Goal: Task Accomplishment & Management: Manage account settings

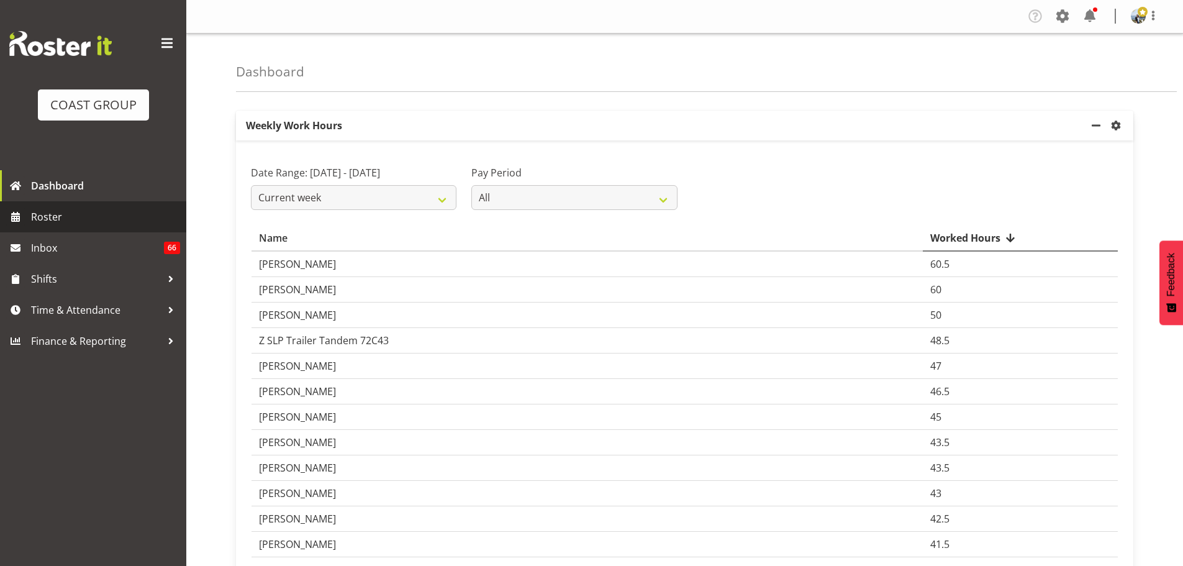
click at [84, 208] on span "Roster" at bounding box center [105, 216] width 149 height 19
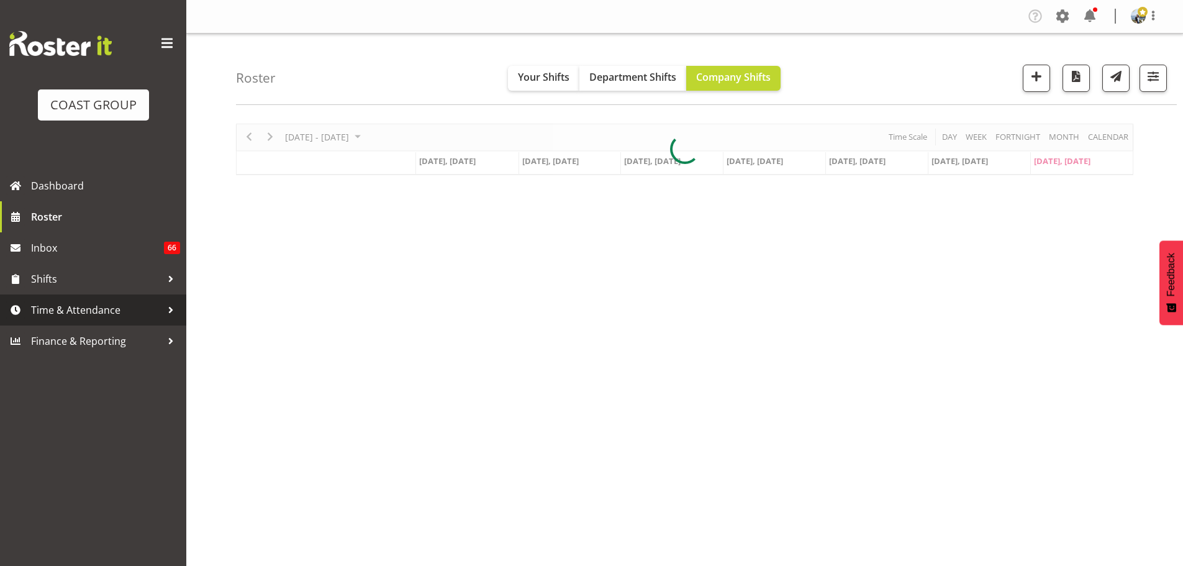
click at [93, 311] on span "Time & Attendance" at bounding box center [96, 310] width 130 height 19
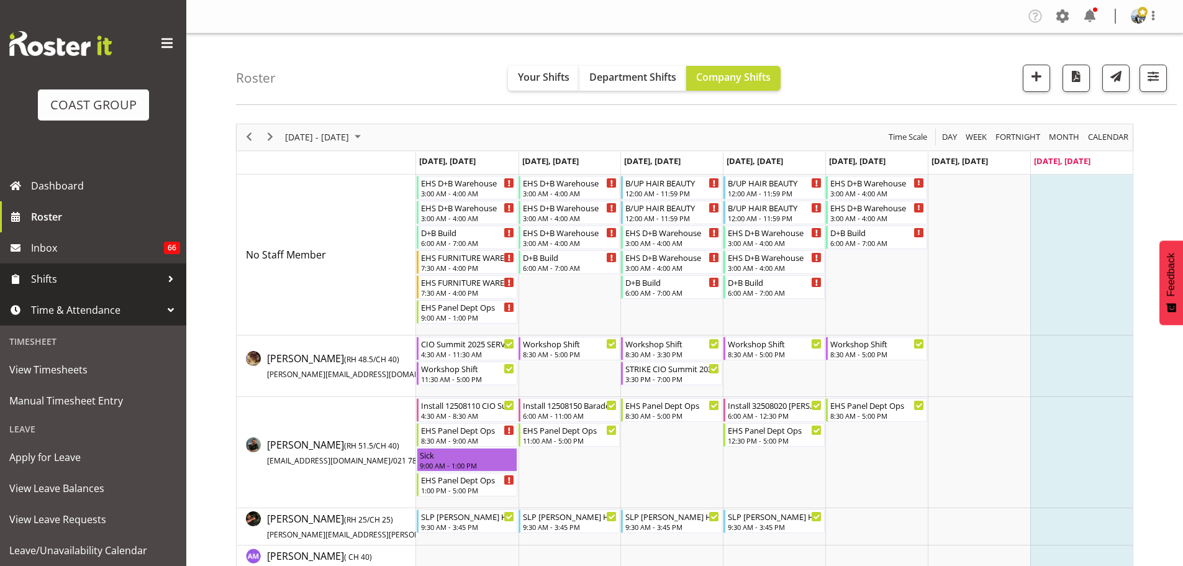
click at [94, 280] on span "Shifts" at bounding box center [96, 279] width 130 height 19
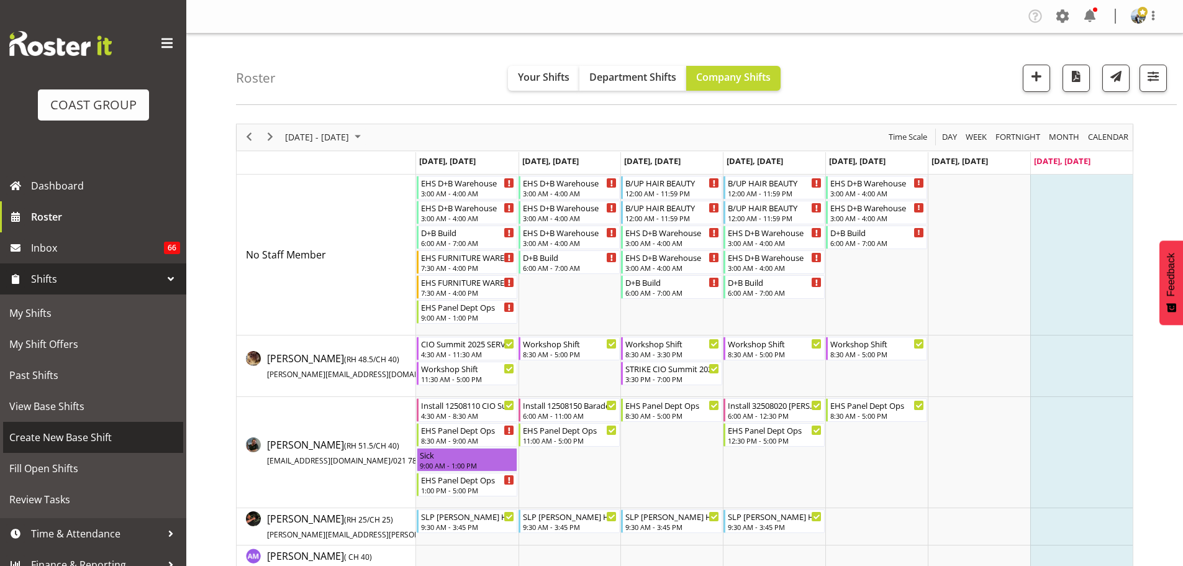
click at [76, 436] on span "Create New Base Shift" at bounding box center [93, 437] width 168 height 19
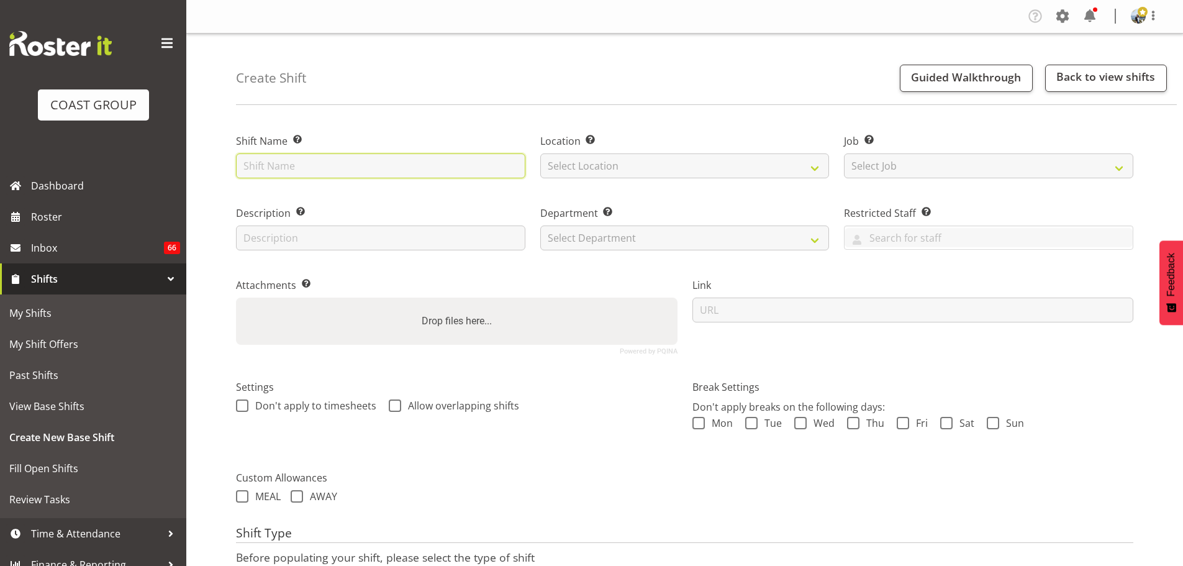
click at [457, 156] on input "text" at bounding box center [380, 165] width 289 height 25
type input "p"
type input "Photographers AB vs SA @ [GEOGRAPHIC_DATA]"
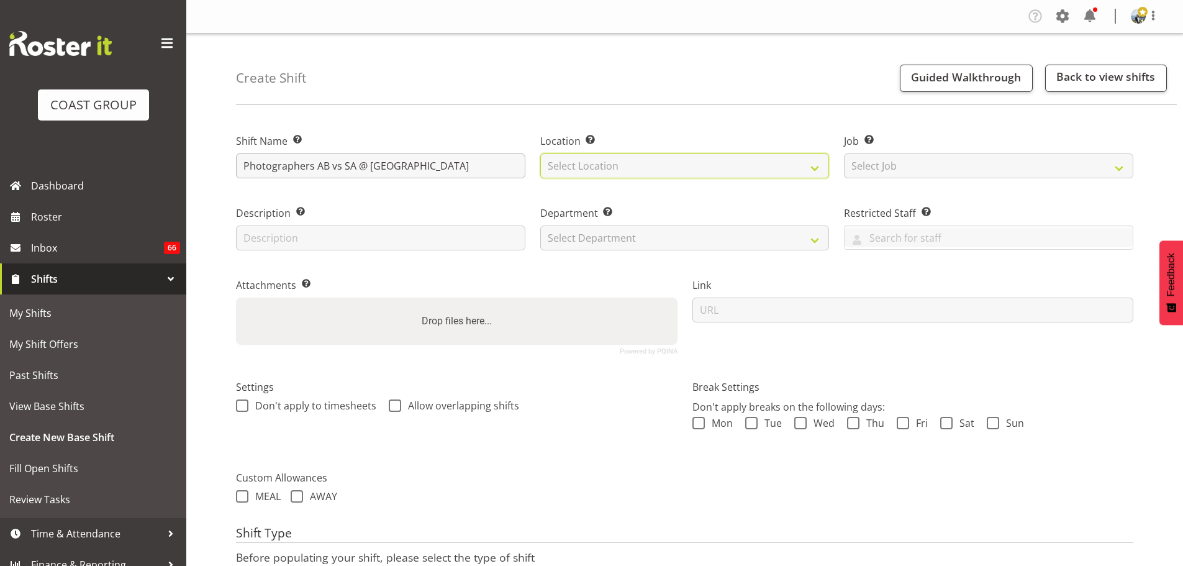
select select "35"
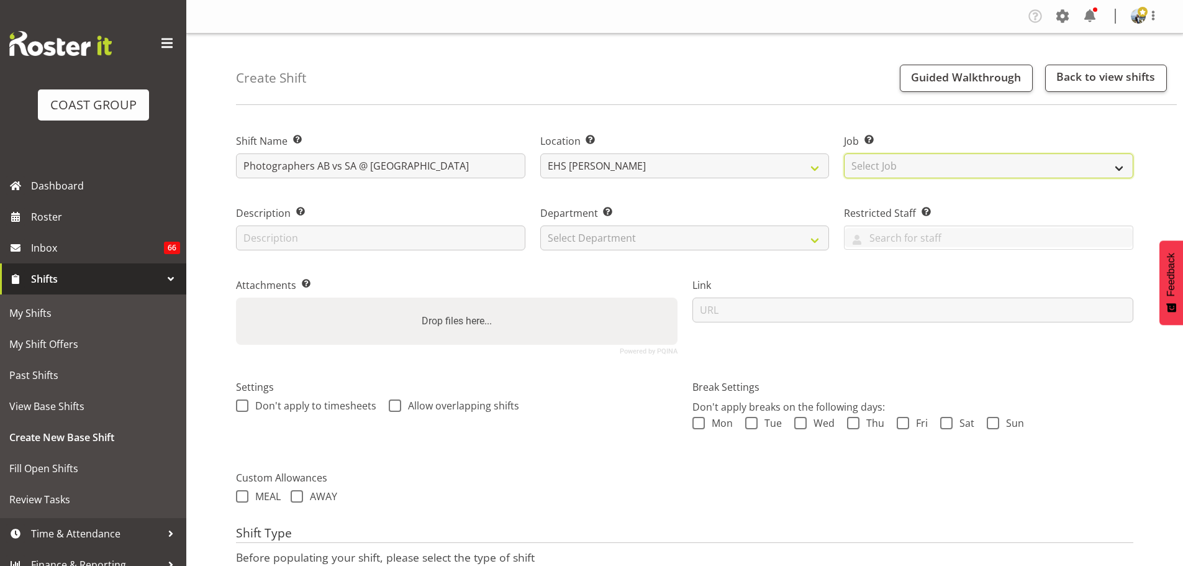
click at [862, 166] on select "Select Job Create new job 1 Carlton Events 1 Carlton Hamilton 1 Carlton Welling…" at bounding box center [988, 165] width 289 height 25
select select "10553"
click at [844, 153] on select "Select Job Create new job 1 Carlton Events 1 Carlton Hamilton 1 Carlton Welling…" at bounding box center [988, 165] width 289 height 25
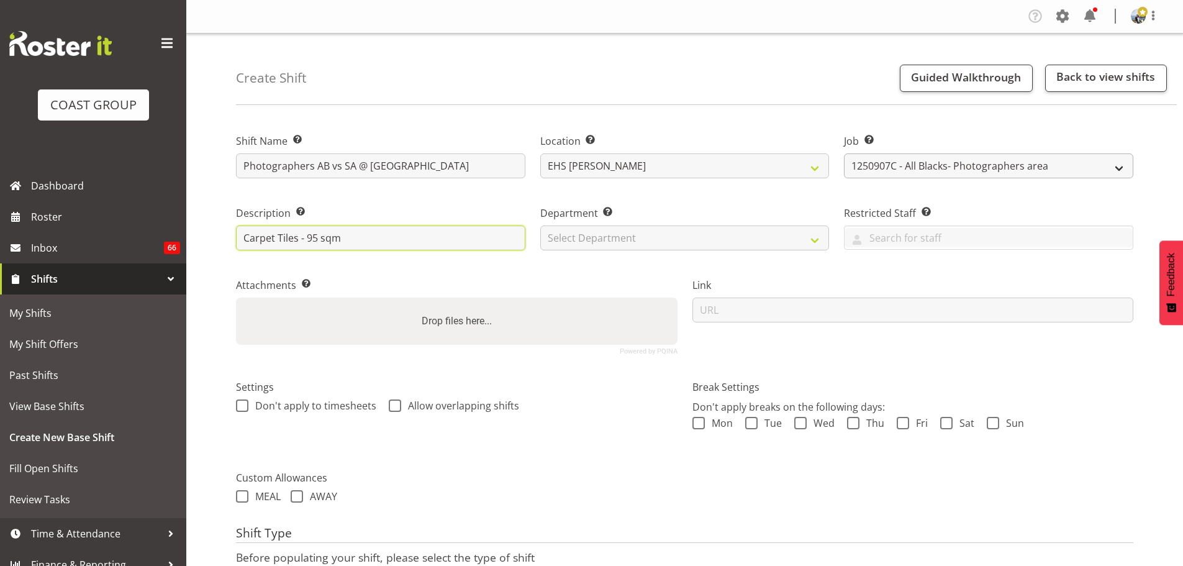
type input "Carpet Tiles - 95 sqm"
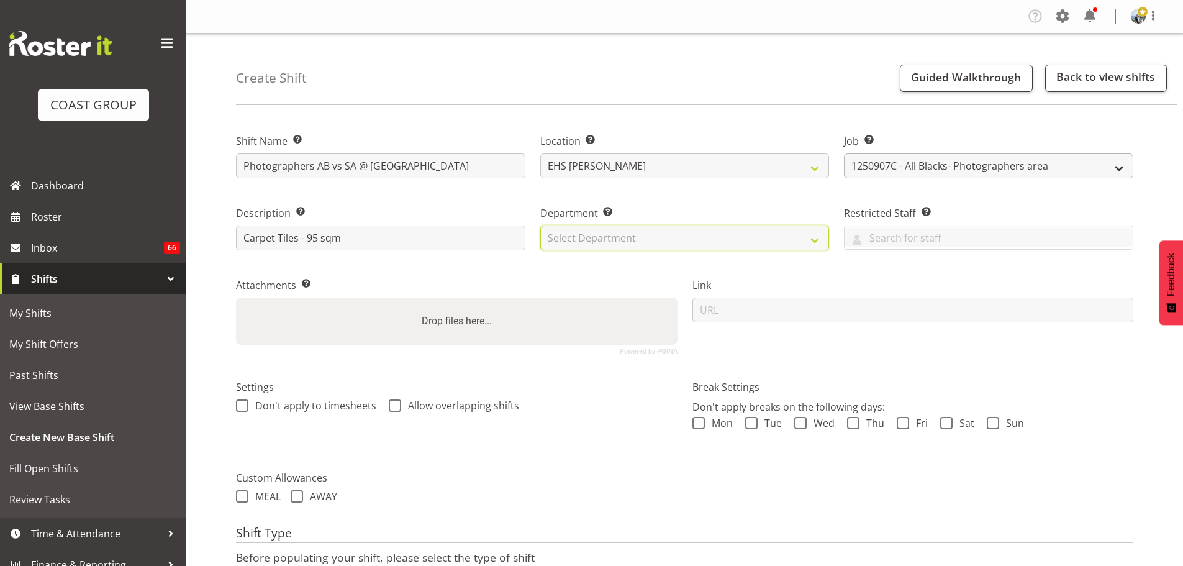
select select "35"
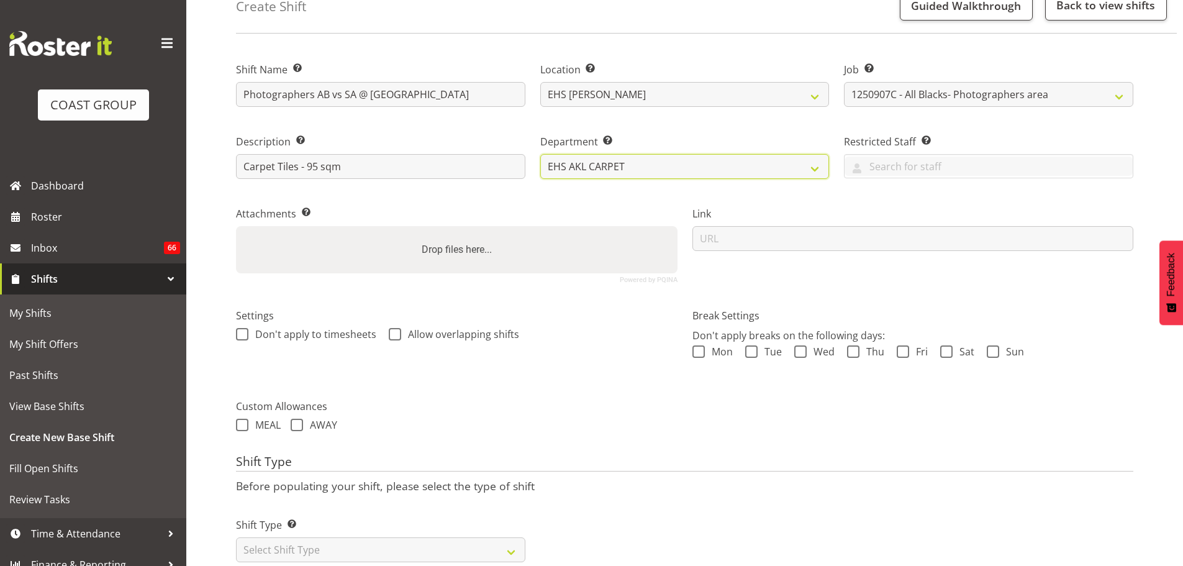
scroll to position [106, 0]
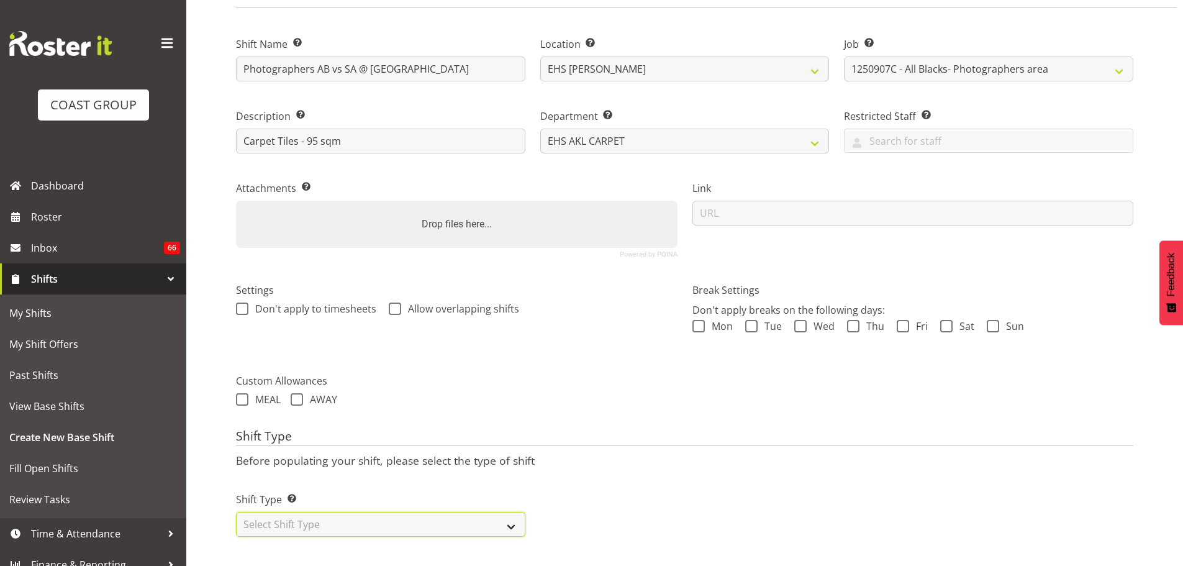
click at [295, 517] on select "Select Shift Type One Off Shift Recurring Shift Rotating Shift" at bounding box center [380, 524] width 289 height 25
select select "recurring"
click at [236, 512] on select "Select Shift Type One Off Shift Recurring Shift Rotating Shift" at bounding box center [380, 524] width 289 height 25
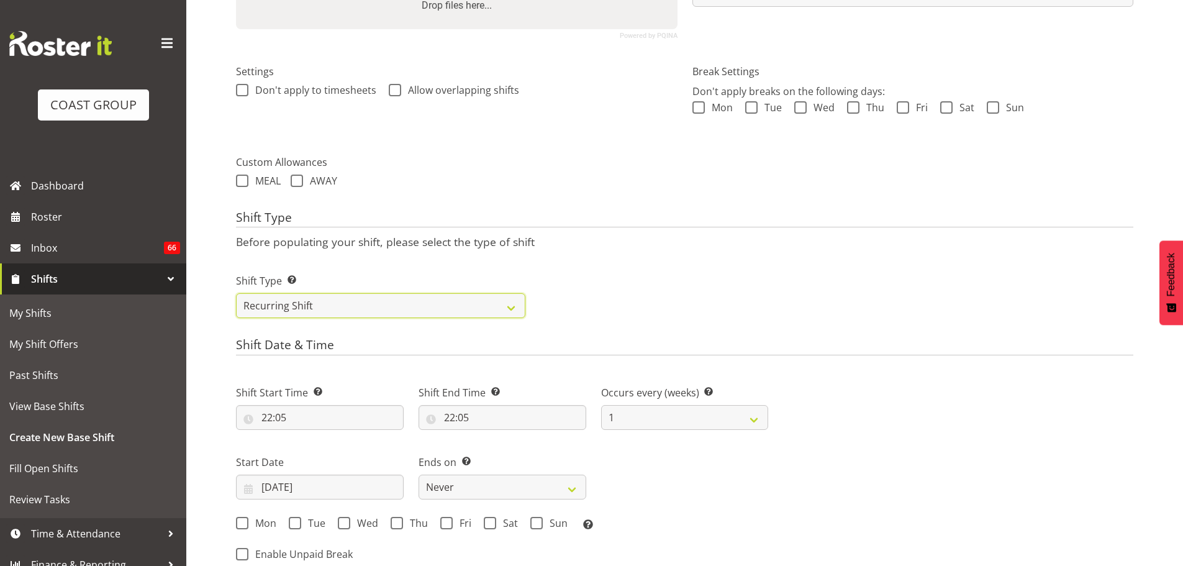
scroll to position [321, 0]
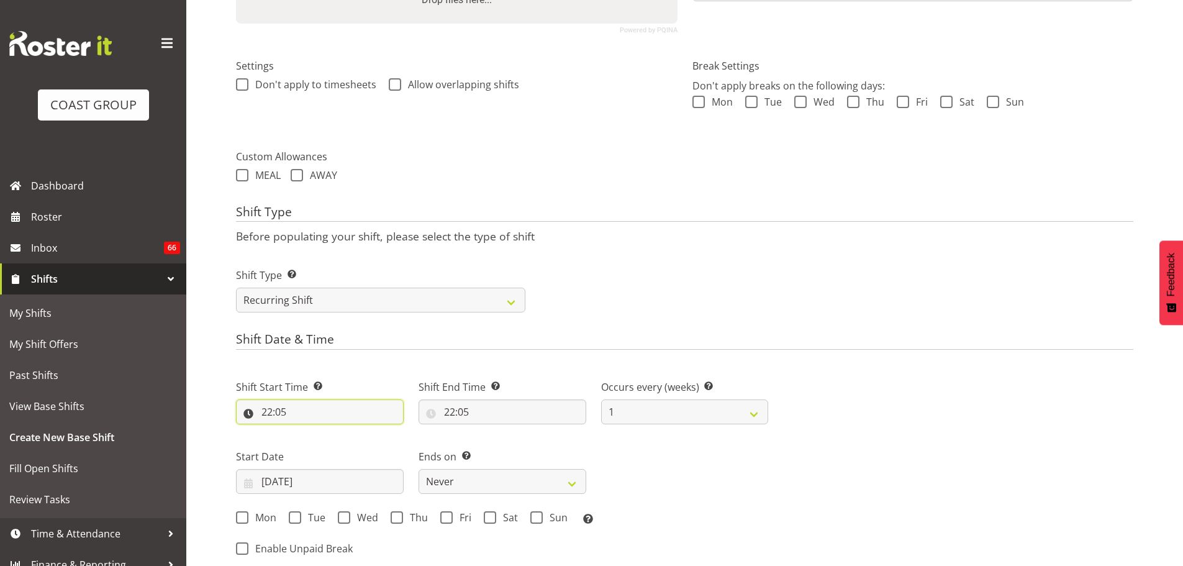
click at [275, 412] on input "22:05" at bounding box center [320, 411] width 168 height 25
click at [321, 446] on select "00 01 02 03 04 05 06 07 08 09 10 11 12 13 14 15 16 17 18 19 20 21 22 23" at bounding box center [321, 444] width 28 height 25
select select "9"
click at [307, 432] on select "00 01 02 03 04 05 06 07 08 09 10 11 12 13 14 15 16 17 18 19 20 21 22 23" at bounding box center [321, 444] width 28 height 25
type input "09:05"
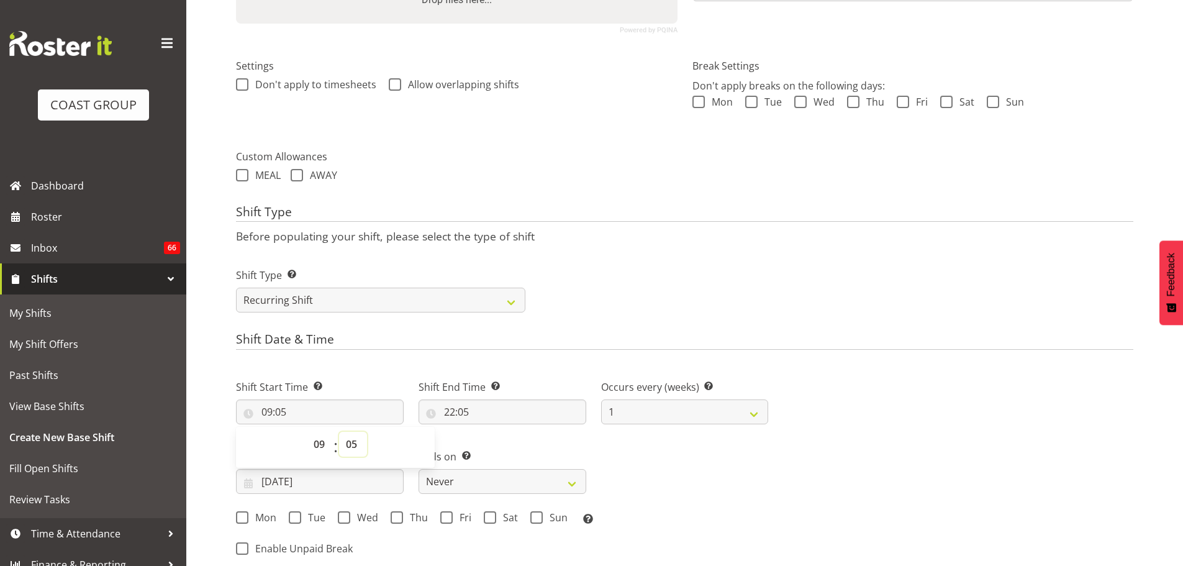
click at [353, 442] on select "00 01 02 03 04 05 06 07 08 09 10 11 12 13 14 15 16 17 18 19 20 21 22 23 24 25 2…" at bounding box center [353, 444] width 28 height 25
select select "0"
click at [339, 432] on select "00 01 02 03 04 05 06 07 08 09 10 11 12 13 14 15 16 17 18 19 20 21 22 23 24 25 2…" at bounding box center [353, 444] width 28 height 25
type input "09:00"
click at [455, 407] on input "22:05" at bounding box center [503, 411] width 168 height 25
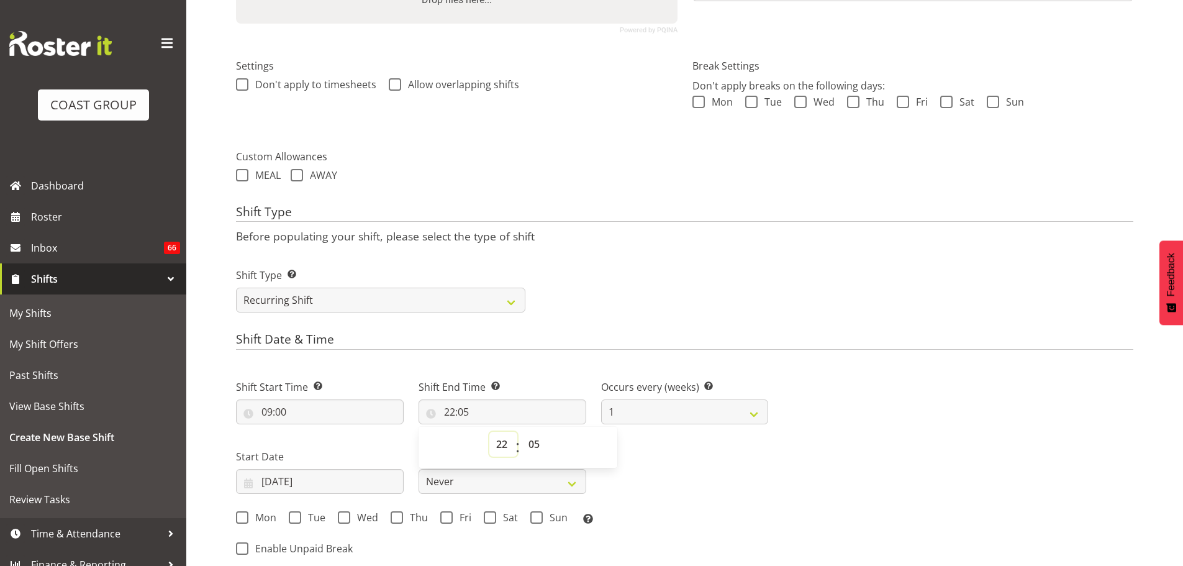
click at [495, 445] on select "00 01 02 03 04 05 06 07 08 09 10 11 12 13 14 15 16 17 18 19 20 21 22 23" at bounding box center [503, 444] width 28 height 25
select select "11"
click at [489, 432] on select "00 01 02 03 04 05 06 07 08 09 10 11 12 13 14 15 16 17 18 19 20 21 22 23" at bounding box center [503, 444] width 28 height 25
type input "11:05"
click at [537, 452] on select "00 01 02 03 04 05 06 07 08 09 10 11 12 13 14 15 16 17 18 19 20 21 22 23 24 25 2…" at bounding box center [536, 444] width 28 height 25
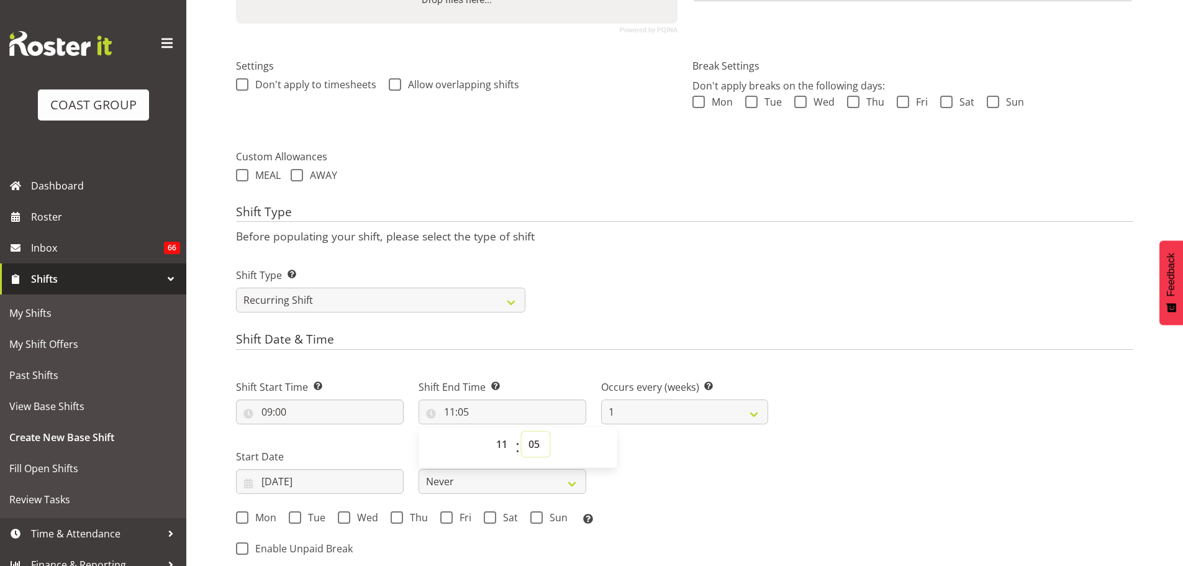
select select "0"
click at [522, 432] on select "00 01 02 03 04 05 06 07 08 09 10 11 12 13 14 15 16 17 18 19 20 21 22 23 24 25 2…" at bounding box center [536, 444] width 28 height 25
type input "11:00"
click at [294, 486] on input "[DATE]" at bounding box center [320, 481] width 168 height 25
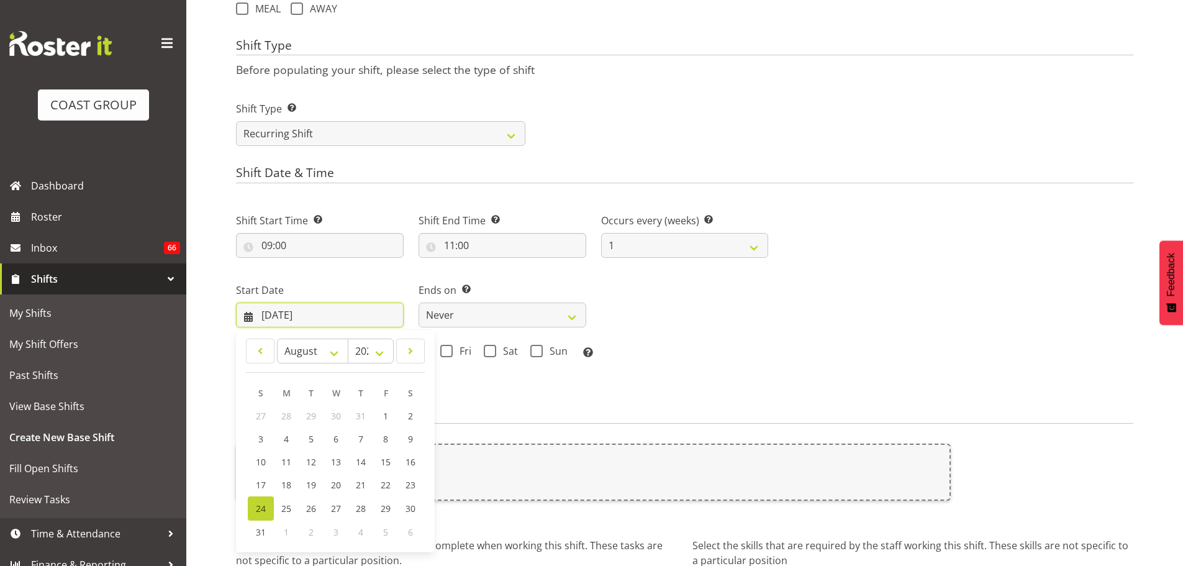
scroll to position [489, 0]
click at [422, 353] on link at bounding box center [410, 349] width 29 height 25
select select "8"
click at [331, 411] on link "3" at bounding box center [335, 414] width 25 height 23
type input "03/09/2025"
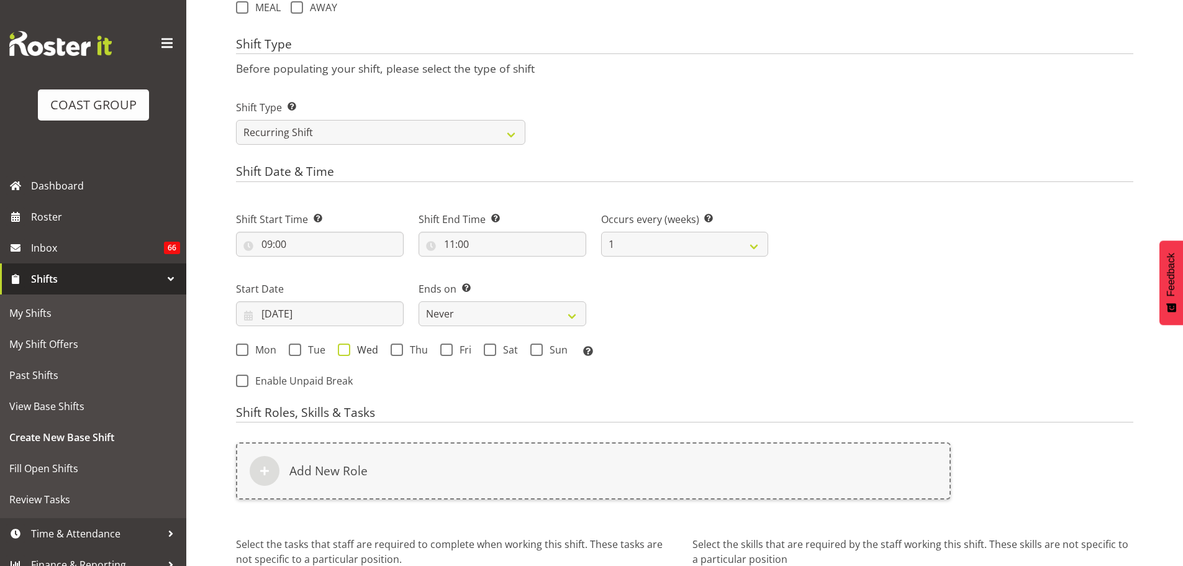
click at [345, 348] on span at bounding box center [344, 350] width 12 height 12
click at [345, 348] on input "Wed" at bounding box center [342, 349] width 8 height 8
checkbox input "true"
click at [543, 352] on span "Sun" at bounding box center [555, 350] width 25 height 12
click at [539, 352] on input "Sun" at bounding box center [534, 349] width 8 height 8
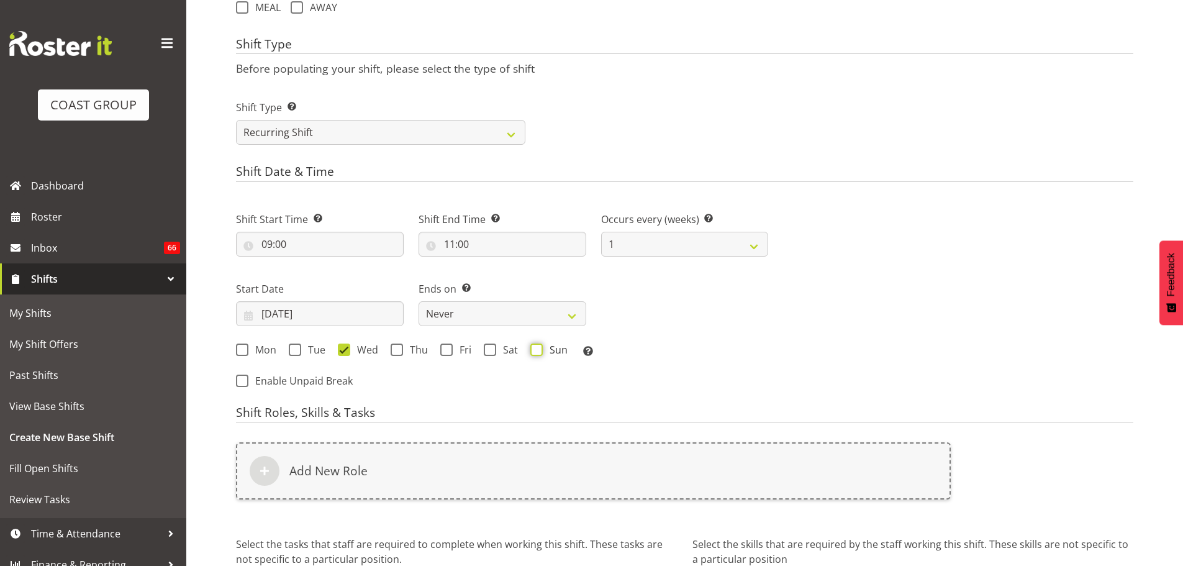
checkbox input "true"
click at [544, 327] on div "Ends on This is the end of the recurring period. Selecting ‘Never’ means that t…" at bounding box center [502, 299] width 183 height 70
click at [540, 320] on select "Never On Date" at bounding box center [503, 313] width 168 height 25
select select "date"
click at [419, 301] on select "Never On Date" at bounding box center [503, 313] width 168 height 25
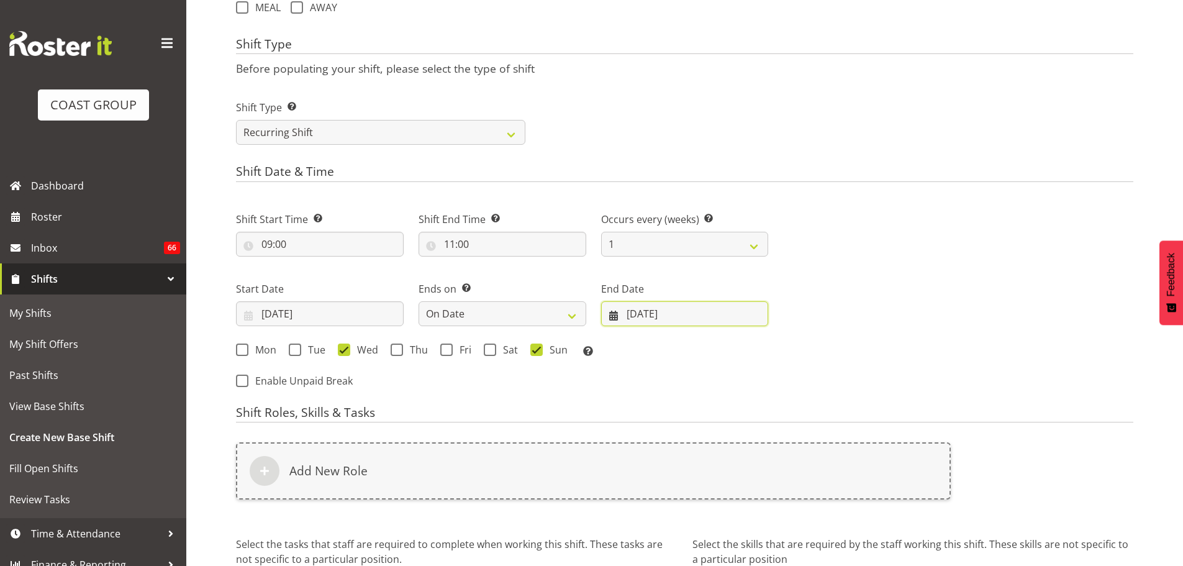
click at [699, 314] on input "24/08/2025" at bounding box center [685, 313] width 168 height 25
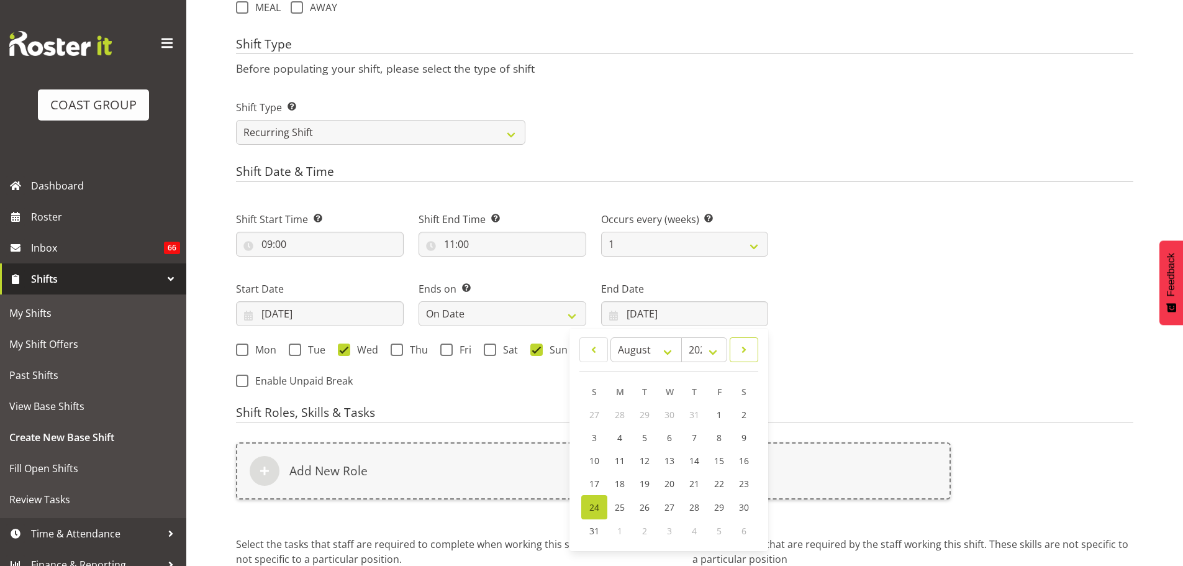
click at [743, 360] on link at bounding box center [744, 349] width 29 height 25
select select "8"
click at [616, 444] on link "8" at bounding box center [619, 437] width 25 height 23
type input "08/09/2025"
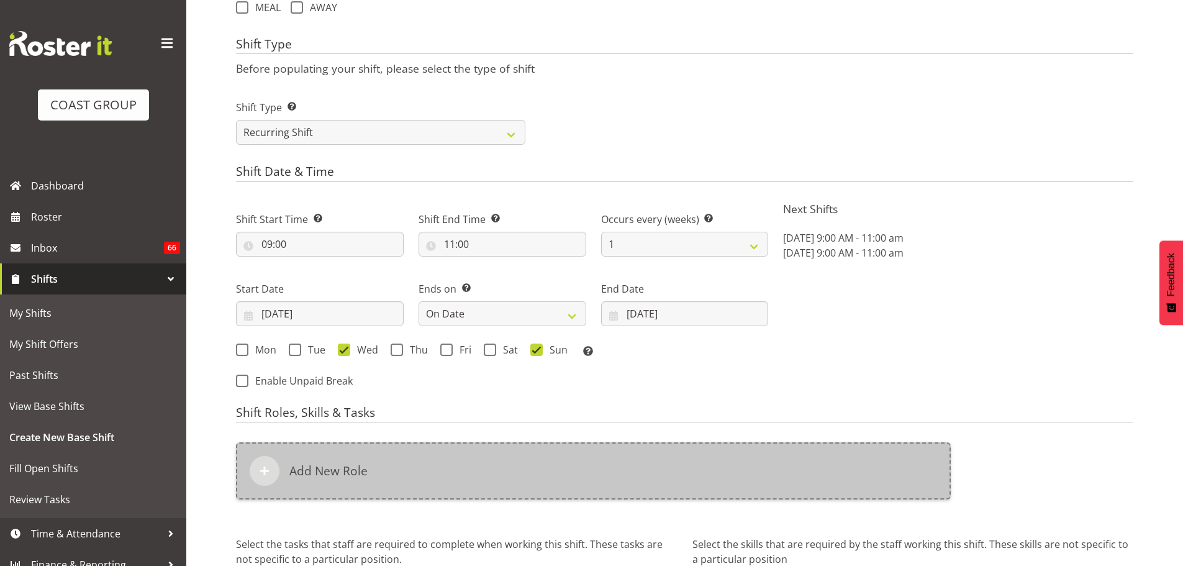
click at [657, 463] on div "Add New Role" at bounding box center [593, 470] width 715 height 57
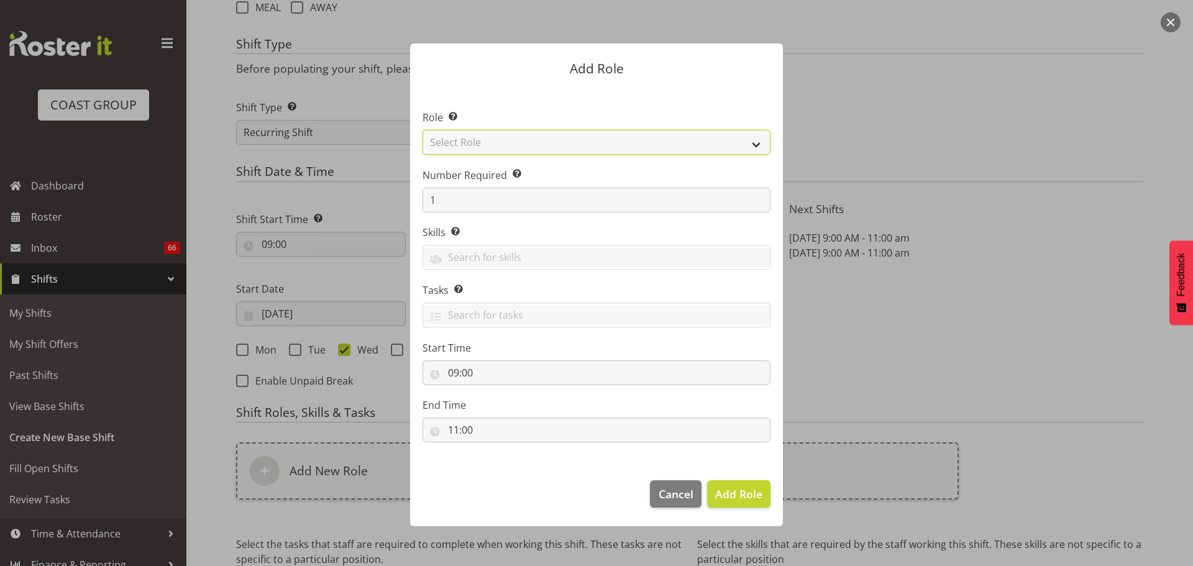
click at [642, 150] on select "Select Role ACCOUNT MANAGER ACCOUNT MANAGER DW ACCOUNTS AKL DIANNA VEHICLES AKL…" at bounding box center [596, 142] width 348 height 25
select select "81"
click at [422, 130] on select "Select Role ACCOUNT MANAGER ACCOUNT MANAGER DW ACCOUNTS AKL DIANNA VEHICLES AKL…" at bounding box center [596, 142] width 348 height 25
click at [748, 510] on footer "Cancel Add Role" at bounding box center [596, 497] width 373 height 58
click at [746, 503] on button "Add Role" at bounding box center [738, 493] width 63 height 27
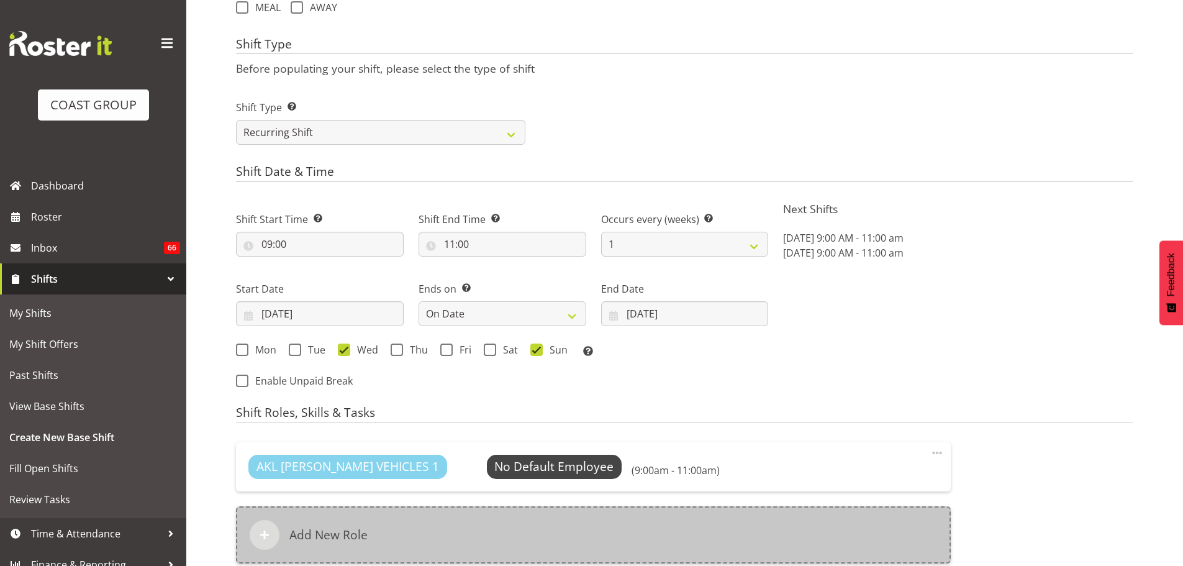
click at [785, 527] on div "Add New Role" at bounding box center [593, 534] width 715 height 57
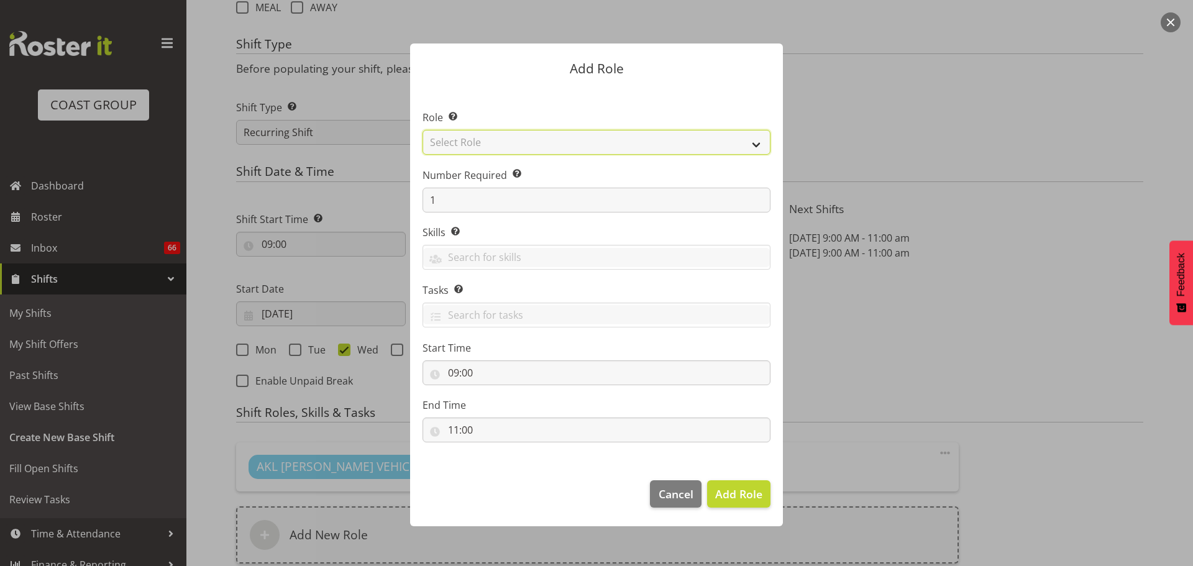
click at [717, 145] on select "Select Role ACCOUNT MANAGER ACCOUNT MANAGER DW ACCOUNTS AKL DIANNA VEHICLES AKL…" at bounding box center [596, 142] width 348 height 25
select select "190"
click at [422, 130] on select "Select Role ACCOUNT MANAGER ACCOUNT MANAGER DW ACCOUNTS AKL DIANNA VEHICLES AKL…" at bounding box center [596, 142] width 348 height 25
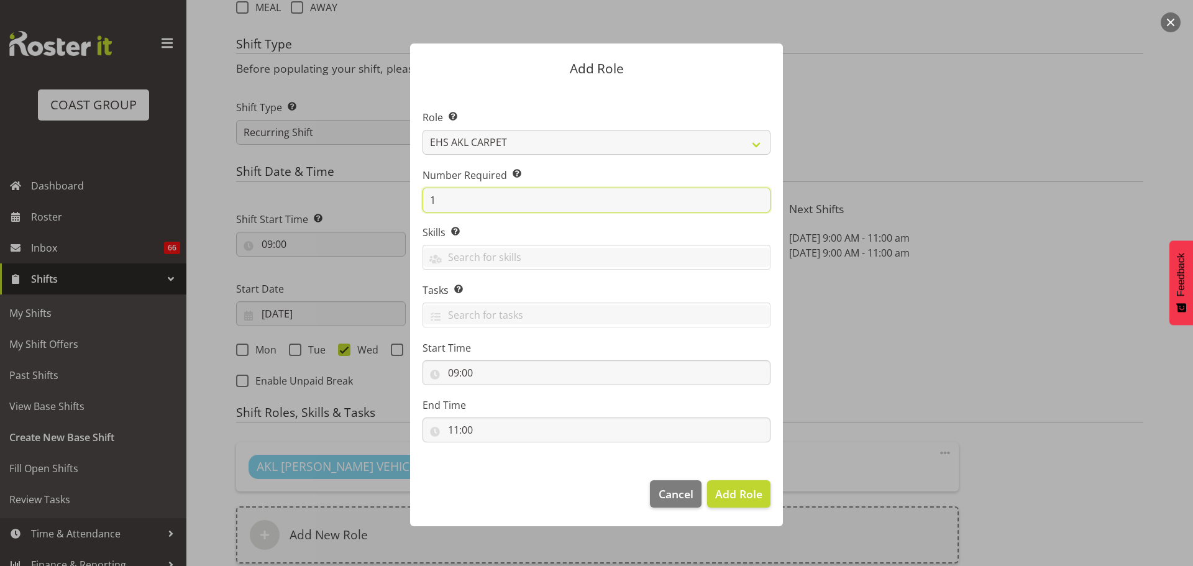
drag, startPoint x: 458, startPoint y: 196, endPoint x: 375, endPoint y: 184, distance: 84.0
click at [375, 184] on form "Add Role Role Select the role you wish to add to the shift. ACCOUNT MANAGER ACC…" at bounding box center [596, 282] width 596 height 541
type input "2"
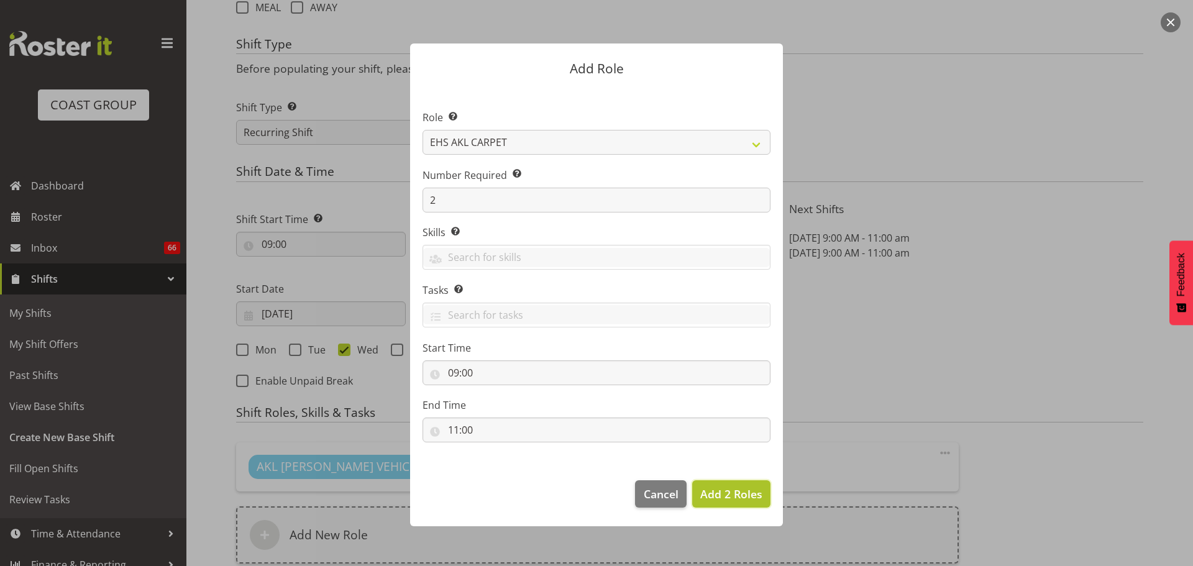
click at [739, 497] on span "Add 2 Roles" at bounding box center [731, 493] width 62 height 15
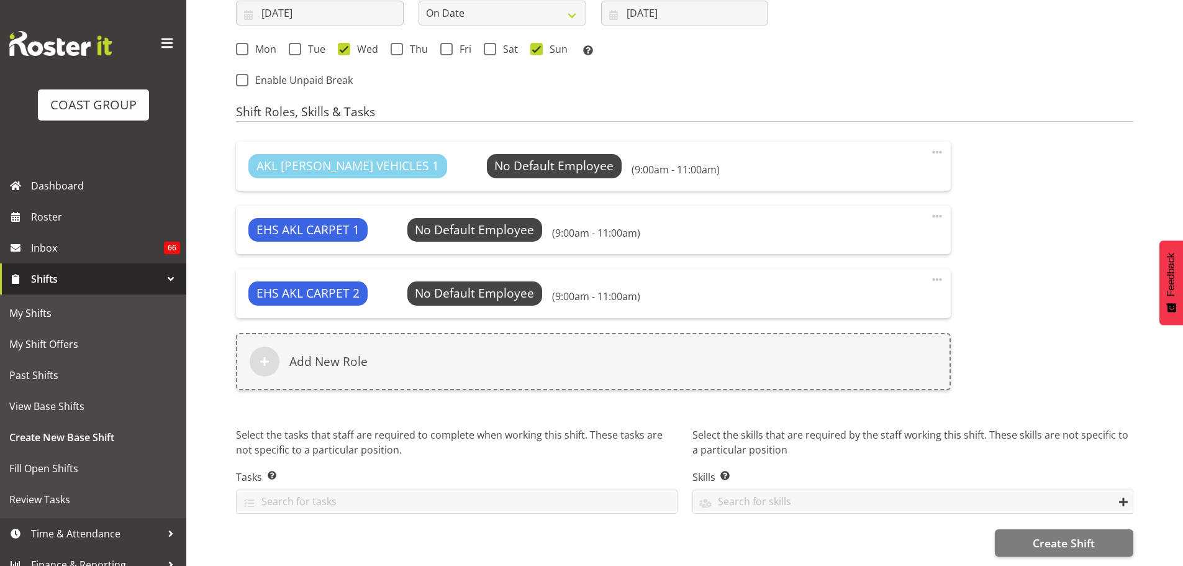
scroll to position [793, 0]
click at [1055, 539] on span "Create Shift" at bounding box center [1064, 543] width 62 height 16
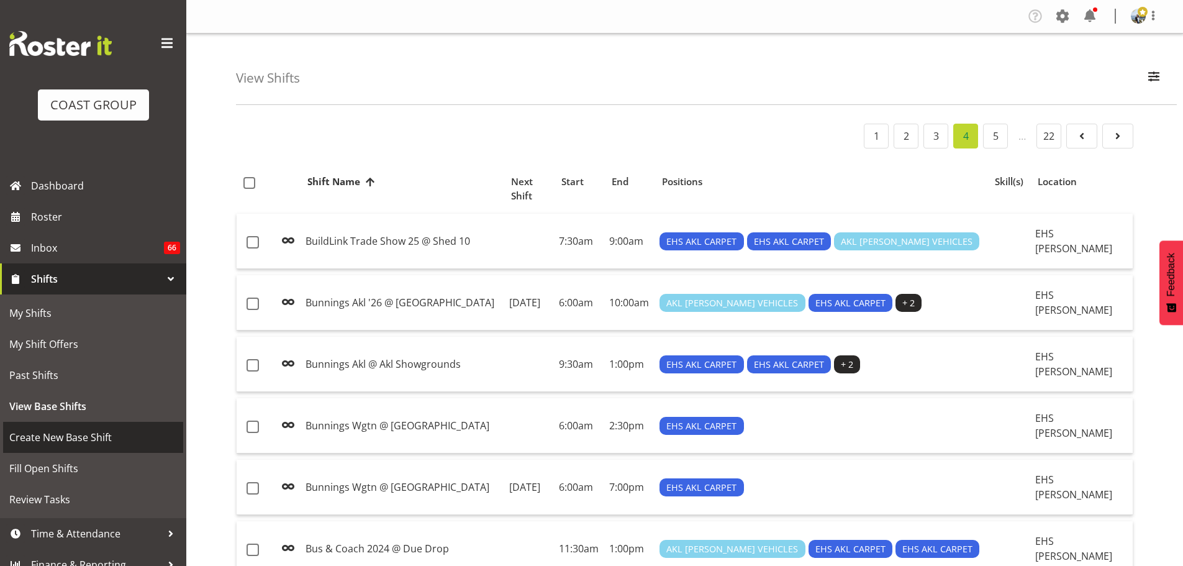
click at [56, 440] on span "Create New Base Shift" at bounding box center [93, 437] width 168 height 19
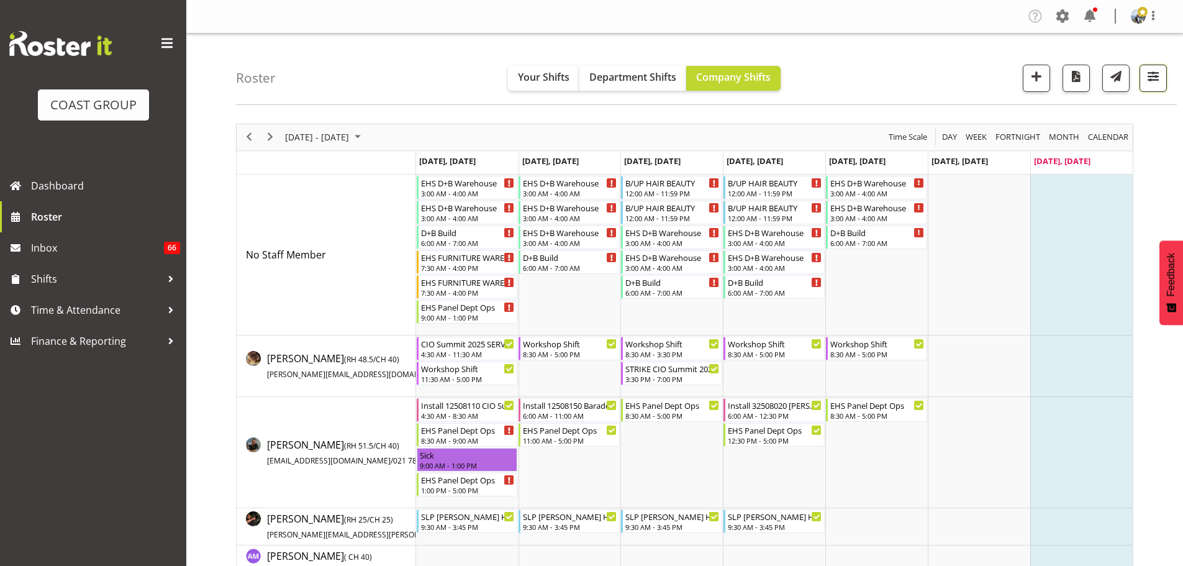
click at [1158, 83] on span "button" at bounding box center [1153, 76] width 16 height 16
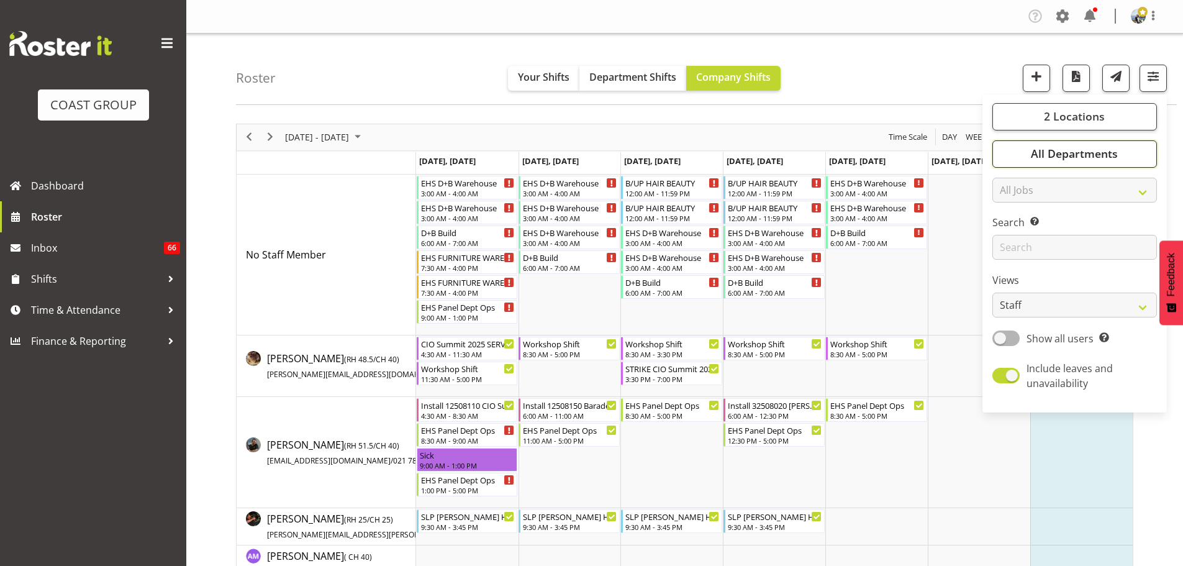
click at [1124, 155] on button "All Departments" at bounding box center [1075, 153] width 165 height 27
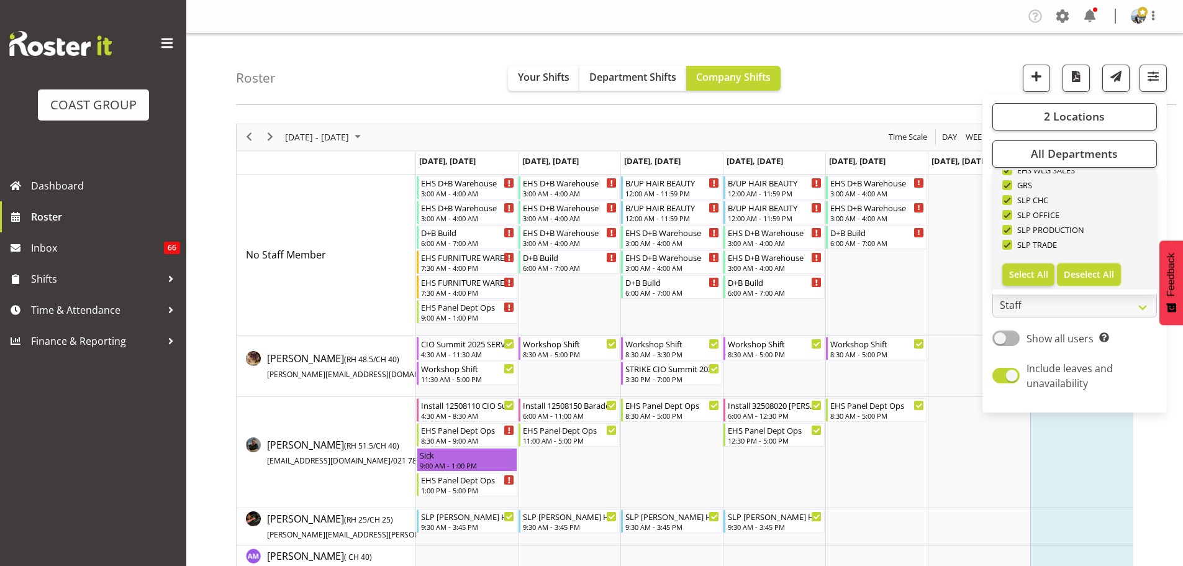
click at [1096, 270] on span "Deselect All" at bounding box center [1089, 274] width 50 height 12
checkbox input "false"
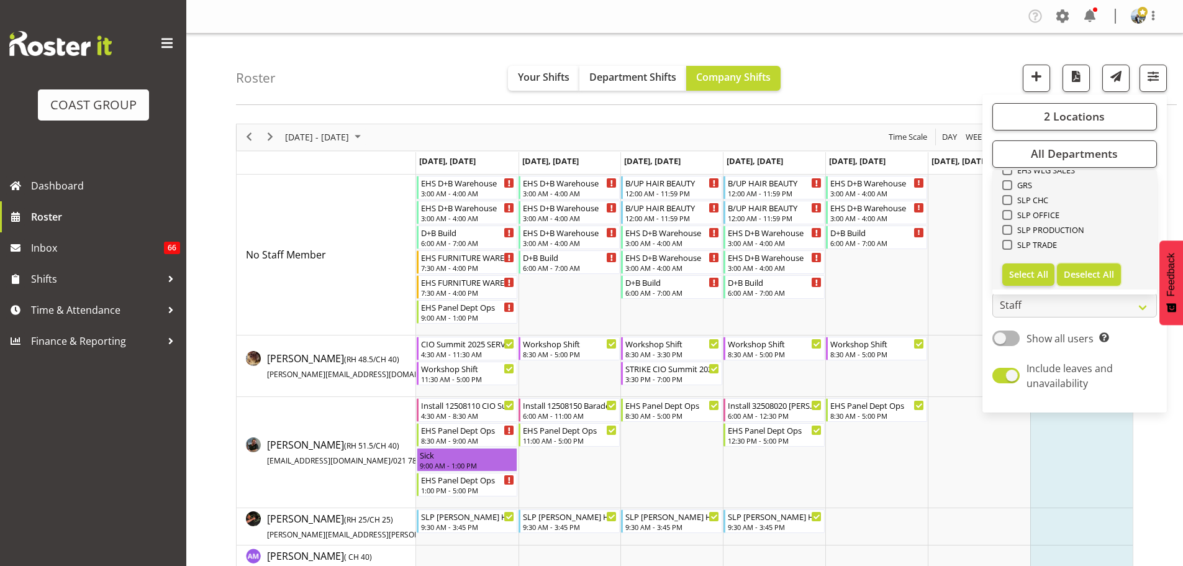
checkbox input "false"
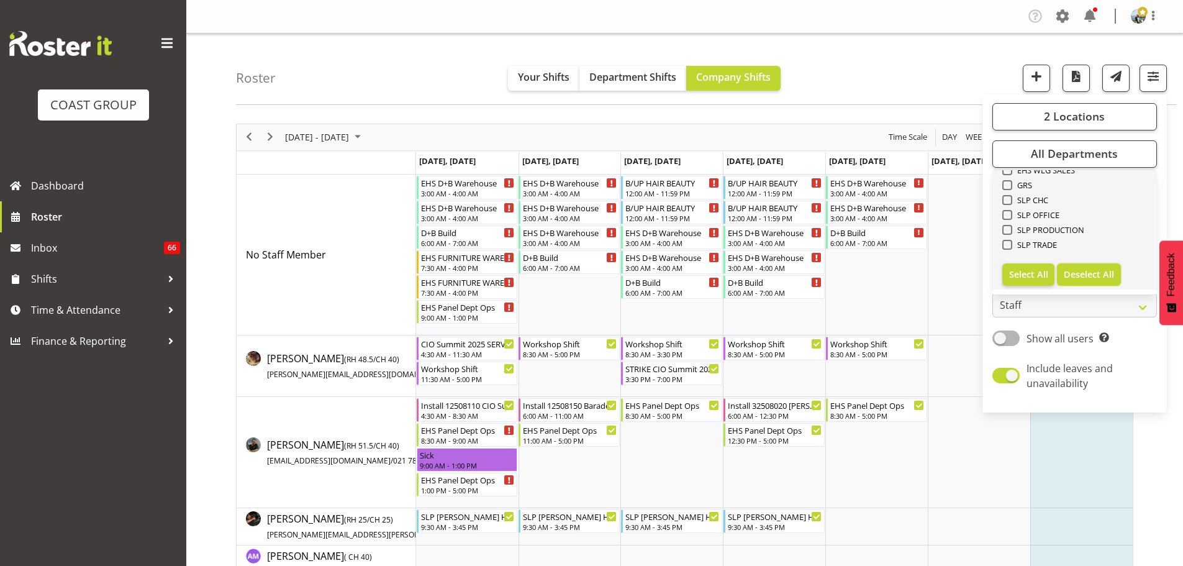
checkbox input "false"
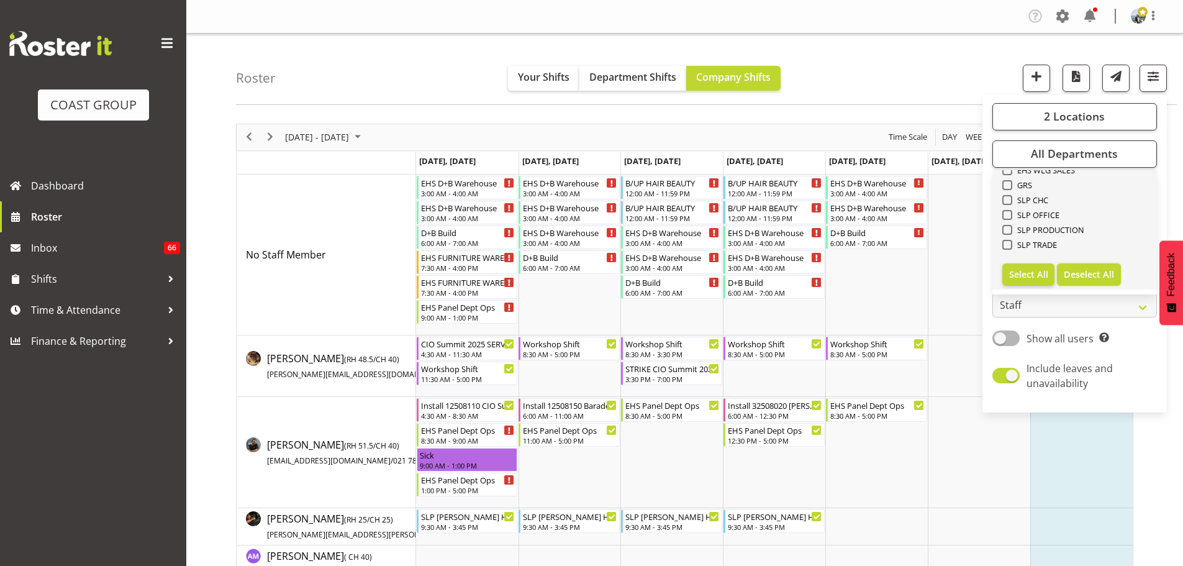
checkbox input "false"
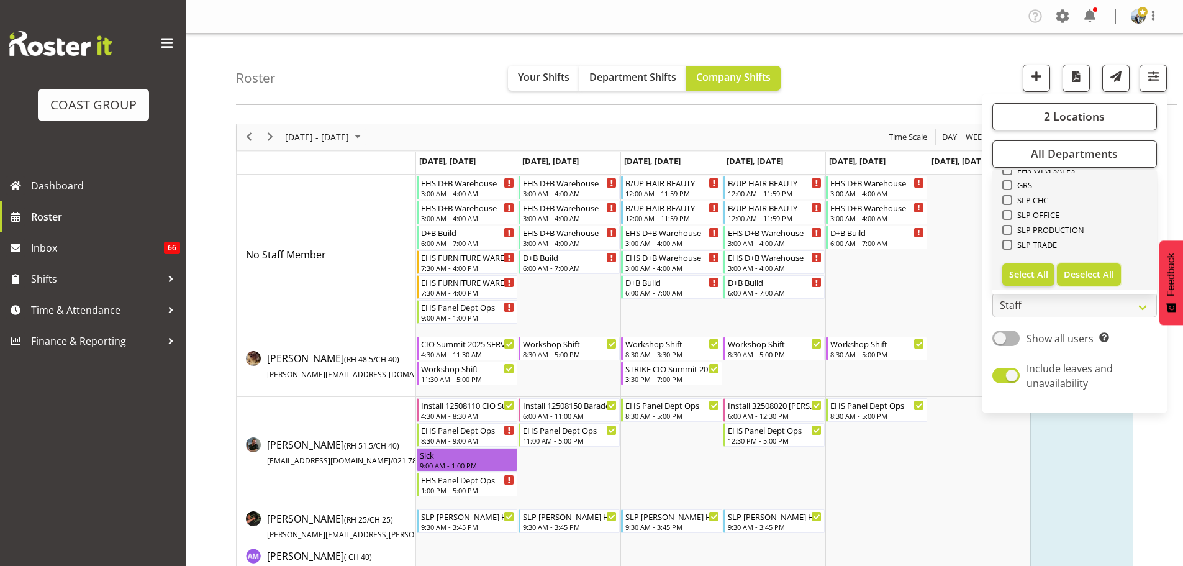
checkbox input "false"
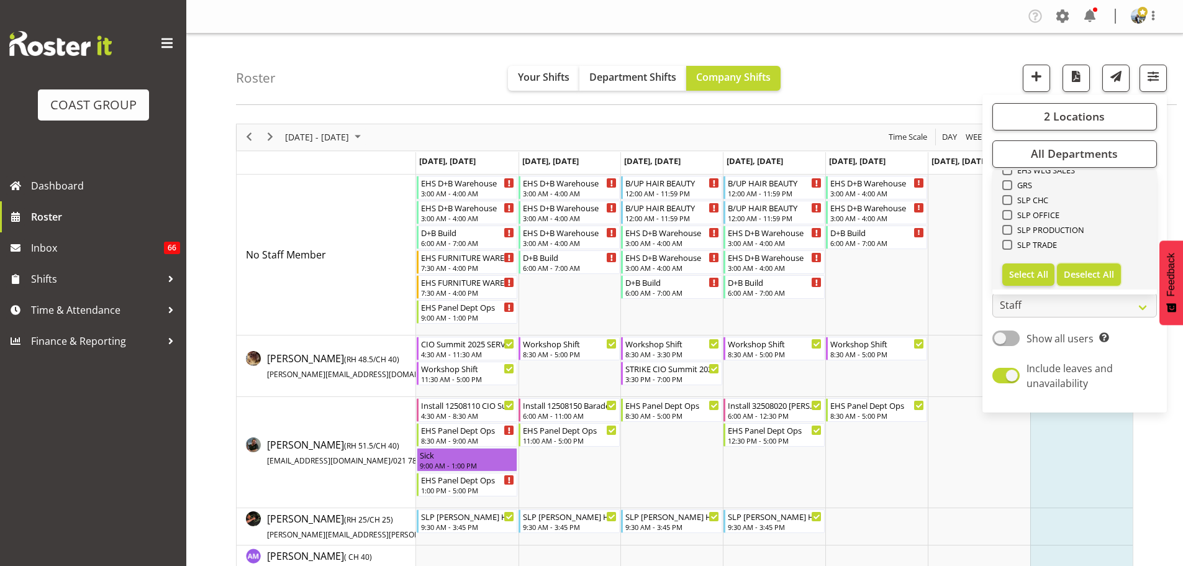
checkbox input "false"
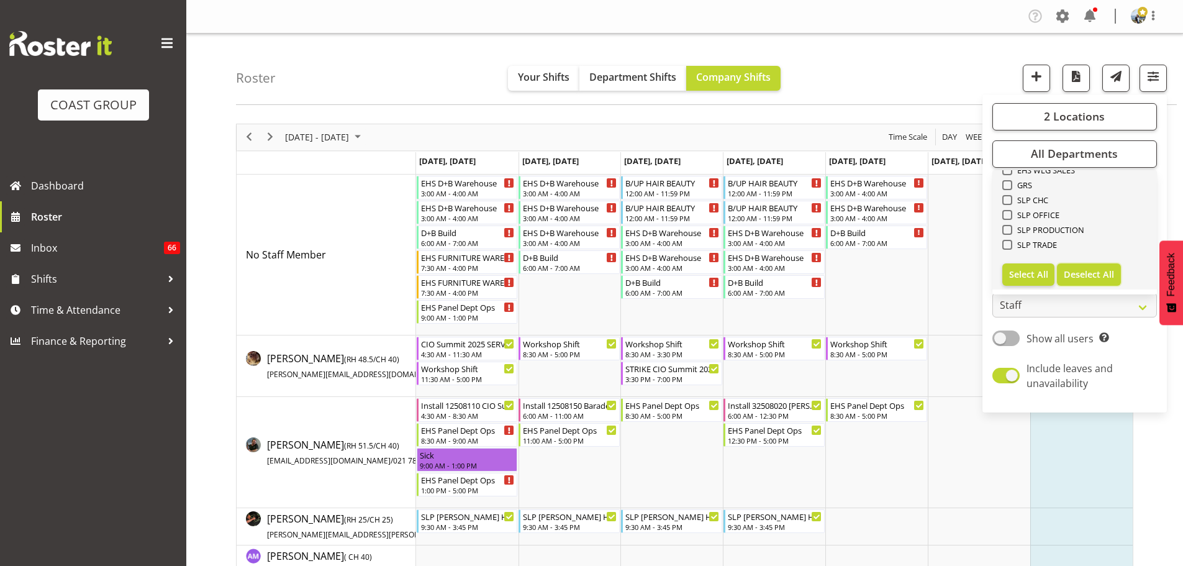
checkbox input "false"
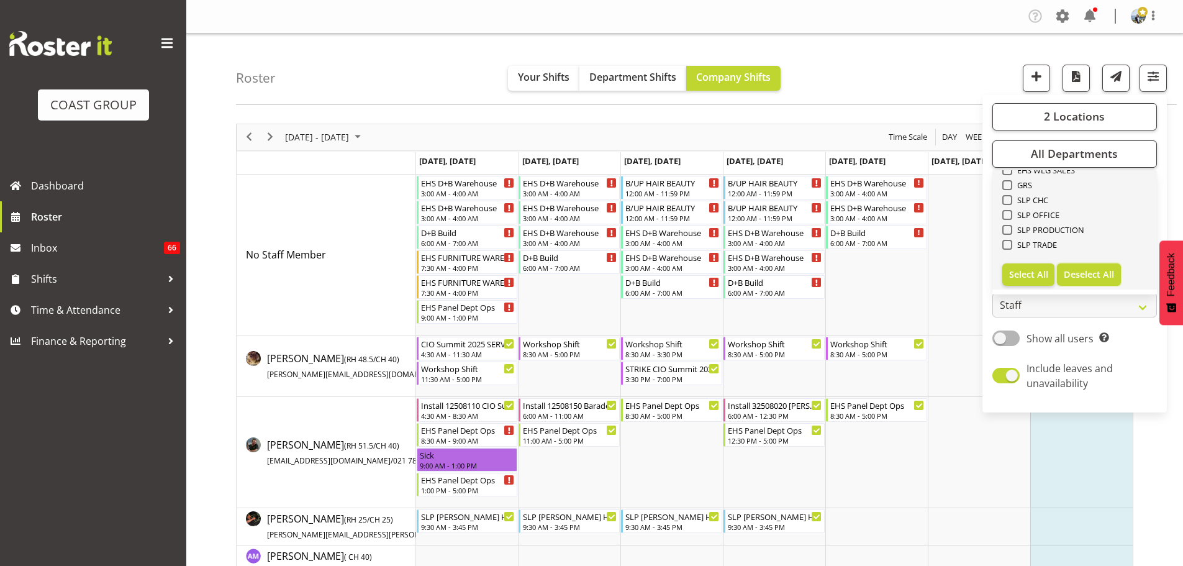
checkbox input "false"
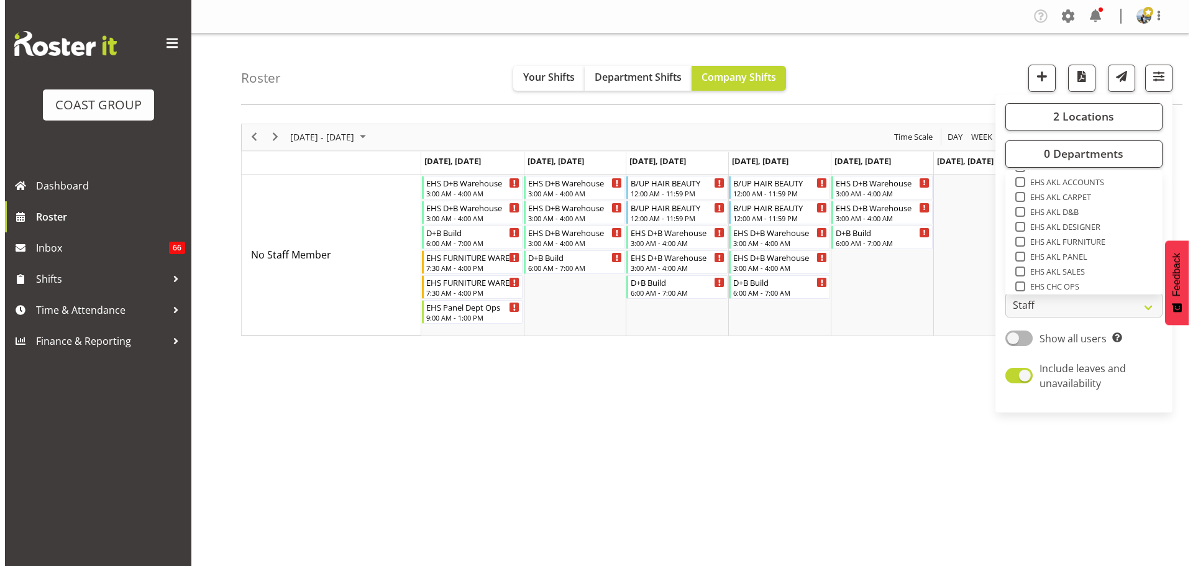
scroll to position [279, 0]
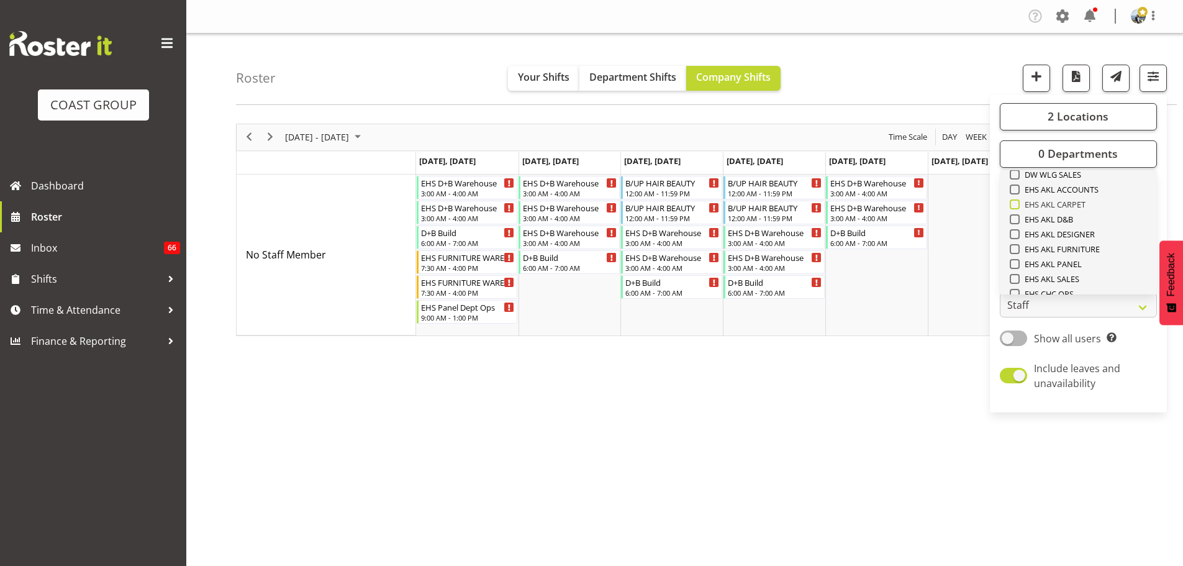
click at [1071, 203] on span "EHS AKL CARPET" at bounding box center [1053, 204] width 66 height 10
click at [1018, 203] on input "EHS AKL CARPET" at bounding box center [1014, 204] width 8 height 8
checkbox input "true"
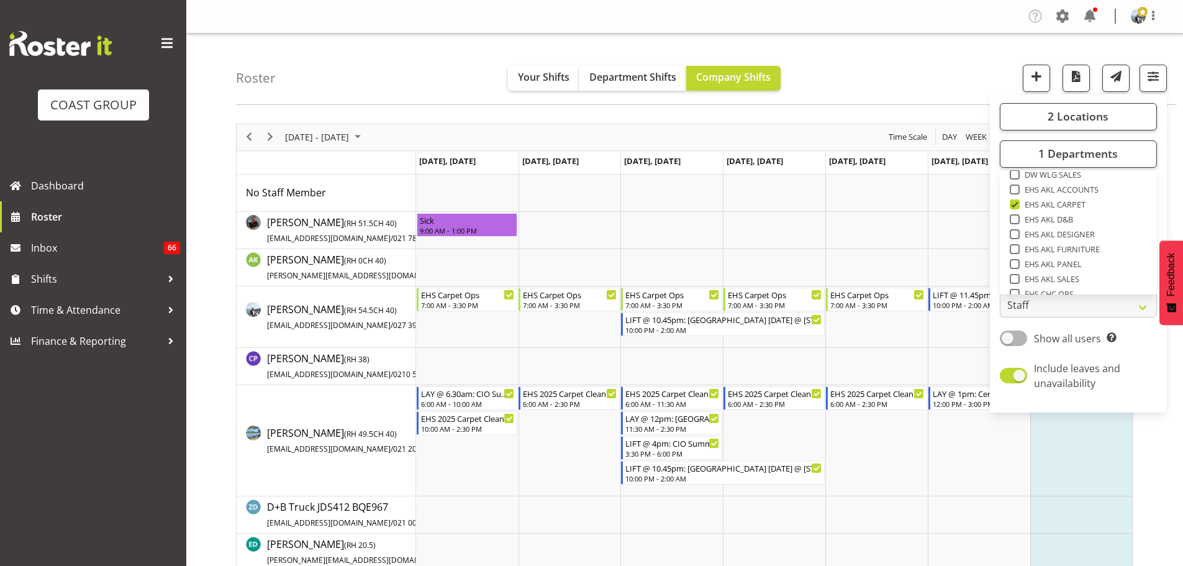
click at [824, 70] on div "Roster Your Shifts Department Shifts Company Shifts 2 Locations Clear CARLTON E…" at bounding box center [706, 69] width 941 height 71
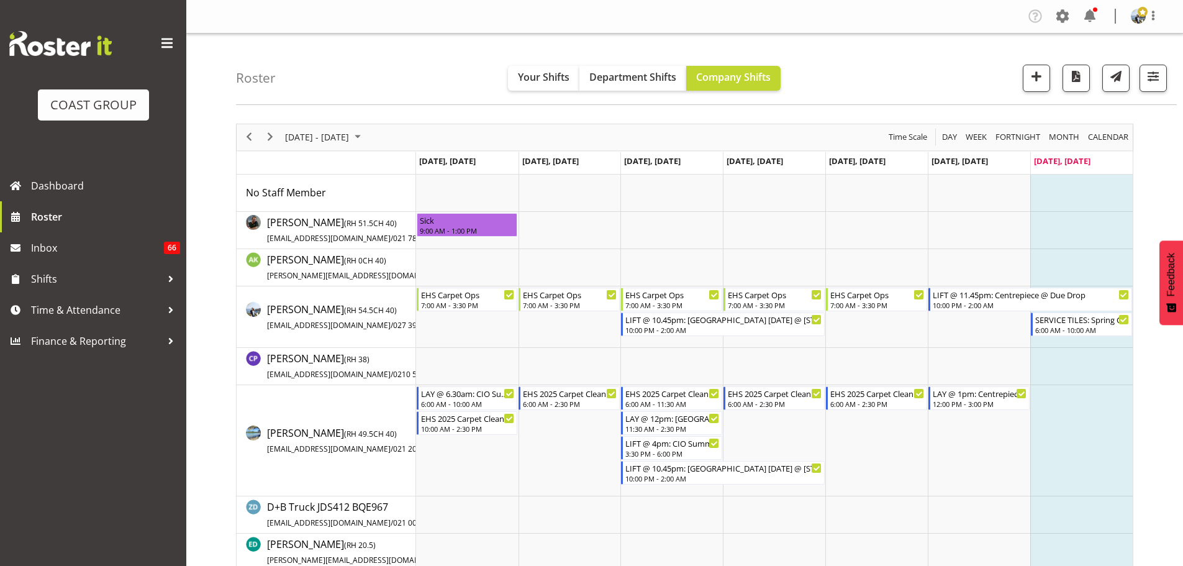
click at [342, 145] on div "August 18 - 24, 2025" at bounding box center [325, 137] width 88 height 26
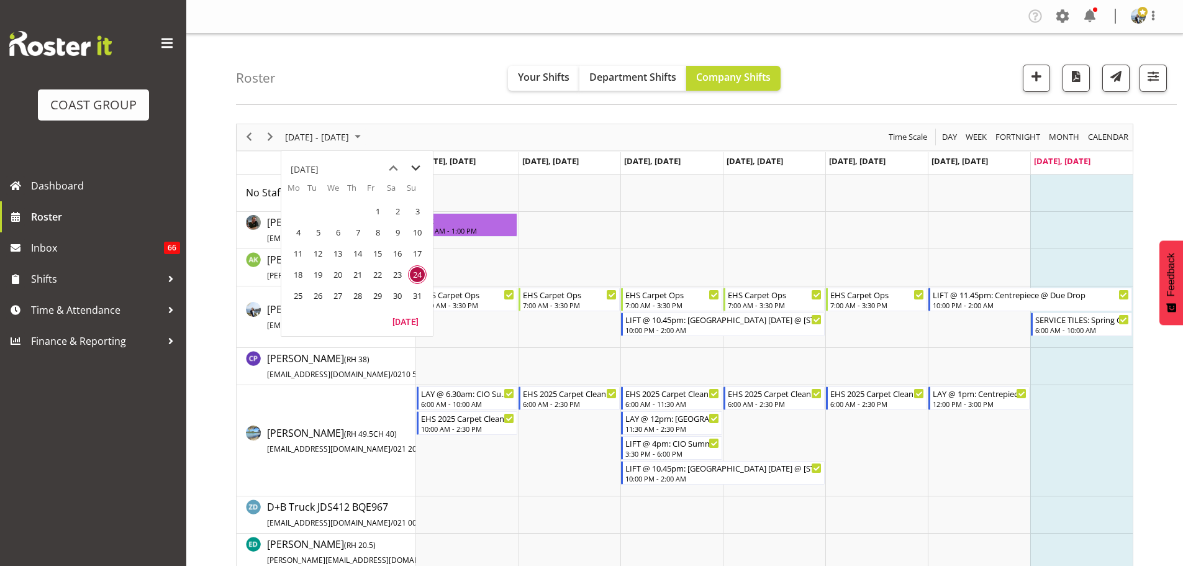
click at [412, 168] on span "next month" at bounding box center [416, 168] width 22 height 22
click at [341, 205] on span "3" at bounding box center [338, 211] width 19 height 19
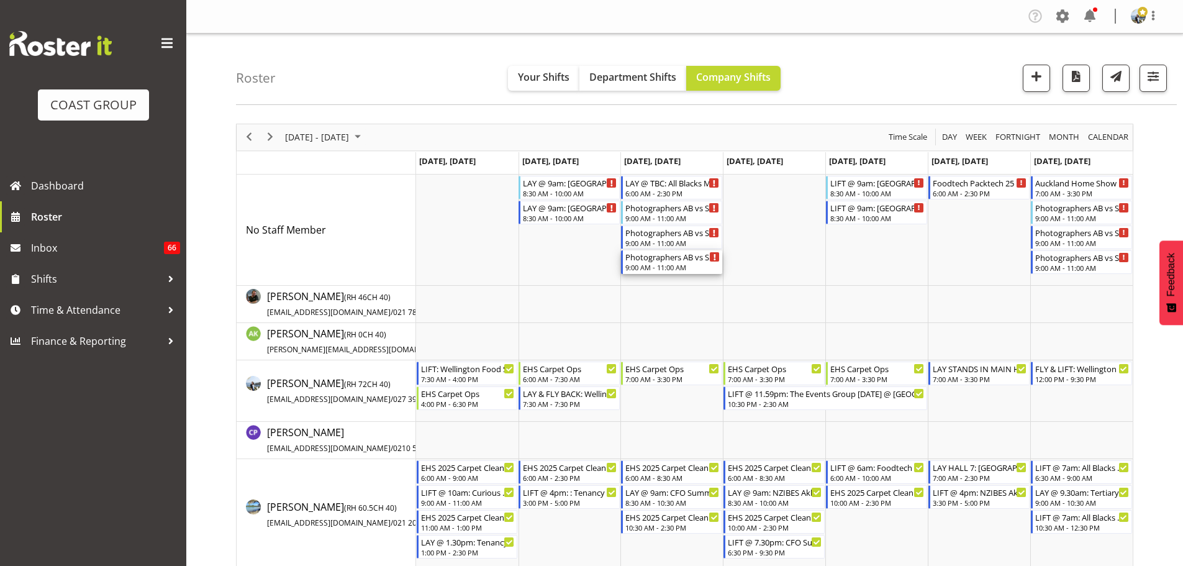
click at [638, 267] on div "9:00 AM - 11:00 AM" at bounding box center [673, 267] width 94 height 10
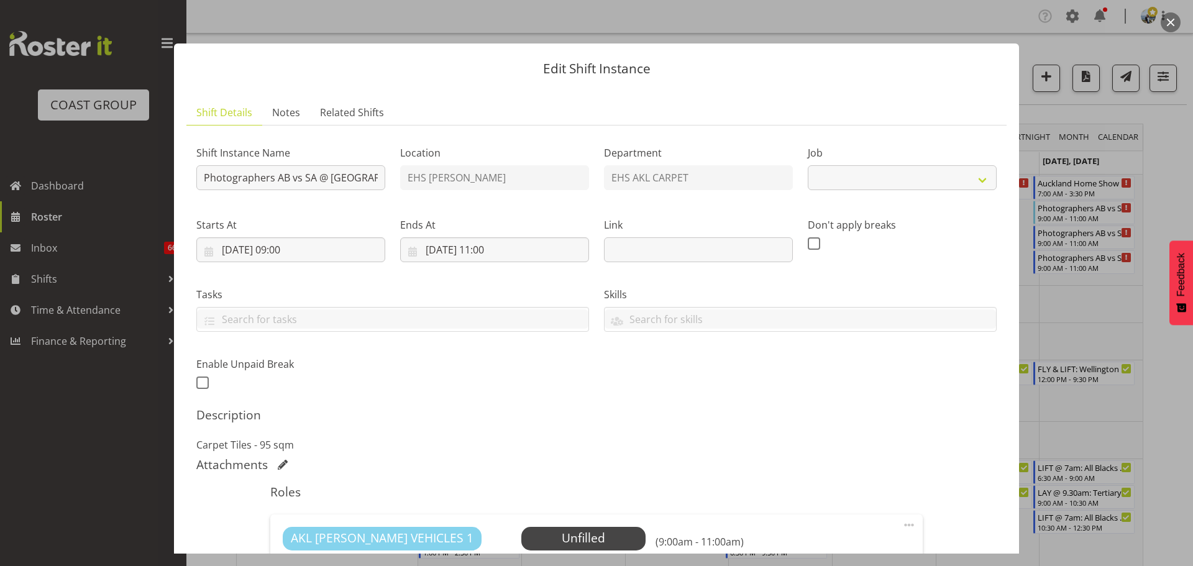
select select "10553"
click at [203, 179] on input "Photographers AB vs SA @ Eden Park" at bounding box center [290, 177] width 189 height 25
type input "LAY @ AM: Photographers AB vs SA @ Eden Park"
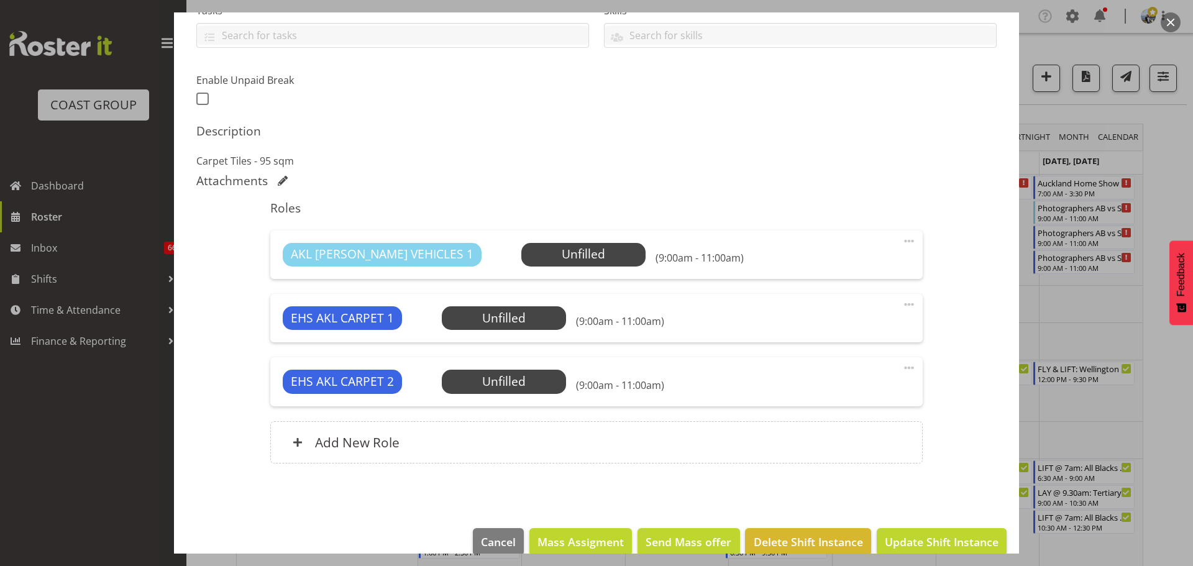
scroll to position [291, 0]
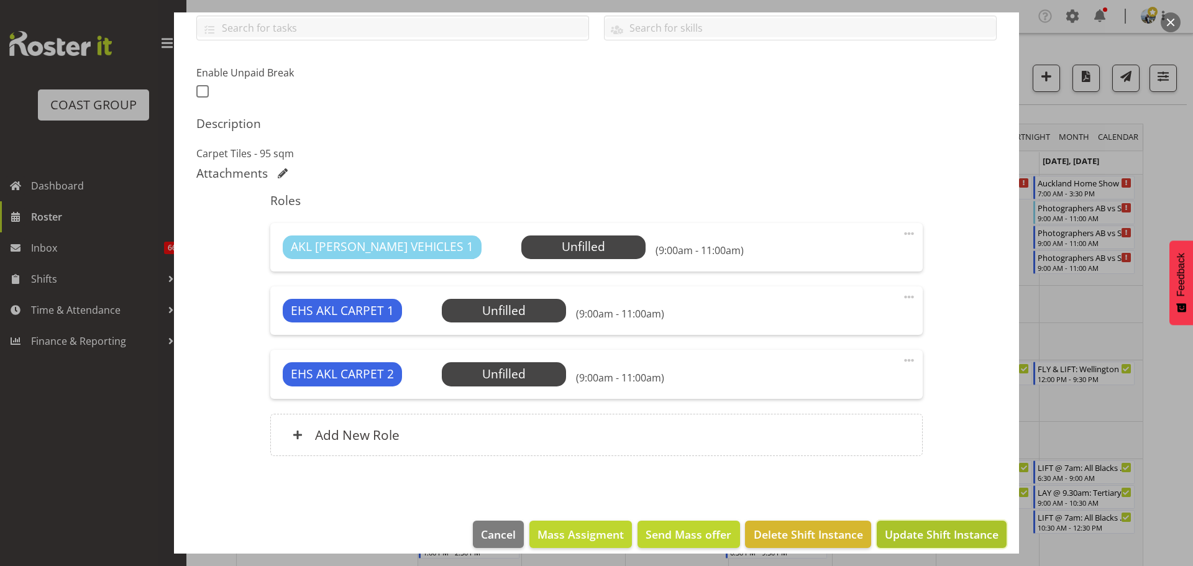
click at [920, 525] on button "Update Shift Instance" at bounding box center [941, 534] width 130 height 27
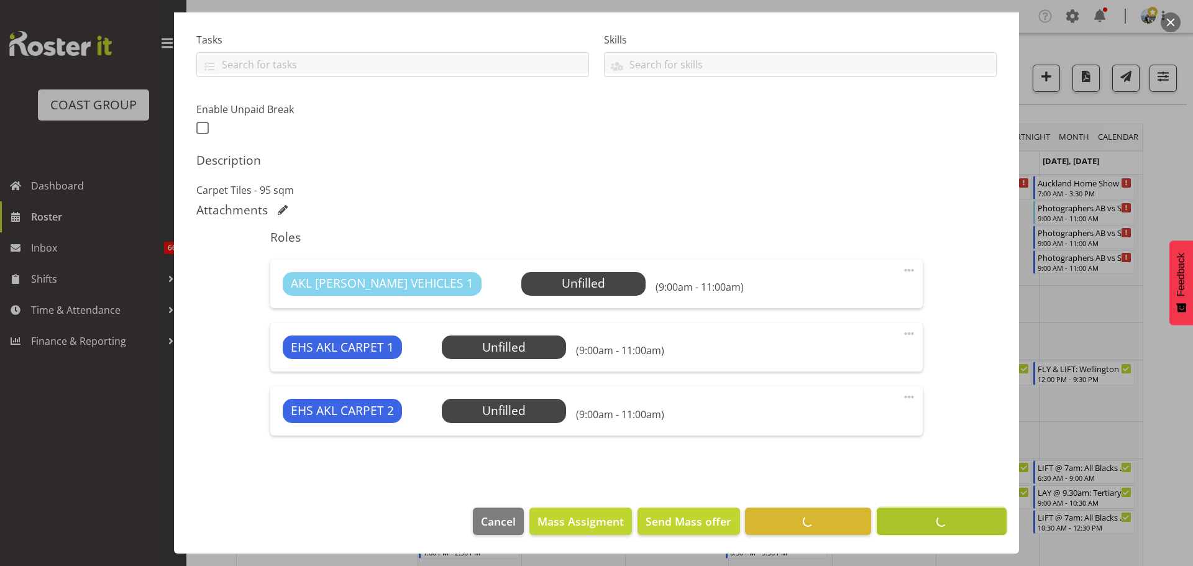
scroll to position [255, 0]
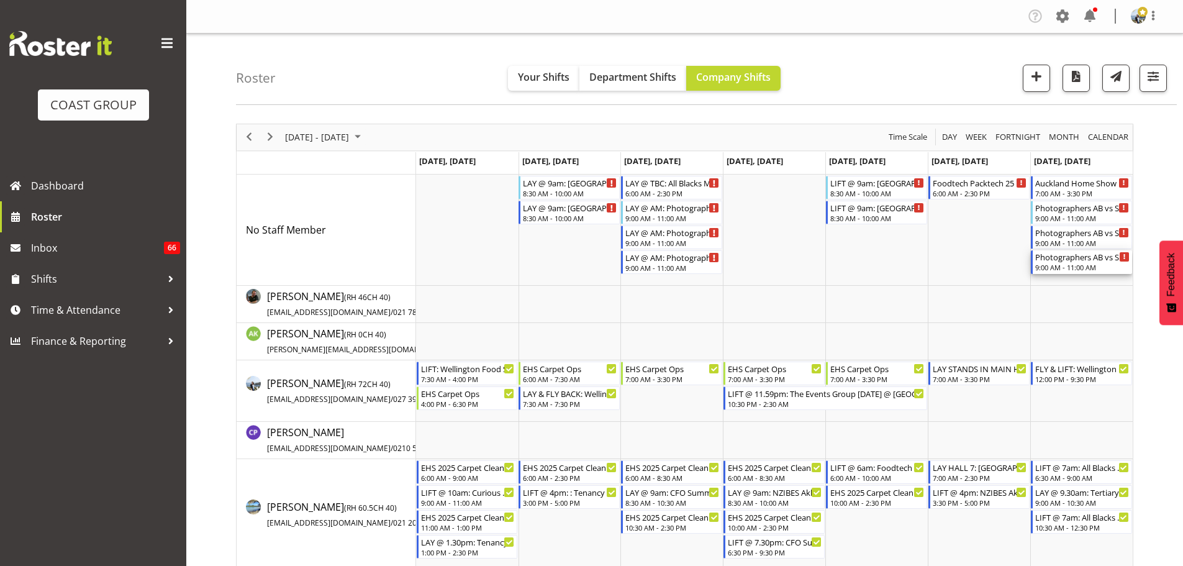
click at [1070, 255] on div "Photographers AB vs SA @ Eden Park" at bounding box center [1082, 256] width 94 height 12
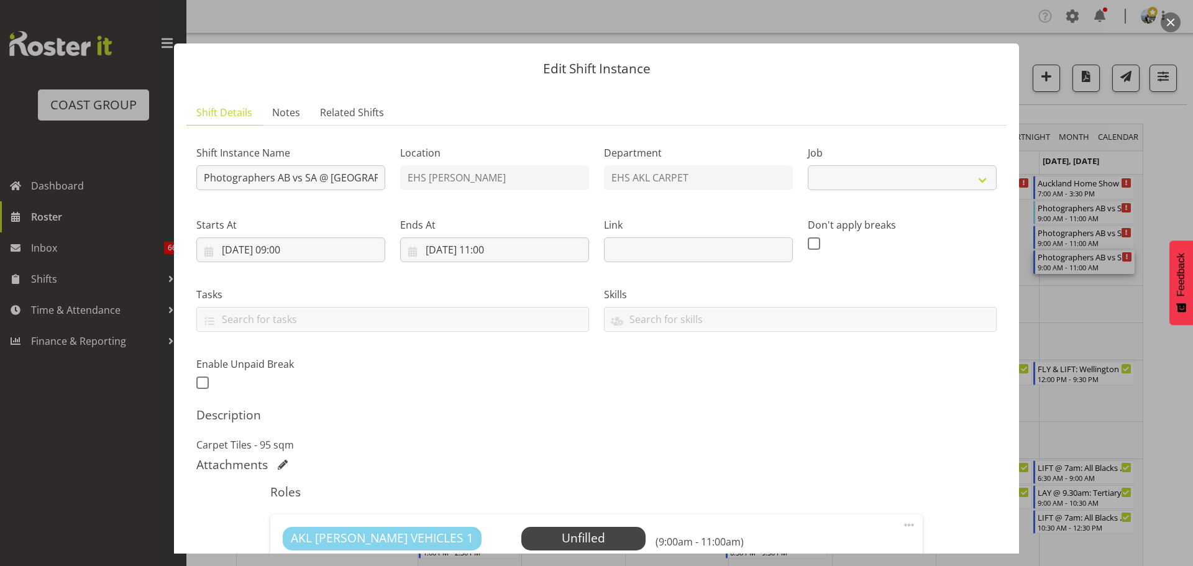
select select "10553"
click at [200, 180] on input "Photographers AB vs SA @ Eden Park" at bounding box center [290, 177] width 189 height 25
type input "LIFT @ AM: Photographers AB vs SA @ [GEOGRAPHIC_DATA]"
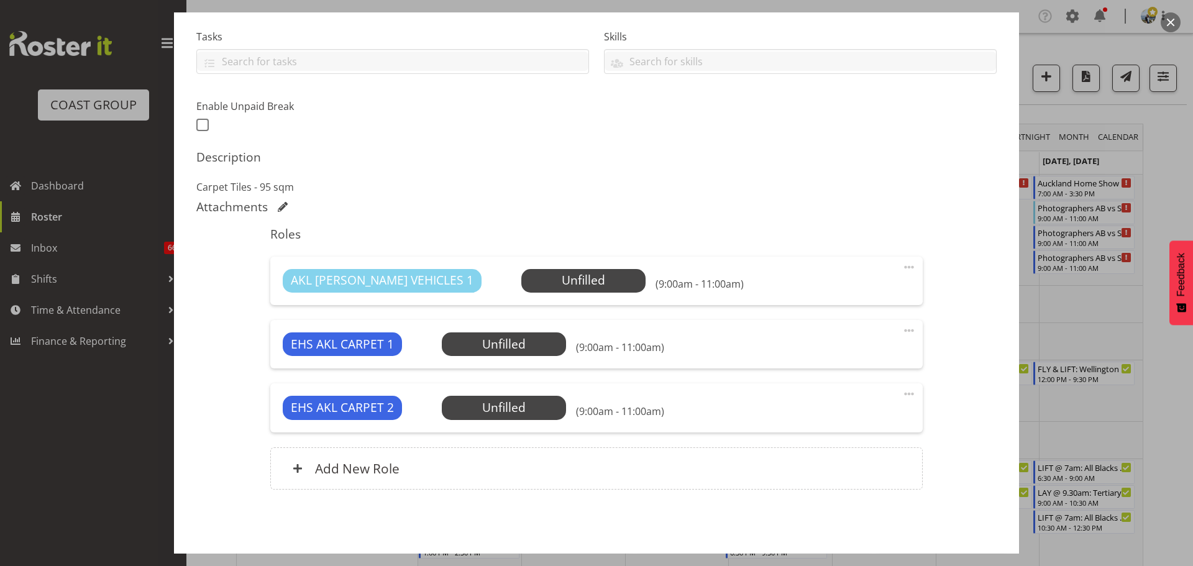
scroll to position [304, 0]
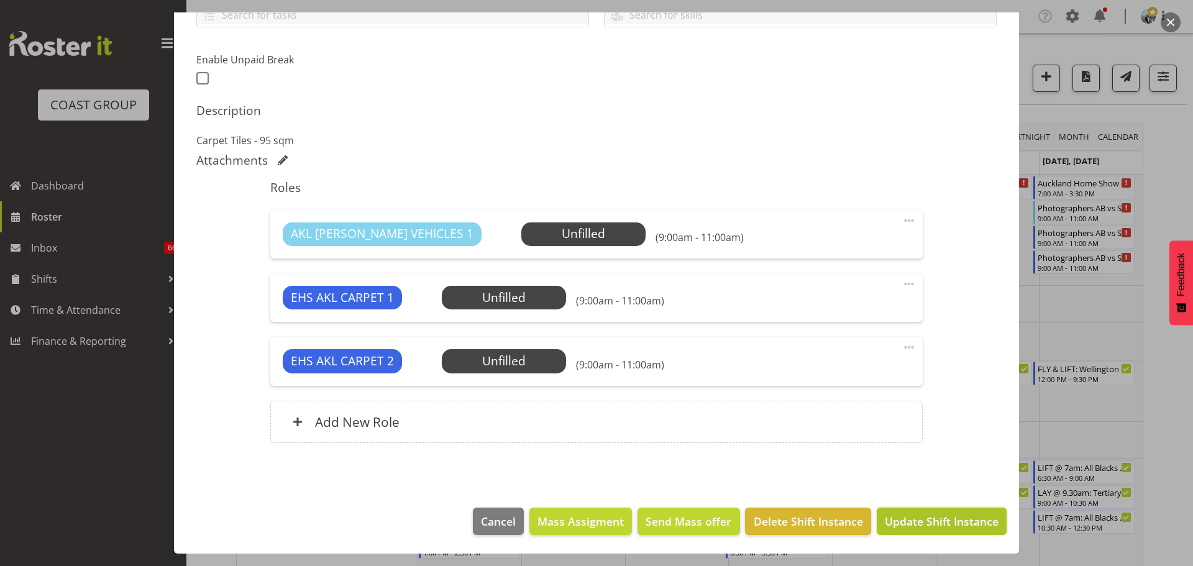
click at [892, 530] on button "Update Shift Instance" at bounding box center [941, 520] width 130 height 27
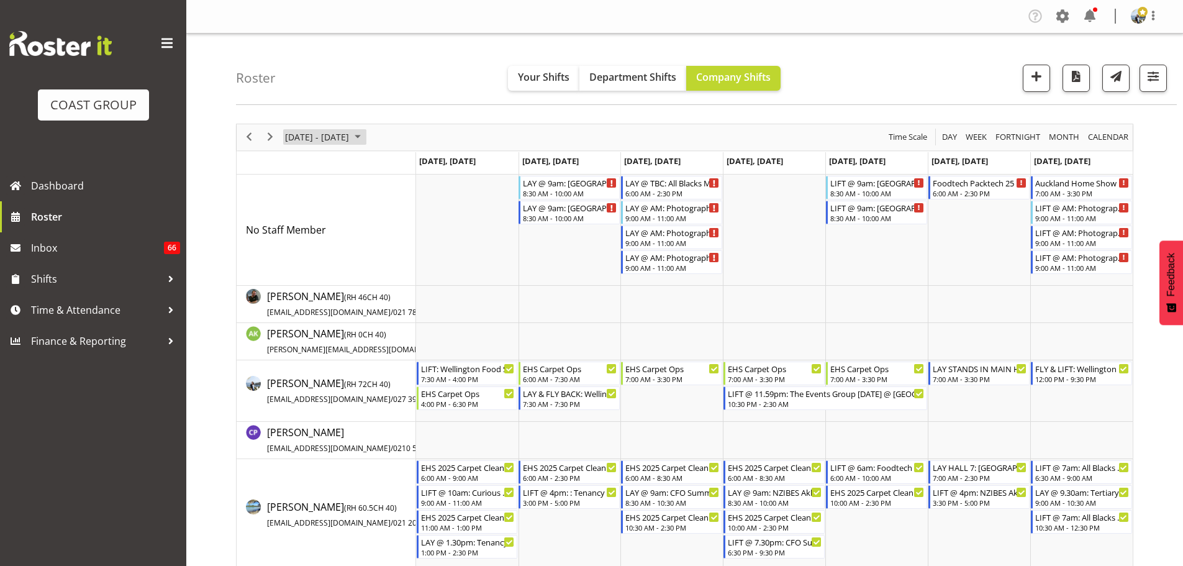
click at [350, 138] on span "[DATE] - [DATE]" at bounding box center [317, 137] width 66 height 16
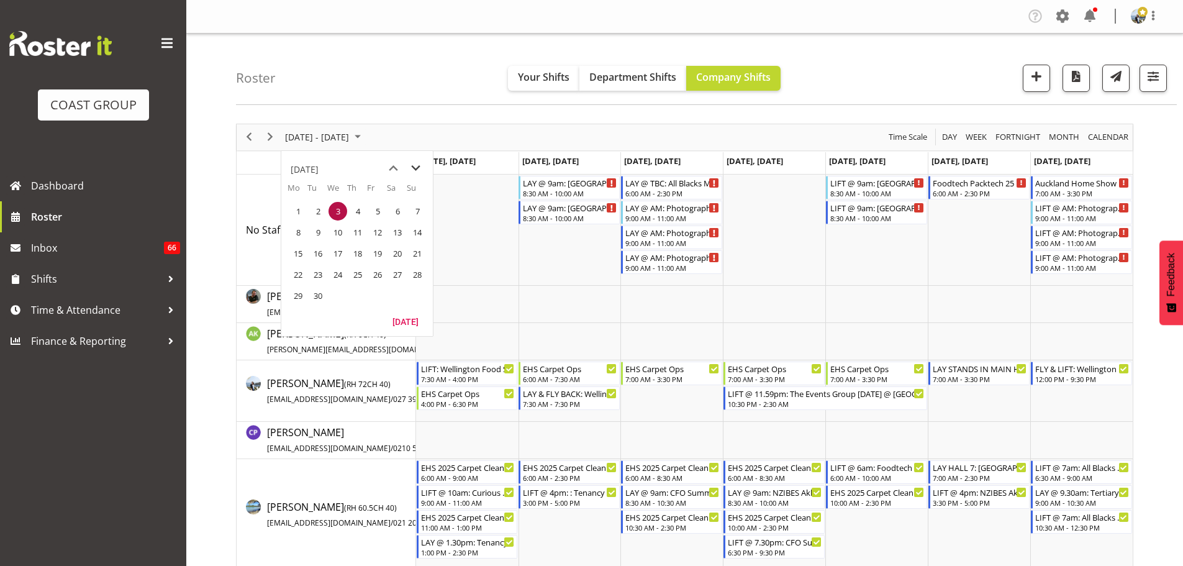
click at [413, 169] on span "next month" at bounding box center [416, 168] width 22 height 22
click at [376, 260] on span "17" at bounding box center [377, 253] width 19 height 19
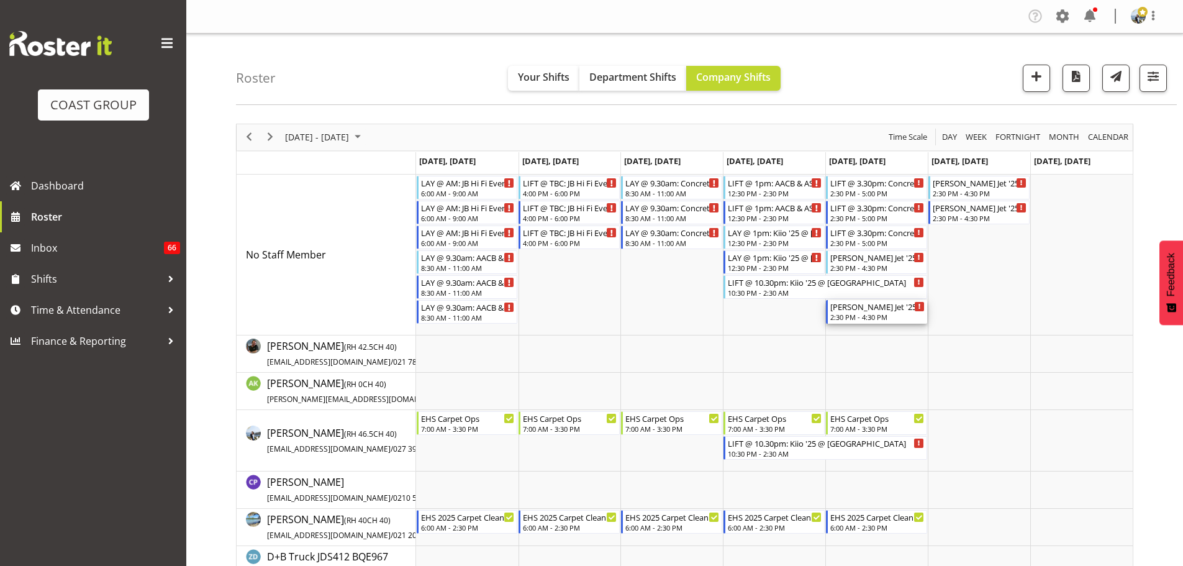
click at [874, 317] on div "2:30 PM - 4:30 PM" at bounding box center [878, 317] width 94 height 10
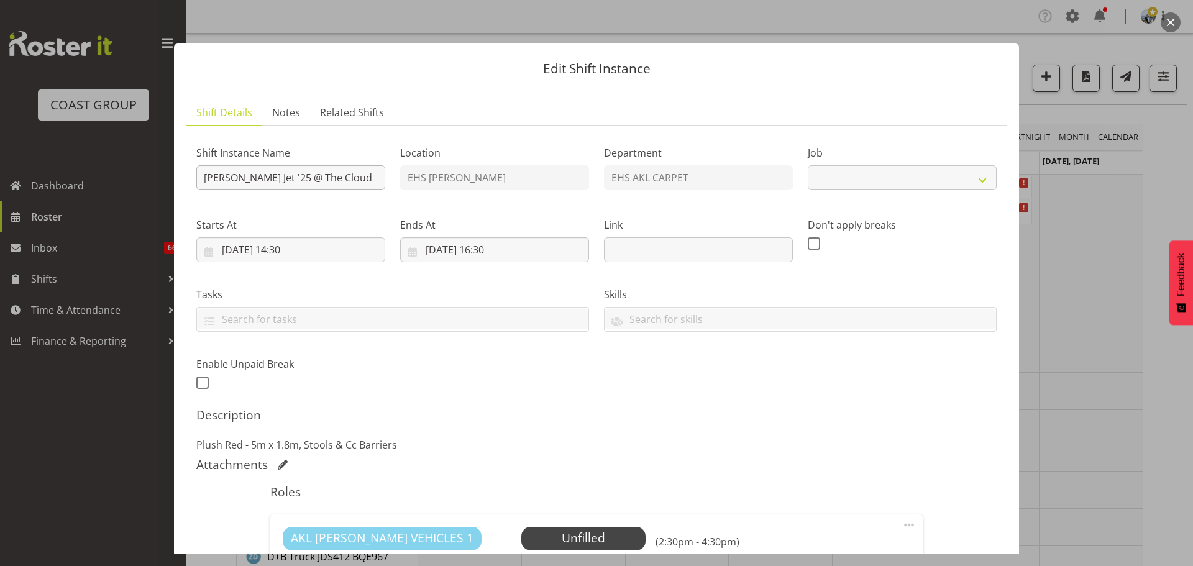
select select "8654"
click at [201, 173] on input "Hamilton Jet '25 @ The Cloud" at bounding box center [290, 177] width 189 height 25
type input "LAY @ 3.30pm: Hamilton Jet '25 @ The Cloud"
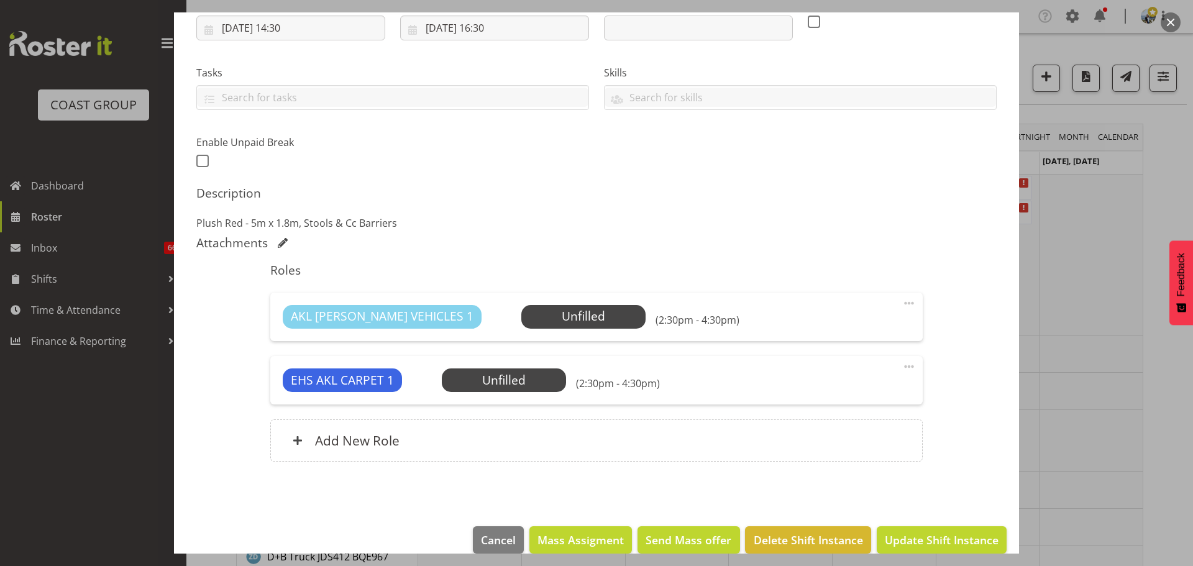
scroll to position [240, 0]
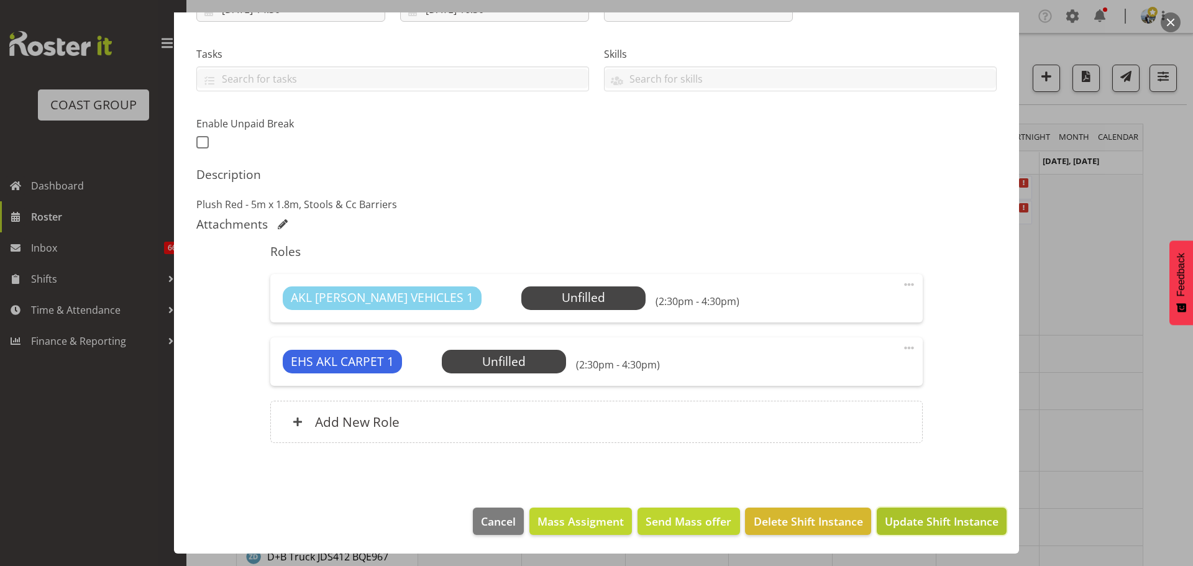
click at [943, 525] on span "Update Shift Instance" at bounding box center [942, 521] width 114 height 16
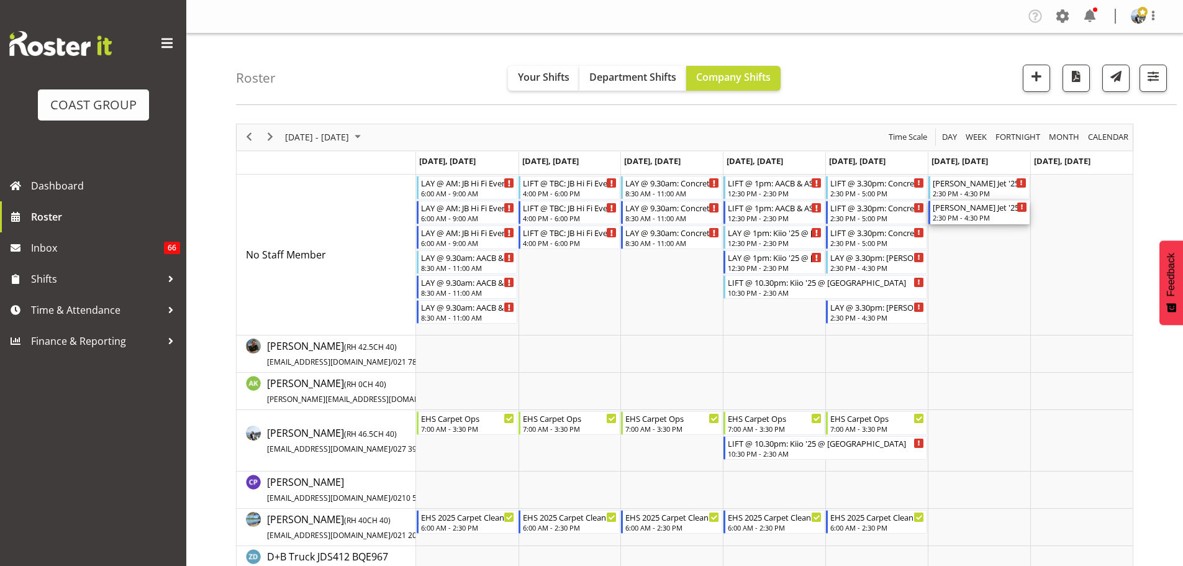
click at [988, 201] on div "Hamilton Jet '25 @ The Cloud" at bounding box center [980, 207] width 94 height 12
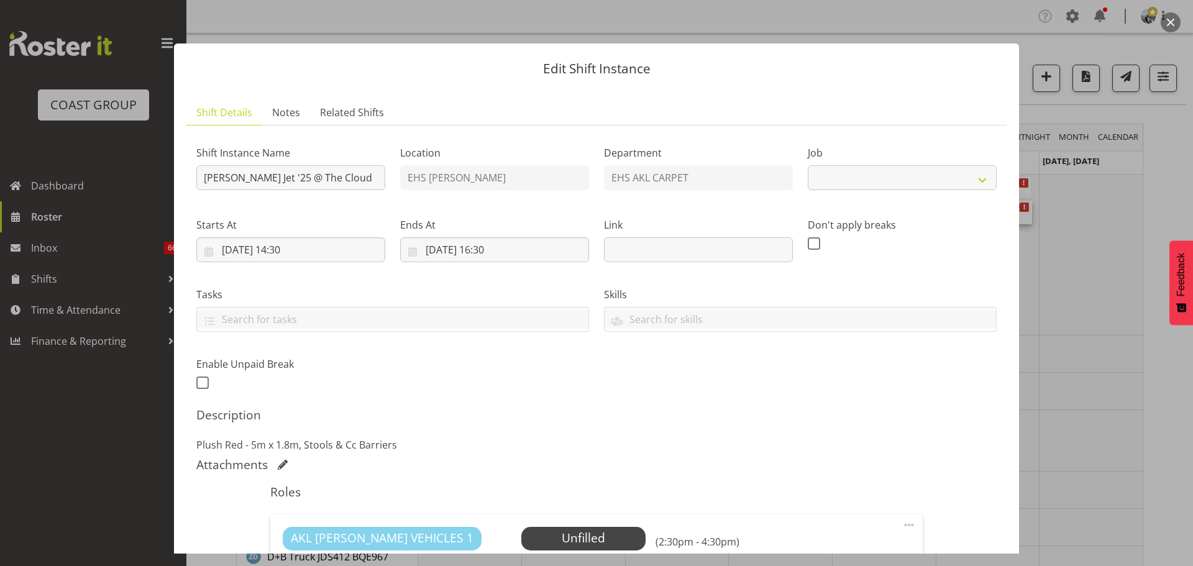
select select "8654"
click at [195, 176] on div "Shift Instance Name Hamilton Jet '25 @ The Cloud" at bounding box center [291, 164] width 204 height 72
click at [202, 176] on input "Hamilton Jet '25 @ The Cloud" at bounding box center [290, 177] width 189 height 25
type input "LIFT @ 11.30pm: Hamilton Jet '25 @ The Cloud"
click at [286, 251] on input "18/10/2025, 14:30" at bounding box center [290, 249] width 189 height 25
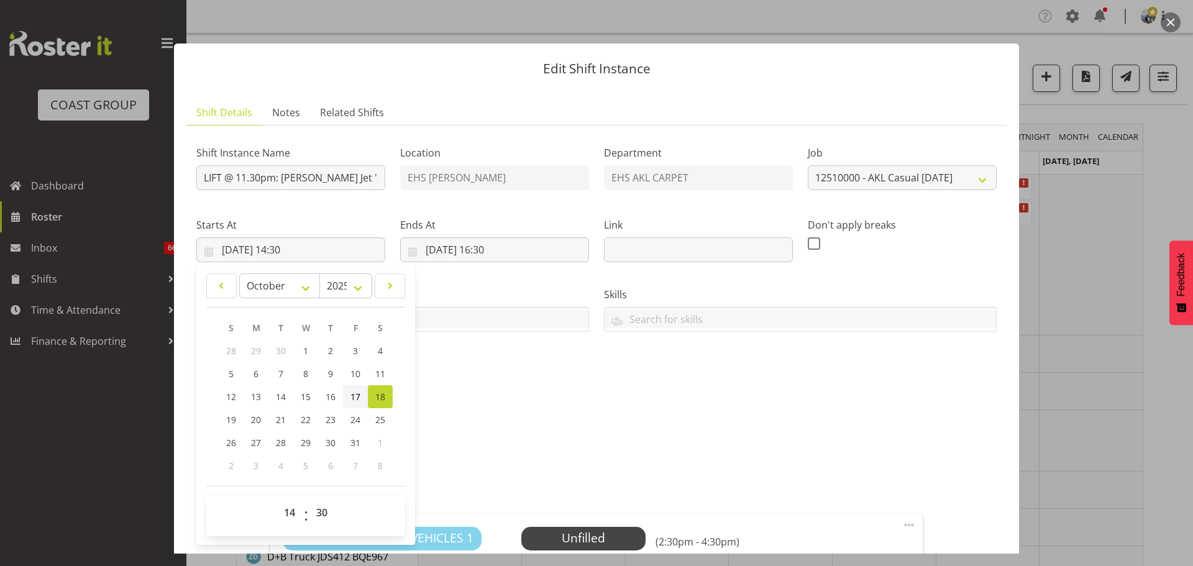
click at [350, 392] on link "17" at bounding box center [355, 396] width 25 height 23
type input "17/10/2025, 14:30"
click at [291, 515] on select "00 01 02 03 04 05 06 07 08 09 10 11 12 13 14 15 16 17 18 19 20 21 22 23" at bounding box center [291, 512] width 28 height 25
select select "22"
click at [277, 500] on select "00 01 02 03 04 05 06 07 08 09 10 11 12 13 14 15 16 17 18 19 20 21 22 23" at bounding box center [291, 512] width 28 height 25
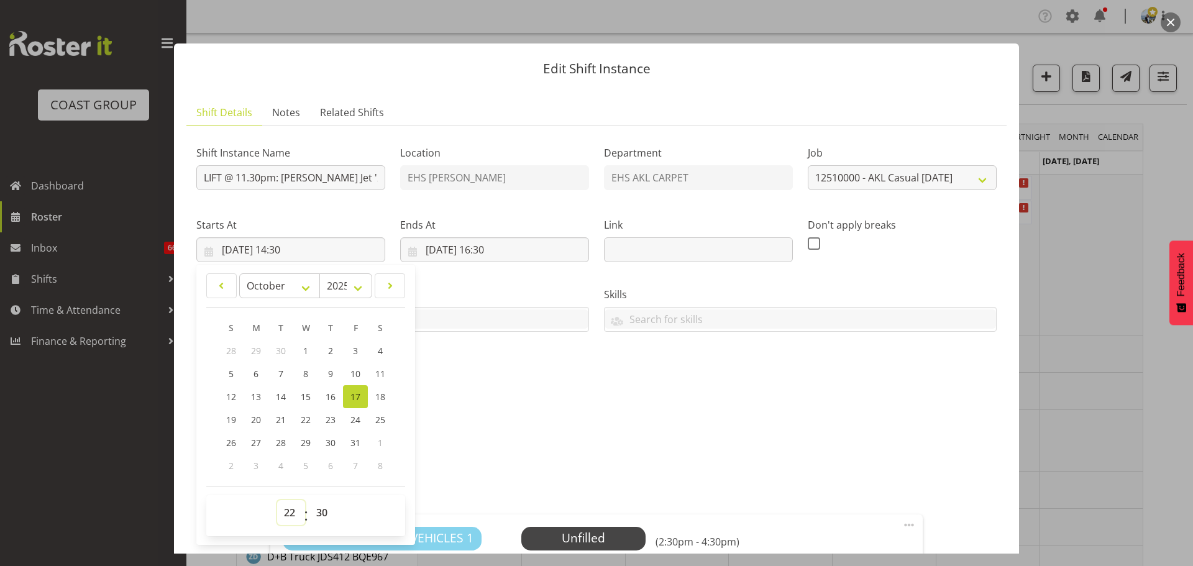
type input "17/10/2025, 22:30"
click at [507, 255] on input "18/10/2025, 16:30" at bounding box center [494, 249] width 189 height 25
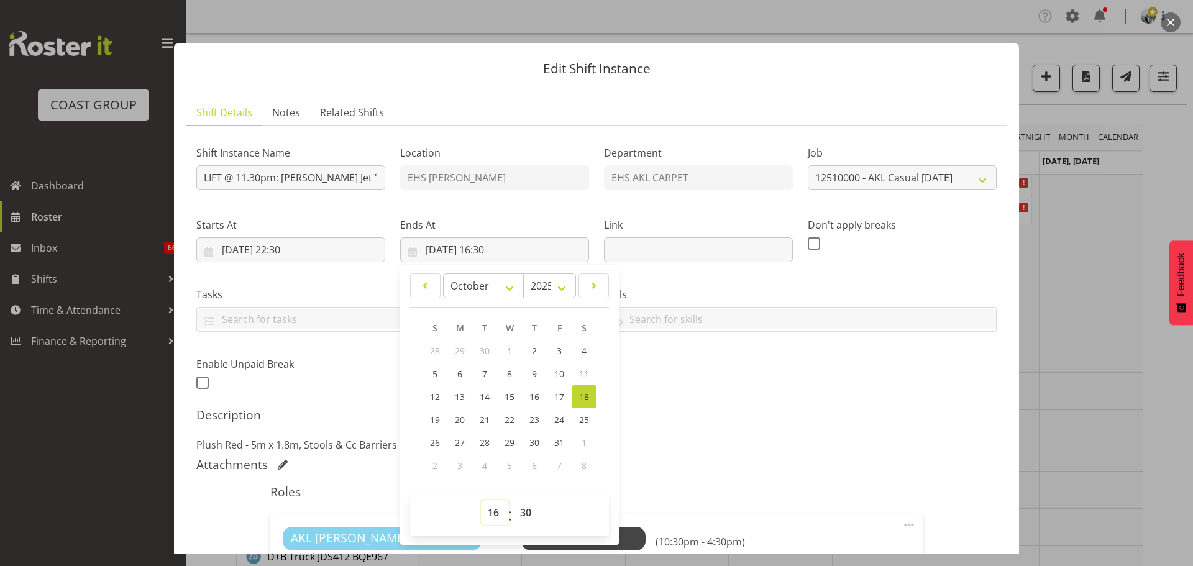
click at [493, 517] on select "00 01 02 03 04 05 06 07 08 09 10 11 12 13 14 15 16 17 18 19 20 21 22 23" at bounding box center [495, 512] width 28 height 25
select select "2"
click at [481, 500] on select "00 01 02 03 04 05 06 07 08 09 10 11 12 13 14 15 16 17 18 19 20 21 22 23" at bounding box center [495, 512] width 28 height 25
type input "18/10/2025, 02:30"
click at [799, 414] on h5 "Description" at bounding box center [596, 414] width 800 height 15
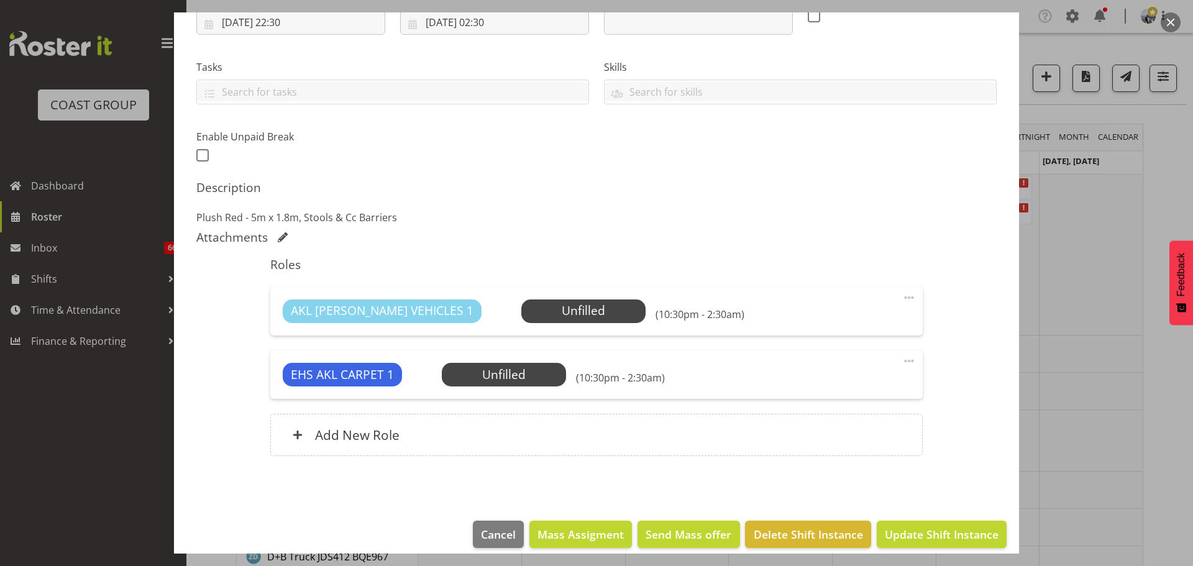
scroll to position [240, 0]
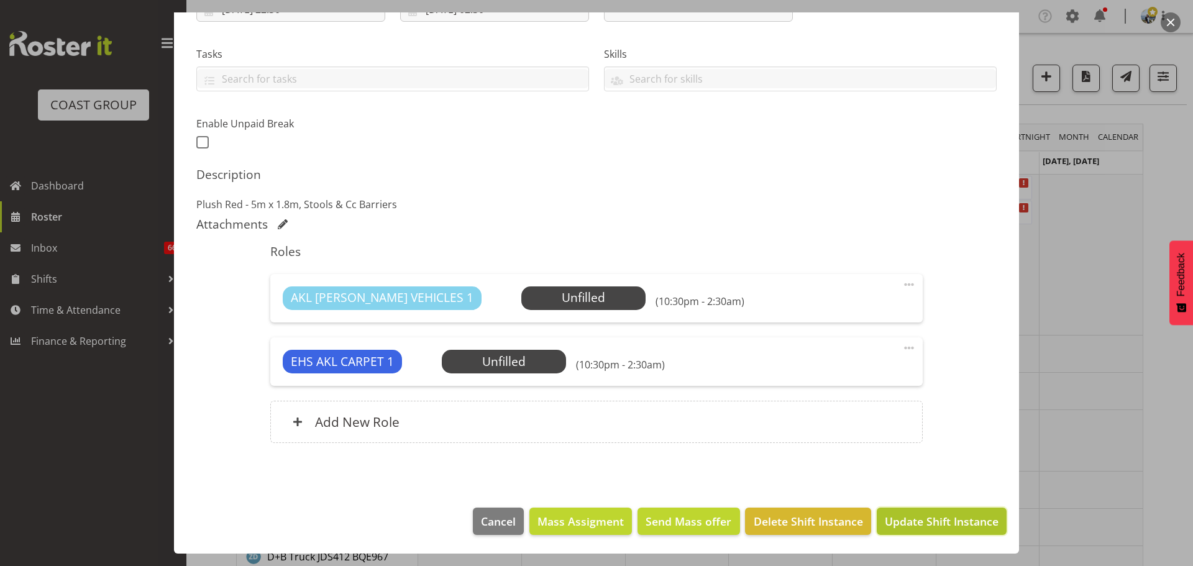
click at [952, 526] on span "Update Shift Instance" at bounding box center [942, 521] width 114 height 16
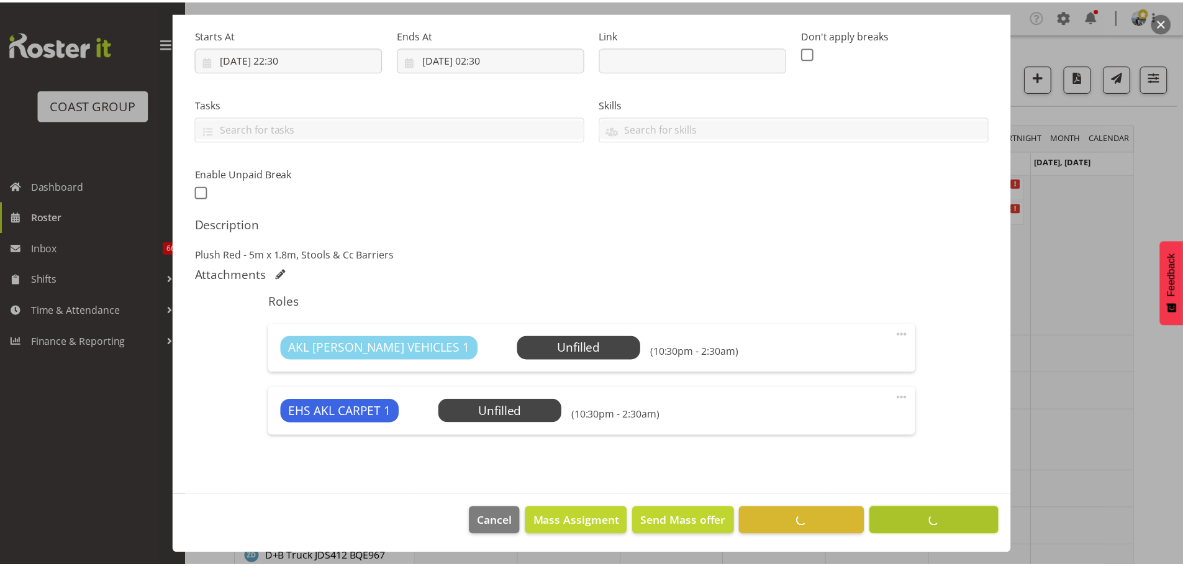
scroll to position [191, 0]
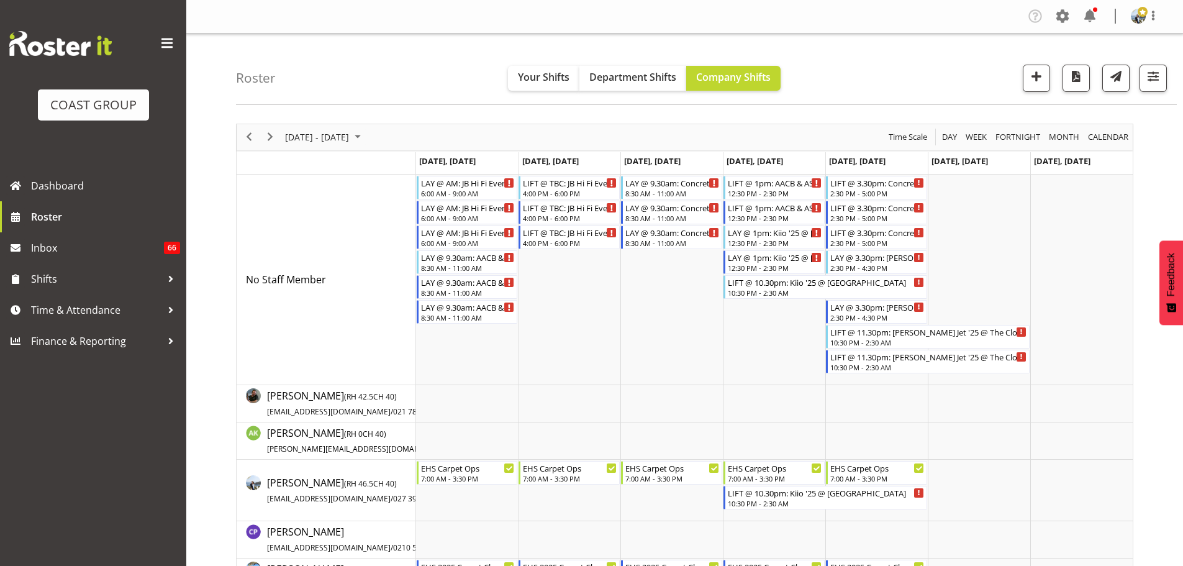
click at [345, 129] on div "October 13 - 19, 2025" at bounding box center [325, 137] width 88 height 26
click at [386, 163] on span "previous month" at bounding box center [394, 168] width 22 height 22
click at [332, 206] on span "3" at bounding box center [338, 211] width 19 height 19
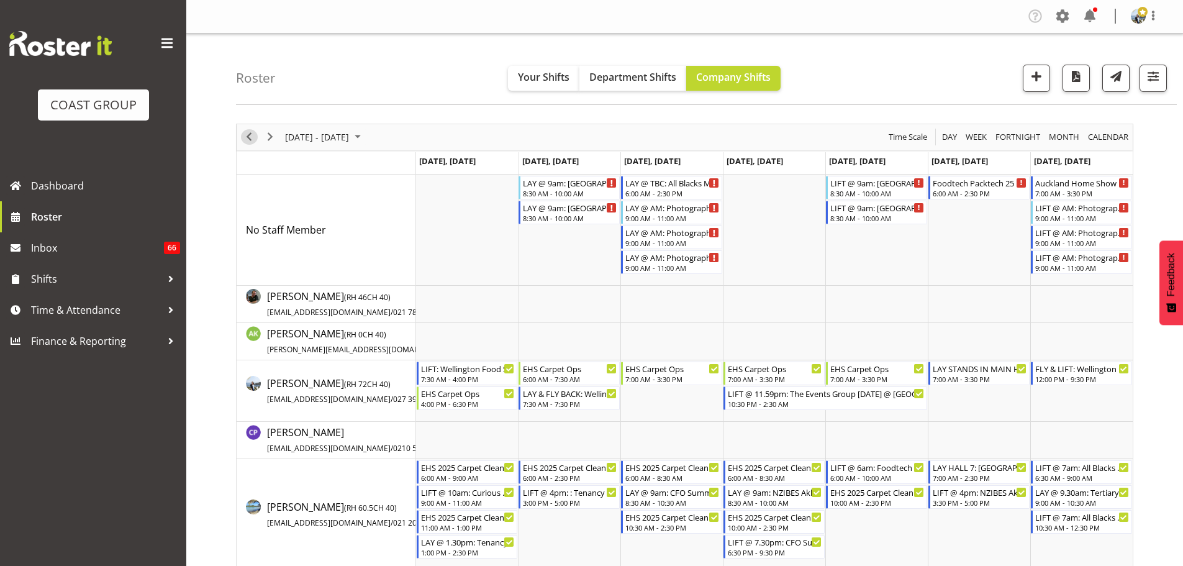
click at [252, 132] on span "Previous" at bounding box center [249, 137] width 15 height 16
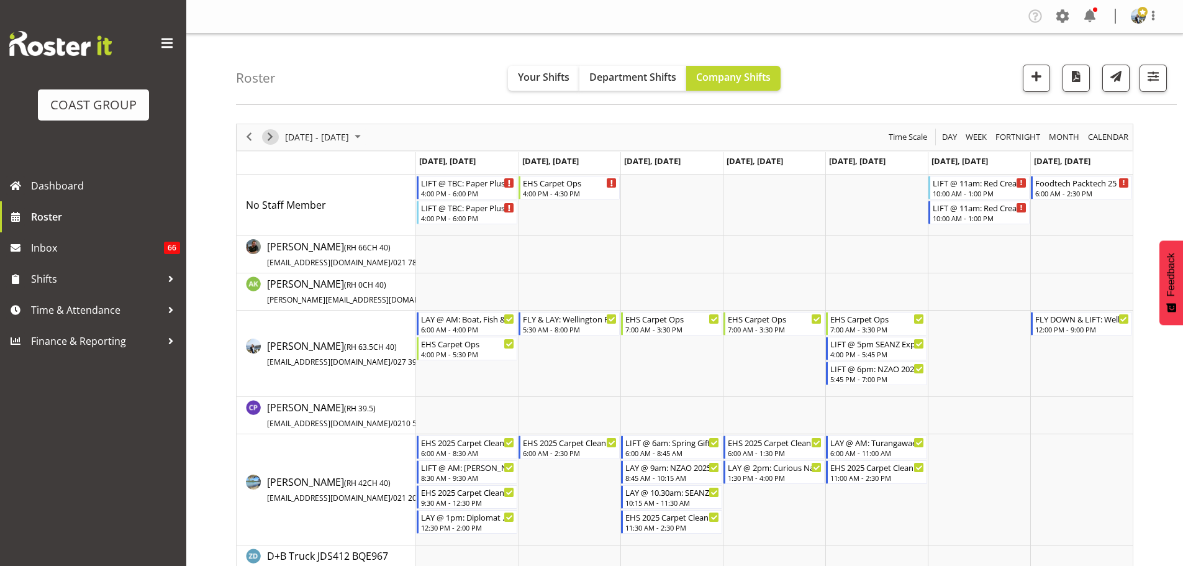
click at [270, 140] on span "Next" at bounding box center [270, 137] width 15 height 16
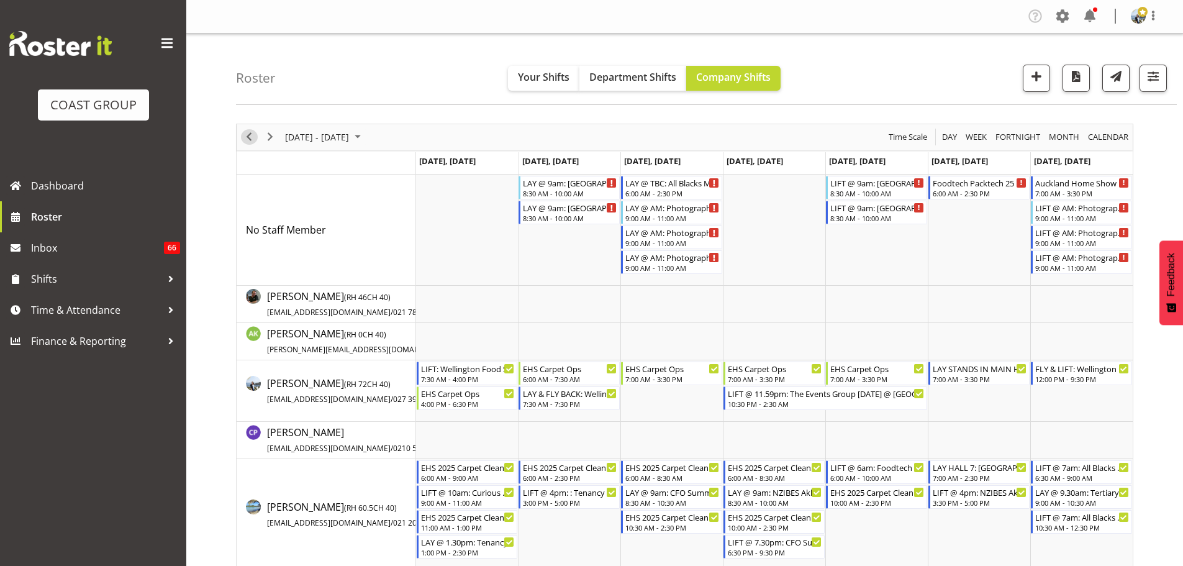
click at [248, 137] on span "Previous" at bounding box center [249, 137] width 15 height 16
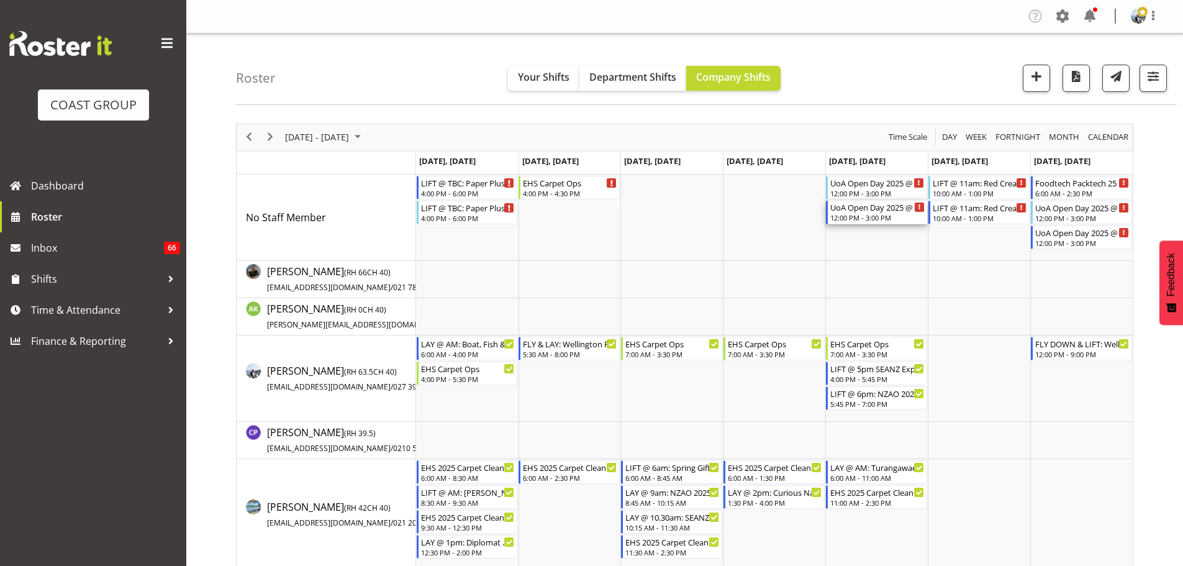
click at [873, 210] on div "UoA Open Day 2025 @ UoA Buildings" at bounding box center [878, 207] width 94 height 12
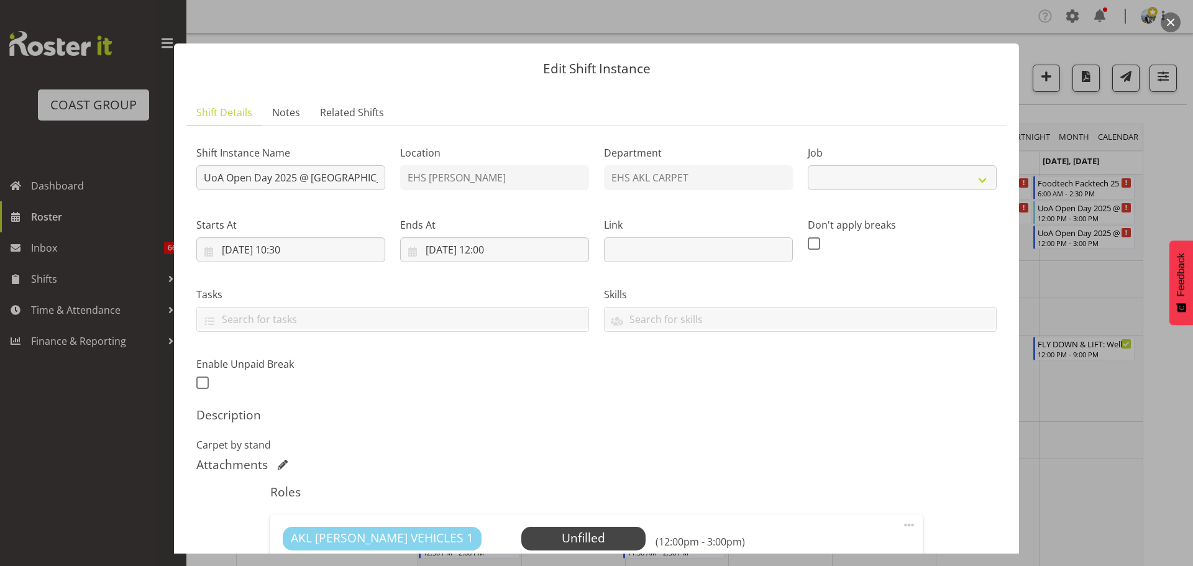
select select "9993"
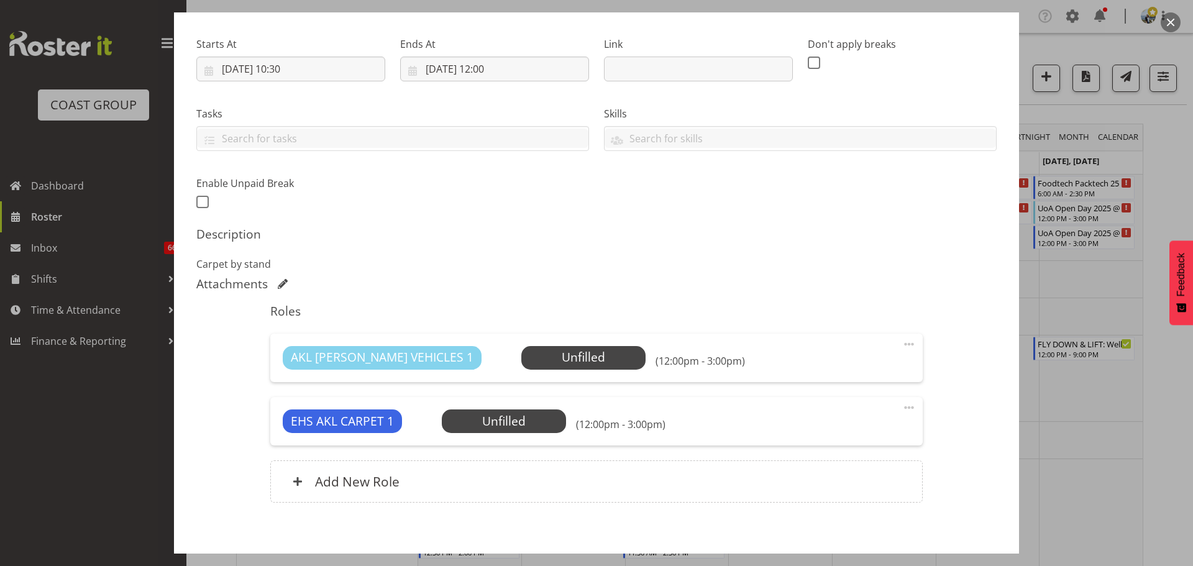
scroll to position [240, 0]
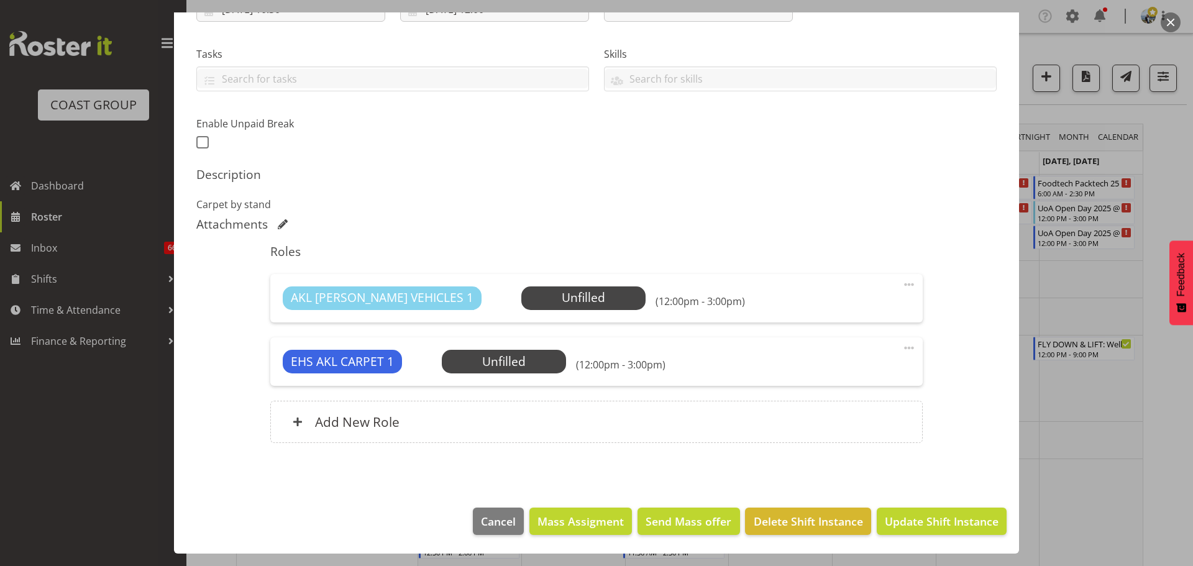
click at [901, 345] on span at bounding box center [908, 347] width 15 height 15
click at [839, 417] on link "Delete" at bounding box center [856, 420] width 119 height 22
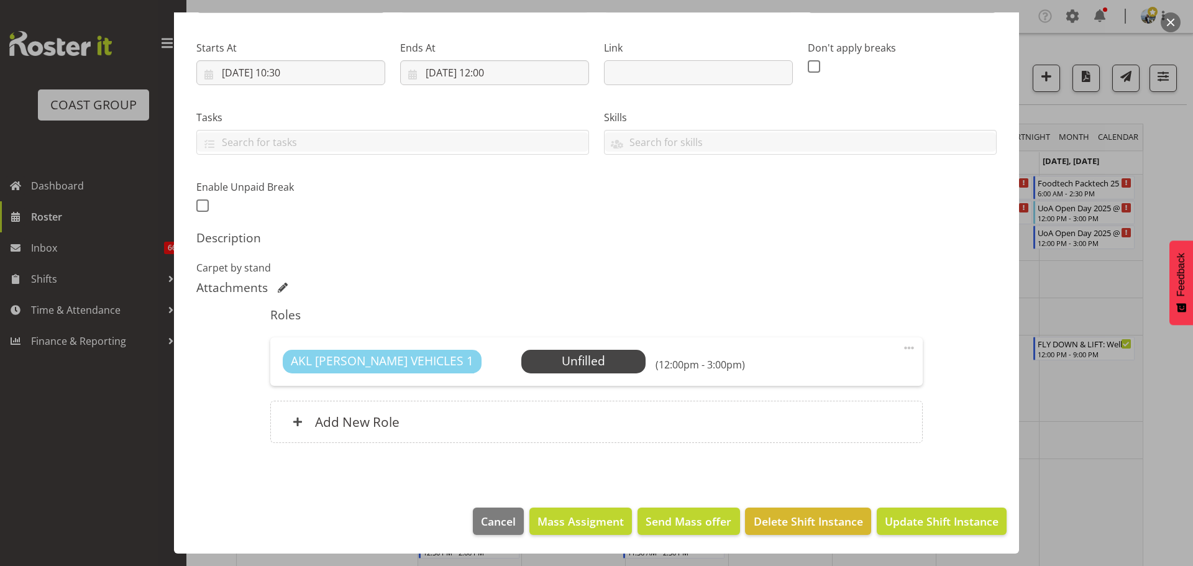
scroll to position [177, 0]
click at [901, 347] on span at bounding box center [908, 347] width 15 height 15
click at [857, 417] on link "Delete" at bounding box center [856, 420] width 119 height 22
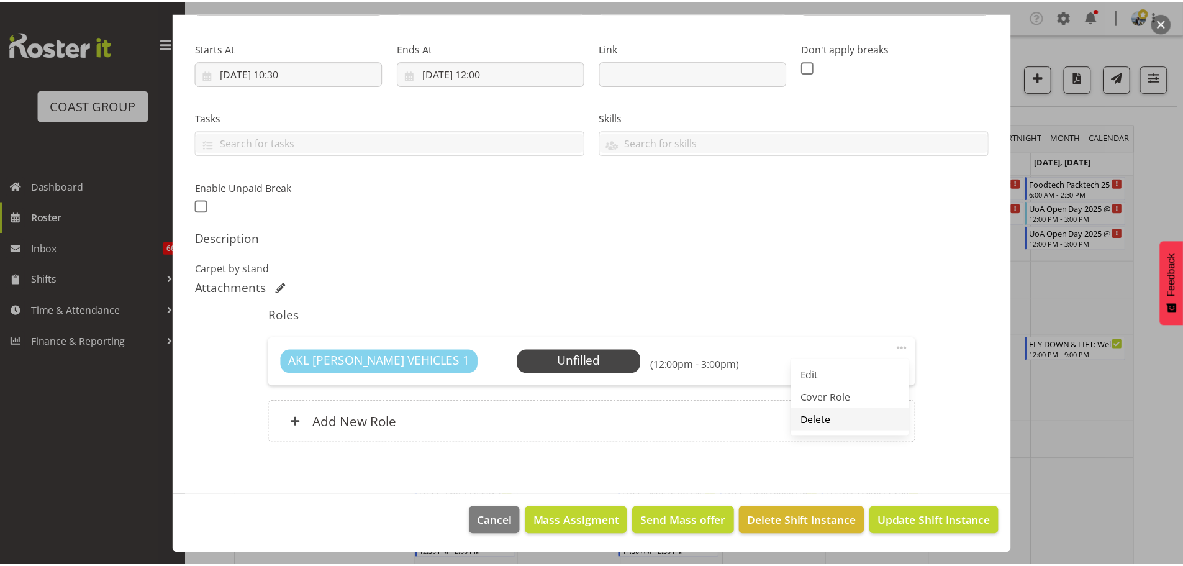
scroll to position [114, 0]
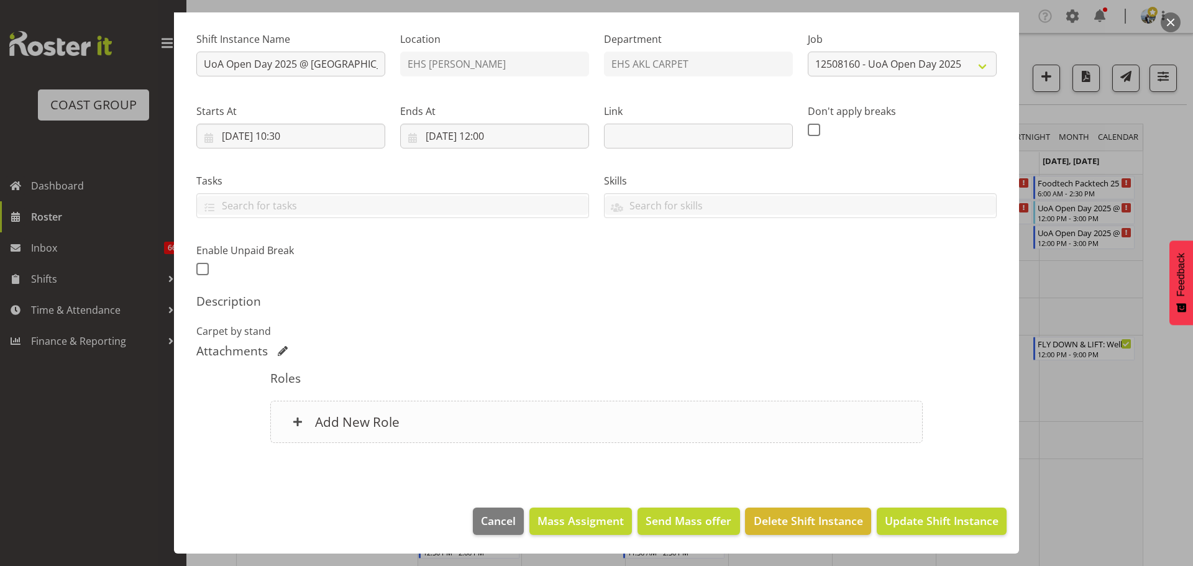
click at [696, 434] on div "Add New Role" at bounding box center [596, 422] width 652 height 42
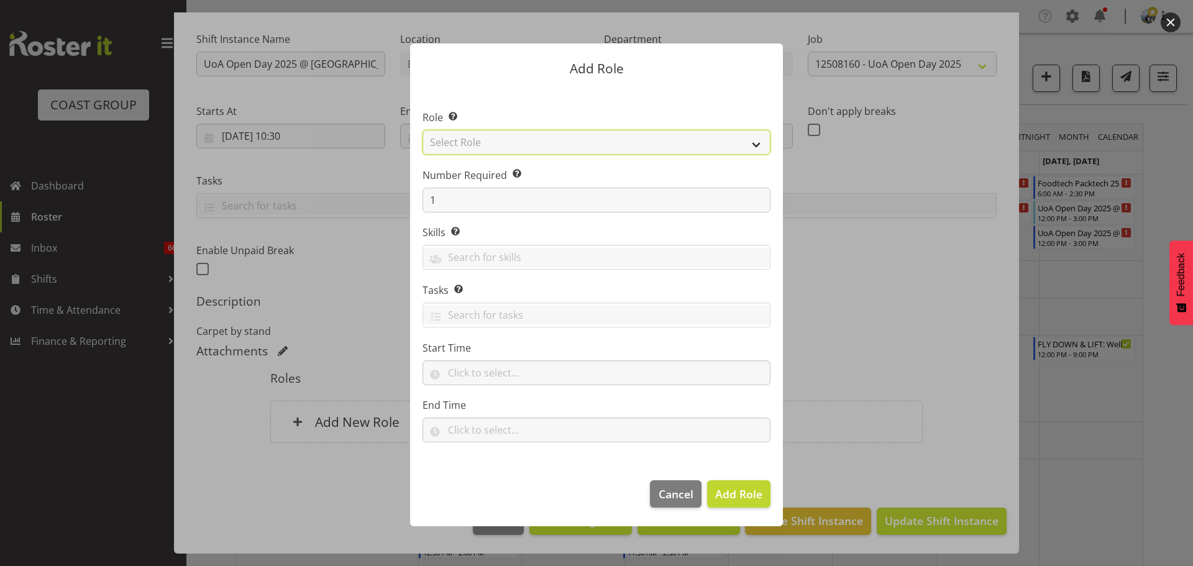
click at [599, 142] on select "Select Role ACCOUNT MANAGER ACCOUNT MANAGER DW ACCOUNTS AKL DIANNA VEHICLES AKL…" at bounding box center [596, 142] width 348 height 25
select select "81"
click at [422, 130] on select "Select Role ACCOUNT MANAGER ACCOUNT MANAGER DW ACCOUNTS AKL DIANNA VEHICLES AKL…" at bounding box center [596, 142] width 348 height 25
click at [717, 489] on span "Add Role" at bounding box center [738, 493] width 47 height 15
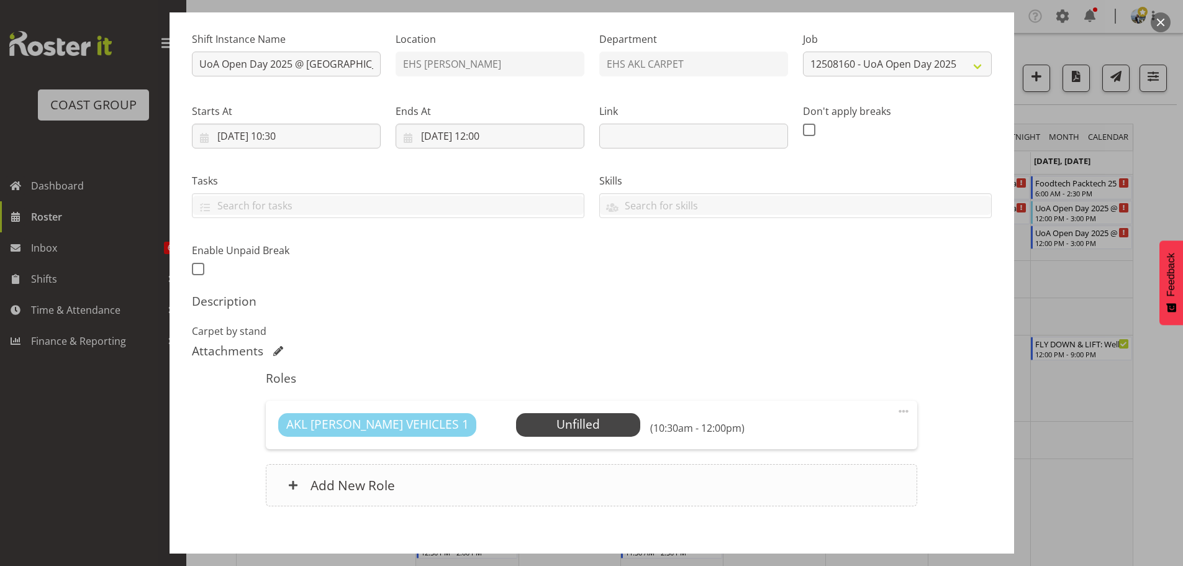
click at [492, 489] on div "Add New Role" at bounding box center [592, 485] width 652 height 42
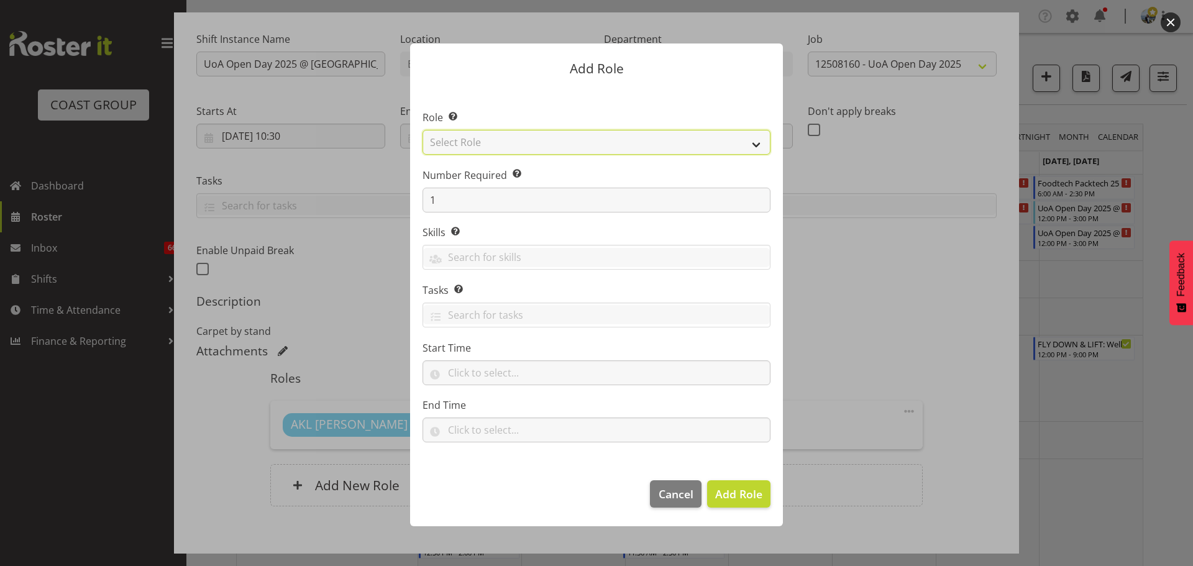
click at [519, 135] on select "Select Role ACCOUNT MANAGER ACCOUNT MANAGER DW ACCOUNTS AKL DIANNA VEHICLES AKL…" at bounding box center [596, 142] width 348 height 25
select select "190"
click at [422, 130] on select "Select Role ACCOUNT MANAGER ACCOUNT MANAGER DW ACCOUNTS AKL DIANNA VEHICLES AKL…" at bounding box center [596, 142] width 348 height 25
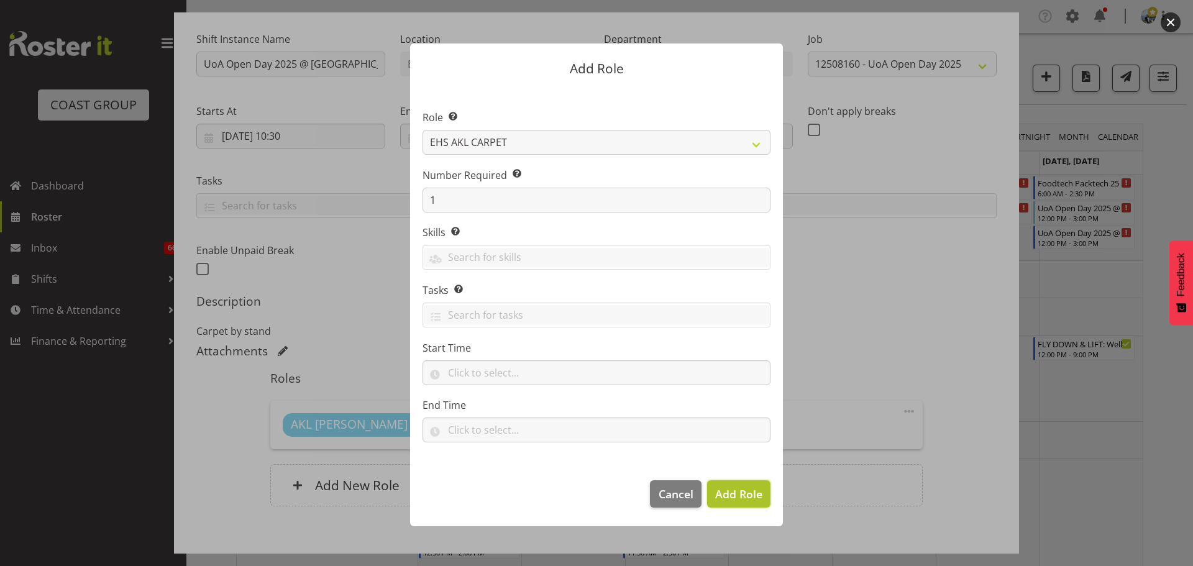
click at [724, 493] on span "Add Role" at bounding box center [738, 493] width 47 height 15
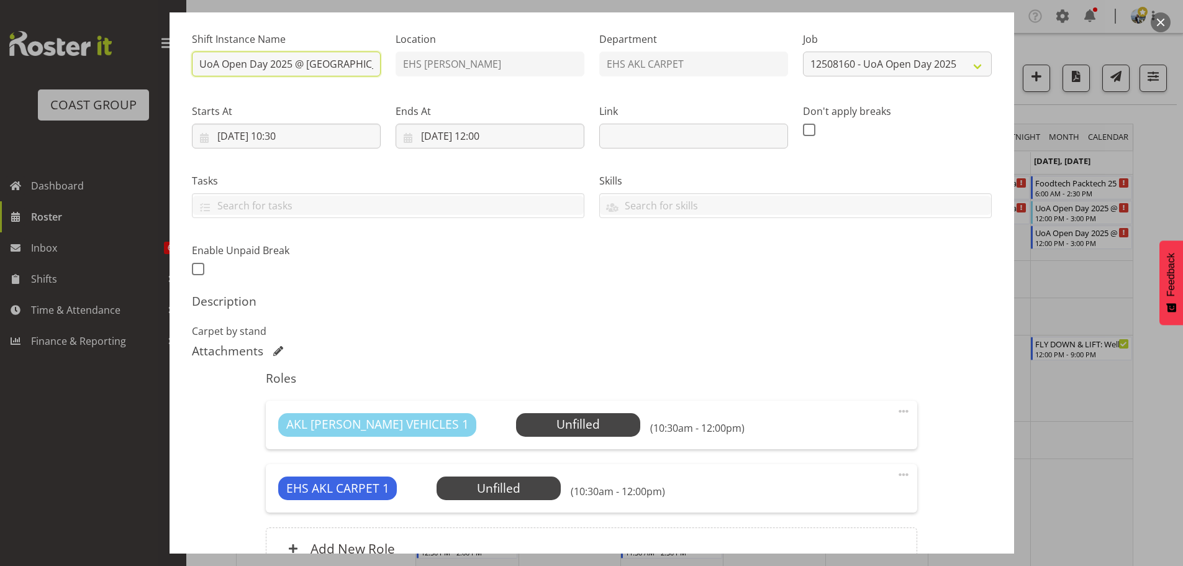
click at [194, 64] on input "UoA Open Day 2025 @ UoA Buildings" at bounding box center [286, 64] width 189 height 25
type input "LAY @ 11am: UoA Open Day 2025 @ UoA Buildings"
click at [791, 535] on div "Add New Role" at bounding box center [592, 548] width 652 height 42
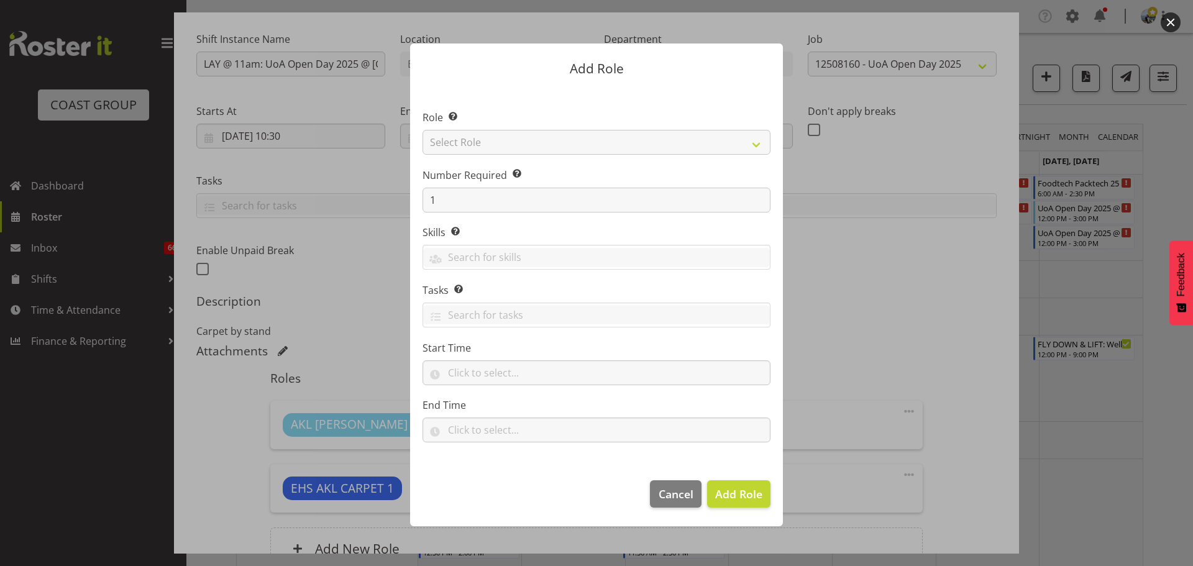
click at [645, 146] on section "Role Select the role you wish to add to the shift. Select Role ACCOUNT MANAGER …" at bounding box center [596, 278] width 373 height 380
click at [645, 146] on select "Select Role ACCOUNT MANAGER ACCOUNT MANAGER DW ACCOUNTS AKL DIANNA VEHICLES AKL…" at bounding box center [596, 142] width 348 height 25
select select "190"
click at [422, 130] on select "Select Role ACCOUNT MANAGER ACCOUNT MANAGER DW ACCOUNTS AKL DIANNA VEHICLES AKL…" at bounding box center [596, 142] width 348 height 25
click at [754, 499] on span "Add Role" at bounding box center [738, 493] width 47 height 15
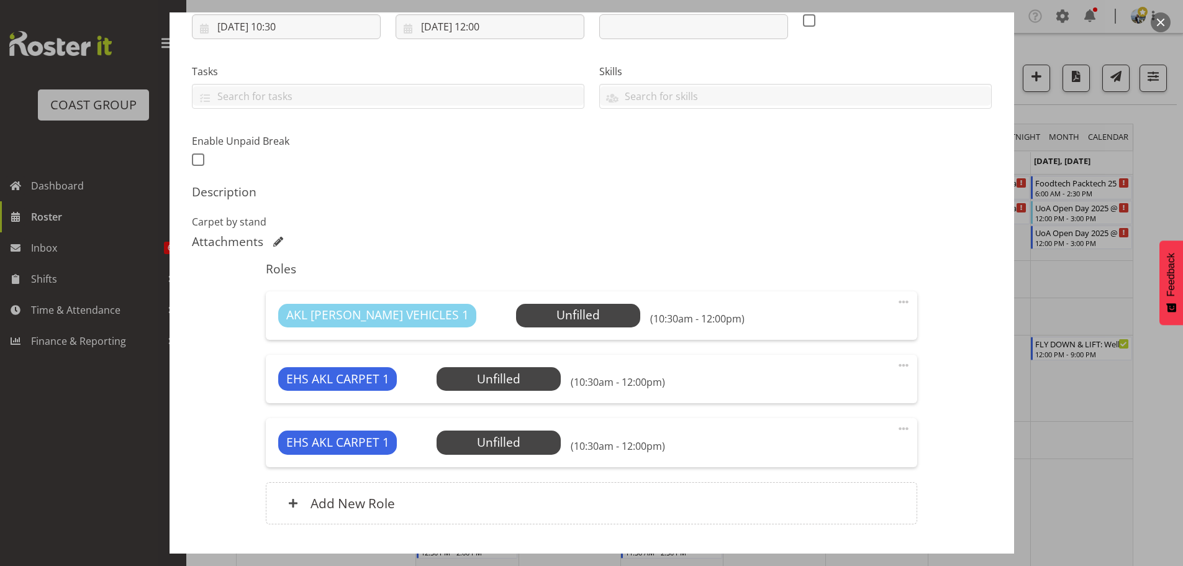
scroll to position [304, 0]
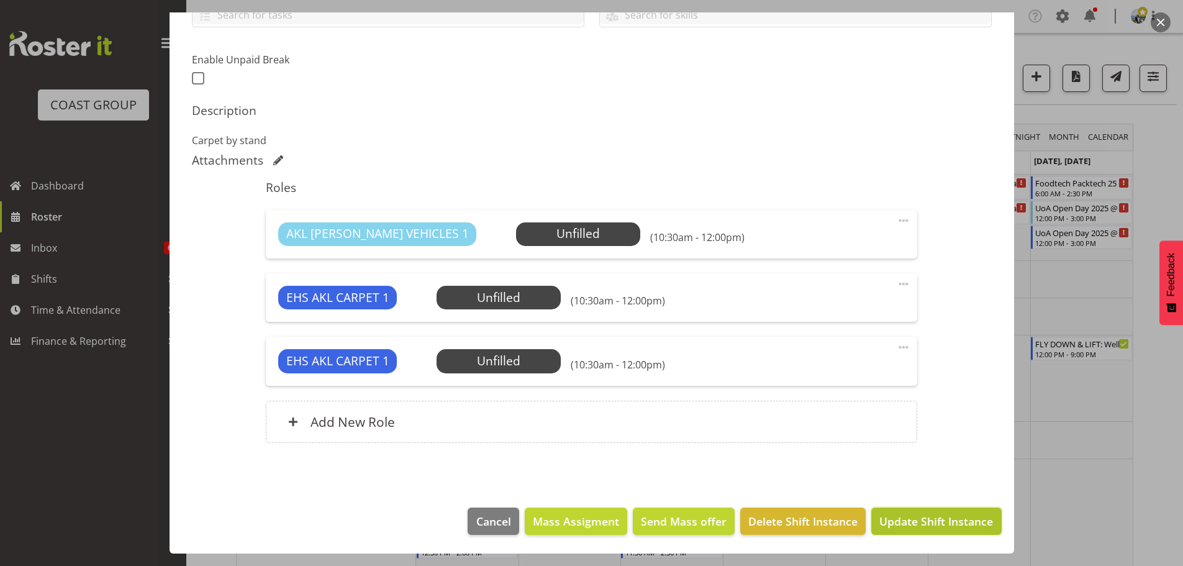
click at [933, 526] on span "Update Shift Instance" at bounding box center [937, 521] width 114 height 16
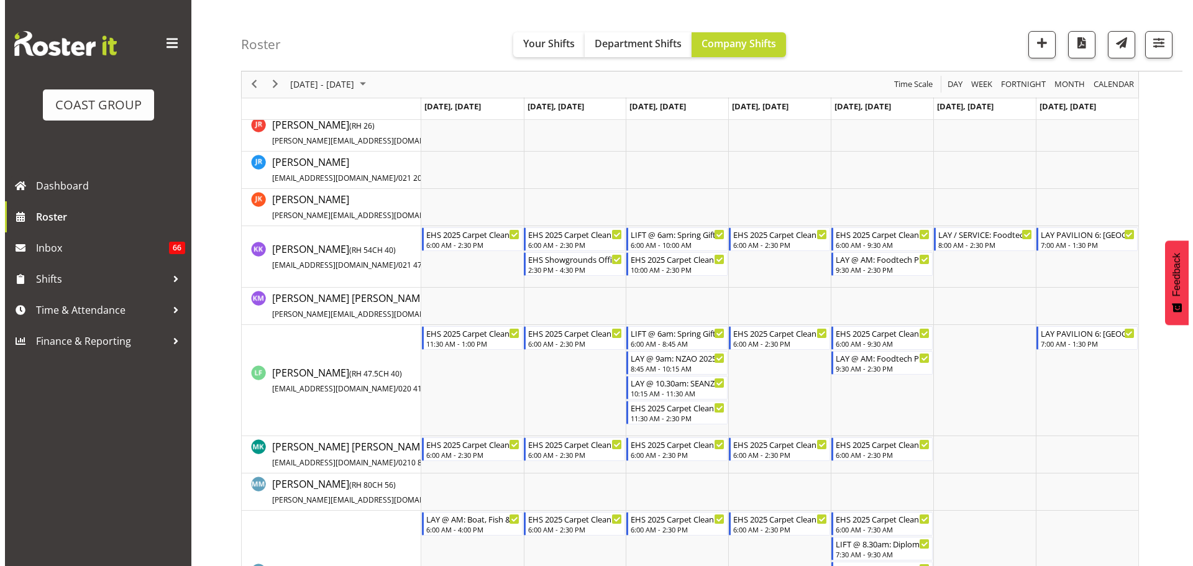
scroll to position [0, 0]
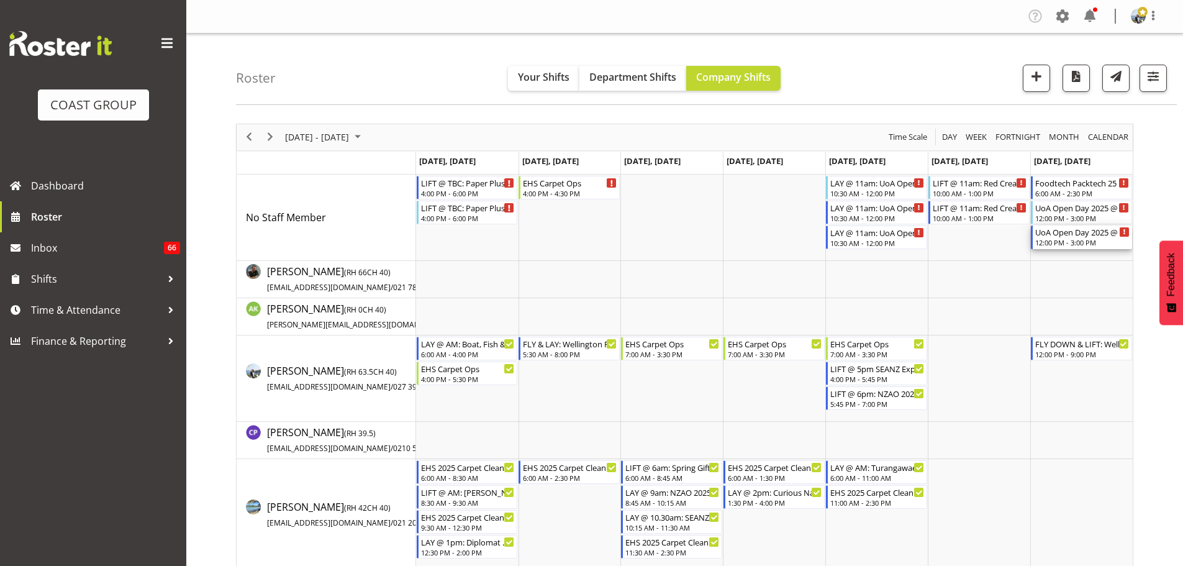
click at [1041, 248] on div "UoA Open Day 2025 @ UoA Buildings 12:00 PM - 3:00 PM" at bounding box center [1081, 237] width 101 height 24
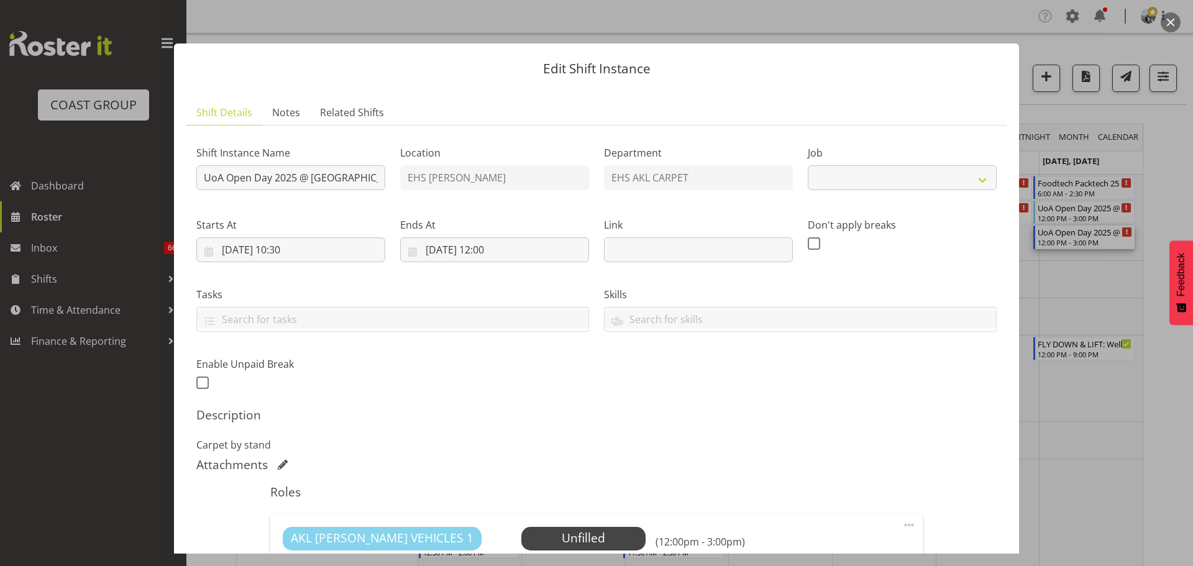
select select "9993"
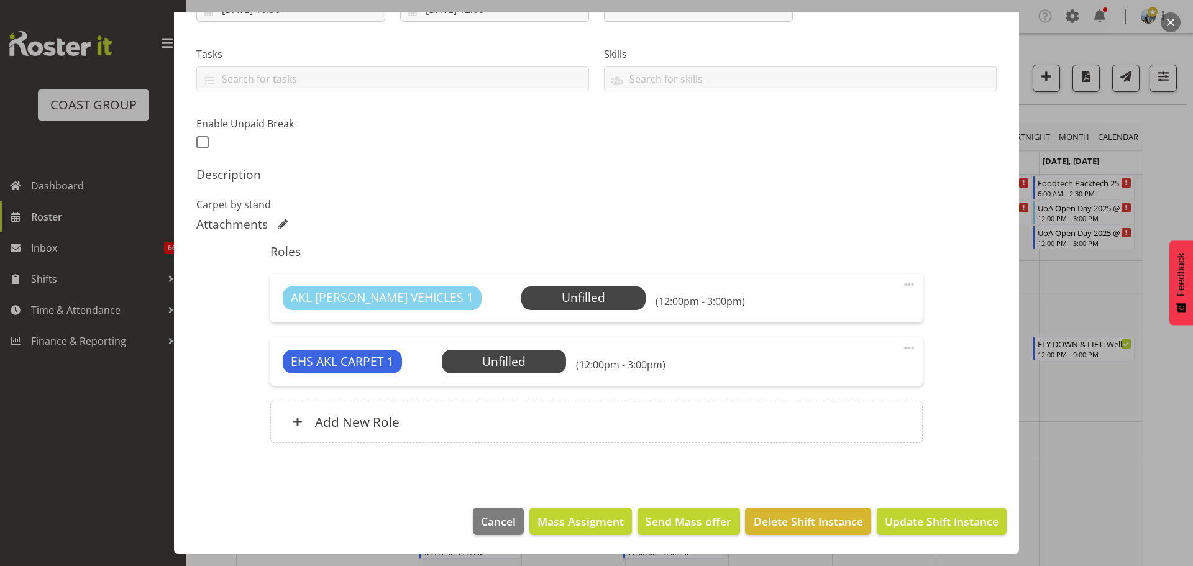
click at [901, 342] on span at bounding box center [908, 347] width 15 height 15
click at [858, 421] on link "Delete" at bounding box center [856, 420] width 119 height 22
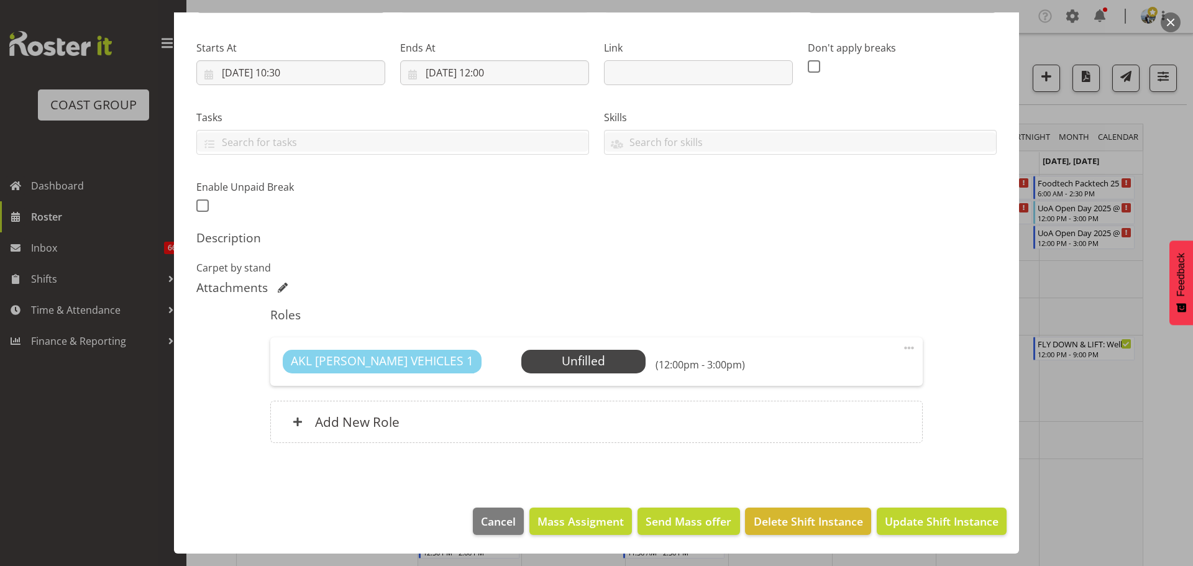
scroll to position [177, 0]
click at [902, 350] on span at bounding box center [908, 347] width 15 height 15
click at [867, 421] on link "Delete" at bounding box center [856, 420] width 119 height 22
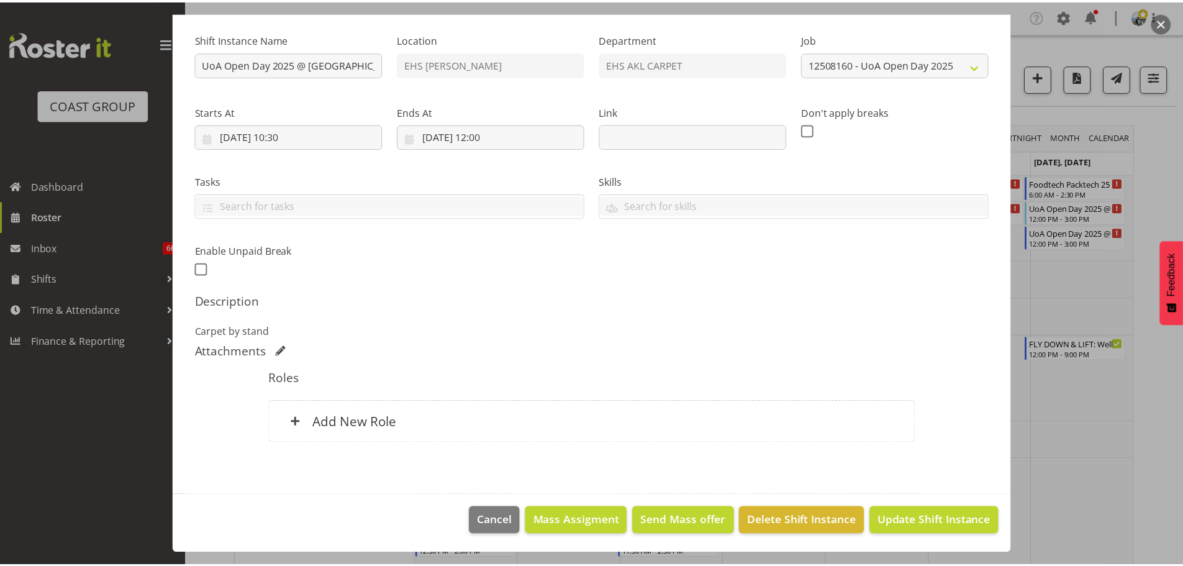
scroll to position [114, 0]
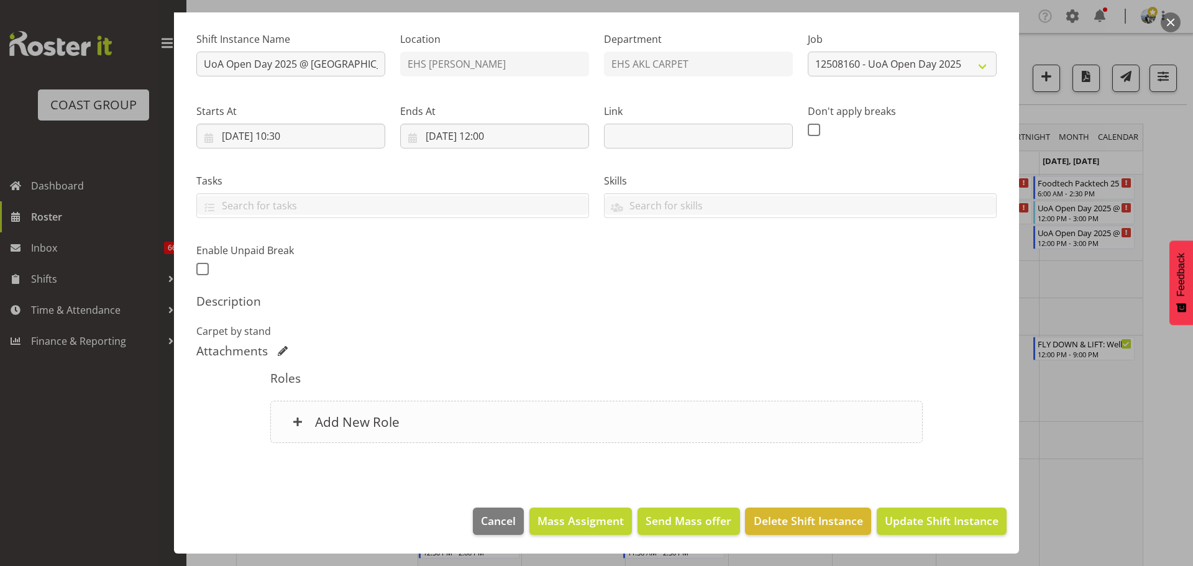
click at [671, 412] on div "Add New Role" at bounding box center [596, 422] width 652 height 42
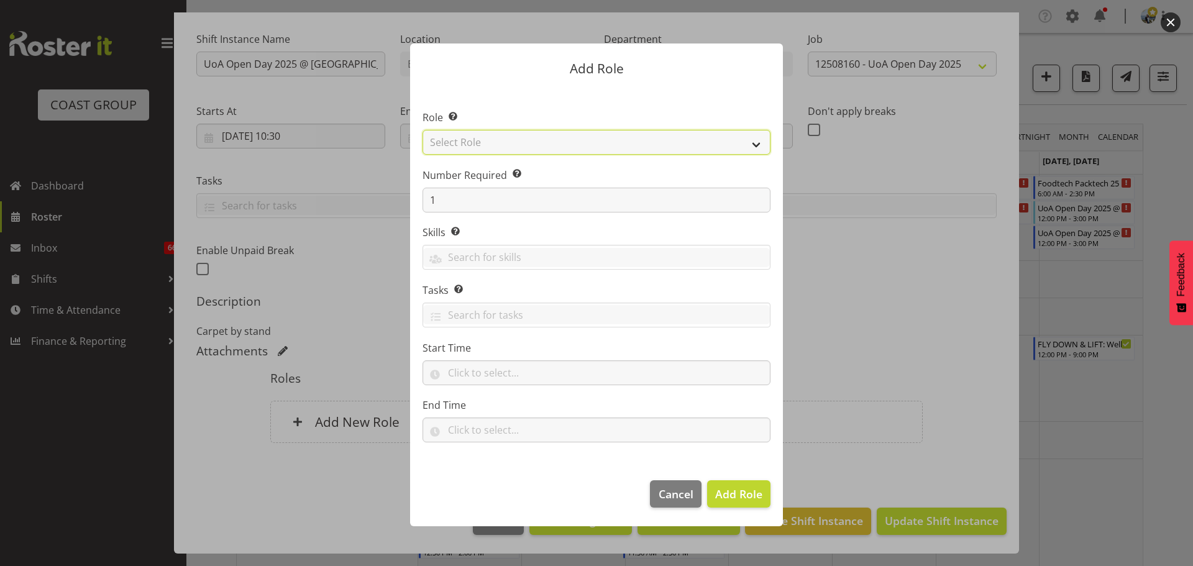
click at [584, 152] on select "Select Role ACCOUNT MANAGER ACCOUNT MANAGER DW ACCOUNTS AKL DIANNA VEHICLES AKL…" at bounding box center [596, 142] width 348 height 25
select select "81"
click at [422, 130] on select "Select Role ACCOUNT MANAGER ACCOUNT MANAGER DW ACCOUNTS AKL DIANNA VEHICLES AKL…" at bounding box center [596, 142] width 348 height 25
click at [714, 488] on button "Add Role" at bounding box center [738, 493] width 63 height 27
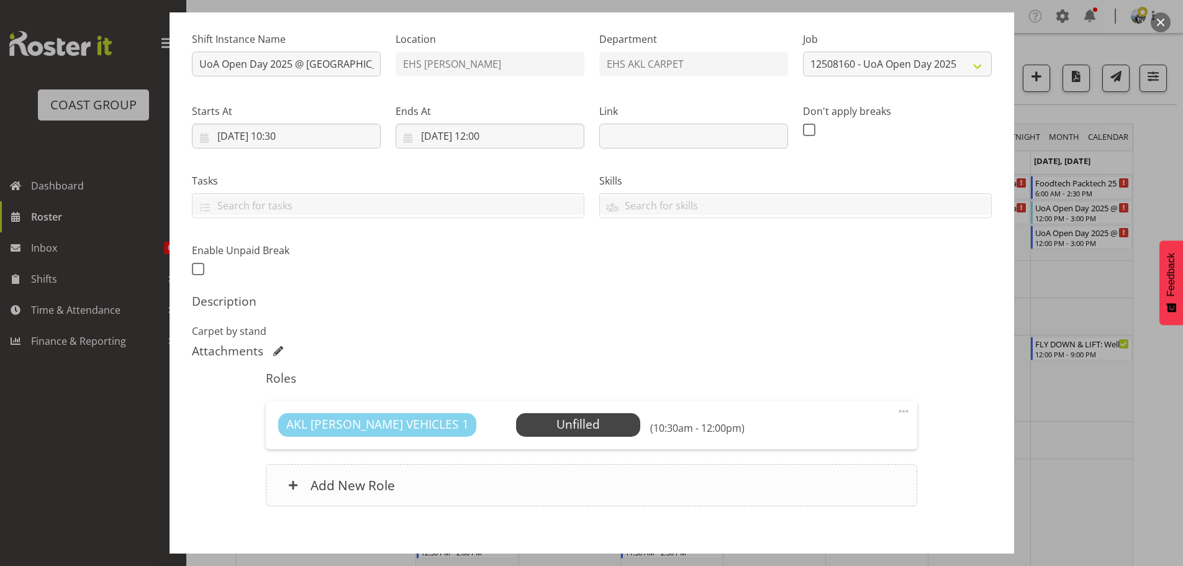
click at [511, 490] on div "Add New Role" at bounding box center [592, 485] width 652 height 42
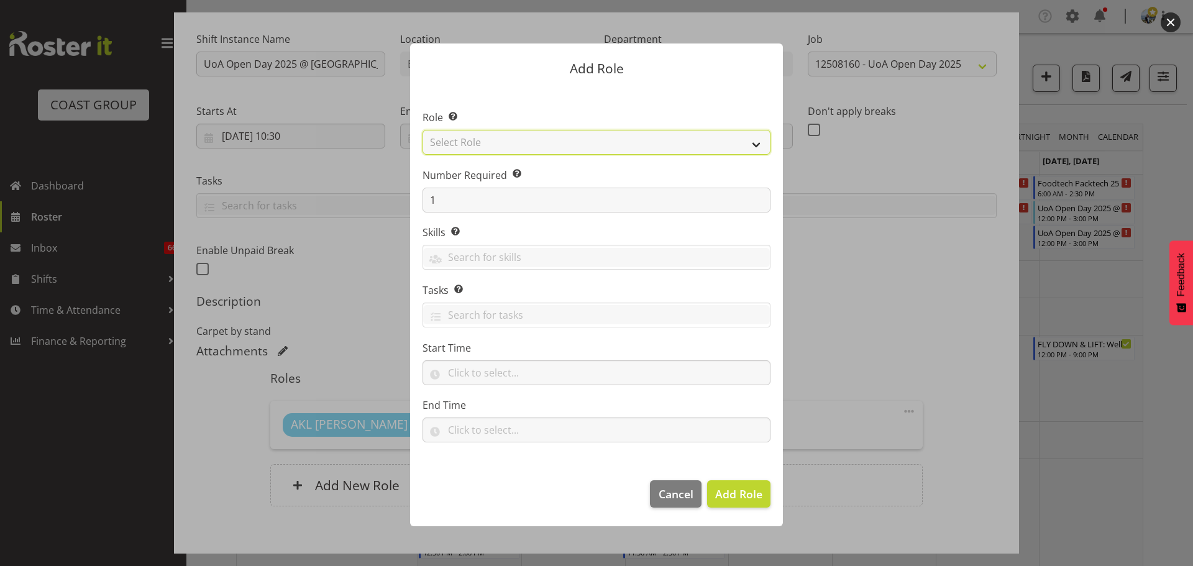
click at [468, 144] on select "Select Role ACCOUNT MANAGER ACCOUNT MANAGER DW ACCOUNTS AKL DIANNA VEHICLES AKL…" at bounding box center [596, 142] width 348 height 25
select select "190"
click at [422, 130] on select "Select Role ACCOUNT MANAGER ACCOUNT MANAGER DW ACCOUNTS AKL DIANNA VEHICLES AKL…" at bounding box center [596, 142] width 348 height 25
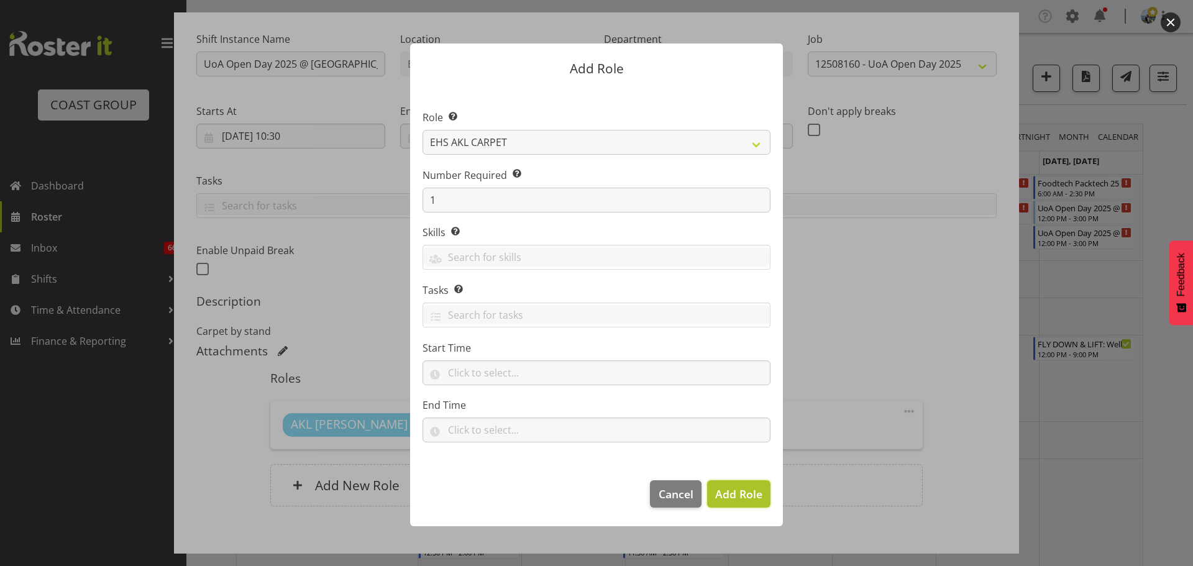
click at [737, 491] on span "Add Role" at bounding box center [738, 493] width 47 height 15
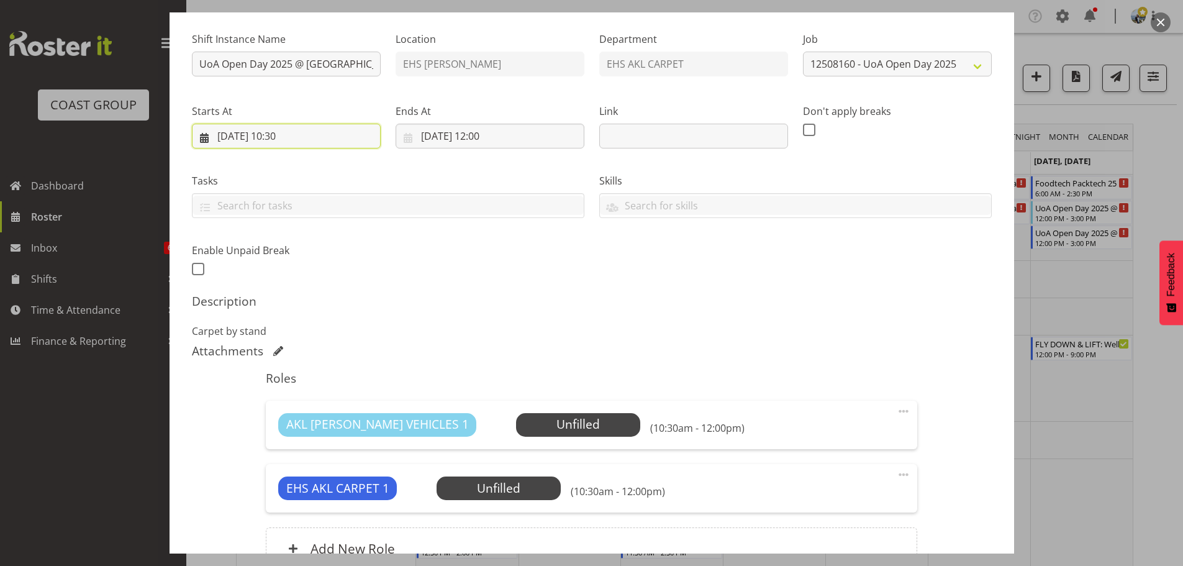
click at [296, 139] on input "31/08/2025, 10:30" at bounding box center [286, 136] width 189 height 25
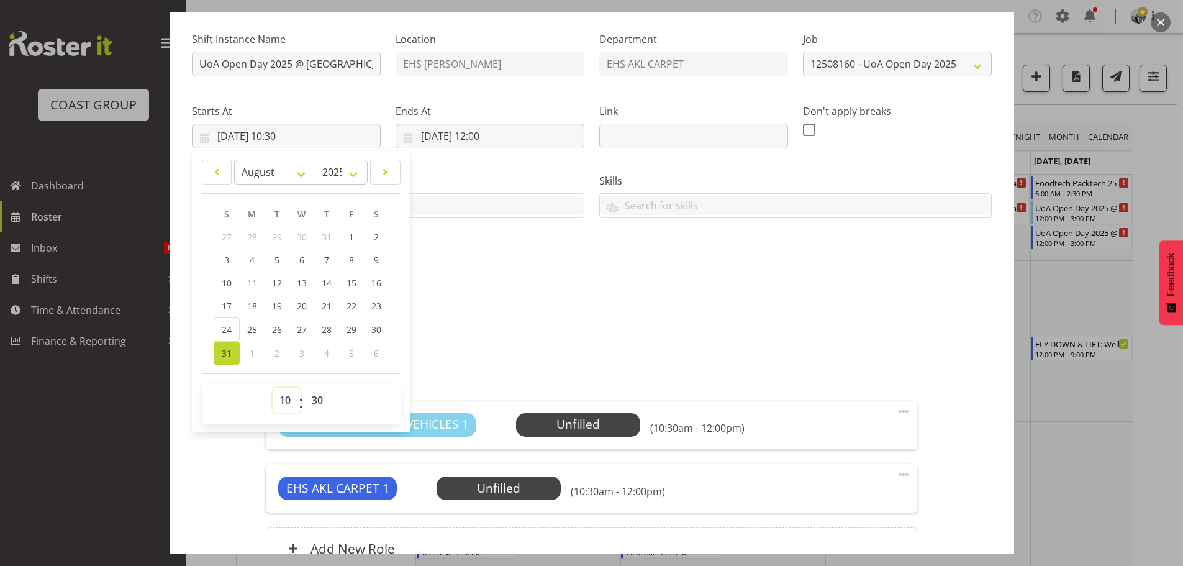
click at [283, 397] on select "00 01 02 03 04 05 06 07 08 09 10 11 12 13 14 15 16 17 18 19 20 21 22 23" at bounding box center [287, 400] width 28 height 25
select select "6"
click at [273, 388] on select "00 01 02 03 04 05 06 07 08 09 10 11 12 13 14 15 16 17 18 19 20 21 22 23" at bounding box center [287, 400] width 28 height 25
type input "31/08/2025, 06:30"
click at [558, 333] on p "Carpet by stand" at bounding box center [592, 331] width 800 height 15
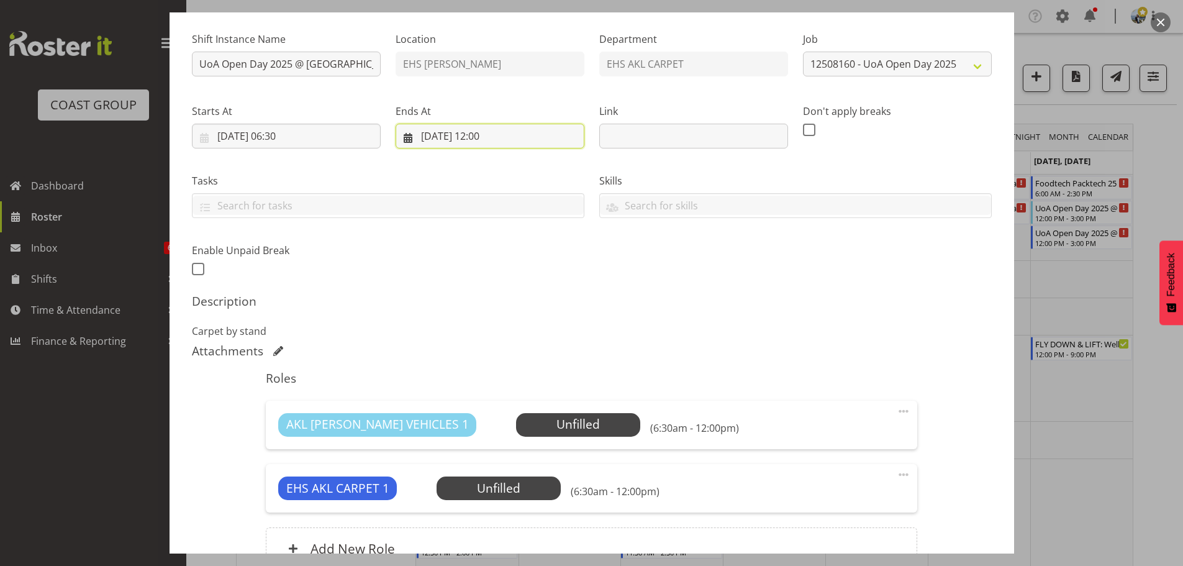
click at [479, 135] on input "31/08/2025, 12:00" at bounding box center [490, 136] width 189 height 25
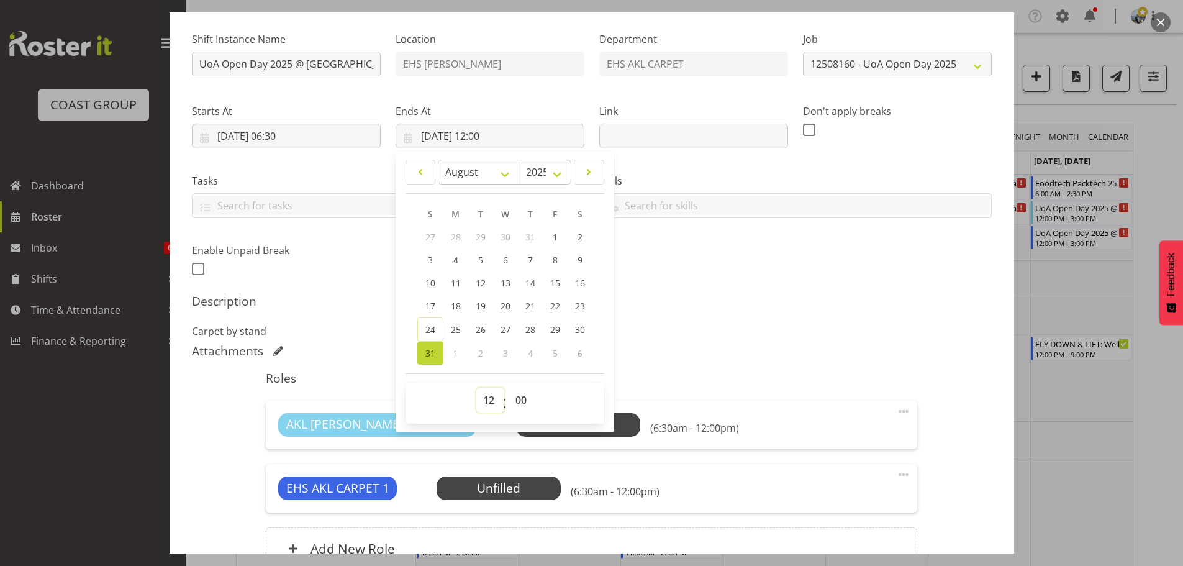
click at [488, 397] on select "00 01 02 03 04 05 06 07 08 09 10 11 12 13 14 15 16 17 18 19 20 21 22 23" at bounding box center [490, 400] width 28 height 25
select select "10"
click at [476, 388] on select "00 01 02 03 04 05 06 07 08 09 10 11 12 13 14 15 16 17 18 19 20 21 22 23" at bounding box center [490, 400] width 28 height 25
type input "31/08/2025, 10:00"
click at [521, 373] on footer "00 01 02 03 04 05 06 07 08 09 10 11 12 13 14 15 16 17 18 19 20 21 22 23 : 00 01…" at bounding box center [505, 398] width 199 height 50
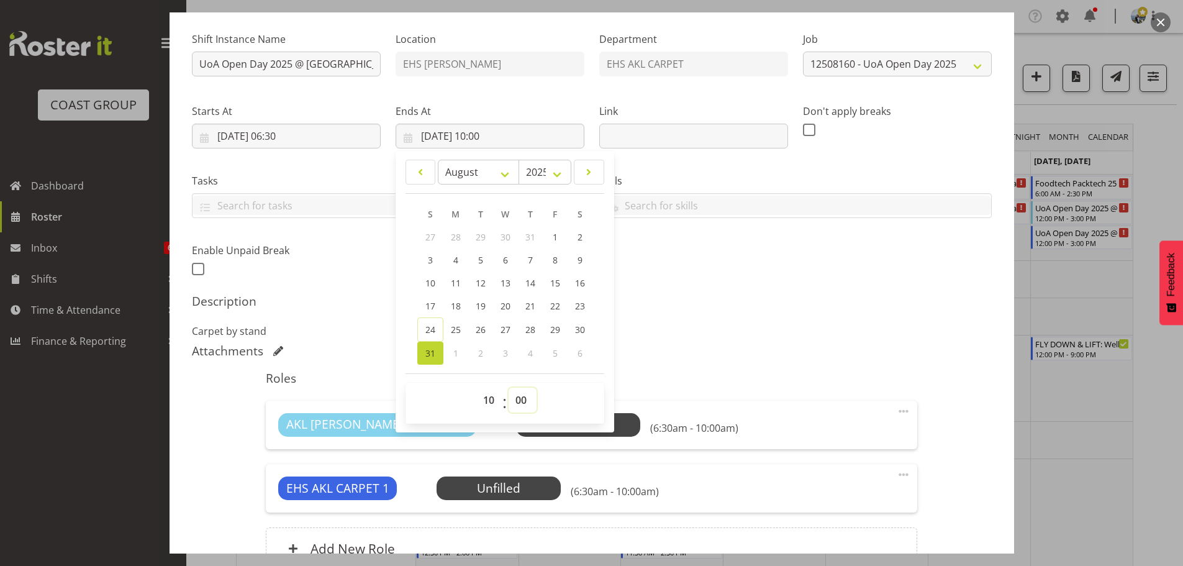
click at [521, 397] on select "00 01 02 03 04 05 06 07 08 09 10 11 12 13 14 15 16 17 18 19 20 21 22 23 24 25 2…" at bounding box center [523, 400] width 28 height 25
select select "30"
type input "31/08/2025, 10:30"
click at [744, 380] on h5 "Roles" at bounding box center [592, 378] width 652 height 15
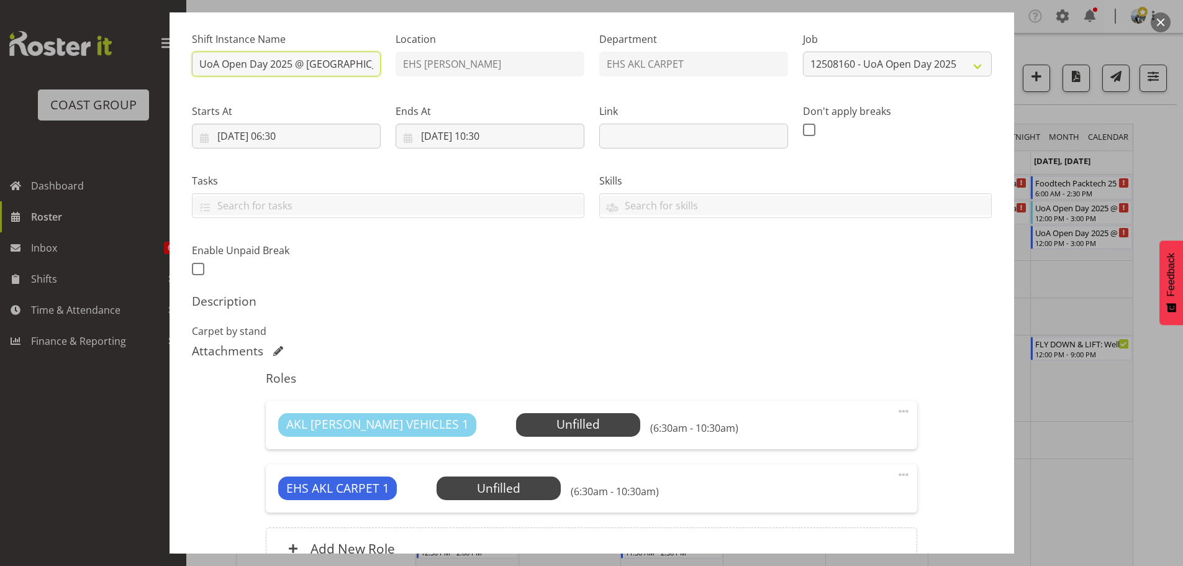
click at [200, 66] on input "UoA Open Day 2025 @ UoA Buildings" at bounding box center [286, 64] width 189 height 25
type input "LIFT @ 7am: UoA Open Day 2025 @ UoA Buildings"
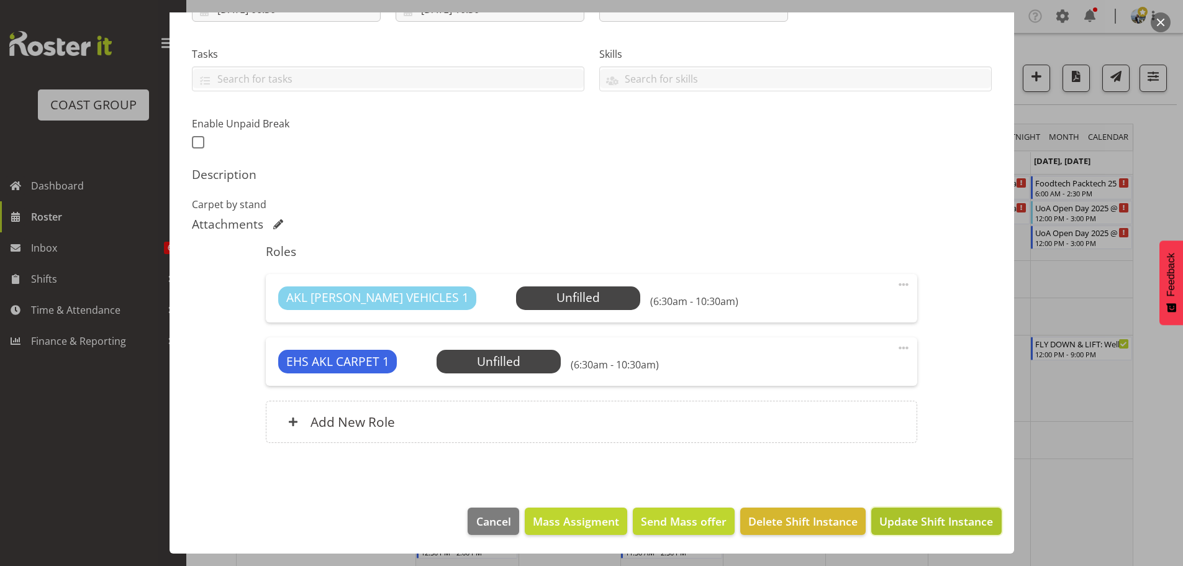
click at [949, 522] on span "Update Shift Instance" at bounding box center [937, 521] width 114 height 16
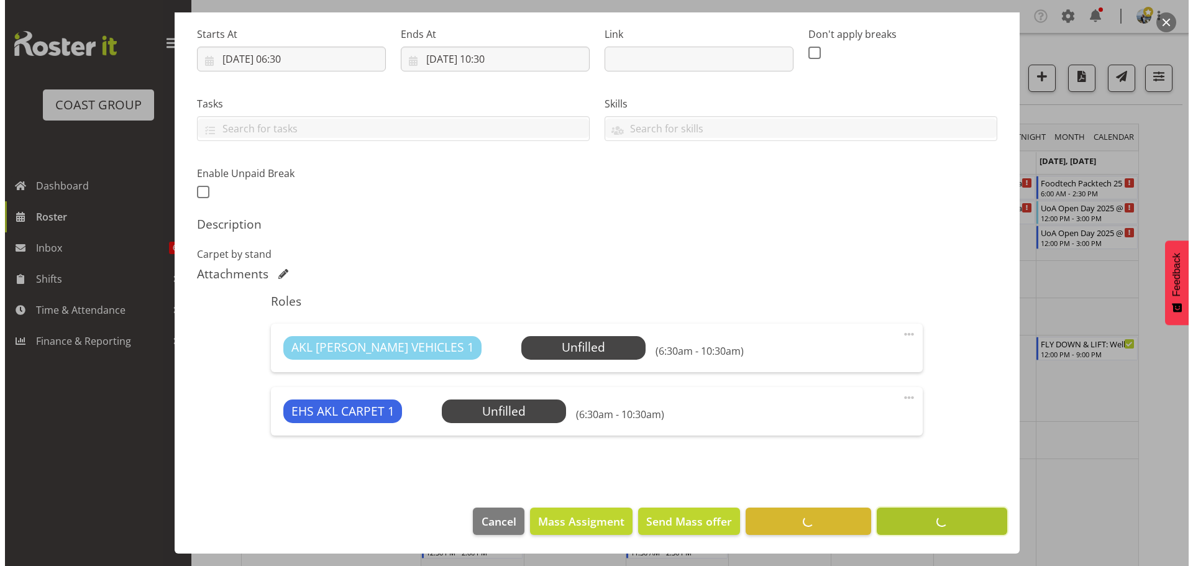
scroll to position [191, 0]
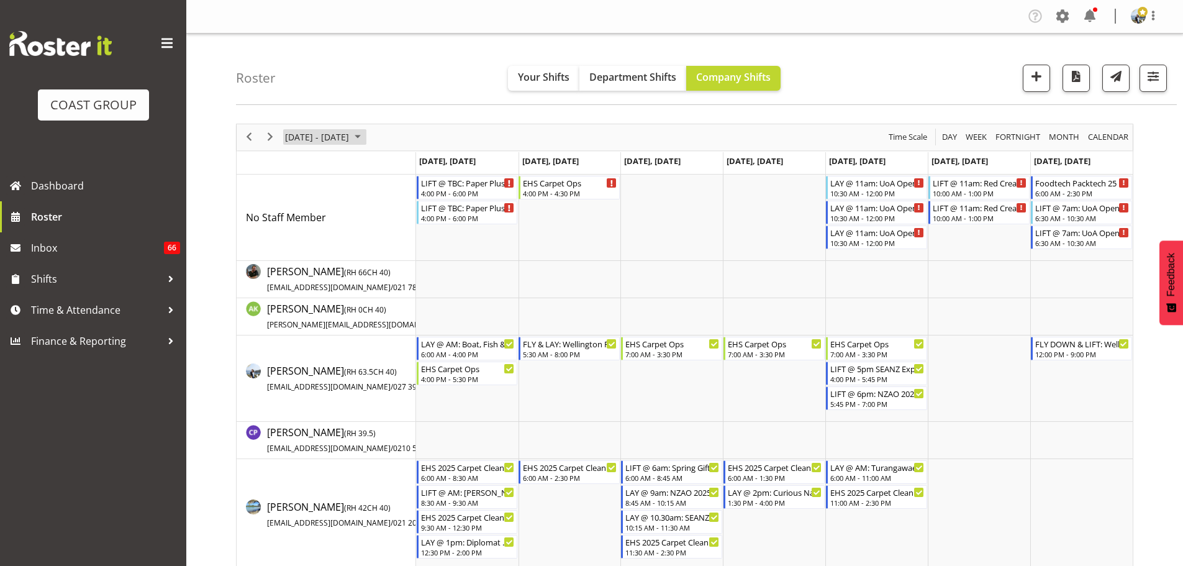
click at [312, 137] on span "August 25 - 31, 2025" at bounding box center [317, 137] width 66 height 16
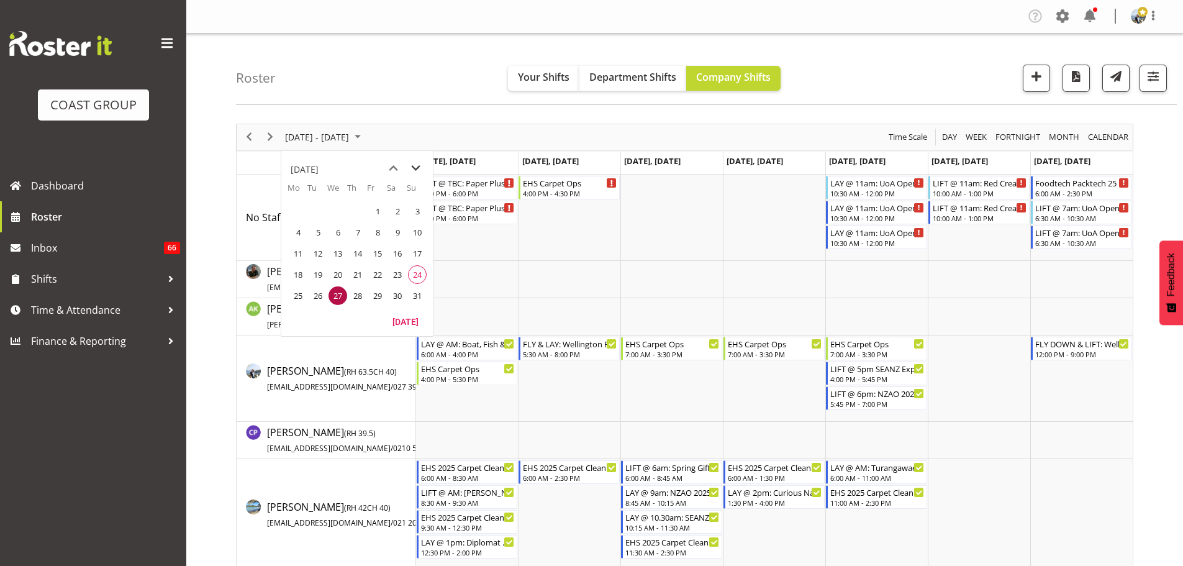
click at [419, 160] on span "next month" at bounding box center [416, 168] width 22 height 22
click at [358, 234] on span "11" at bounding box center [357, 232] width 19 height 19
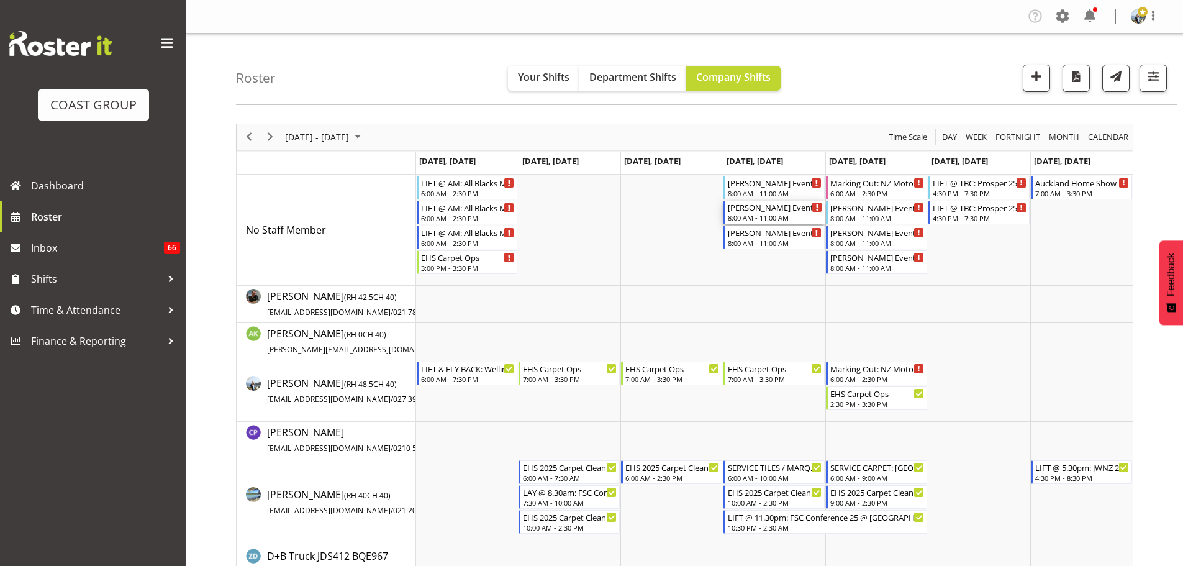
click at [776, 214] on div "8:00 AM - 11:00 AM" at bounding box center [775, 217] width 94 height 10
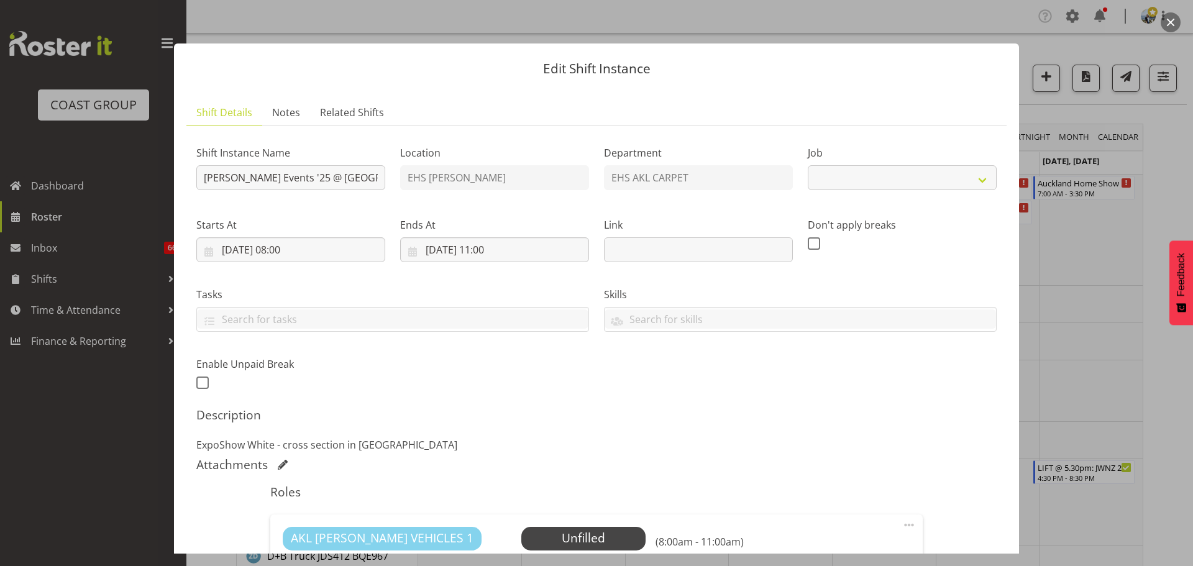
select select "8575"
click at [202, 177] on input "Lucy Heald Events '25 @ Spark Arena" at bounding box center [290, 177] width 189 height 25
type input "LAY @ 9am: Lucy Heald Events '25 @ Spark Arena"
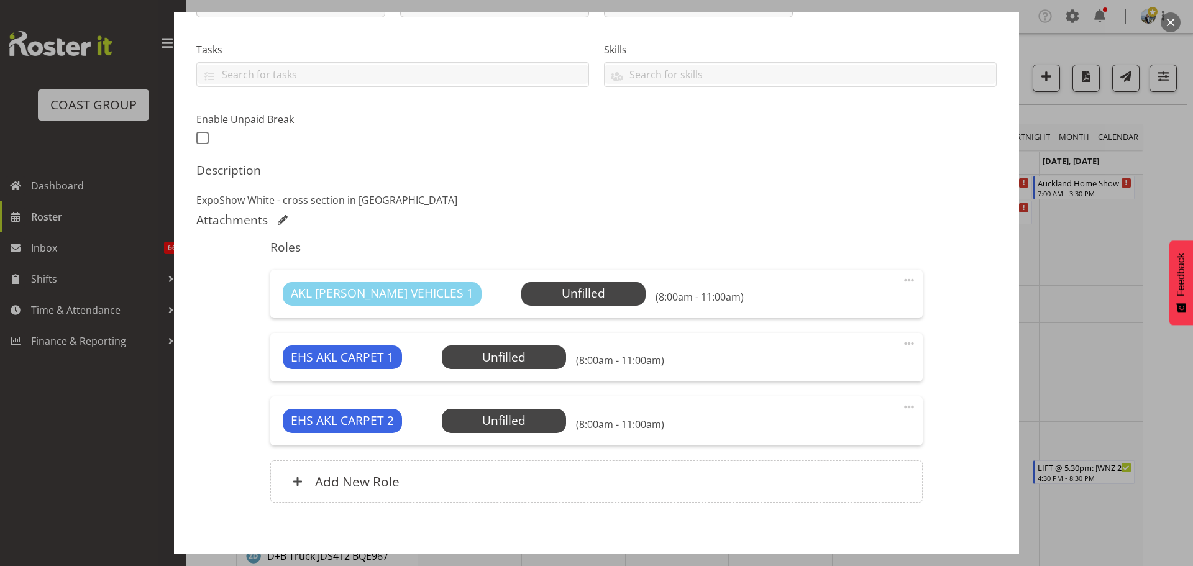
scroll to position [304, 0]
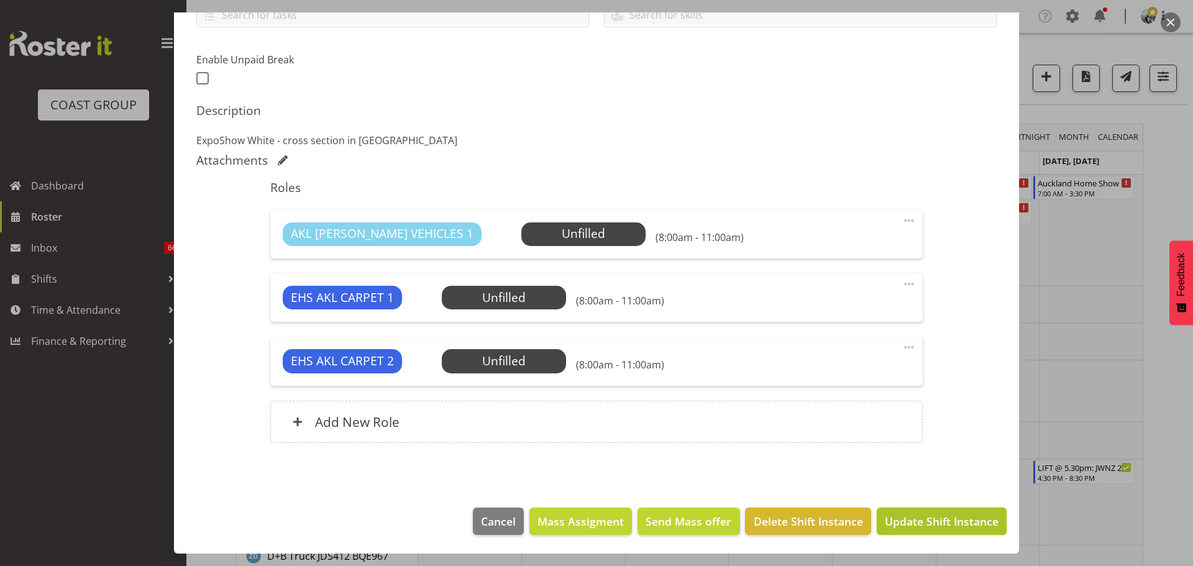
click at [942, 521] on span "Update Shift Instance" at bounding box center [942, 521] width 114 height 16
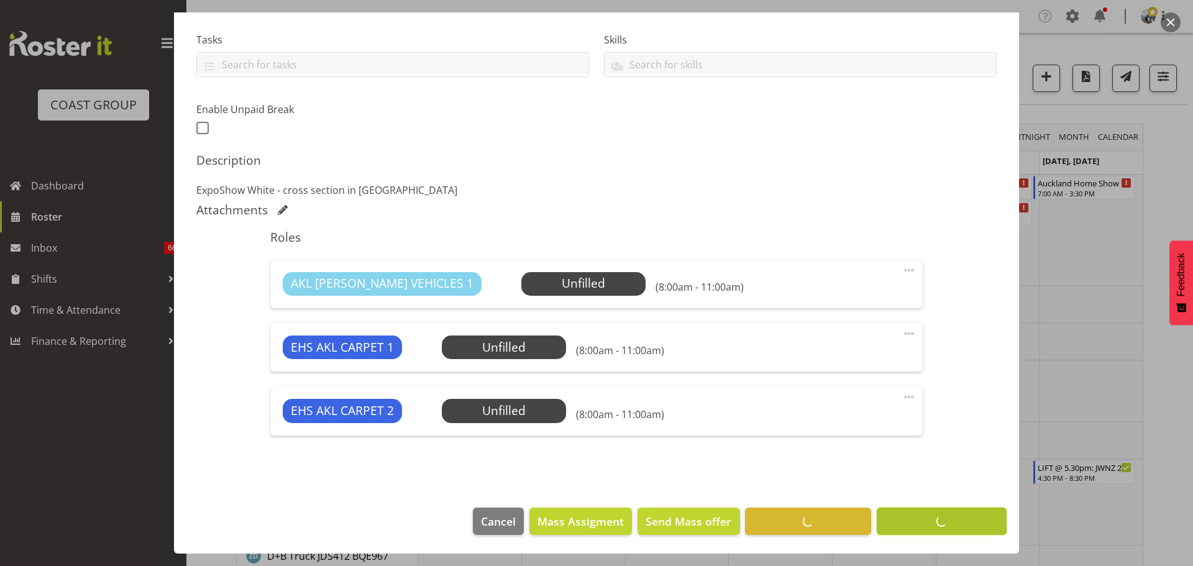
scroll to position [255, 0]
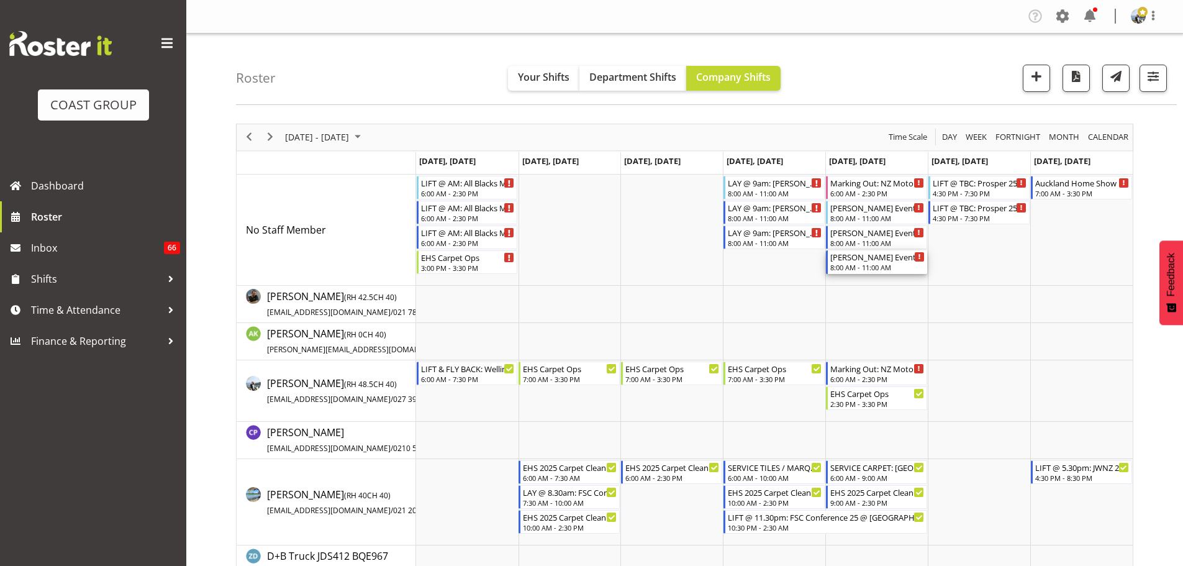
click at [881, 257] on div "Lucy Heald Events '25 @ Spark Arena" at bounding box center [878, 256] width 94 height 12
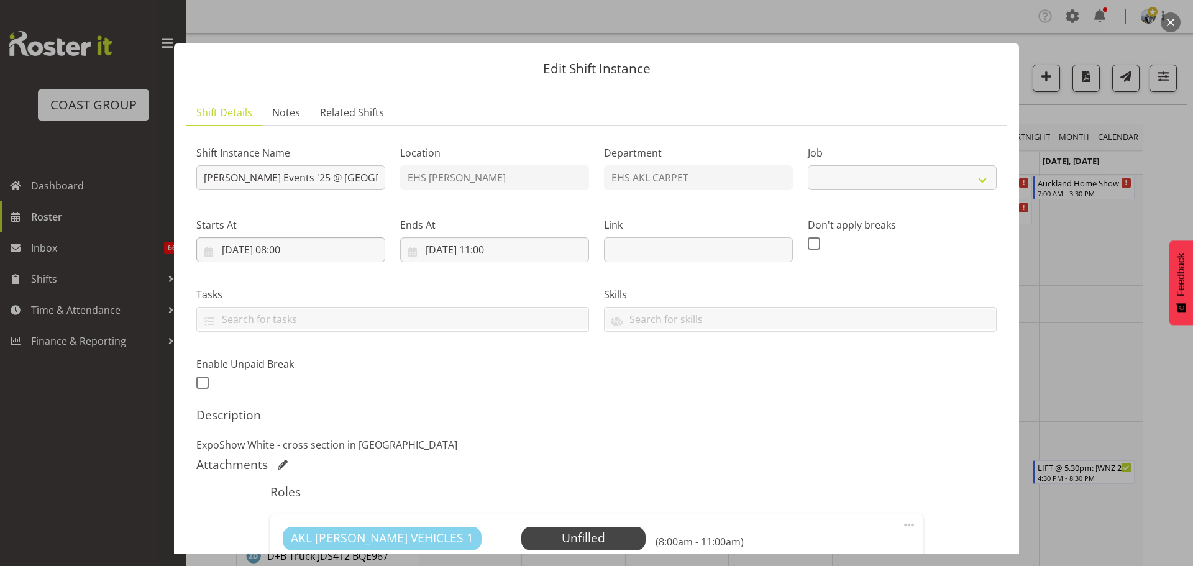
select select "8575"
click at [198, 171] on input "Lucy Heald Events '25 @ Spark Arena" at bounding box center [290, 177] width 189 height 25
type input "LIFT @ 11.59pm: Lucy Heald Events '25 @ Spark Arena"
click at [234, 244] on input "12/09/2025, 08:00" at bounding box center [290, 249] width 189 height 25
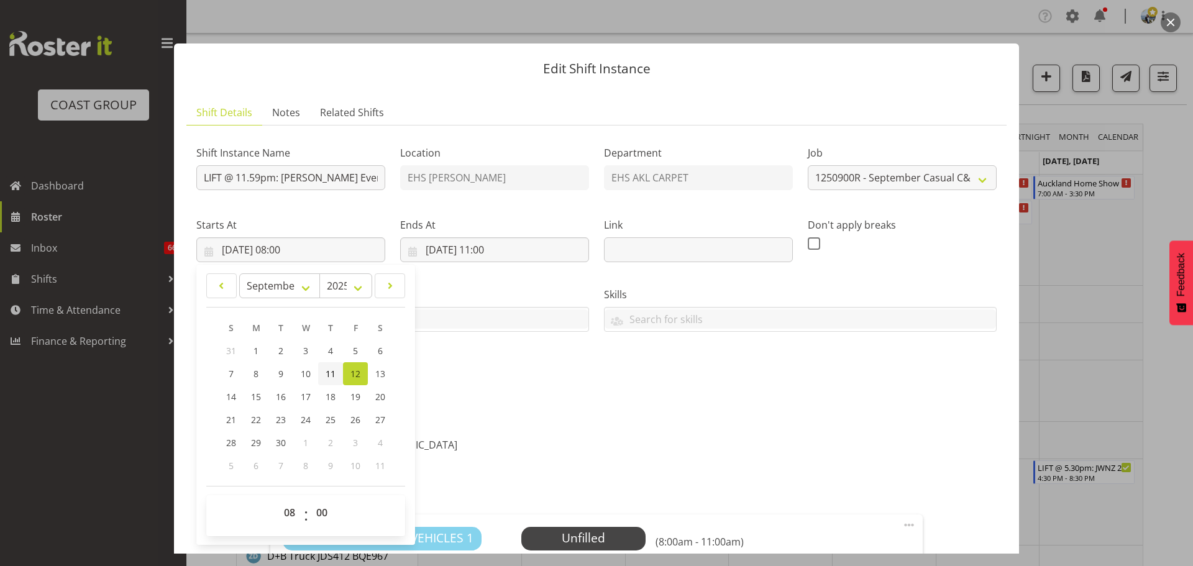
click at [332, 370] on span "11" at bounding box center [330, 374] width 10 height 12
type input "11/09/2025, 08:00"
click at [291, 502] on select "00 01 02 03 04 05 06 07 08 09 10 11 12 13 14 15 16 17 18 19 20 21 22 23" at bounding box center [291, 512] width 28 height 25
select select "22"
click at [277, 500] on select "00 01 02 03 04 05 06 07 08 09 10 11 12 13 14 15 16 17 18 19 20 21 22 23" at bounding box center [291, 512] width 28 height 25
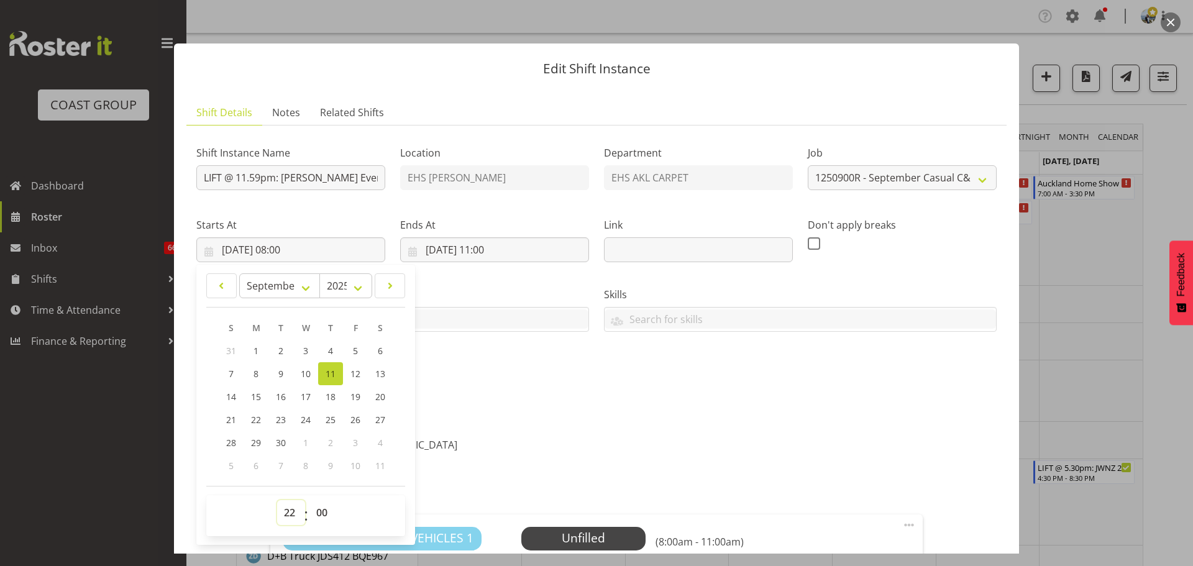
type input "11/09/2025, 22:00"
click at [493, 250] on input "12/09/2025, 11:00" at bounding box center [494, 249] width 189 height 25
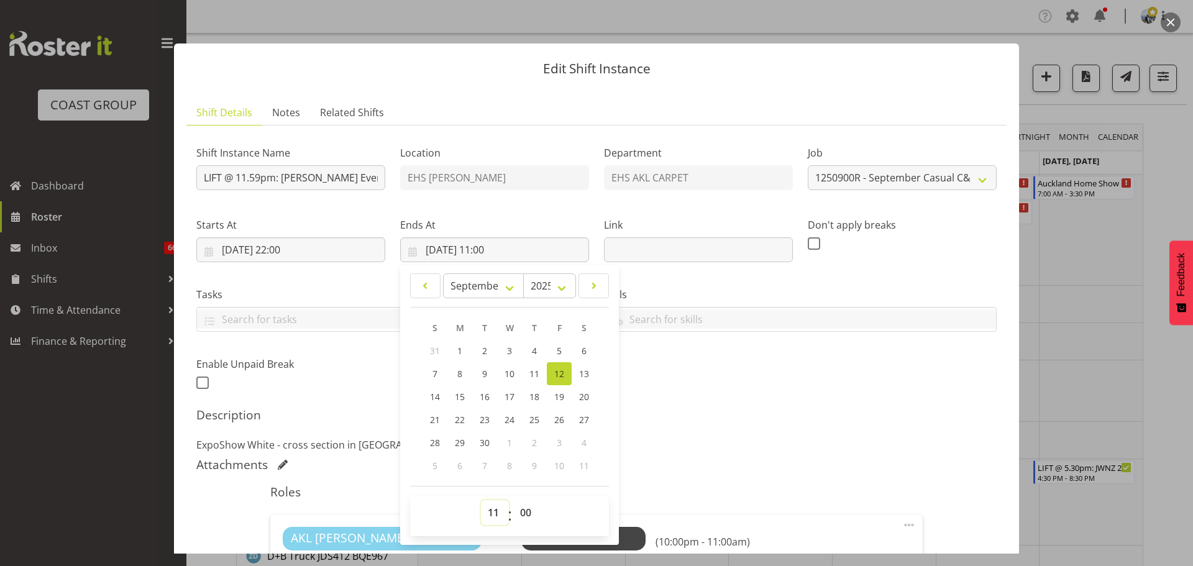
click at [494, 512] on select "00 01 02 03 04 05 06 07 08 09 10 11 12 13 14 15 16 17 18 19 20 21 22 23" at bounding box center [495, 512] width 28 height 25
select select "3"
click at [481, 500] on select "00 01 02 03 04 05 06 07 08 09 10 11 12 13 14 15 16 17 18 19 20 21 22 23" at bounding box center [495, 512] width 28 height 25
type input "12/09/2025, 03:00"
click at [279, 253] on input "11/09/2025, 22:00" at bounding box center [290, 249] width 189 height 25
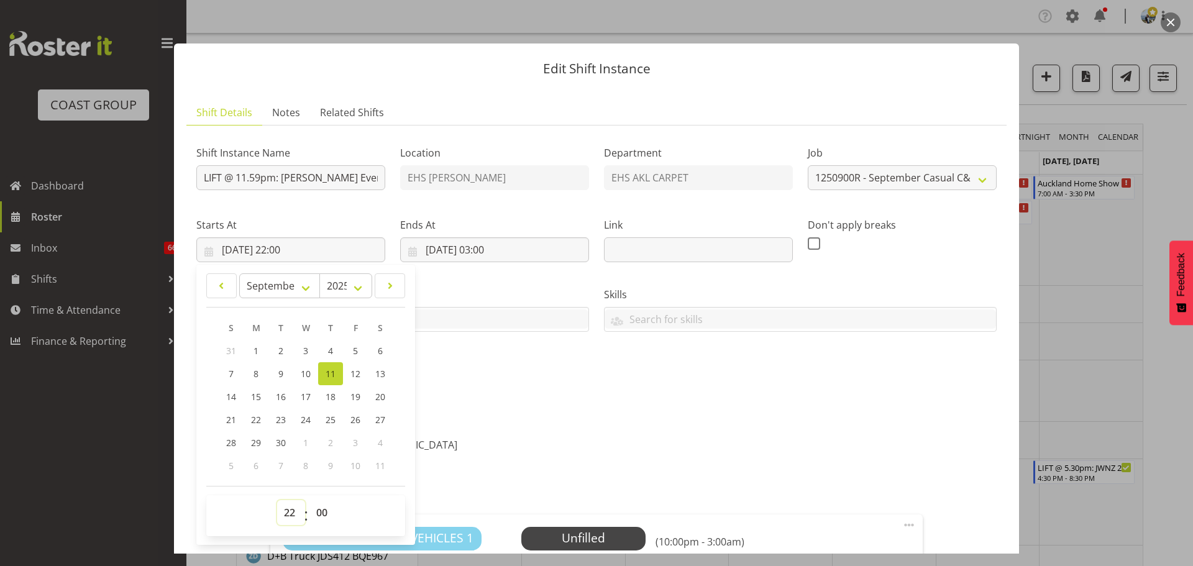
click at [289, 511] on select "00 01 02 03 04 05 06 07 08 09 10 11 12 13 14 15 16 17 18 19 20 21 22 23" at bounding box center [291, 512] width 28 height 25
select select "23"
click at [277, 500] on select "00 01 02 03 04 05 06 07 08 09 10 11 12 13 14 15 16 17 18 19 20 21 22 23" at bounding box center [291, 512] width 28 height 25
type input "11/09/2025, 23:00"
click at [740, 416] on h5 "Description" at bounding box center [596, 414] width 800 height 15
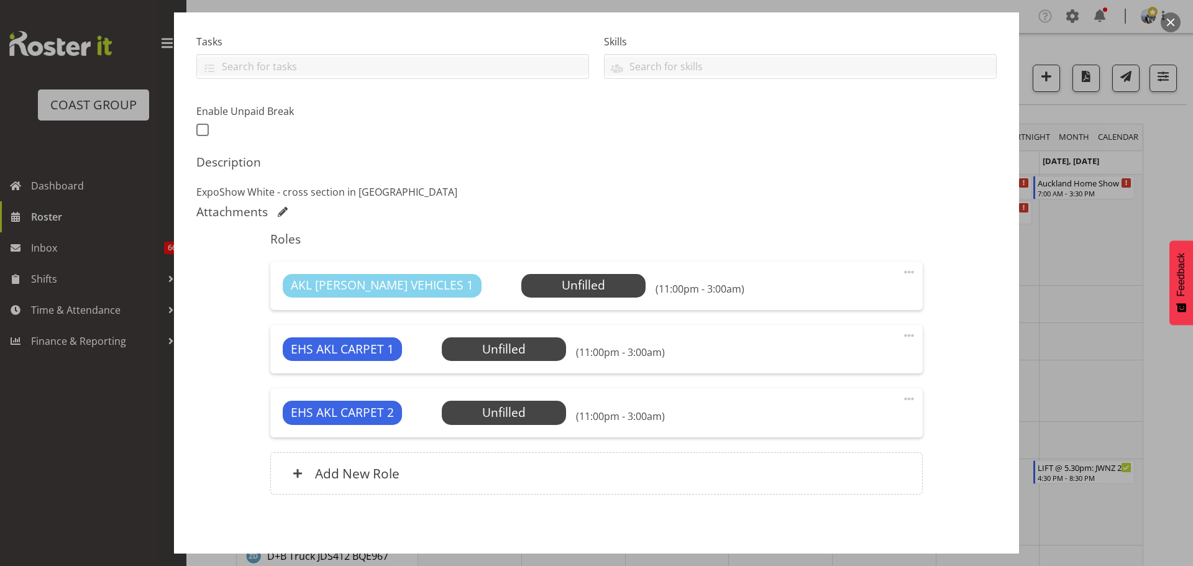
scroll to position [304, 0]
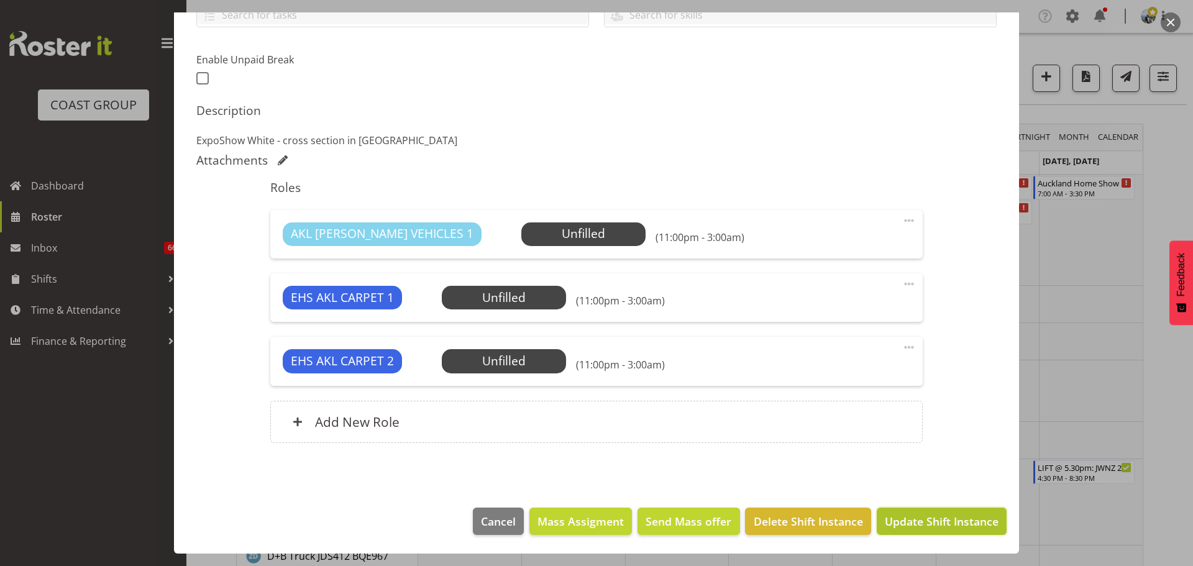
click at [952, 521] on span "Update Shift Instance" at bounding box center [942, 521] width 114 height 16
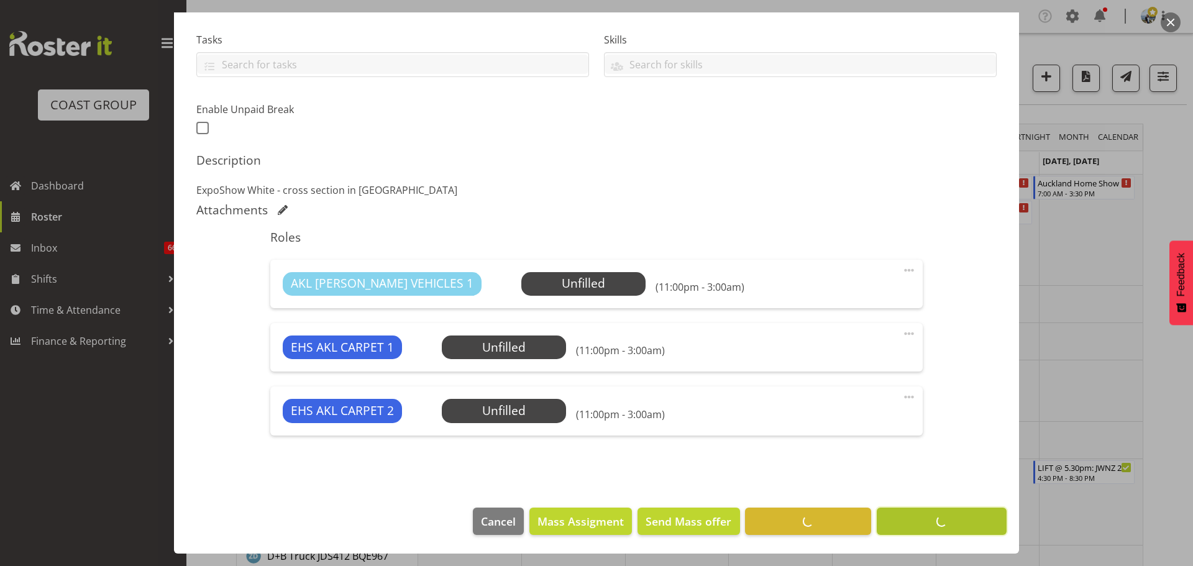
scroll to position [255, 0]
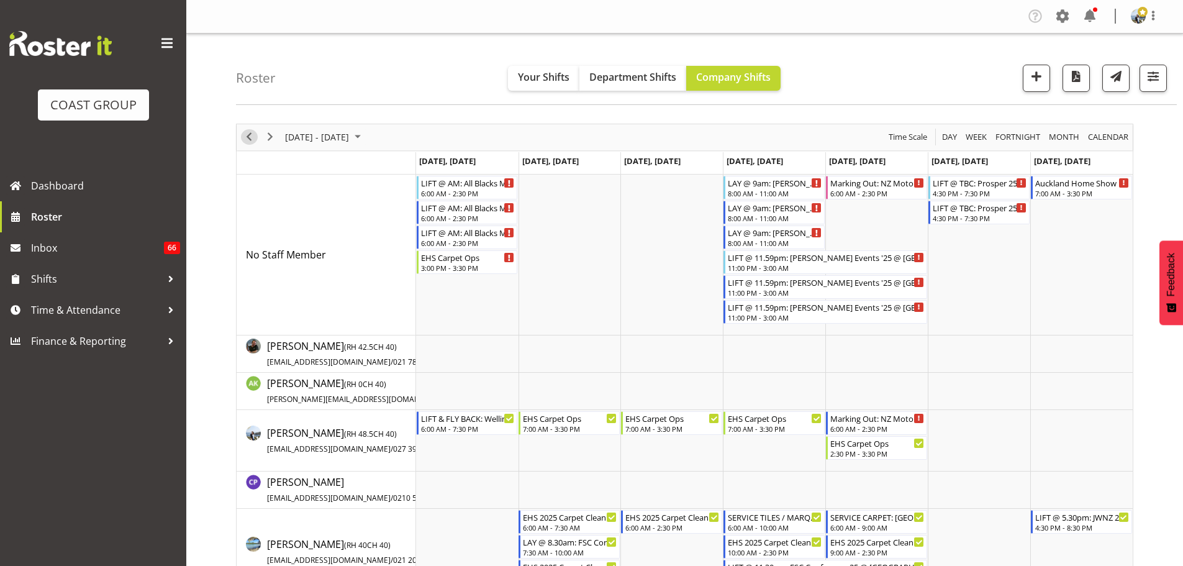
click at [250, 139] on span "Previous" at bounding box center [249, 137] width 15 height 16
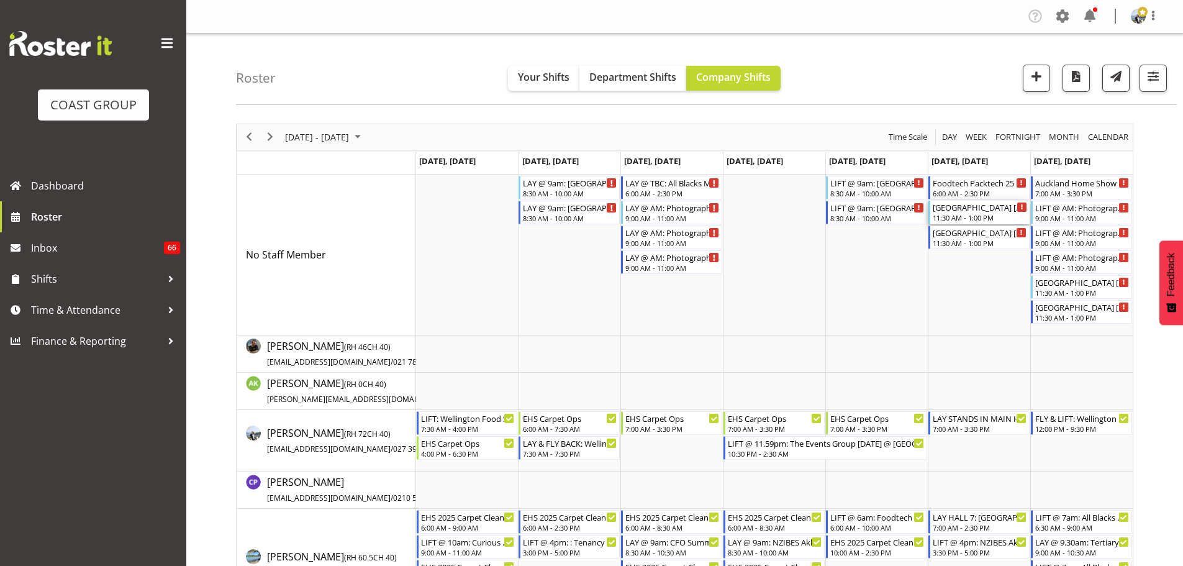
click at [970, 209] on div "Cordis Hotel Sept '25 @ Symonds Street, Grafton" at bounding box center [980, 207] width 94 height 12
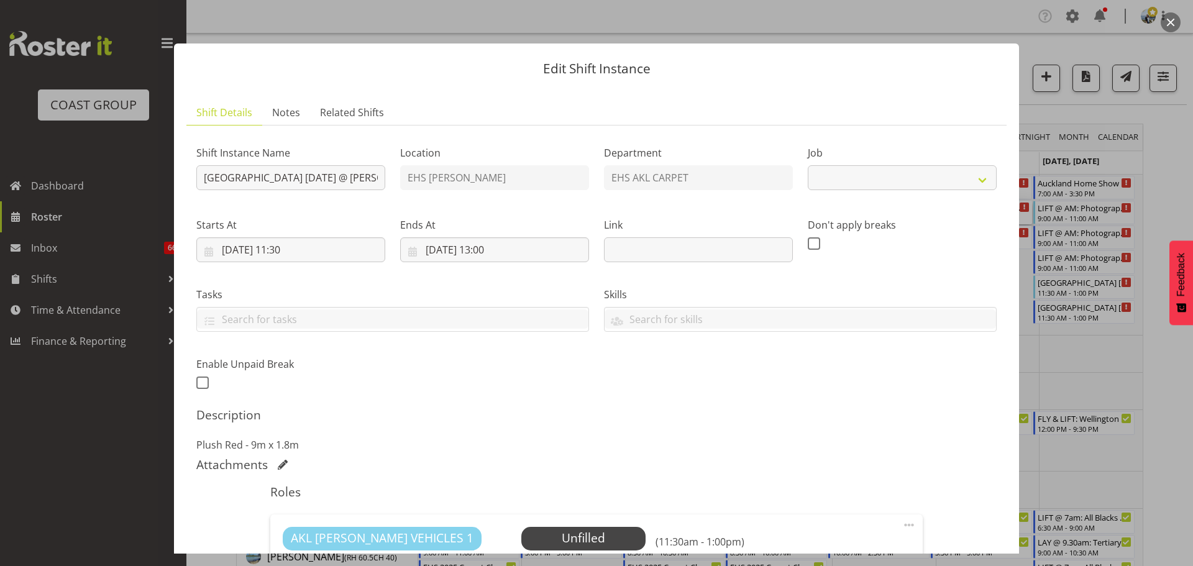
select select "8575"
click at [205, 180] on input "Cordis Hotel Sept '25 @ Symonds Street, Grafton" at bounding box center [290, 177] width 189 height 25
type input "LAY @ 12pm: [GEOGRAPHIC_DATA] [DATE] @ [PERSON_NAME][GEOGRAPHIC_DATA]"
click at [301, 257] on input "06/09/2025, 11:30" at bounding box center [290, 249] width 189 height 25
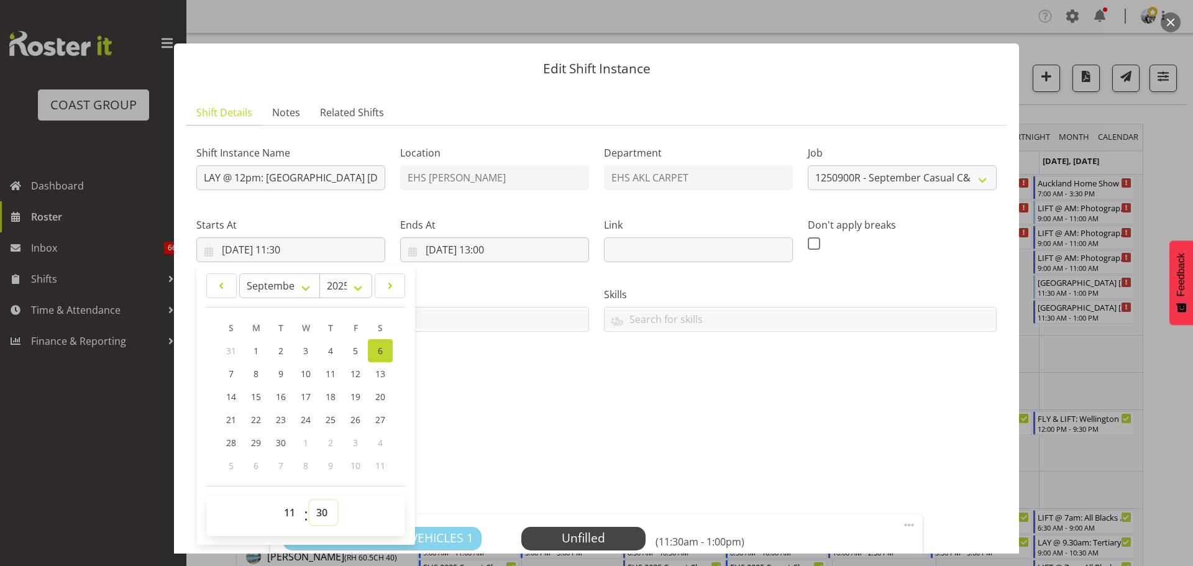
click at [333, 517] on select "00 01 02 03 04 05 06 07 08 09 10 11 12 13 14 15 16 17 18 19 20 21 22 23 24 25 2…" at bounding box center [323, 512] width 28 height 25
select select "0"
type input "06/09/2025, 11:00"
click at [501, 241] on input "06/09/2025, 13:00" at bounding box center [494, 249] width 189 height 25
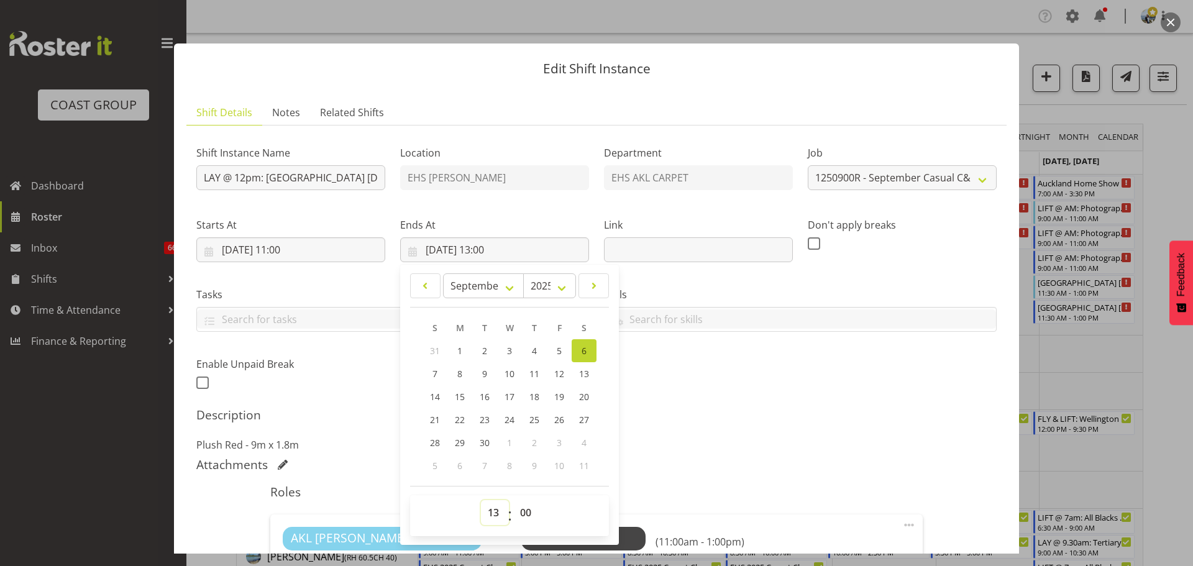
click at [496, 512] on select "00 01 02 03 04 05 06 07 08 09 10 11 12 13 14 15 16 17 18 19 20 21 22 23" at bounding box center [495, 512] width 28 height 25
select select "14"
click at [481, 500] on select "00 01 02 03 04 05 06 07 08 09 10 11 12 13 14 15 16 17 18 19 20 21 22 23" at bounding box center [495, 512] width 28 height 25
type input "06/09/2025, 14:00"
click at [885, 404] on div "Shift Instance Name LAY @ 12pm: Cordis Hotel Sept '25 @ Symonds Street, Grafton…" at bounding box center [596, 416] width 800 height 563
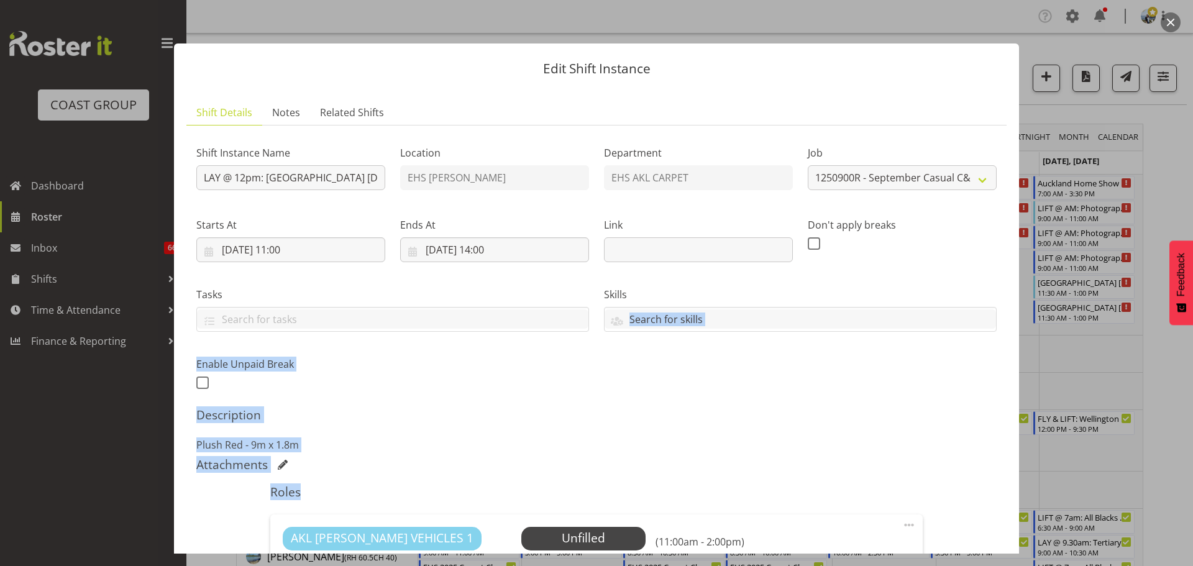
drag, startPoint x: 1021, startPoint y: 336, endPoint x: 1021, endPoint y: 476, distance: 140.4
click at [1021, 476] on div "Edit Shift Instance Shift Details Notes Related Shifts Shift Instance Name LAY …" at bounding box center [597, 282] width 870 height 541
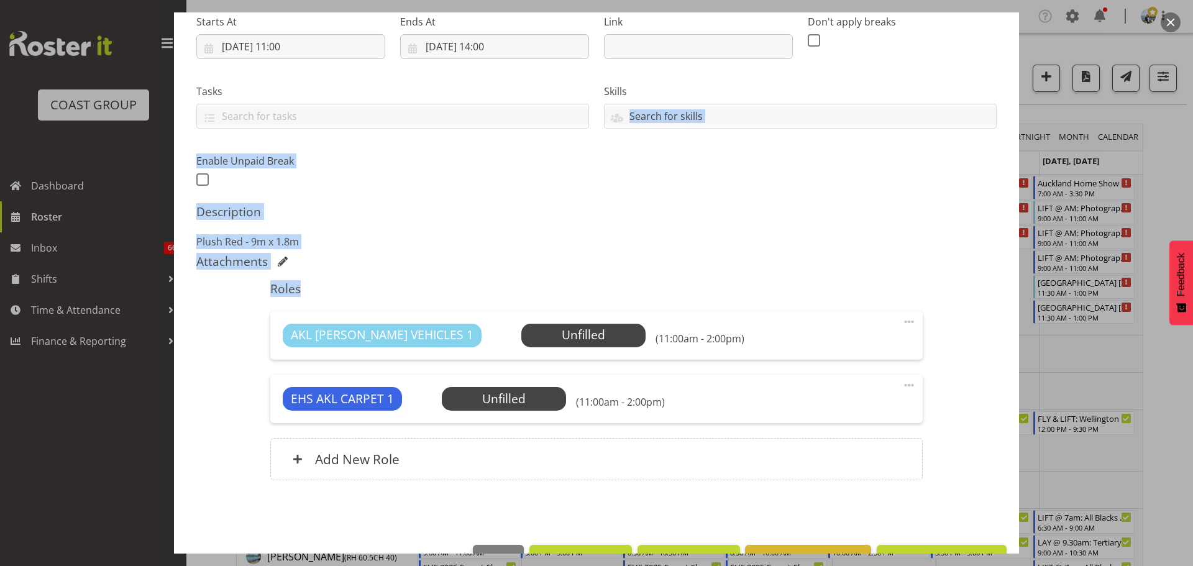
scroll to position [204, 0]
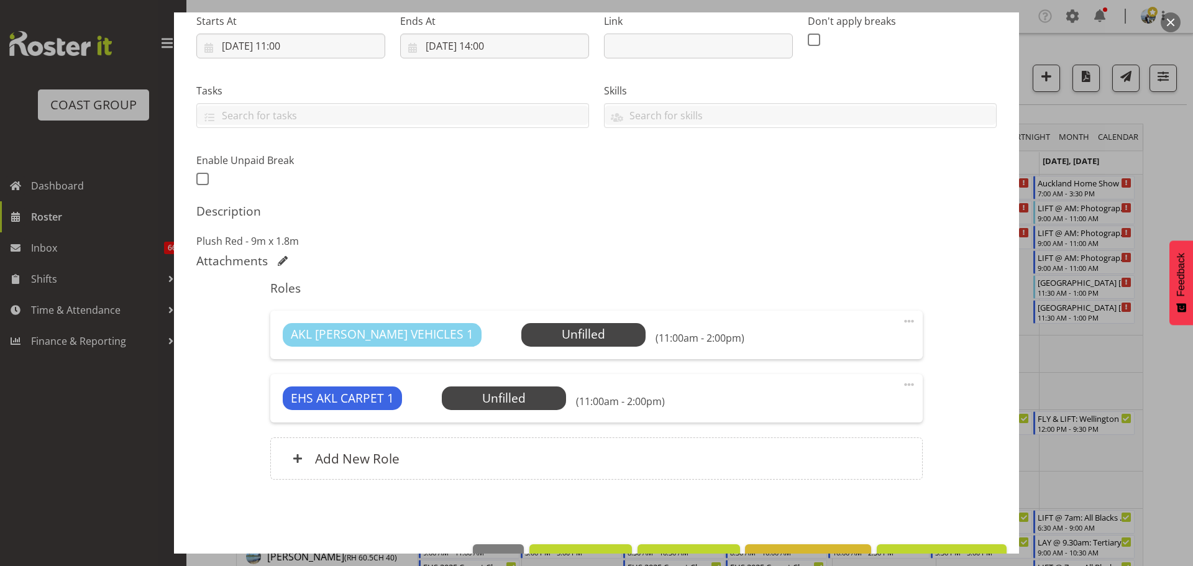
click at [955, 541] on footer "Cancel Mass Assigment Send Mass offer Delete Shift Instance Update Shift Instan…" at bounding box center [596, 561] width 845 height 58
click at [955, 547] on button "Update Shift Instance" at bounding box center [941, 557] width 130 height 27
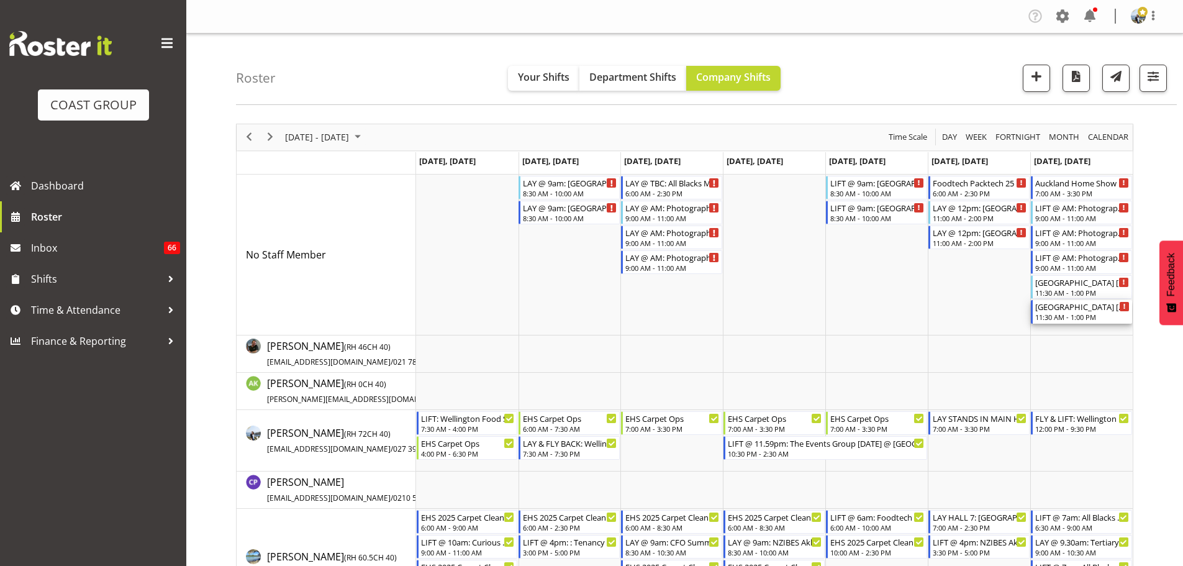
click at [1045, 319] on div "11:30 AM - 1:00 PM" at bounding box center [1082, 317] width 94 height 10
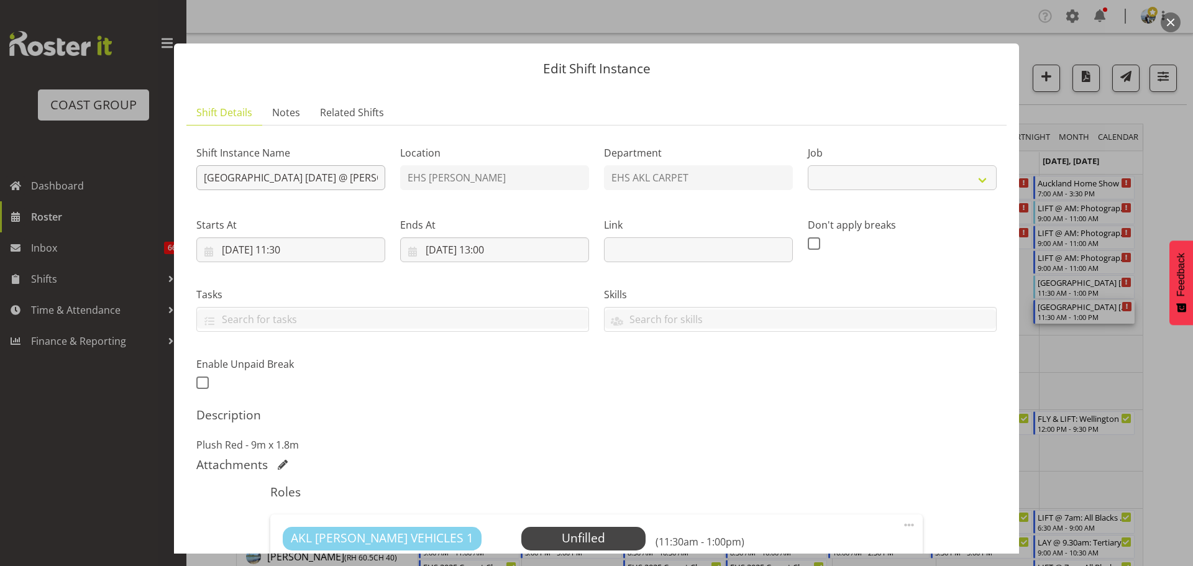
select select "8575"
click at [210, 178] on input "Cordis Hotel Sept '25 @ Symonds Street, Grafton" at bounding box center [290, 177] width 189 height 25
type input "LIFT @ 11.59pm: [GEOGRAPHIC_DATA] [DATE] @ [PERSON_NAME][GEOGRAPHIC_DATA]"
click at [297, 248] on input "07/09/2025, 11:30" at bounding box center [290, 249] width 189 height 25
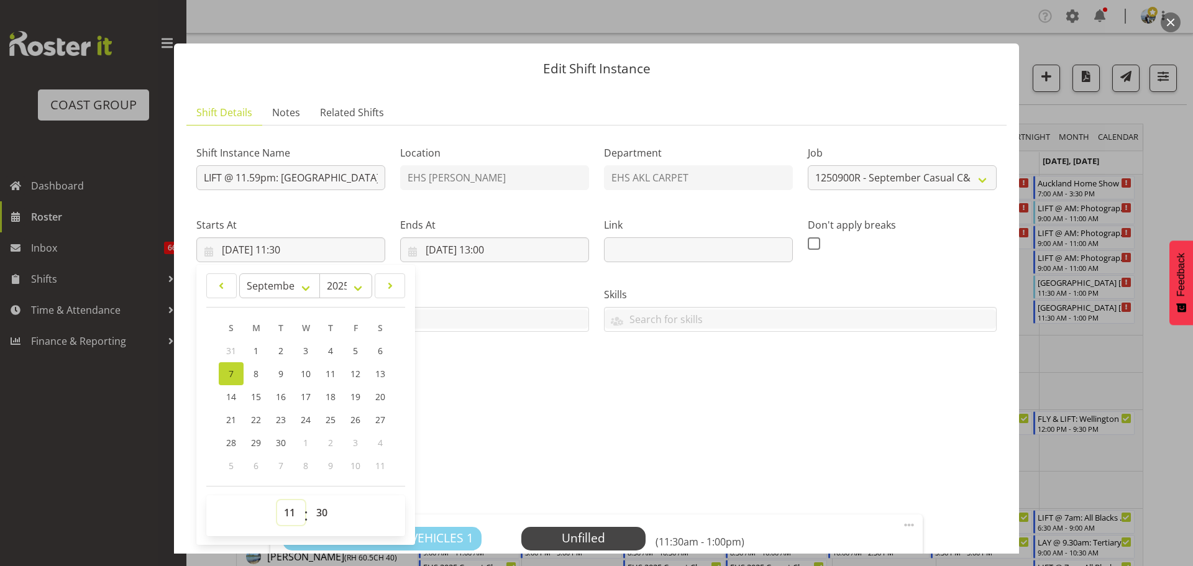
click at [289, 506] on select "00 01 02 03 04 05 06 07 08 09 10 11 12 13 14 15 16 17 18 19 20 21 22 23" at bounding box center [291, 512] width 28 height 25
select select "22"
click at [458, 452] on div "Shift Instance Name LIFT @ 11.59pm: Cordis Hotel Sept '25 @ Symonds Street, Gra…" at bounding box center [596, 416] width 800 height 563
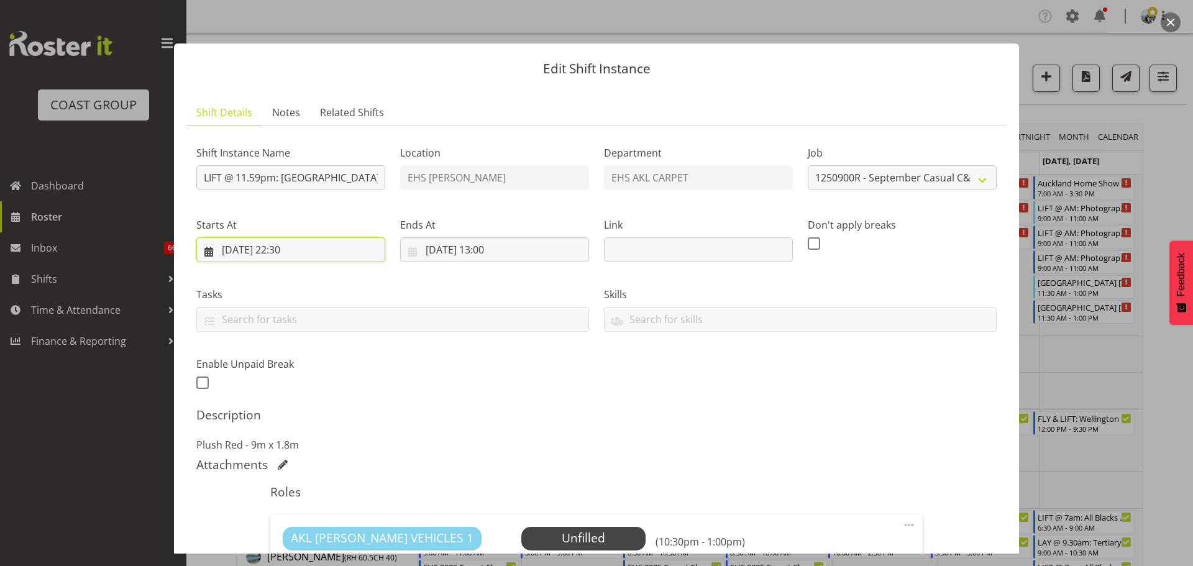
click at [243, 242] on input "07/09/2025, 22:30" at bounding box center [290, 249] width 189 height 25
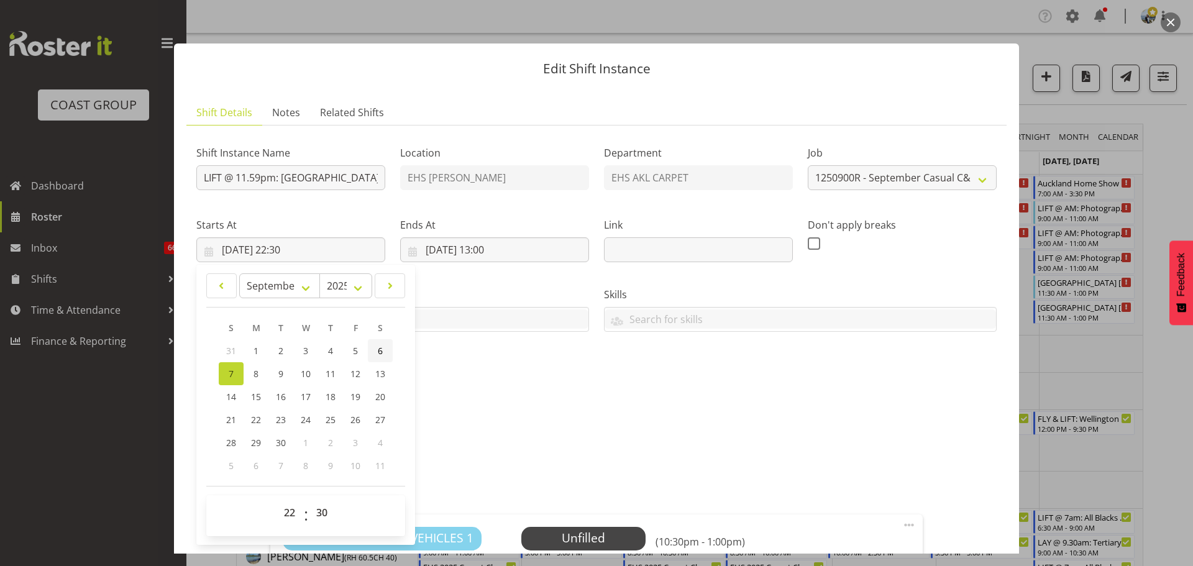
click at [369, 345] on link "6" at bounding box center [380, 350] width 25 height 23
type input "06/09/2025, 22:30"
click at [483, 250] on input "07/09/2025, 13:00" at bounding box center [494, 249] width 189 height 25
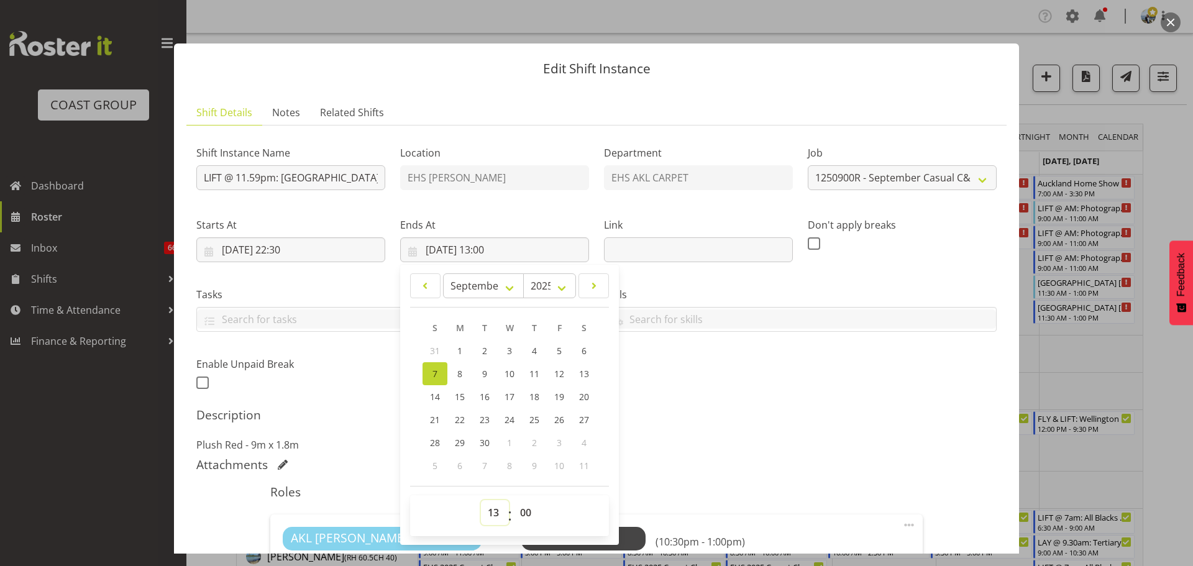
click at [488, 507] on select "00 01 02 03 04 05 06 07 08 09 10 11 12 13 14 15 16 17 18 19 20 21 22 23" at bounding box center [495, 512] width 28 height 25
select select "2"
type input "07/09/2025, 02:00"
click at [527, 513] on select "00 01 02 03 04 05 06 07 08 09 10 11 12 13 14 15 16 17 18 19 20 21 22 23 24 25 2…" at bounding box center [527, 512] width 28 height 25
select select "30"
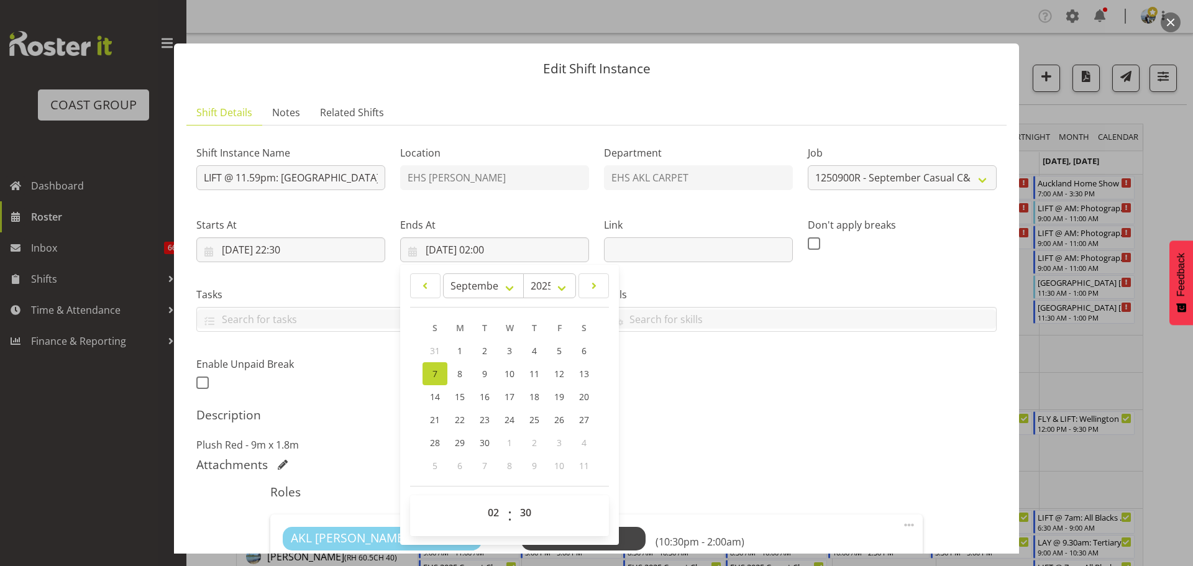
type input "07/09/2025, 02:30"
click at [839, 429] on div "Description Plush Red - 9m x 1.8m" at bounding box center [596, 429] width 800 height 45
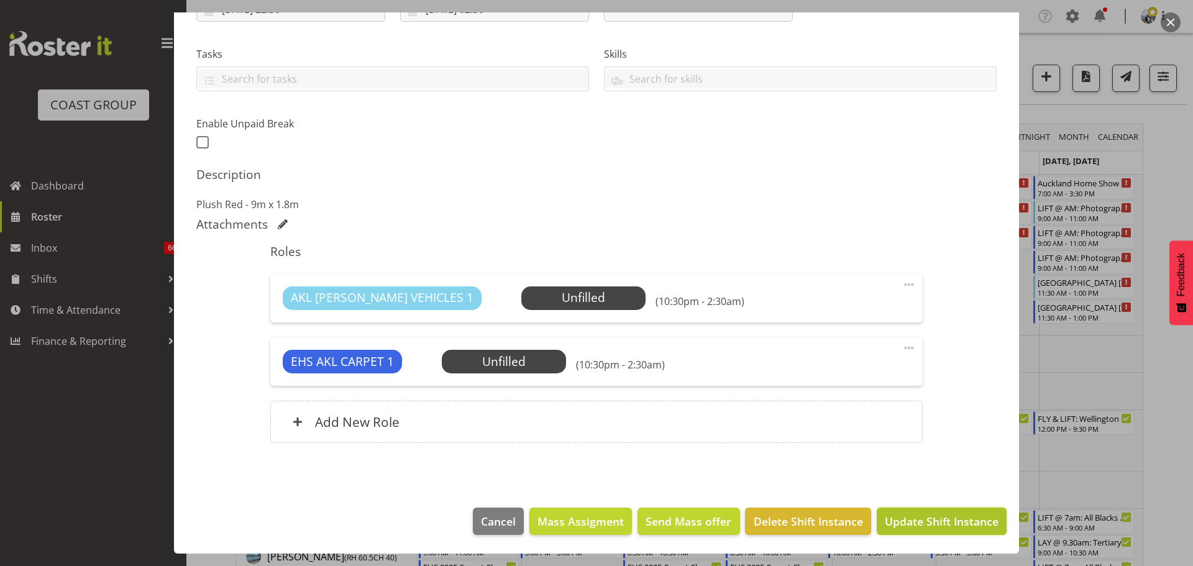
click at [958, 527] on span "Update Shift Instance" at bounding box center [942, 521] width 114 height 16
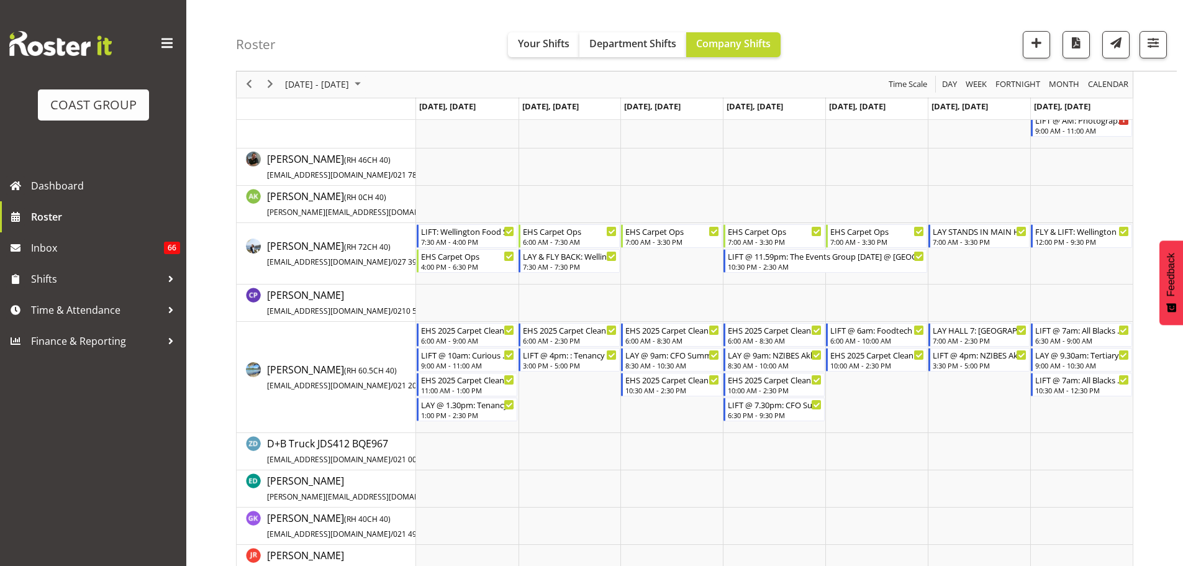
scroll to position [0, 0]
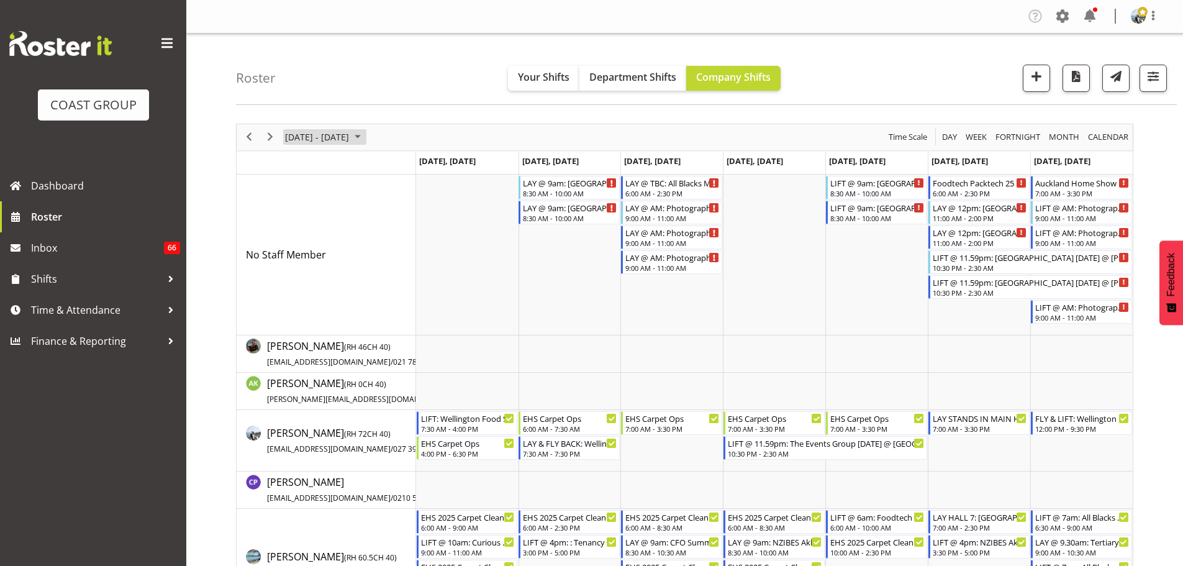
click at [304, 137] on span "[DATE] - [DATE]" at bounding box center [317, 137] width 66 height 16
click at [408, 327] on button "[DATE]" at bounding box center [406, 320] width 42 height 17
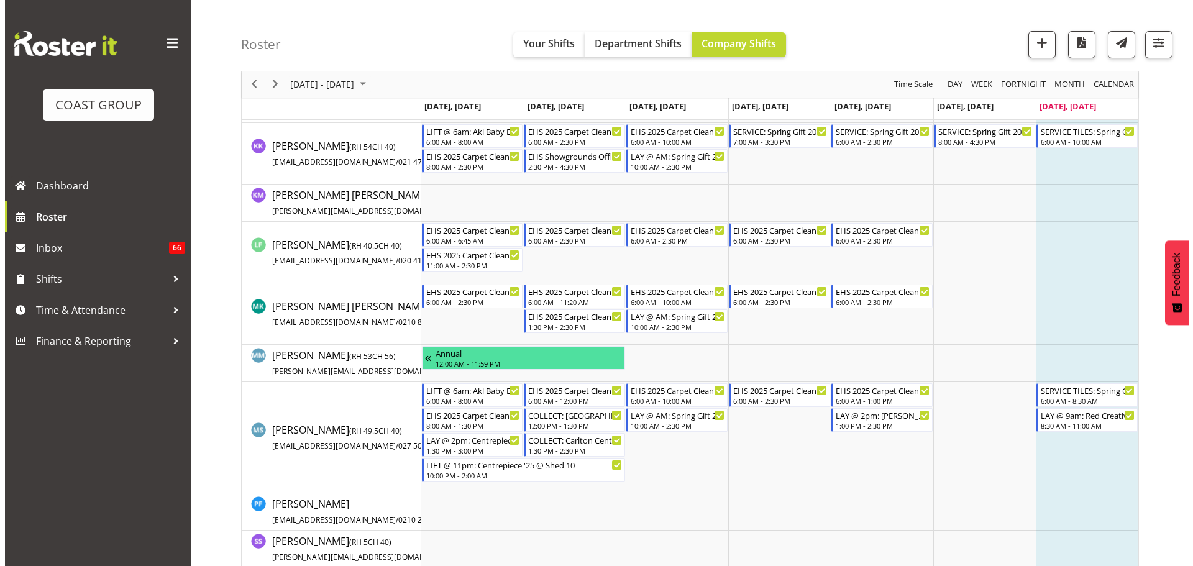
scroll to position [609, 0]
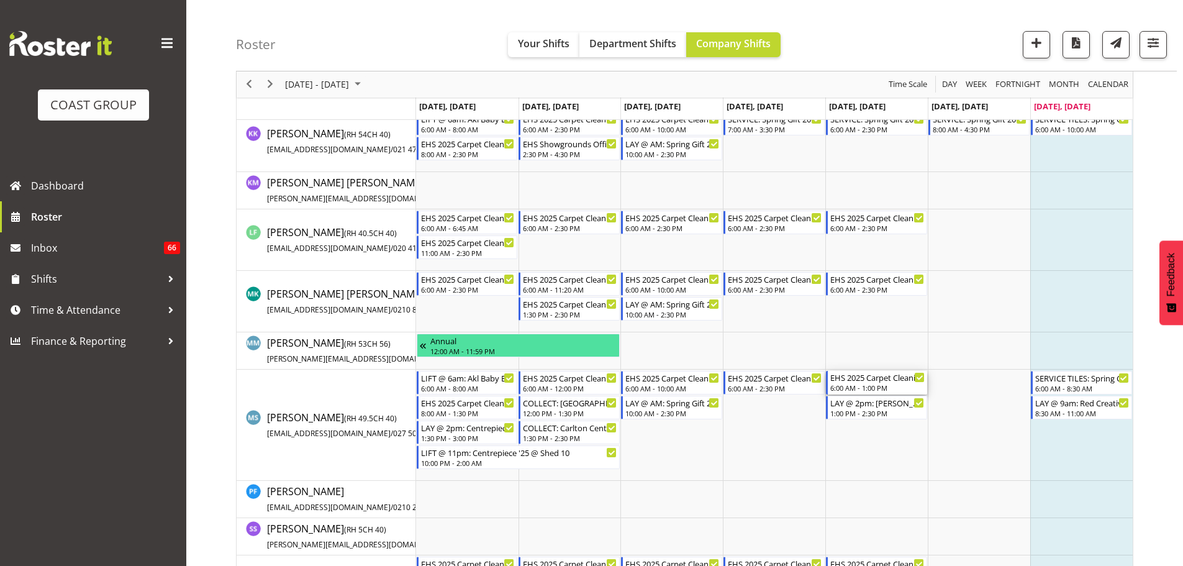
click at [849, 375] on div "EHS 2025 Carpet Cleaning, Maintenance, etc" at bounding box center [878, 377] width 94 height 12
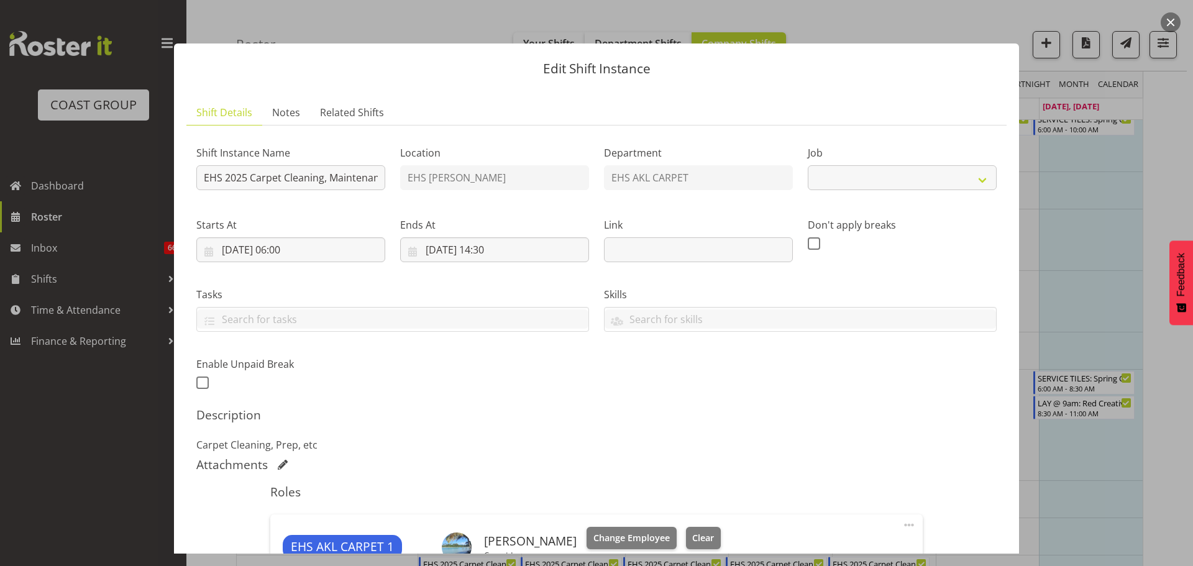
select select "69"
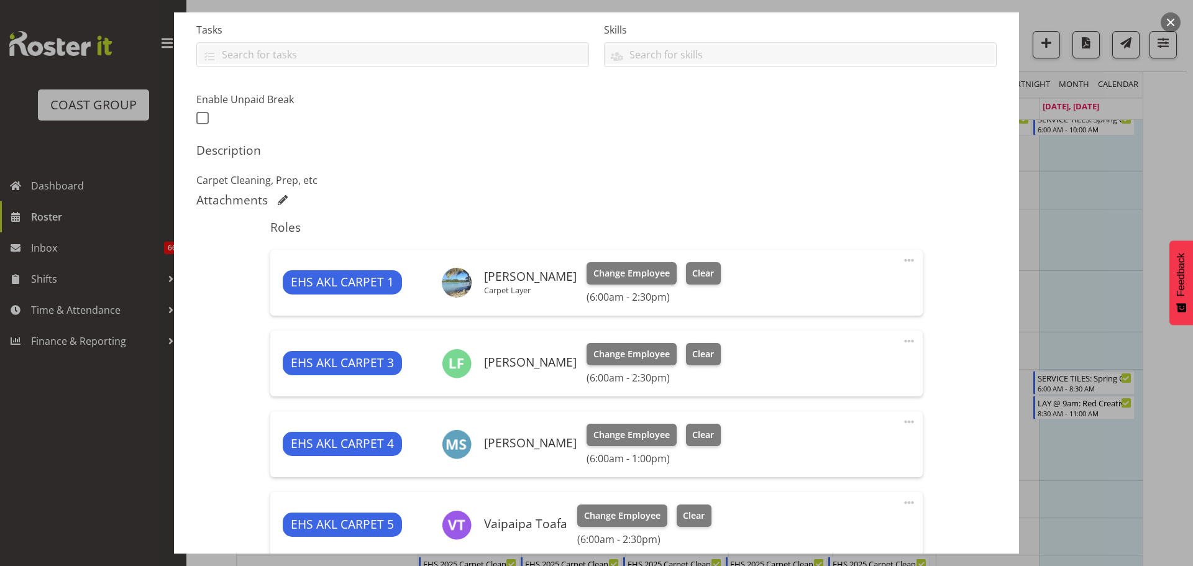
scroll to position [273, 0]
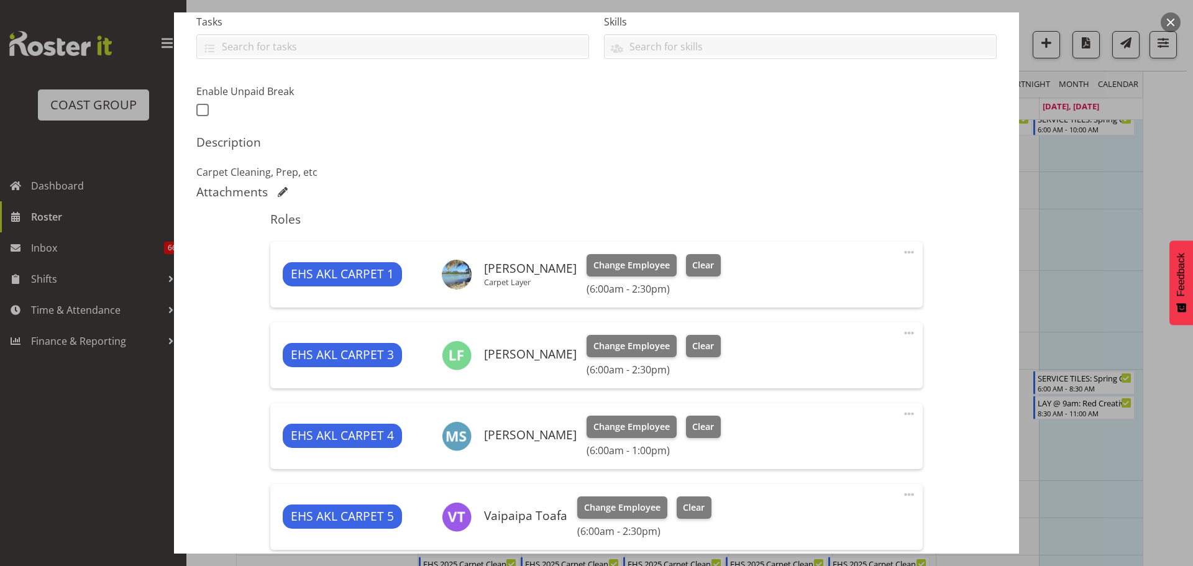
click at [902, 250] on span at bounding box center [908, 252] width 15 height 15
click at [839, 269] on link "Edit" at bounding box center [856, 279] width 119 height 22
select select "7"
select select "2025"
select select "14"
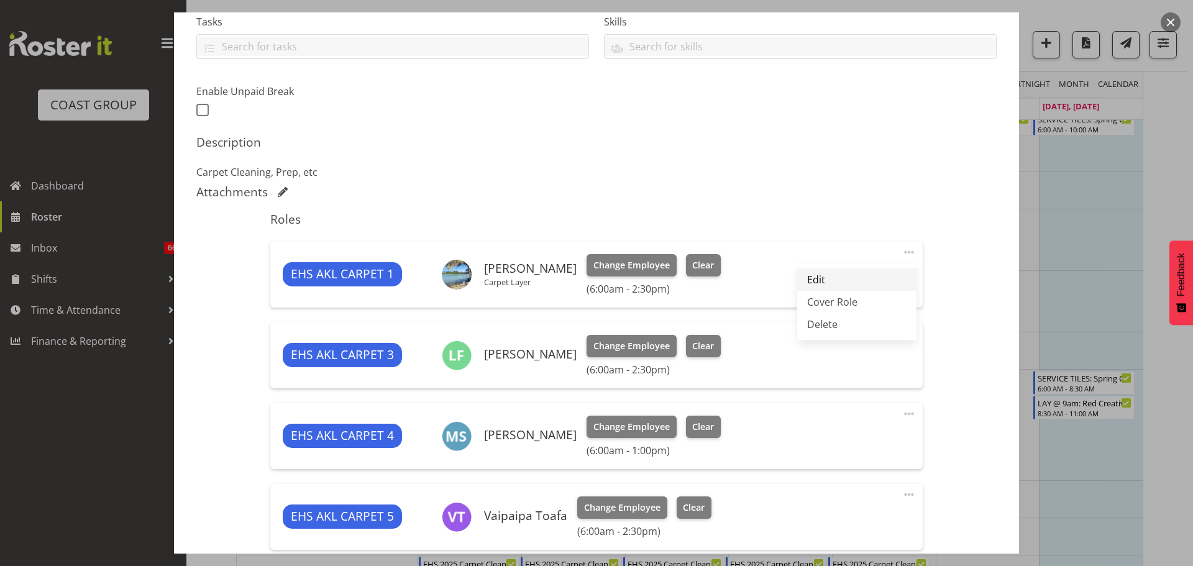
select select "30"
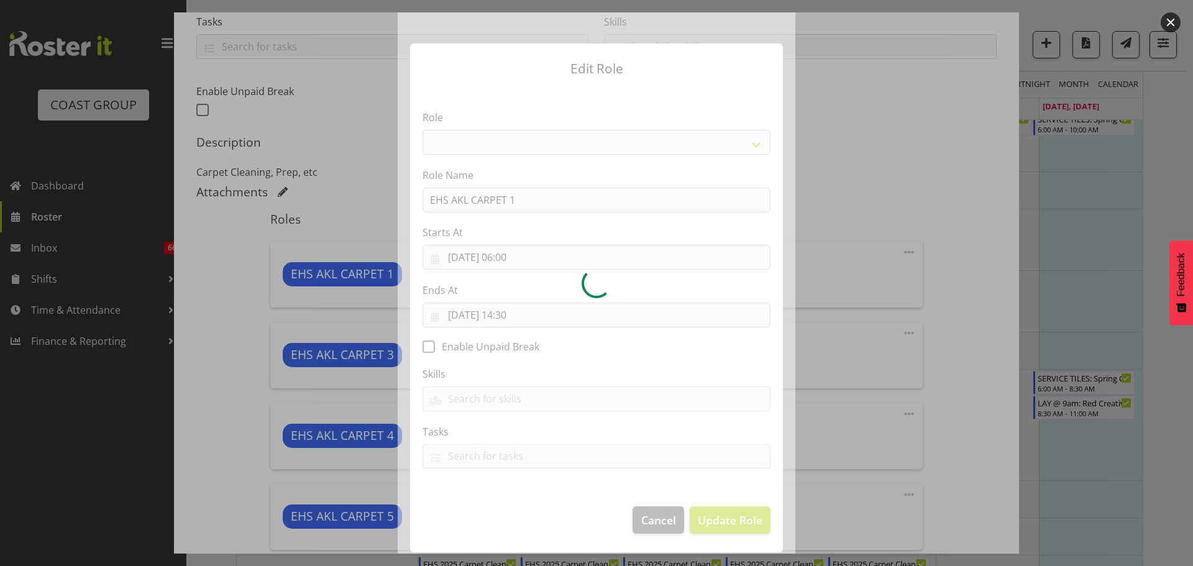
select select "190"
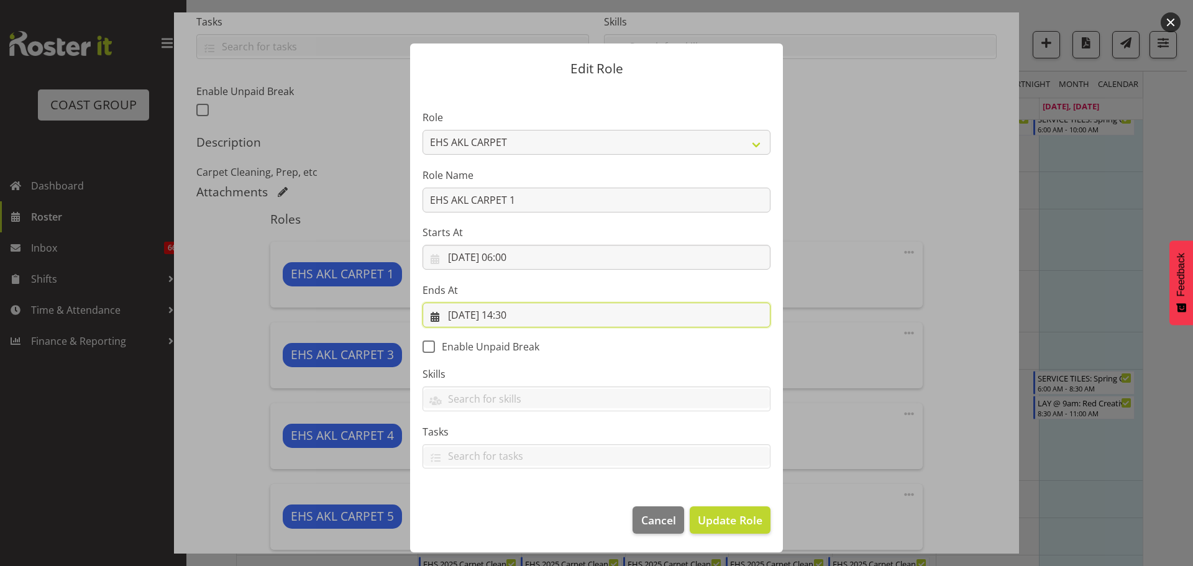
click at [520, 320] on input "22/08/2025, 14:30" at bounding box center [596, 315] width 348 height 25
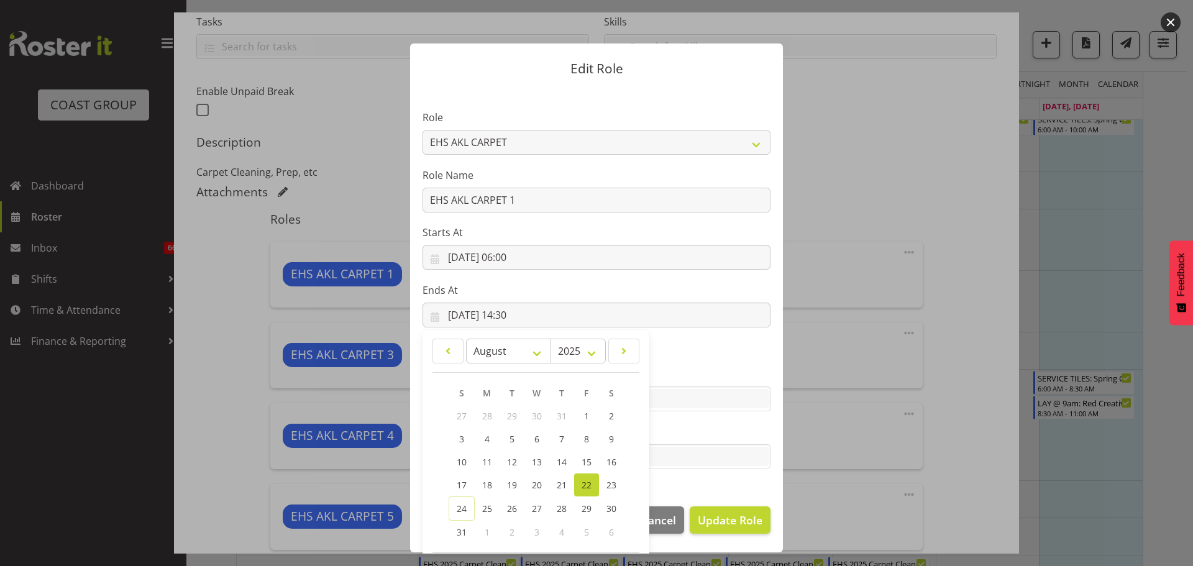
scroll to position [58, 0]
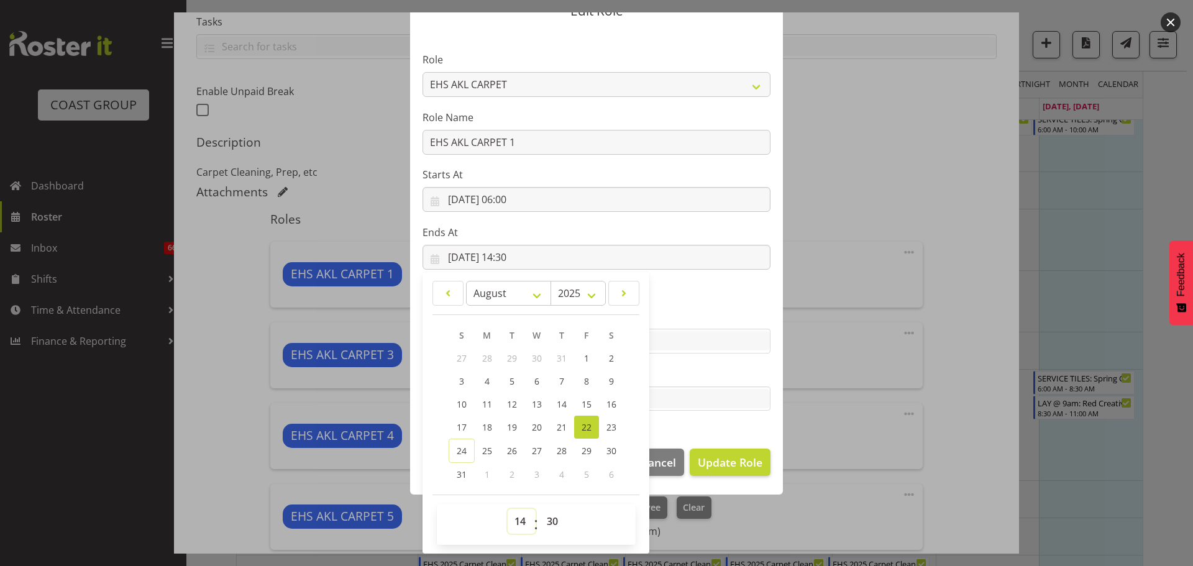
click at [519, 514] on select "00 01 02 03 04 05 06 07 08 09 10 11 12 13 14 15 16 17 18 19 20 21 22 23" at bounding box center [521, 521] width 28 height 25
select select "13"
type input "22/08/2025, 13:30"
click at [554, 526] on select "00 01 02 03 04 05 06 07 08 09 10 11 12 13 14 15 16 17 18 19 20 21 22 23 24 25 2…" at bounding box center [554, 521] width 28 height 25
select select "0"
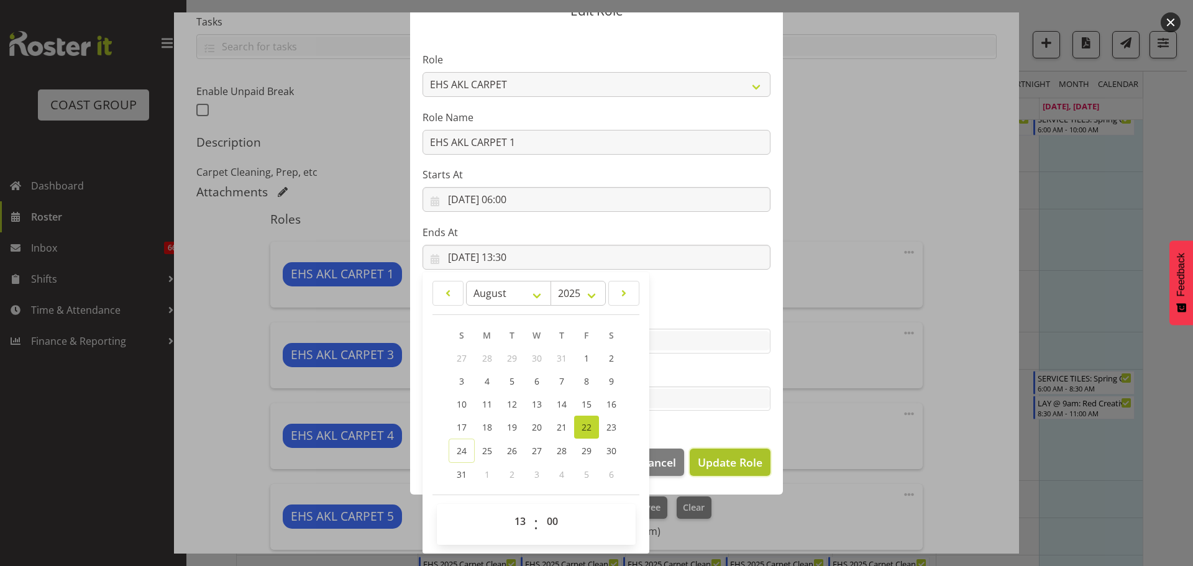
type input "22/08/2025, 13:00"
click at [758, 455] on button "Update Role" at bounding box center [729, 461] width 81 height 27
select select
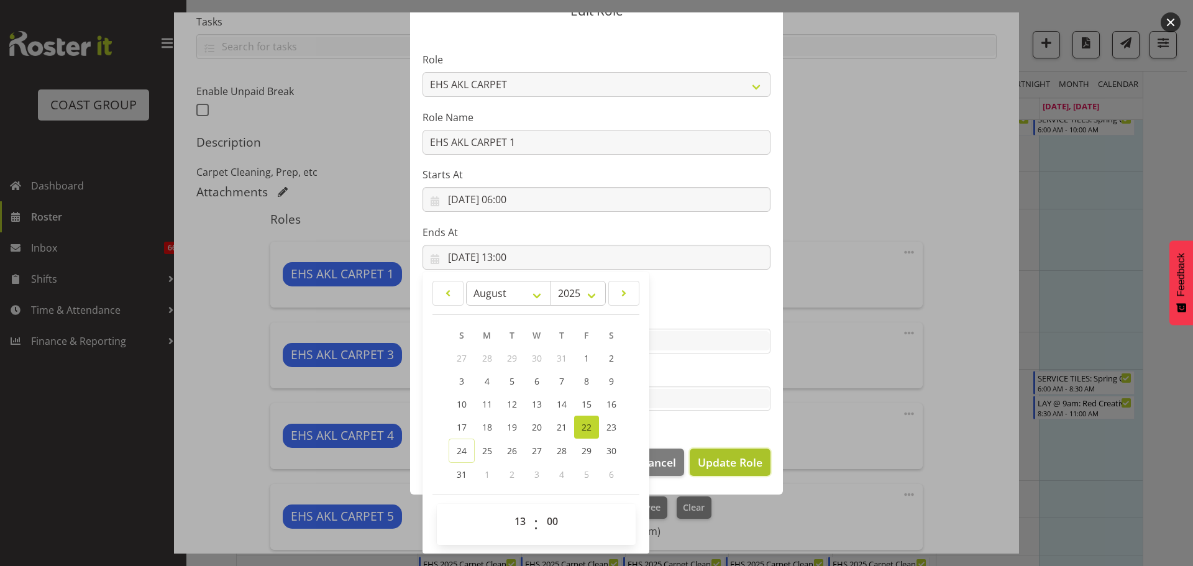
select select
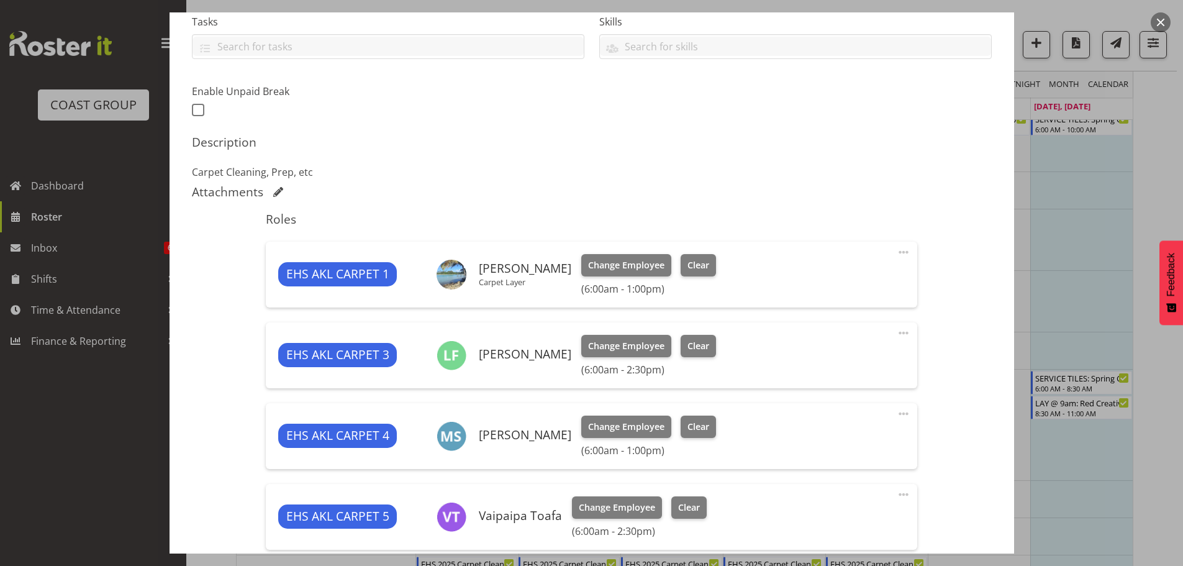
click at [896, 414] on span at bounding box center [903, 413] width 15 height 15
click at [832, 435] on link "Edit" at bounding box center [851, 441] width 119 height 22
select select "7"
select select "2025"
select select "13"
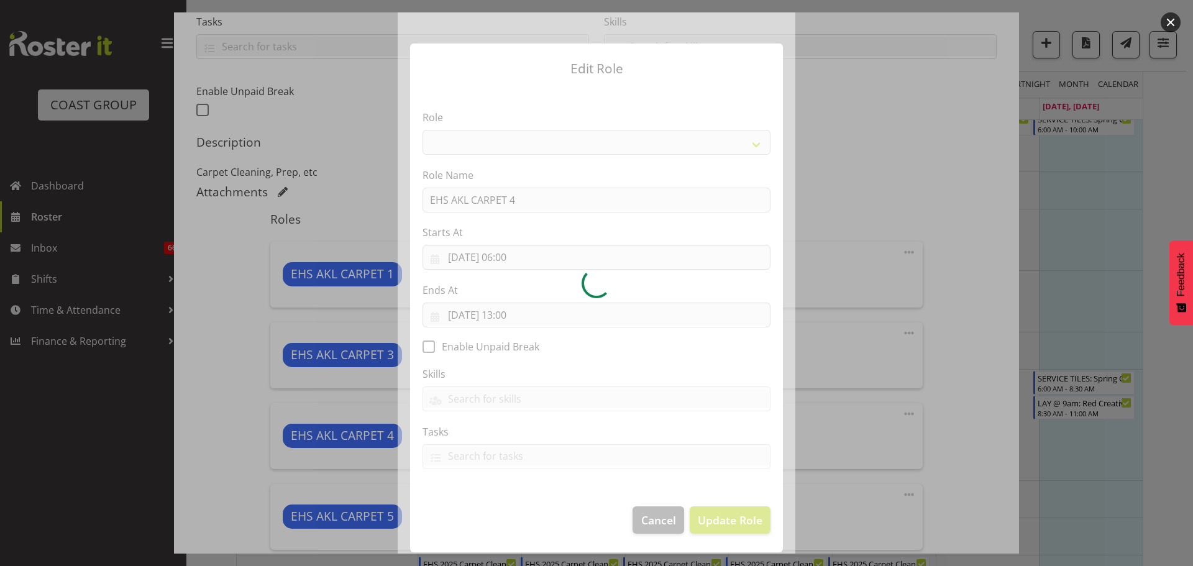
select select "190"
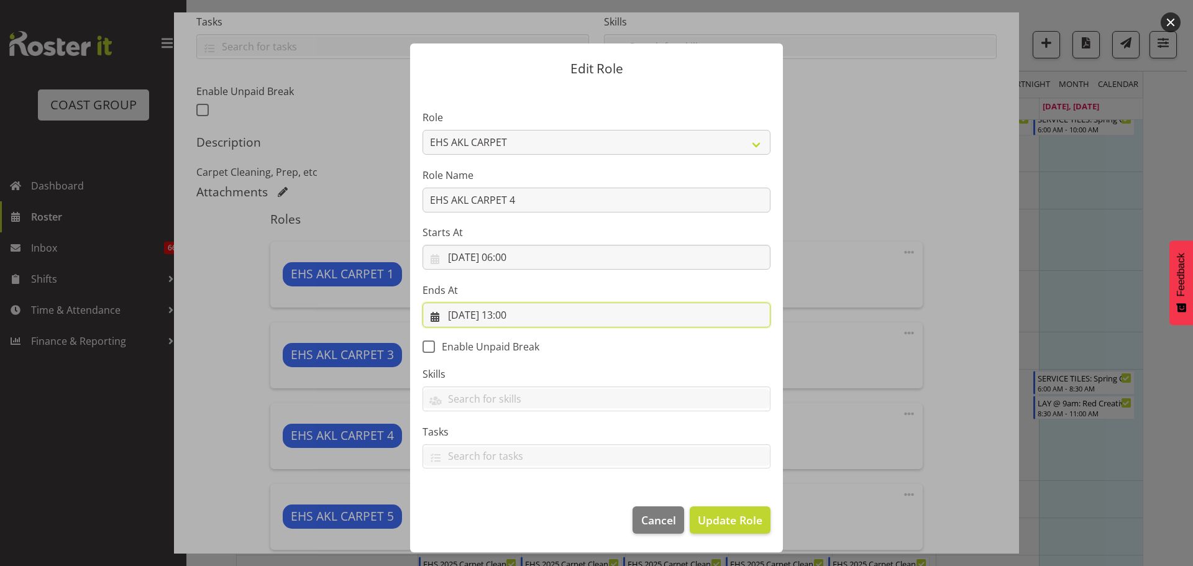
click at [514, 318] on input "22/08/2025, 13:00" at bounding box center [596, 315] width 348 height 25
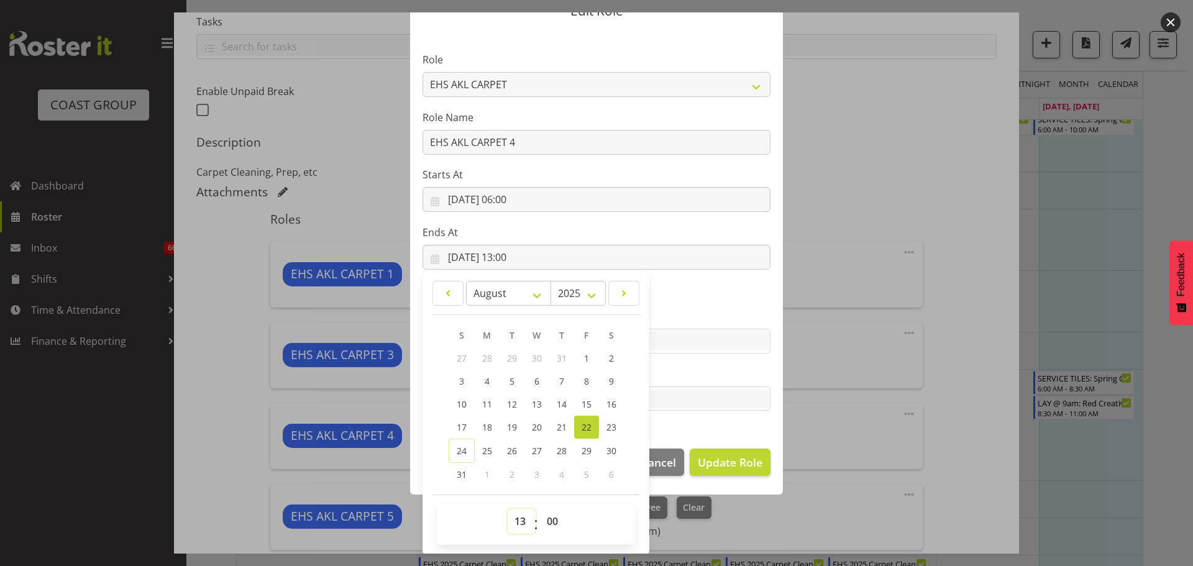
click at [515, 515] on select "00 01 02 03 04 05 06 07 08 09 10 11 12 13 14 15 16 17 18 19 20 21 22 23" at bounding box center [521, 521] width 28 height 25
select select "14"
type input "22/08/2025, 14:00"
click at [552, 521] on select "00 01 02 03 04 05 06 07 08 09 10 11 12 13 14 15 16 17 18 19 20 21 22 23 24 25 2…" at bounding box center [554, 521] width 28 height 25
select select "30"
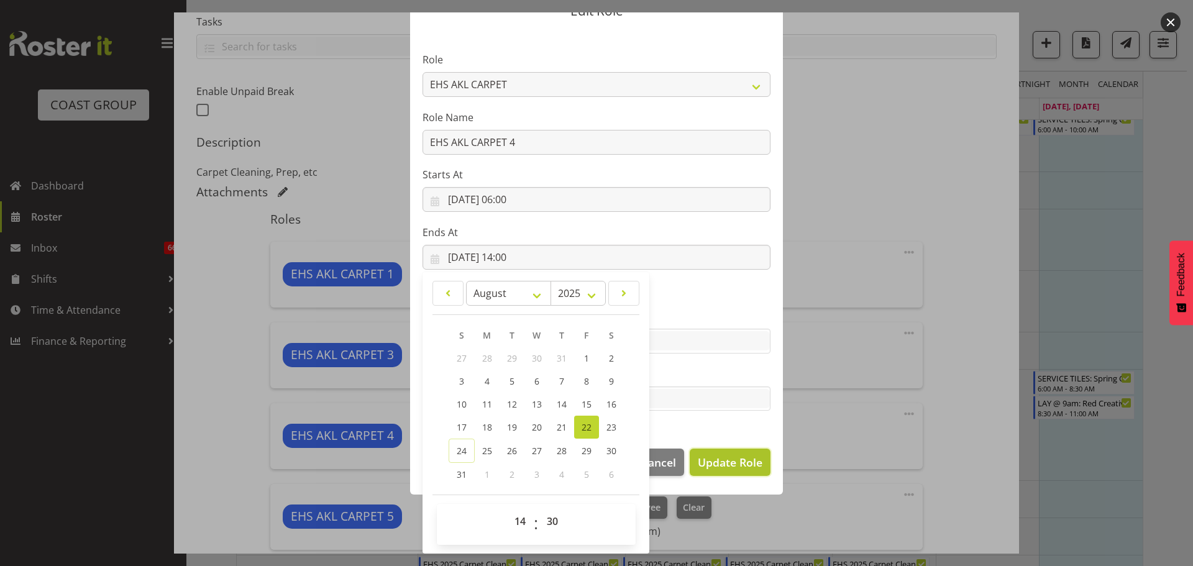
type input "22/08/2025, 14:30"
click at [716, 468] on span "Update Role" at bounding box center [730, 462] width 65 height 16
select select
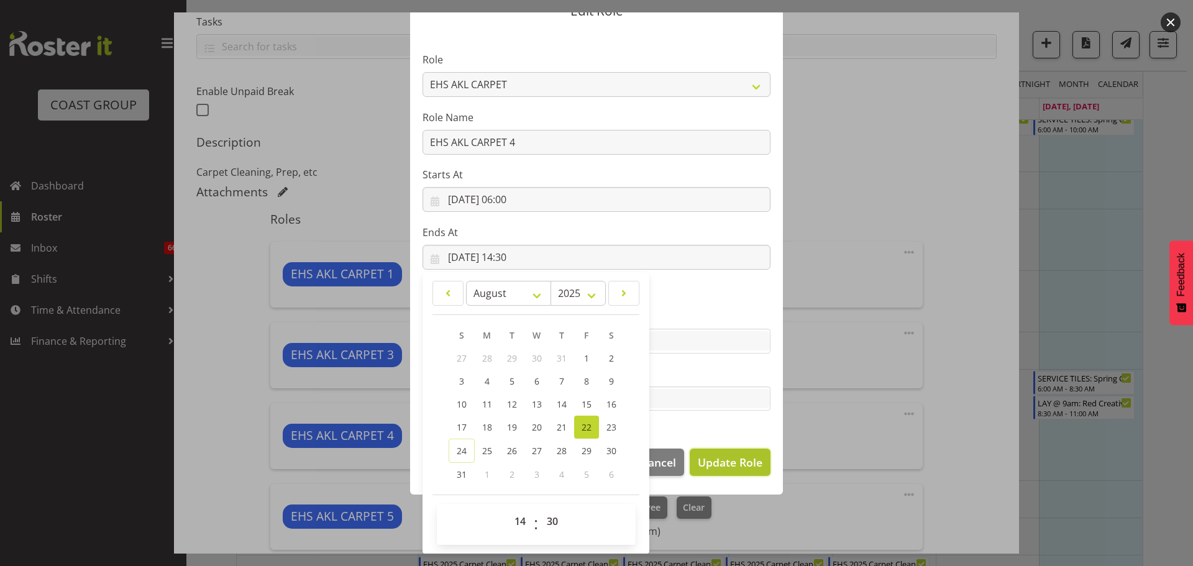
select select
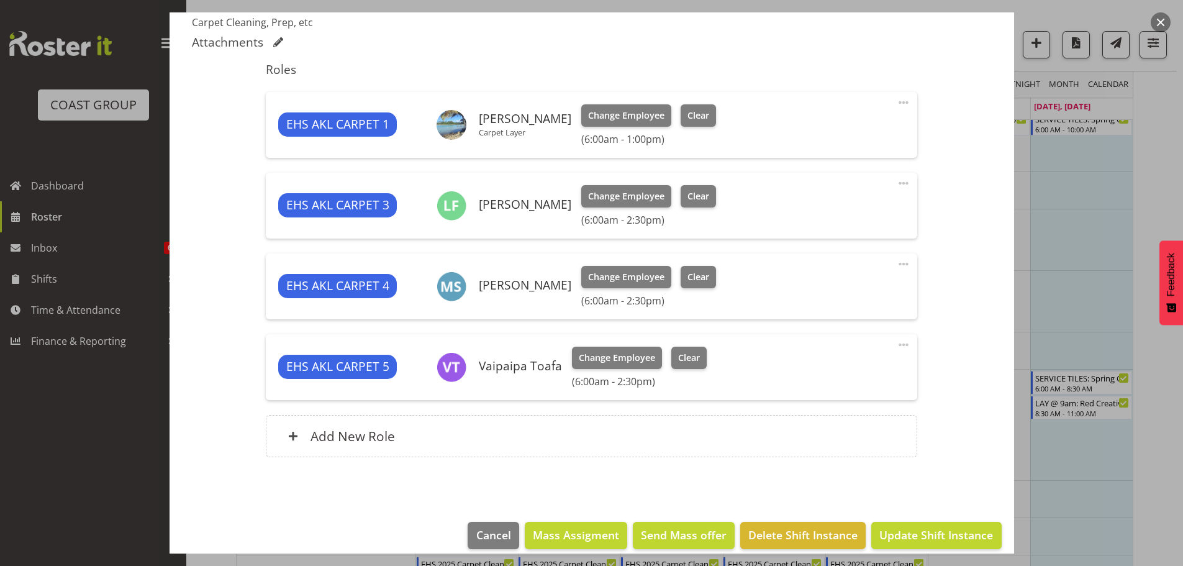
scroll to position [437, 0]
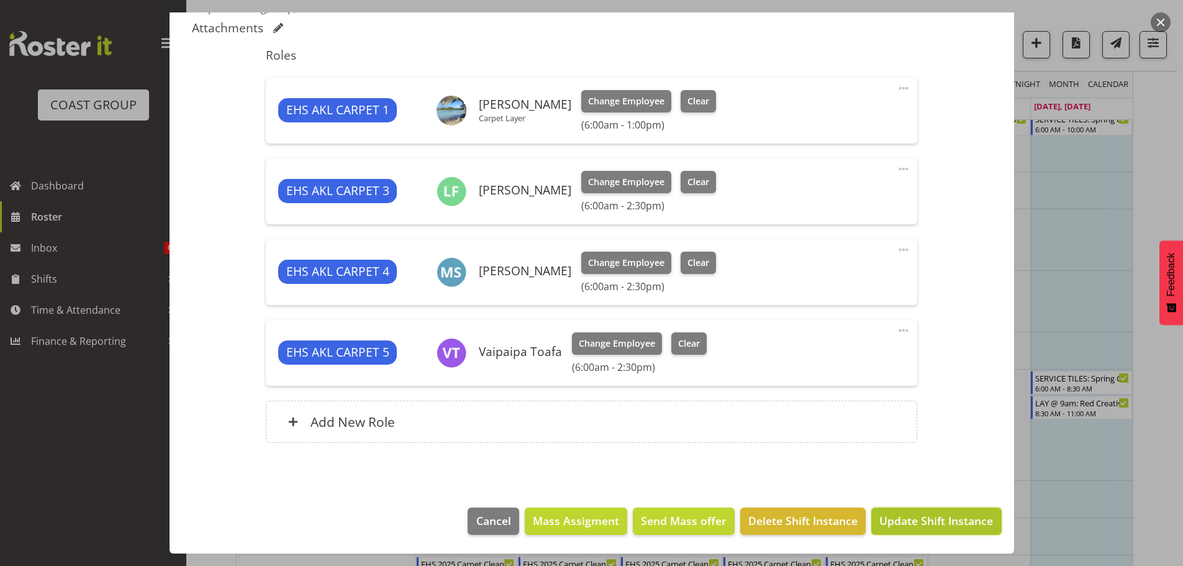
click at [954, 525] on span "Update Shift Instance" at bounding box center [937, 520] width 114 height 16
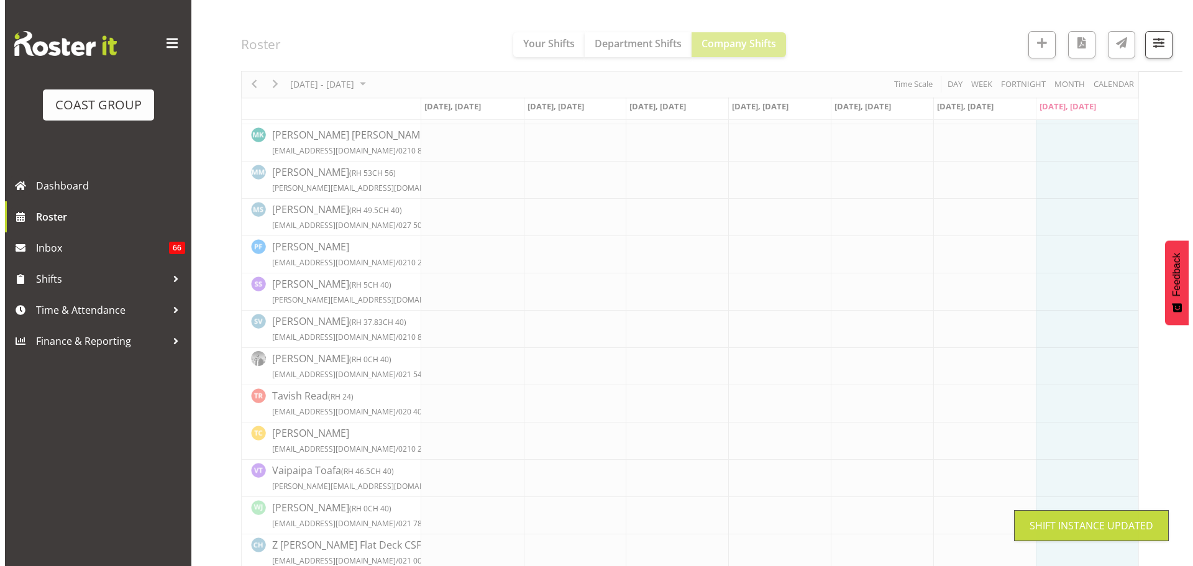
scroll to position [511, 0]
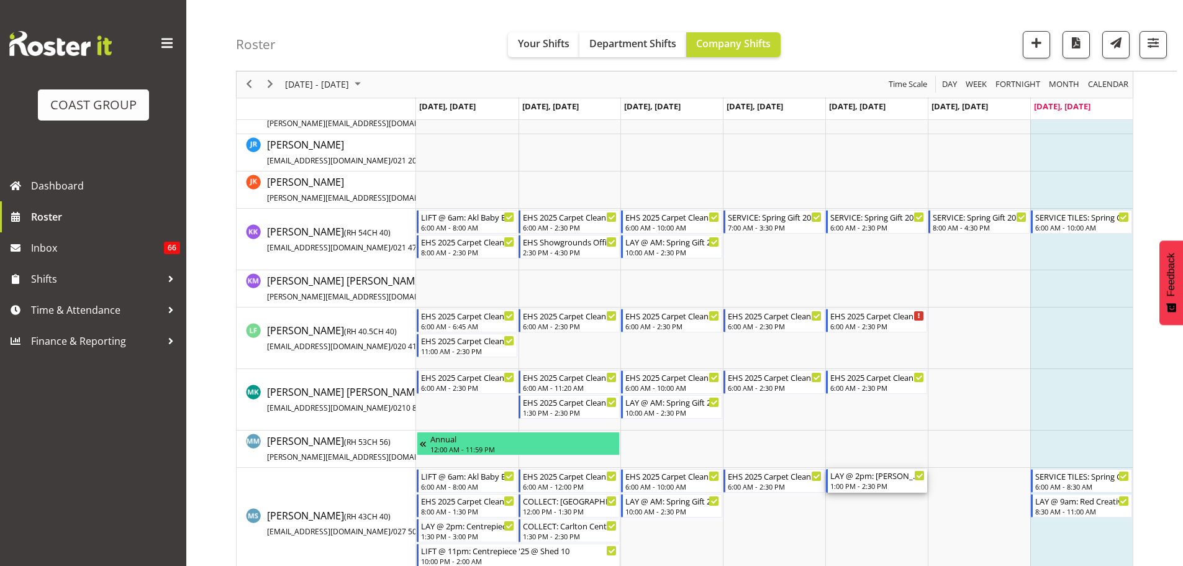
click at [890, 476] on div "LAY @ 2pm: Ray White @ 135 Kitchener Rd, Milford" at bounding box center [878, 475] width 94 height 12
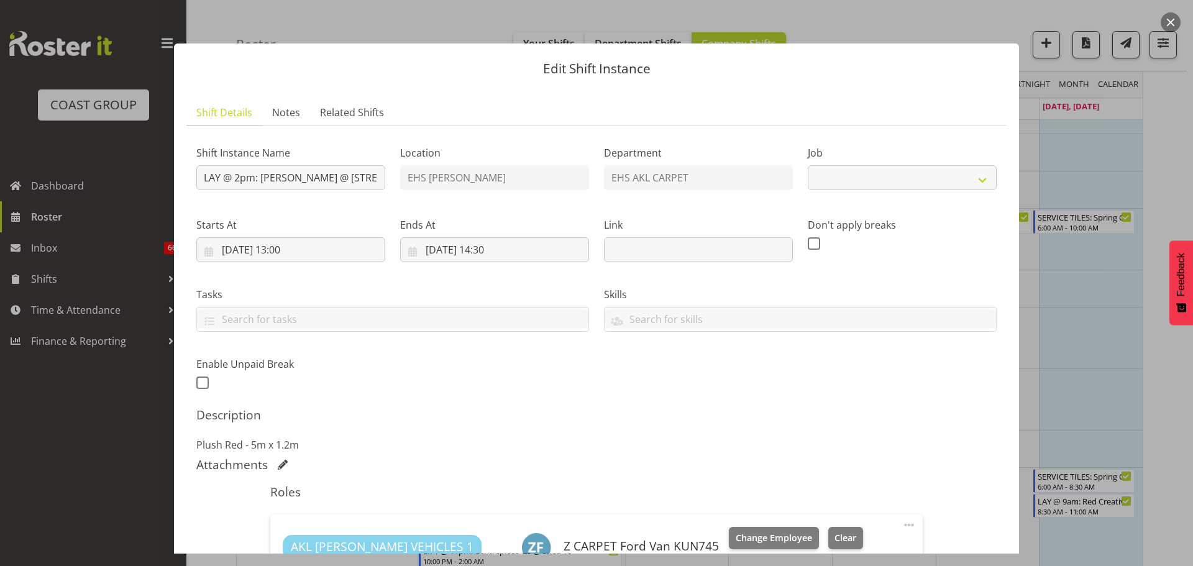
select select "8574"
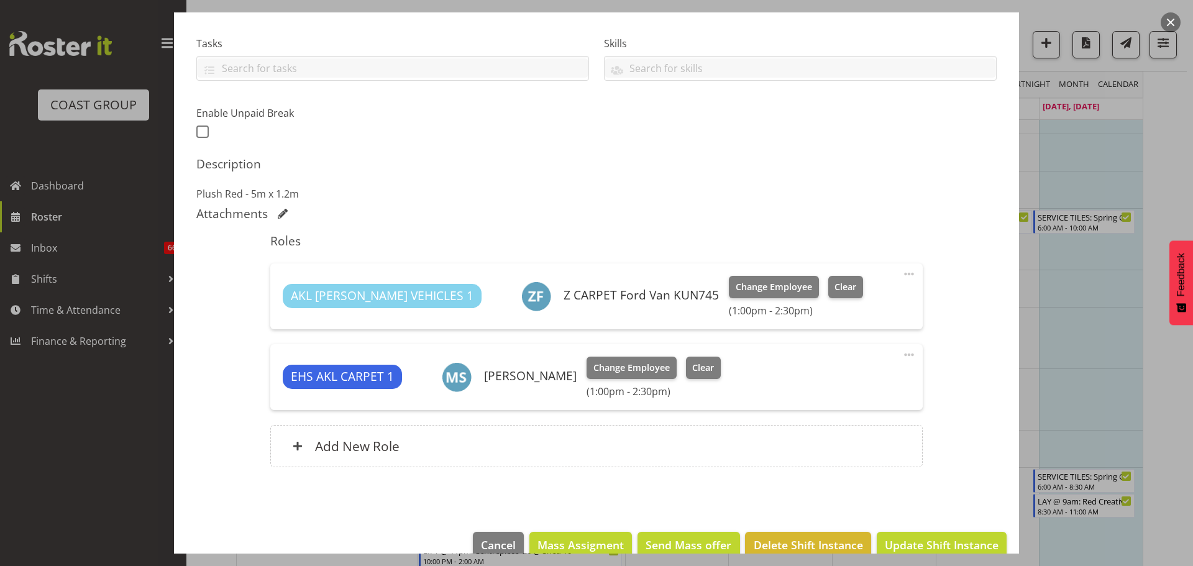
scroll to position [253, 0]
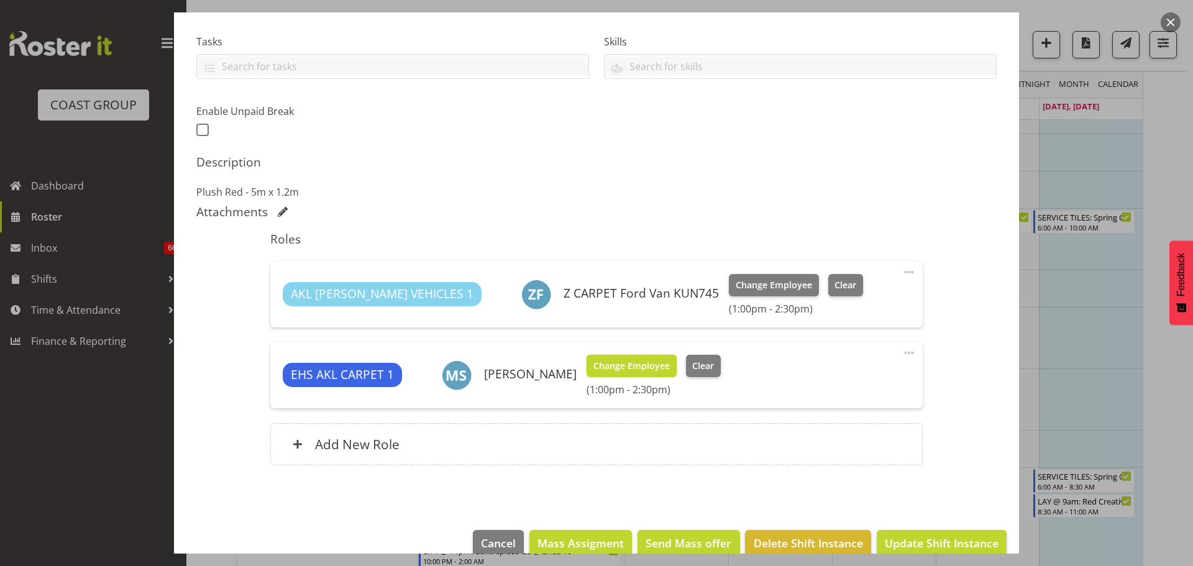
click at [620, 365] on span "Change Employee" at bounding box center [631, 366] width 76 height 14
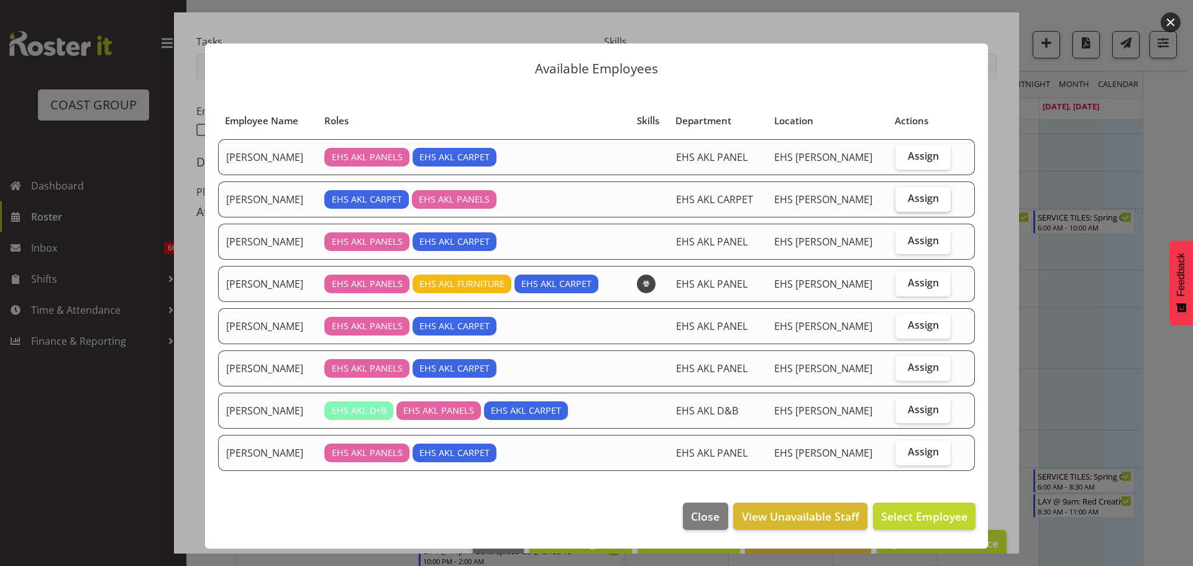
click at [926, 199] on span "Assign" at bounding box center [923, 198] width 31 height 12
click at [903, 199] on input "Assign" at bounding box center [899, 198] width 8 height 8
checkbox input "true"
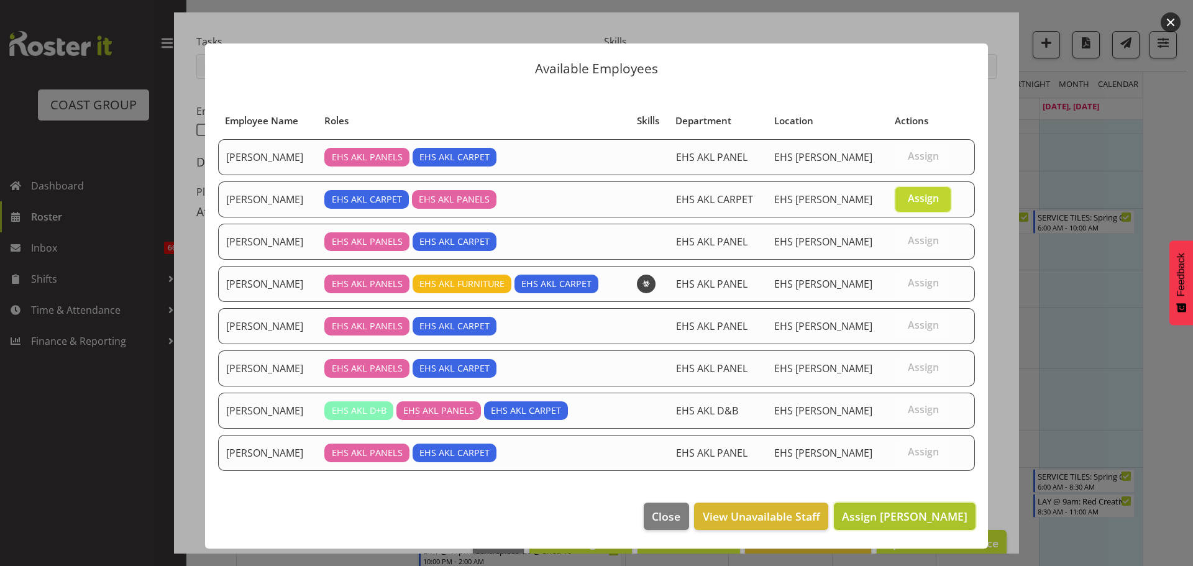
click at [917, 515] on span "Assign Charwen Vaevaepare" at bounding box center [904, 516] width 125 height 15
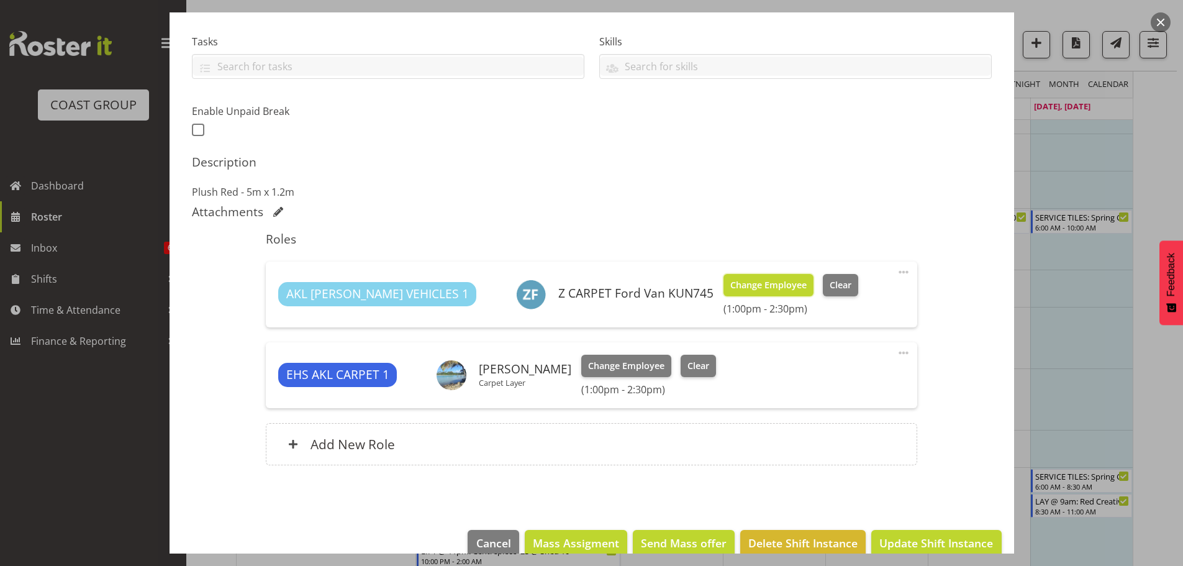
click at [730, 283] on span "Change Employee" at bounding box center [768, 285] width 76 height 14
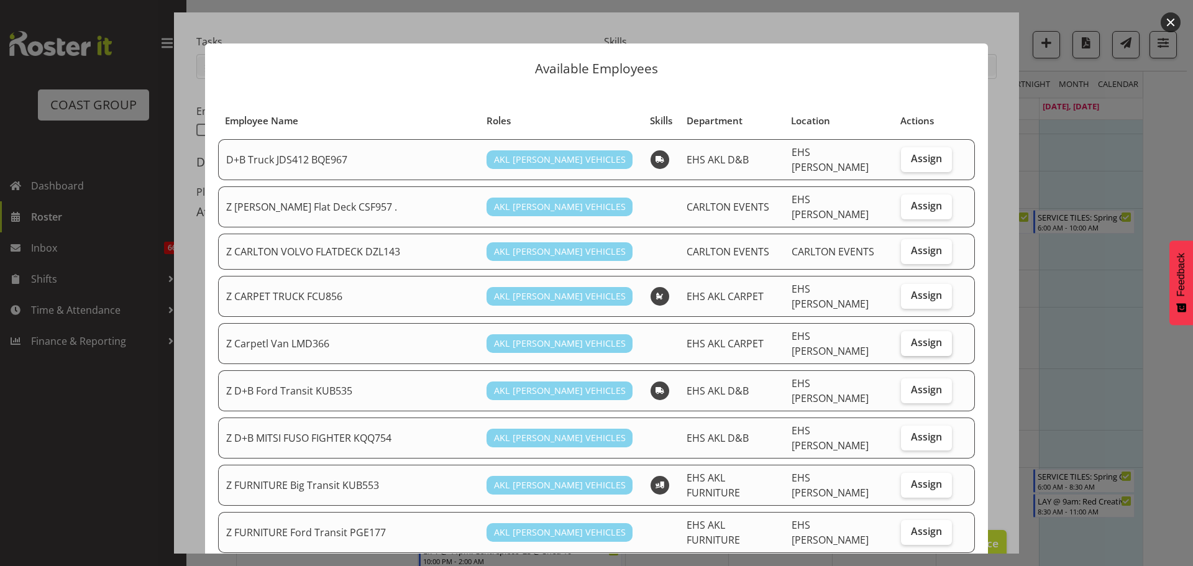
click at [925, 336] on span "Assign" at bounding box center [926, 342] width 31 height 12
click at [909, 339] on input "Assign" at bounding box center [905, 343] width 8 height 8
checkbox input "true"
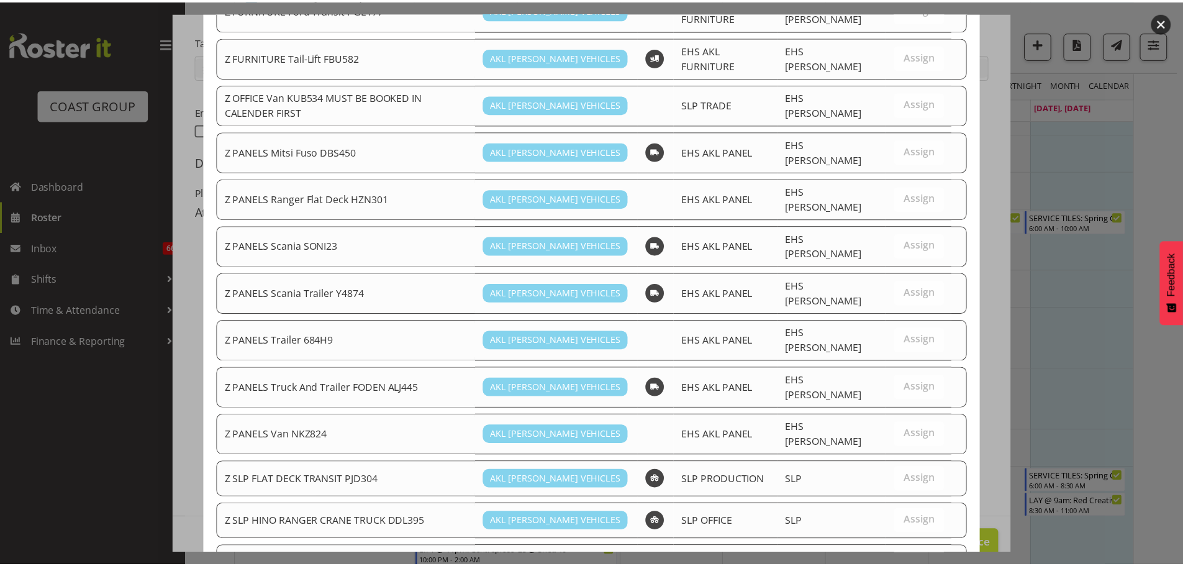
scroll to position [755, 0]
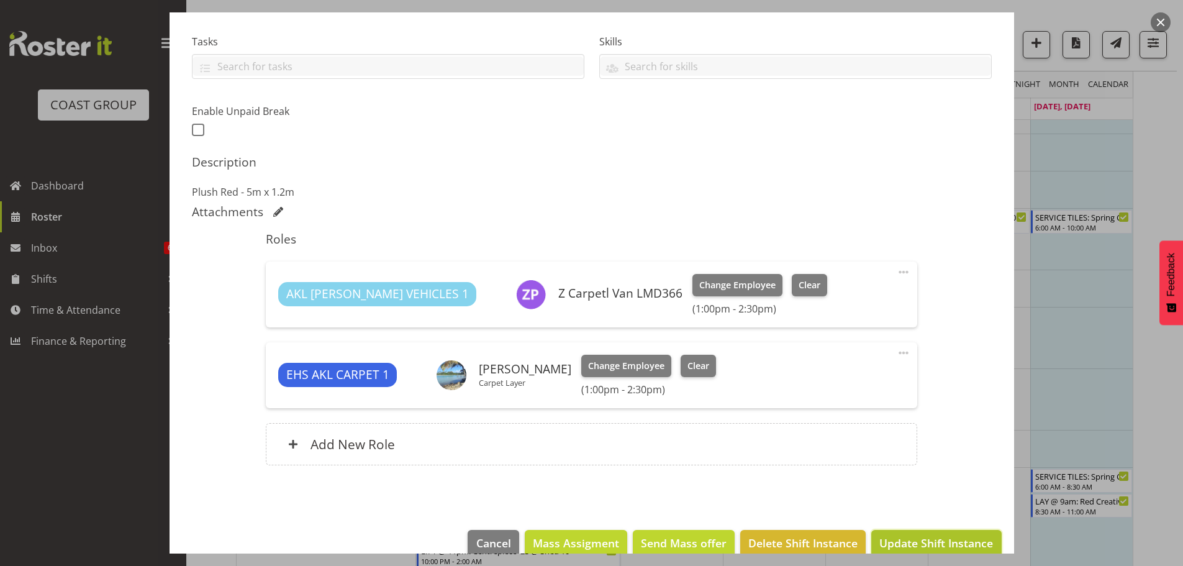
click at [952, 532] on button "Update Shift Instance" at bounding box center [936, 543] width 130 height 27
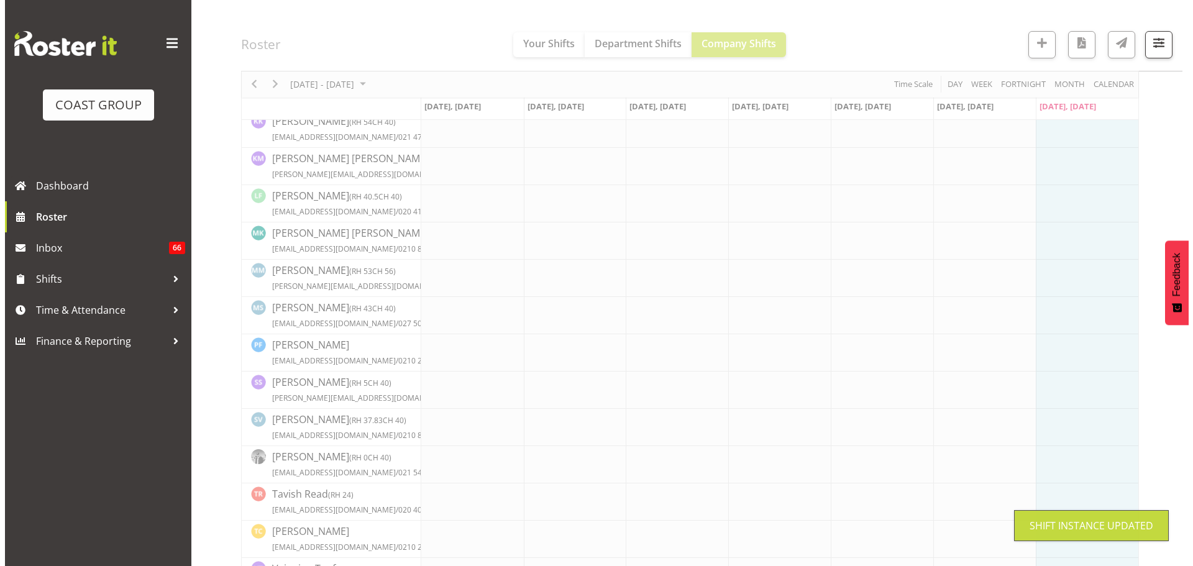
scroll to position [413, 0]
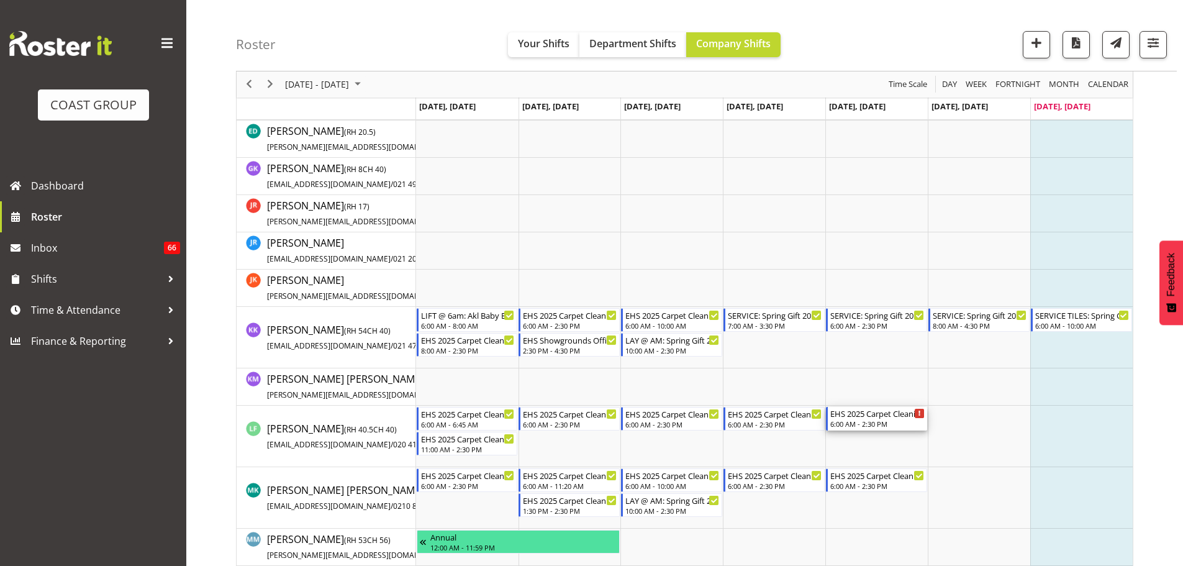
click at [888, 421] on div "6:00 AM - 2:30 PM" at bounding box center [878, 424] width 94 height 10
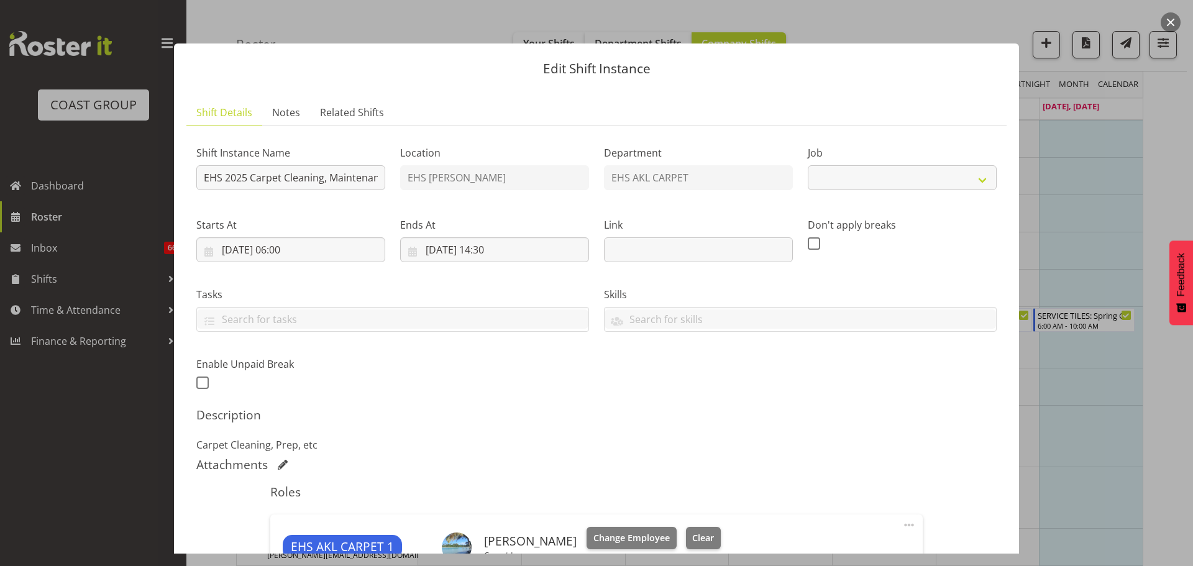
select select "69"
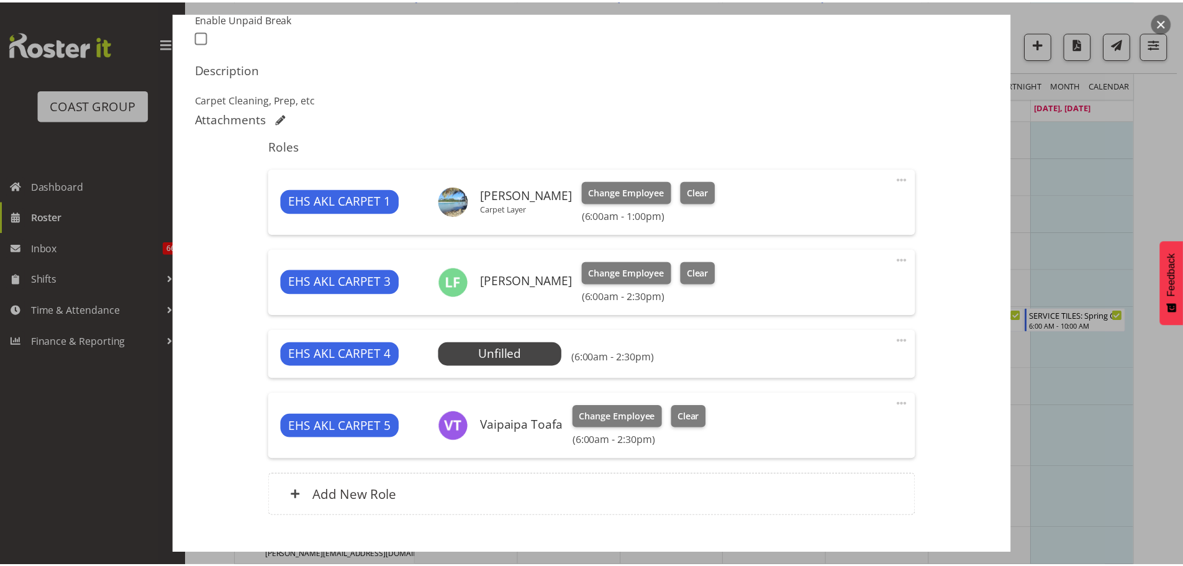
scroll to position [363, 0]
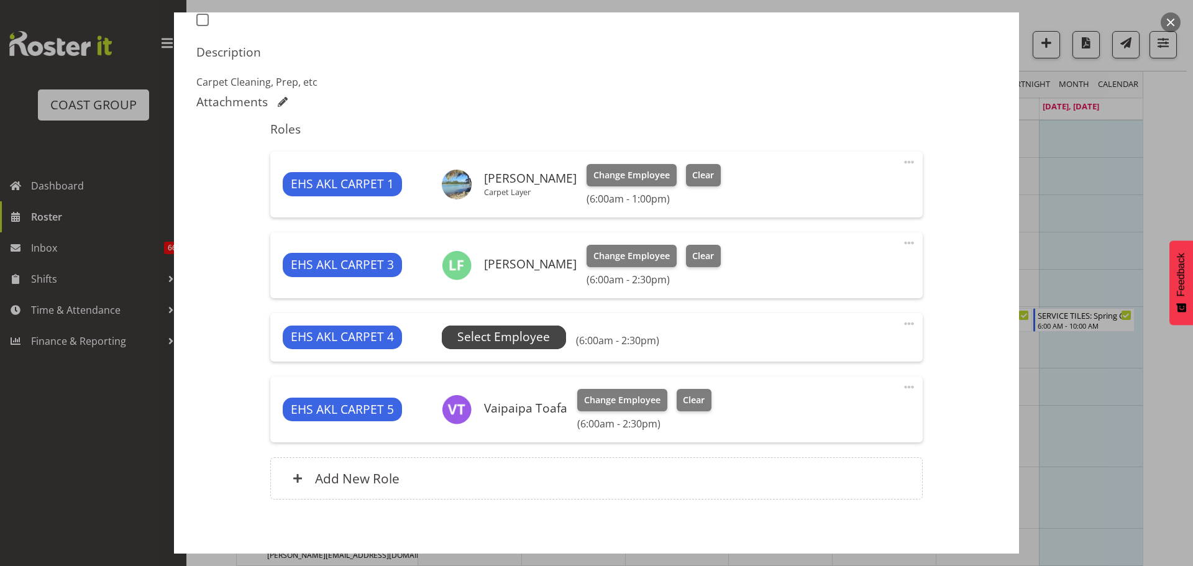
click at [509, 332] on span "Select Employee" at bounding box center [503, 337] width 93 height 18
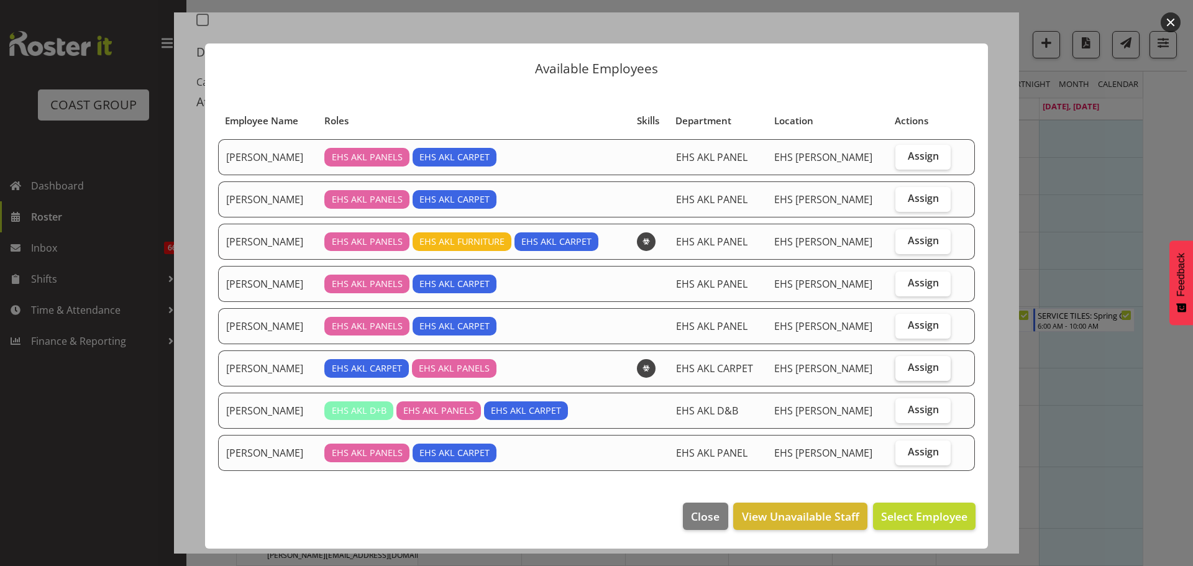
click at [927, 370] on span "Assign" at bounding box center [923, 367] width 31 height 12
click at [903, 370] on input "Assign" at bounding box center [899, 367] width 8 height 8
checkbox input "true"
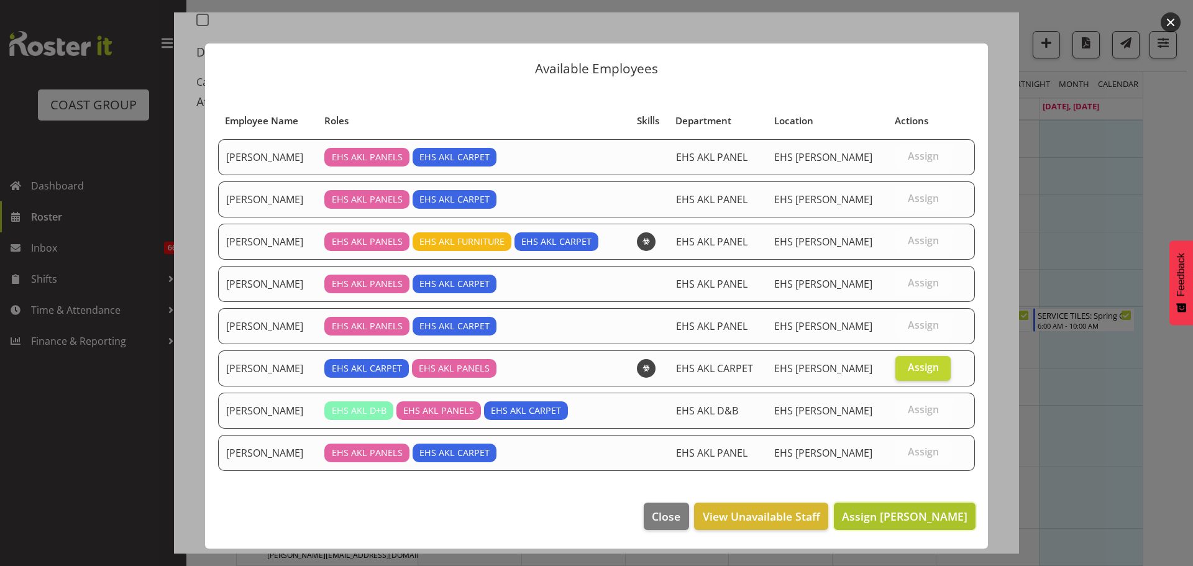
click at [917, 520] on span "Assign Mike Schaumkell" at bounding box center [904, 516] width 125 height 15
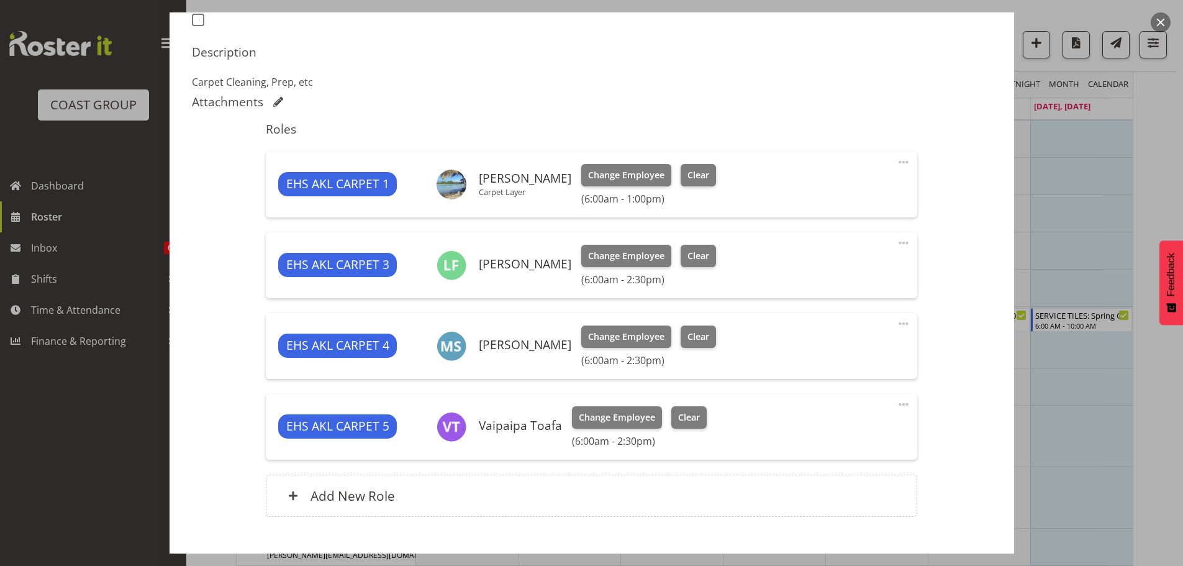
scroll to position [437, 0]
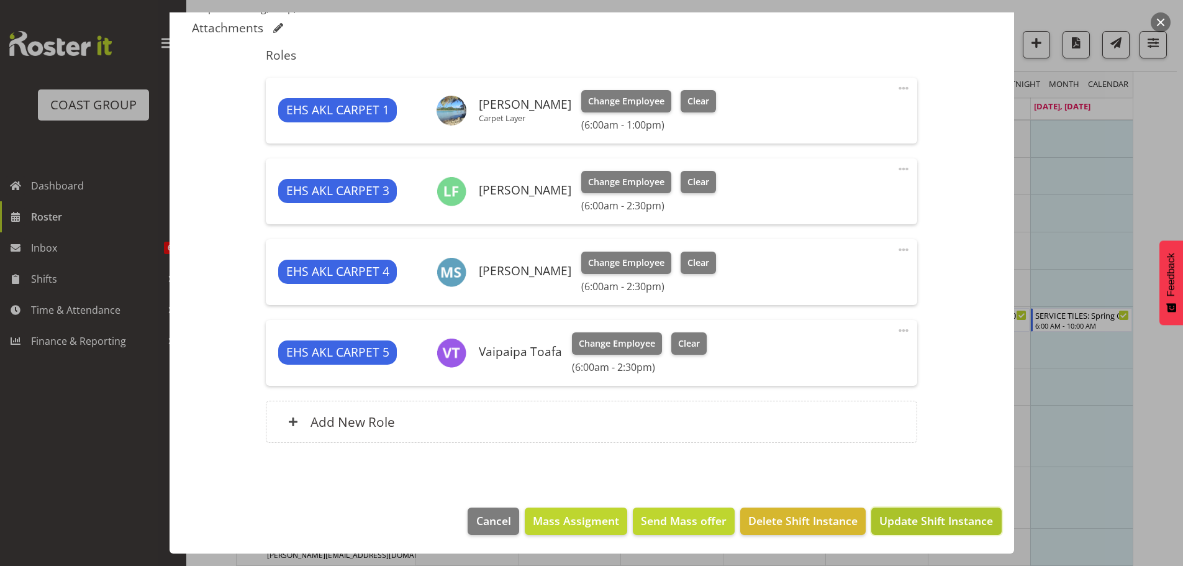
click at [934, 530] on button "Update Shift Instance" at bounding box center [936, 520] width 130 height 27
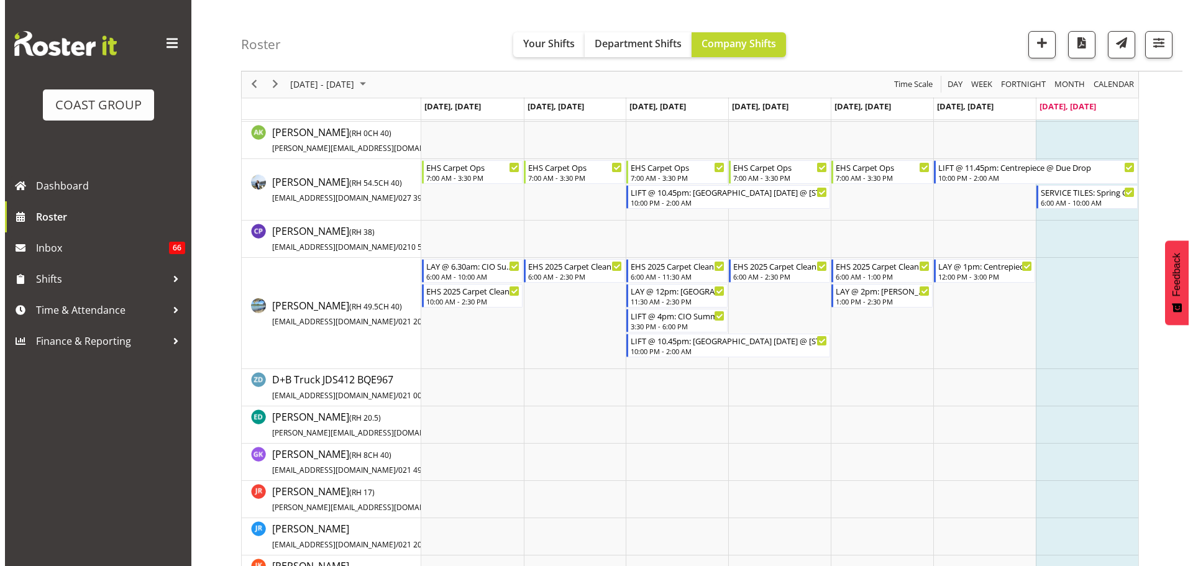
scroll to position [0, 0]
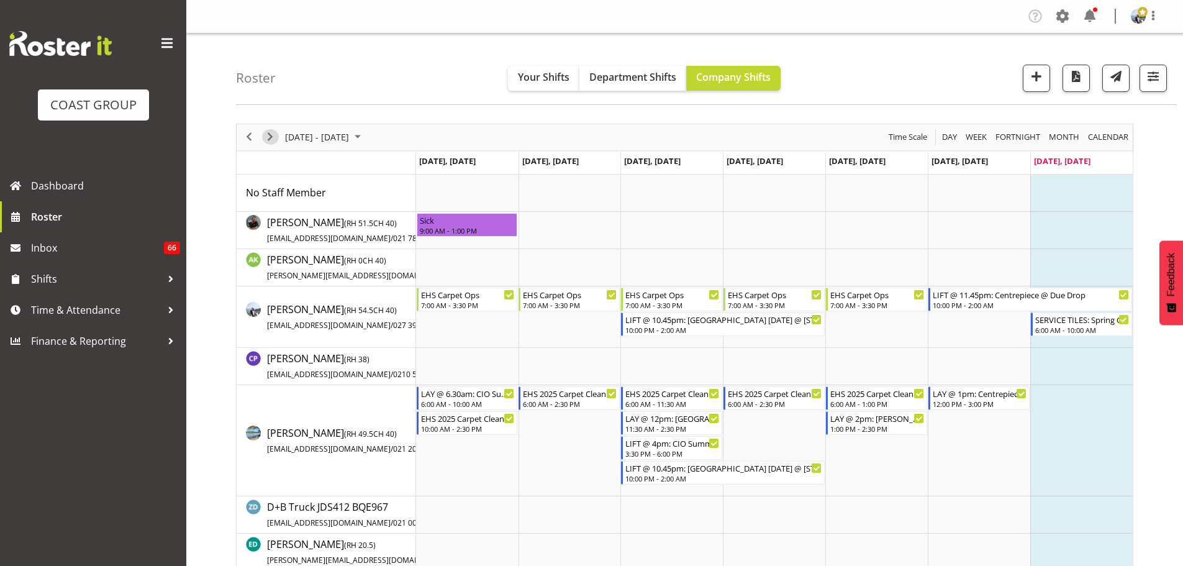
click at [273, 134] on span "Next" at bounding box center [270, 137] width 15 height 16
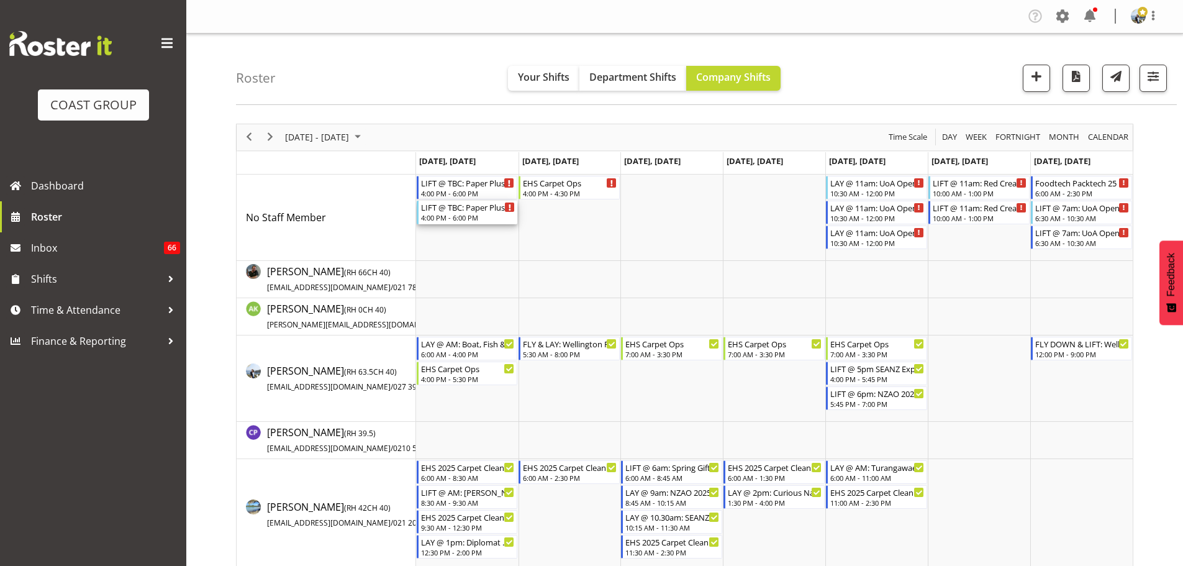
click at [448, 216] on div "4:00 PM - 6:00 PM" at bounding box center [468, 217] width 94 height 10
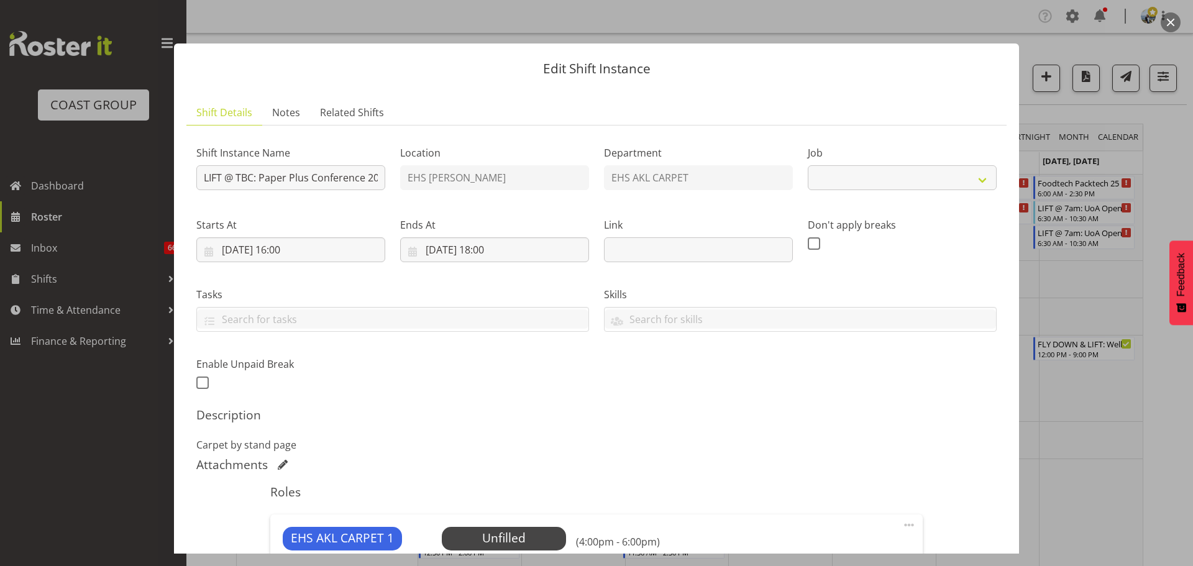
select select "10243"
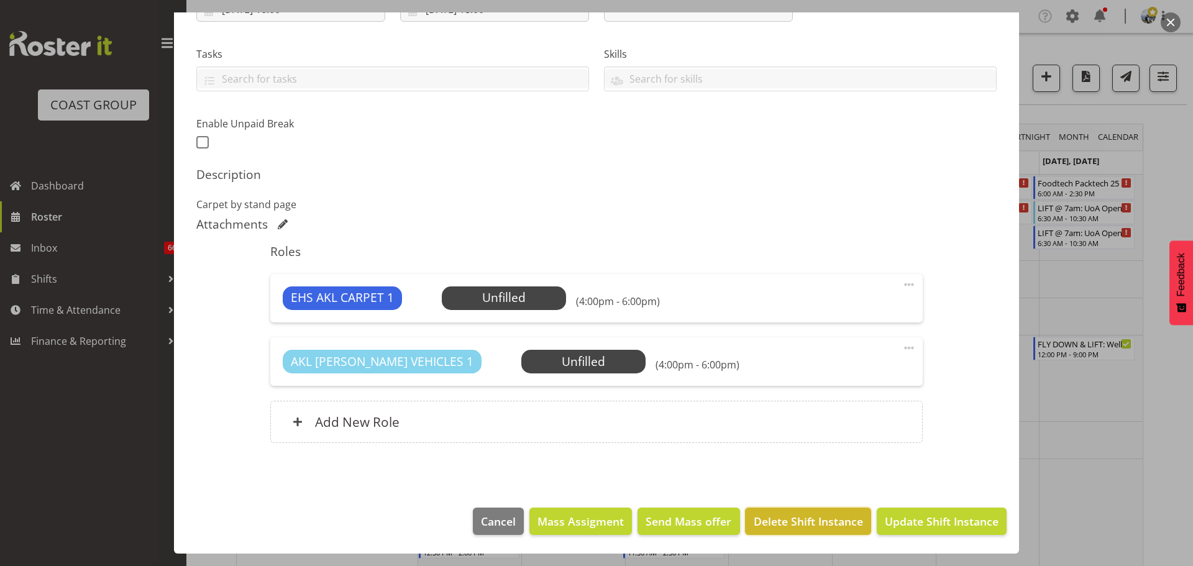
click at [803, 517] on span "Delete Shift Instance" at bounding box center [807, 521] width 109 height 16
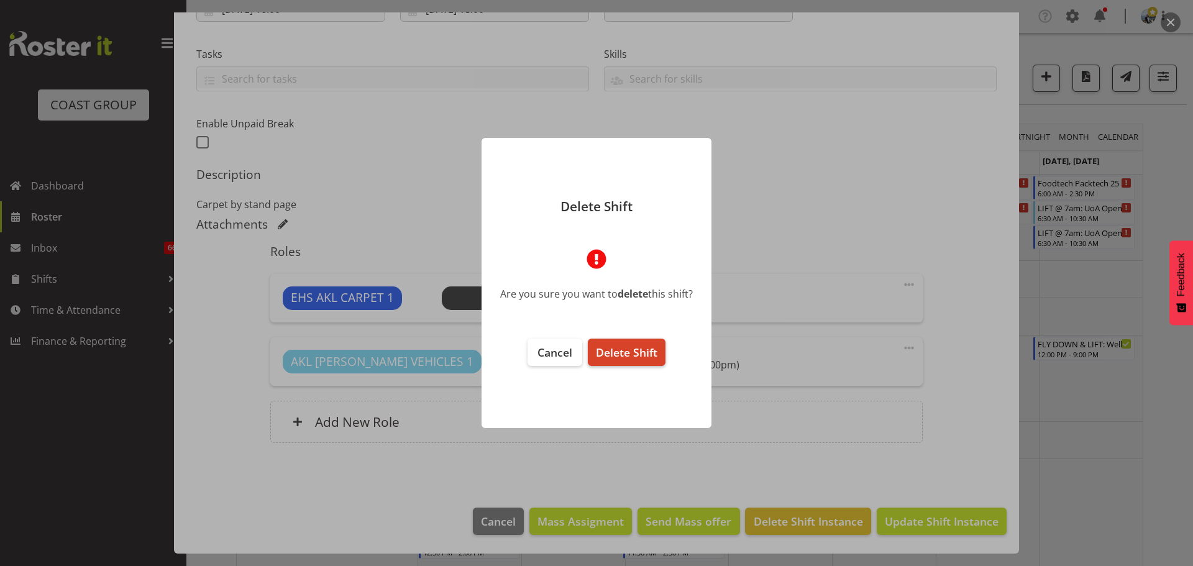
click at [642, 350] on span "Delete Shift" at bounding box center [626, 352] width 61 height 15
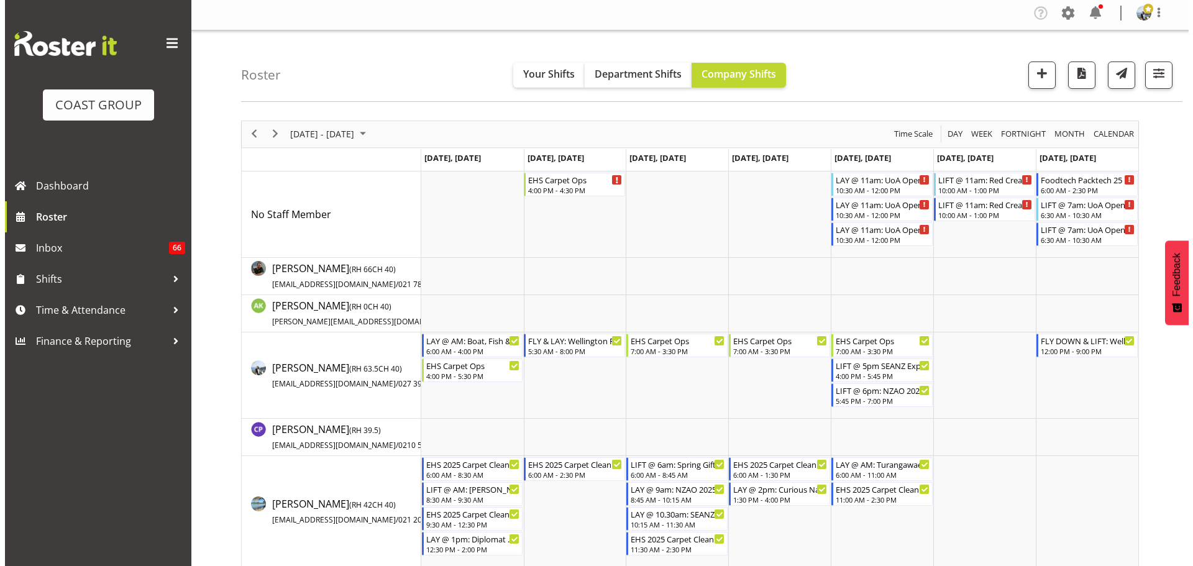
scroll to position [0, 0]
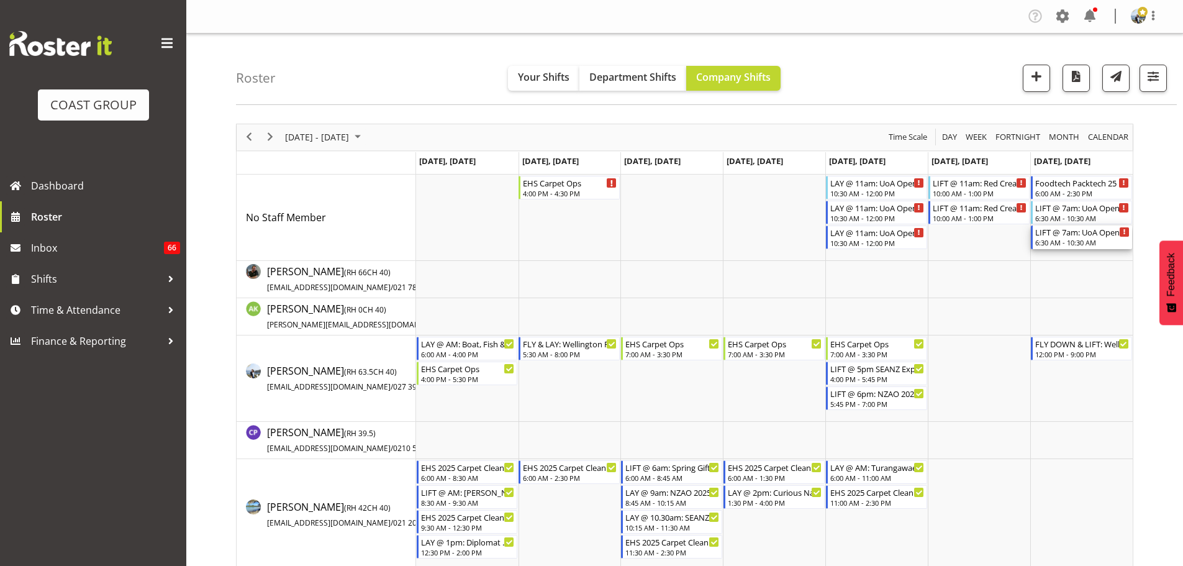
click at [1057, 246] on div "6:30 AM - 10:30 AM" at bounding box center [1082, 242] width 94 height 10
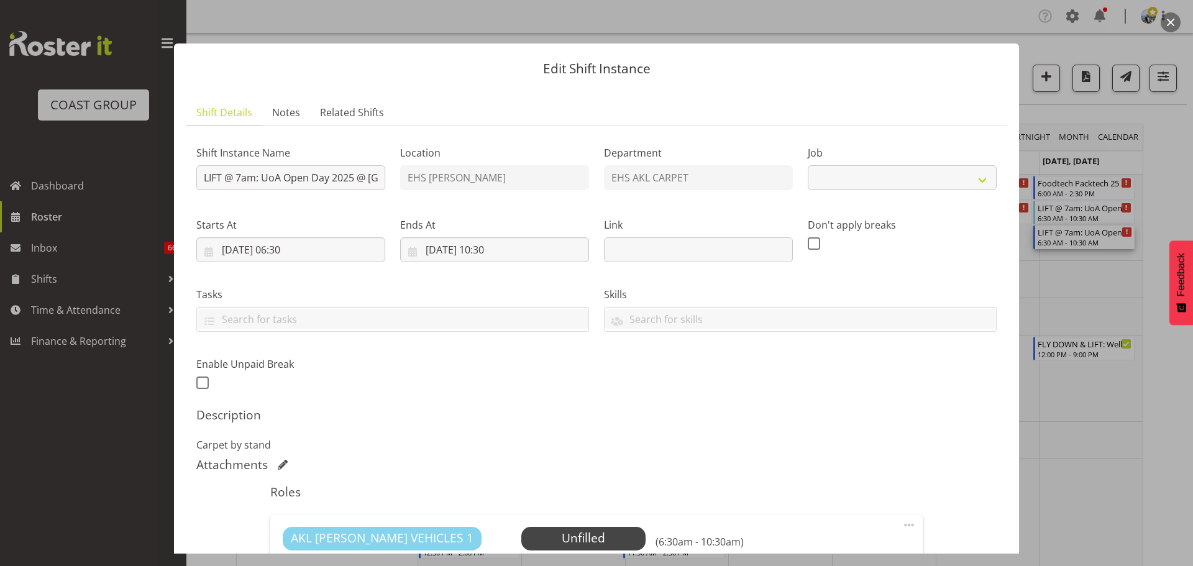
select select "9993"
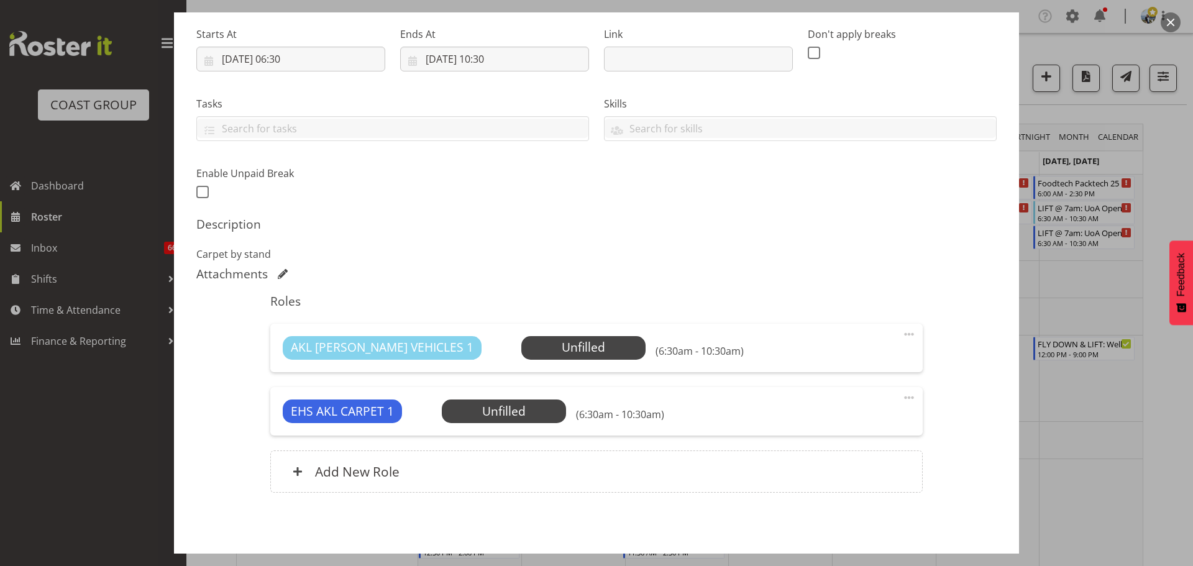
scroll to position [213, 0]
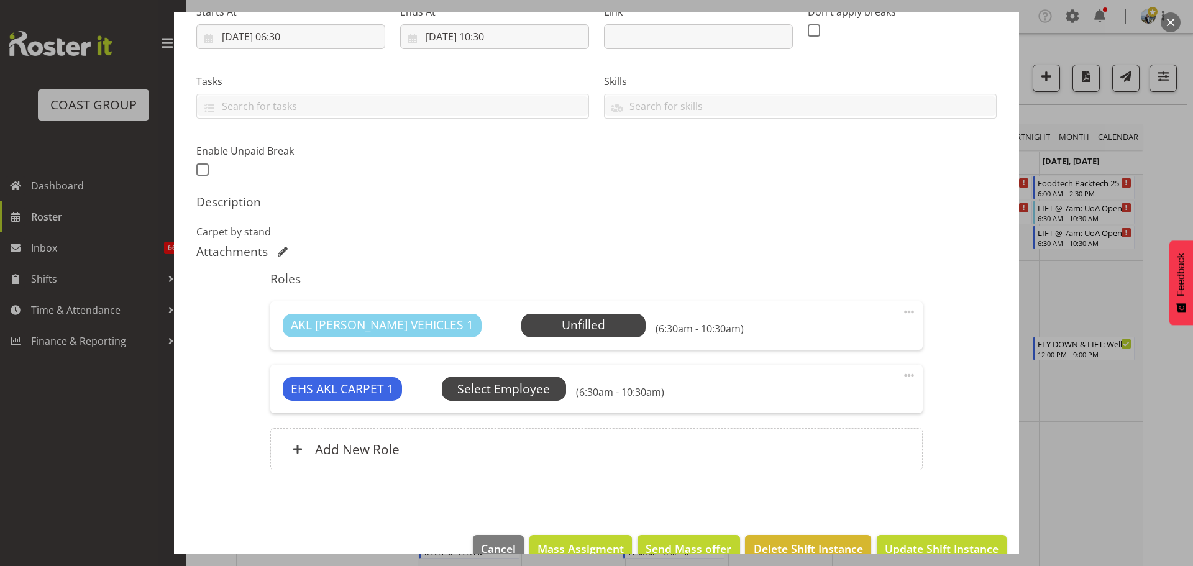
click at [0, 0] on span "Select Employee" at bounding box center [0, 0] width 0 height 0
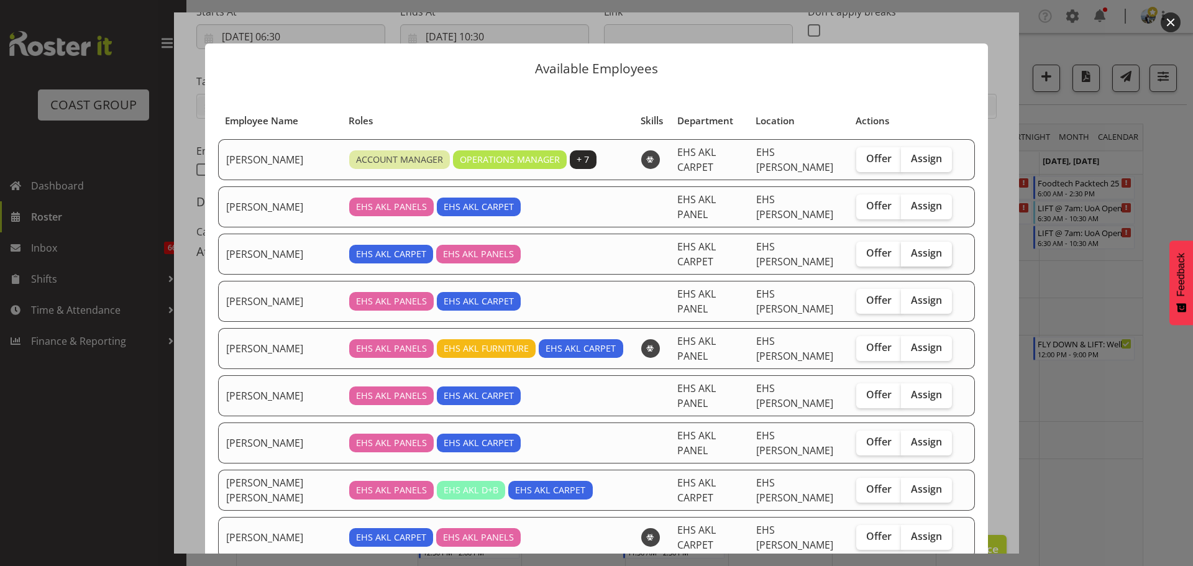
click at [931, 242] on label "Assign" at bounding box center [926, 254] width 51 height 25
click at [909, 249] on input "Assign" at bounding box center [905, 253] width 8 height 8
checkbox input "true"
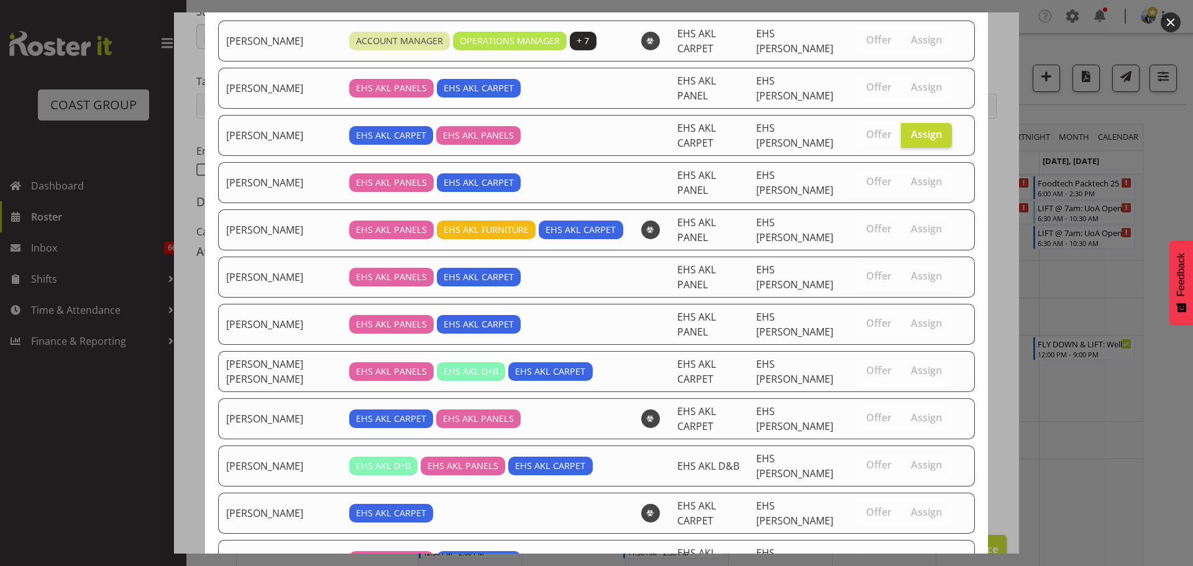
scroll to position [164, 0]
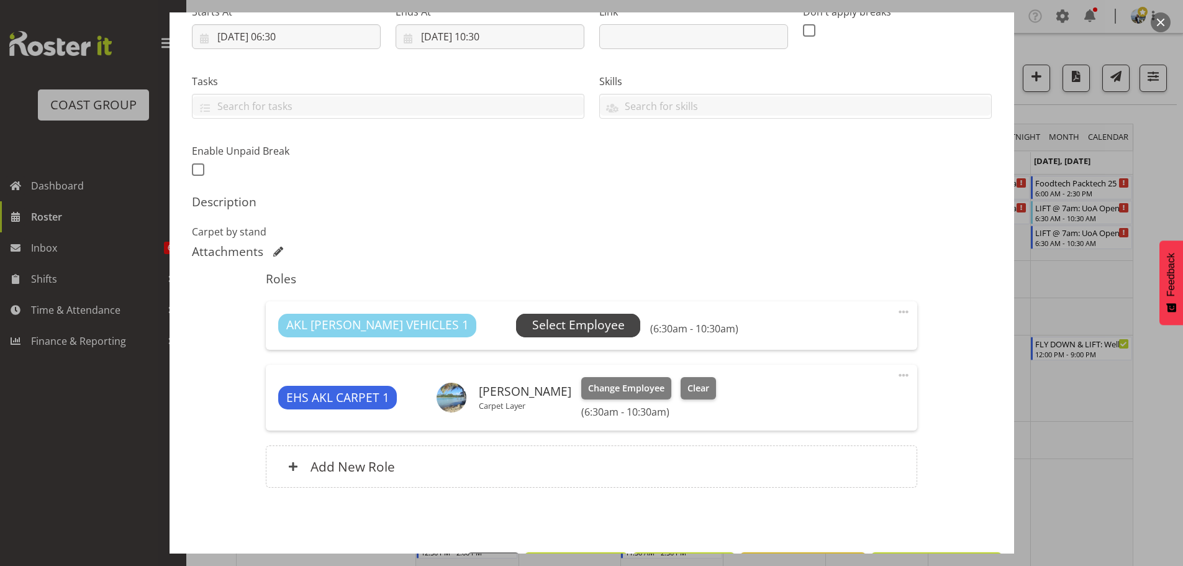
click at [542, 325] on span "Select Employee" at bounding box center [578, 325] width 93 height 18
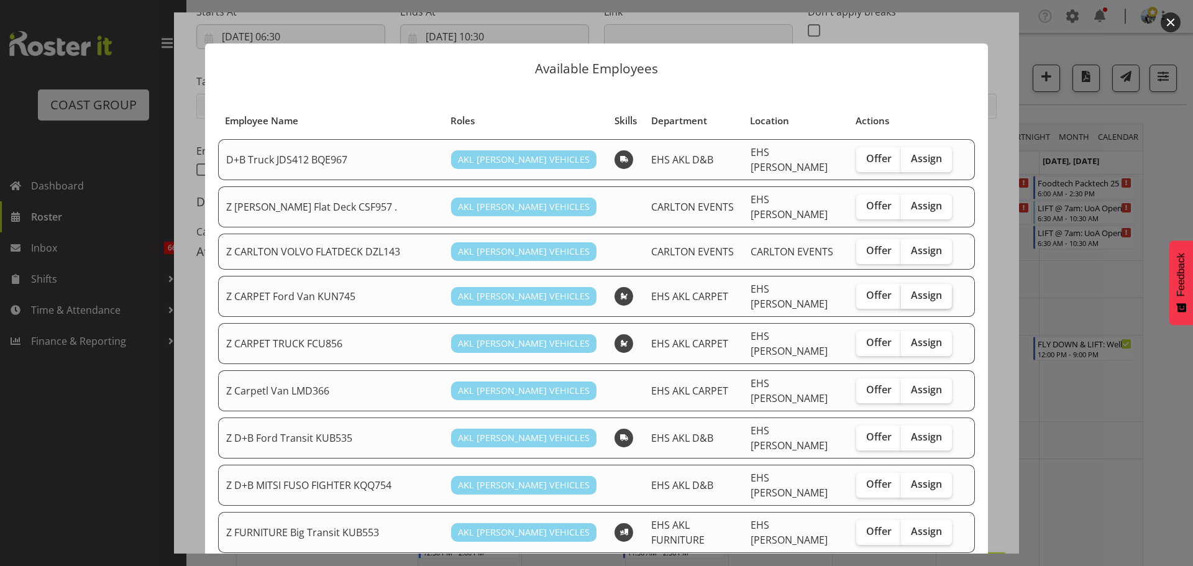
click at [926, 292] on span "Assign" at bounding box center [926, 295] width 31 height 12
click at [909, 292] on input "Assign" at bounding box center [905, 295] width 8 height 8
checkbox input "true"
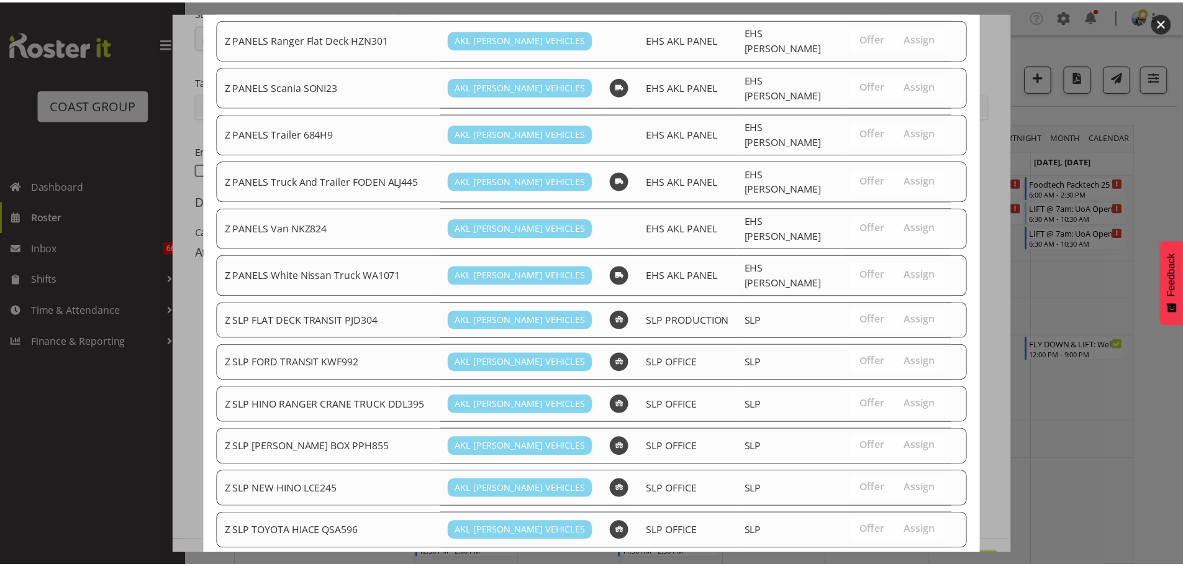
scroll to position [949, 0]
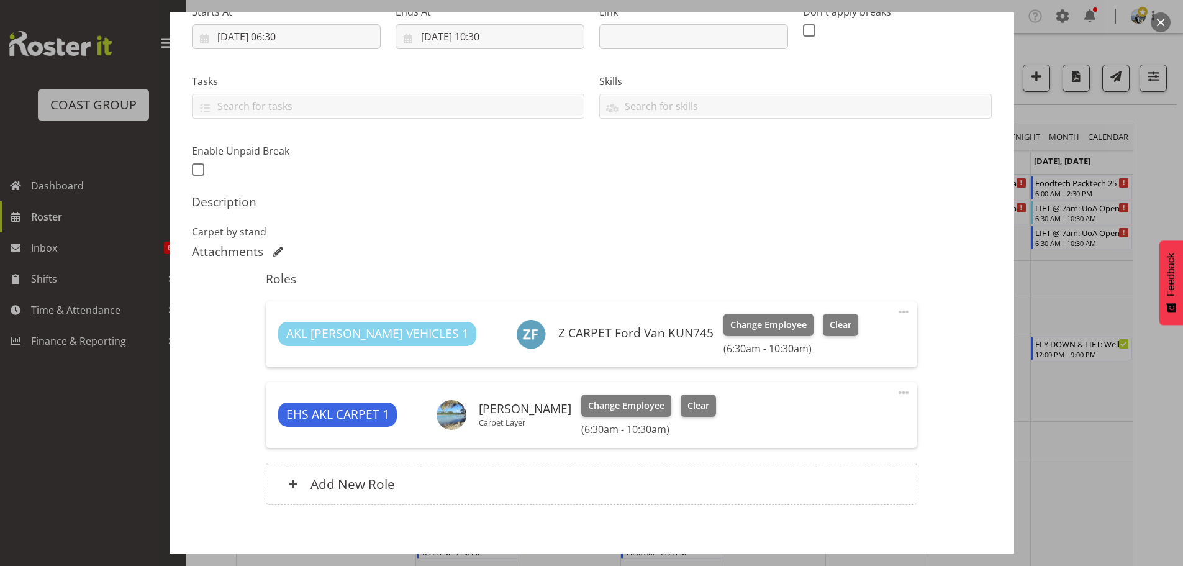
scroll to position [275, 0]
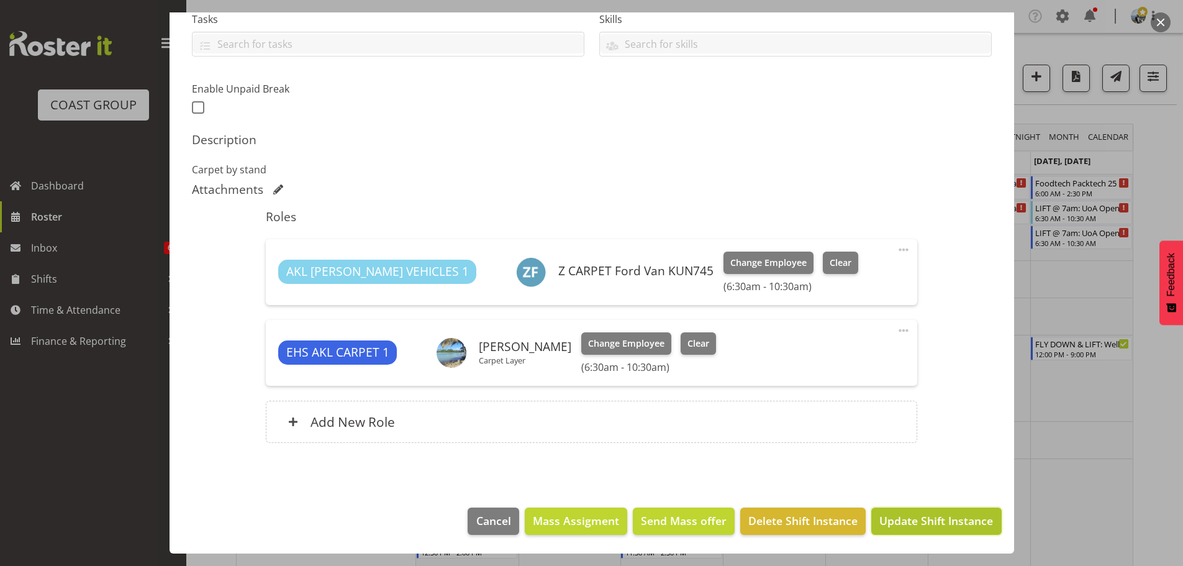
click at [952, 511] on button "Update Shift Instance" at bounding box center [936, 520] width 130 height 27
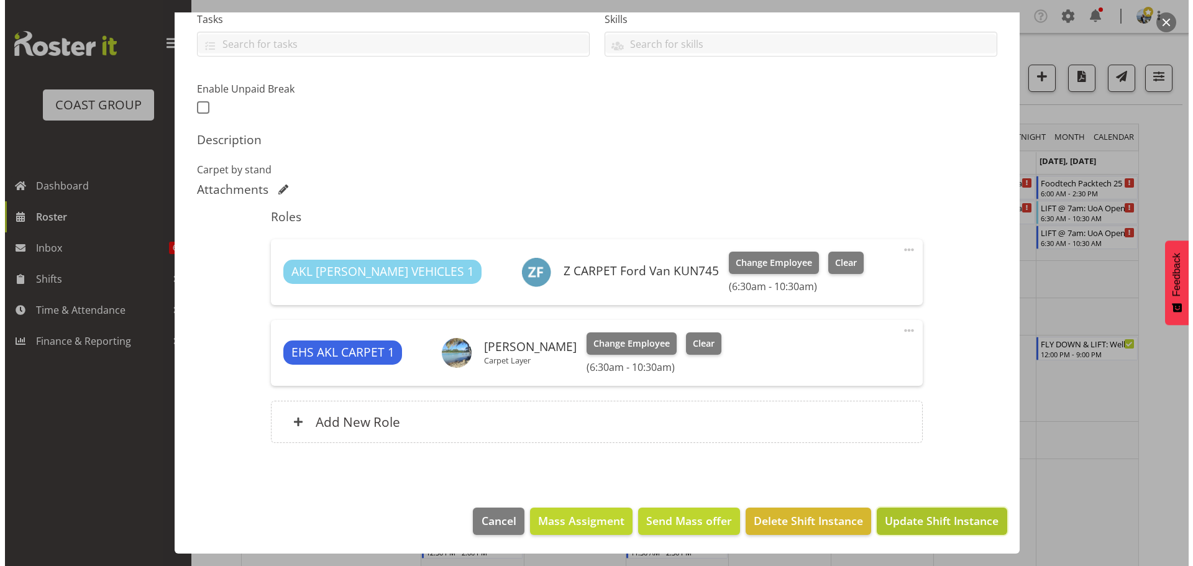
scroll to position [225, 0]
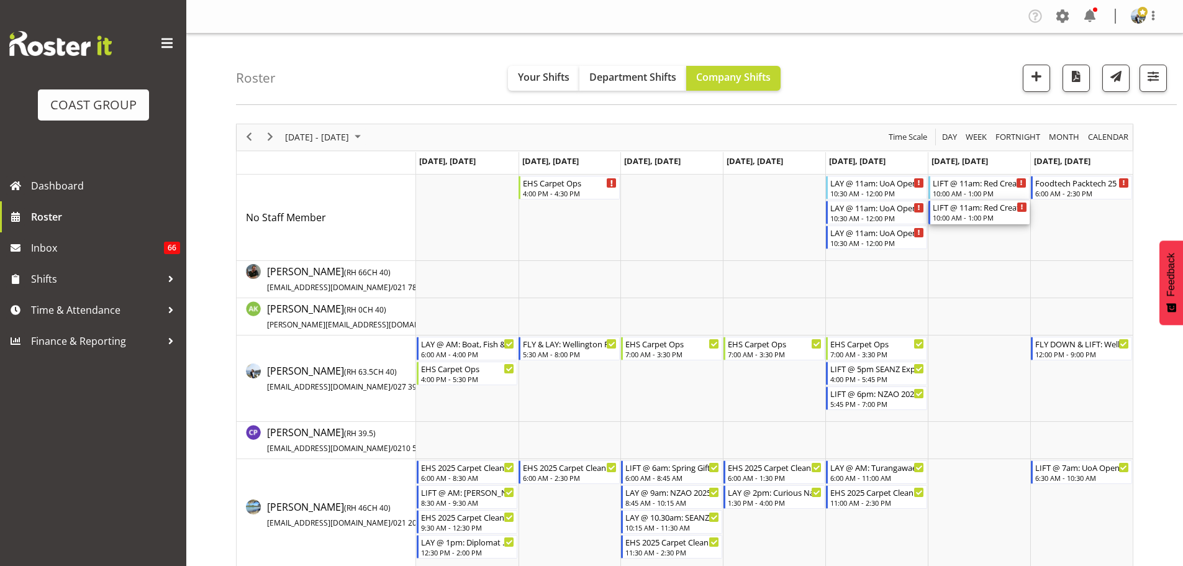
click at [942, 218] on div "10:00 AM - 1:00 PM" at bounding box center [980, 217] width 94 height 10
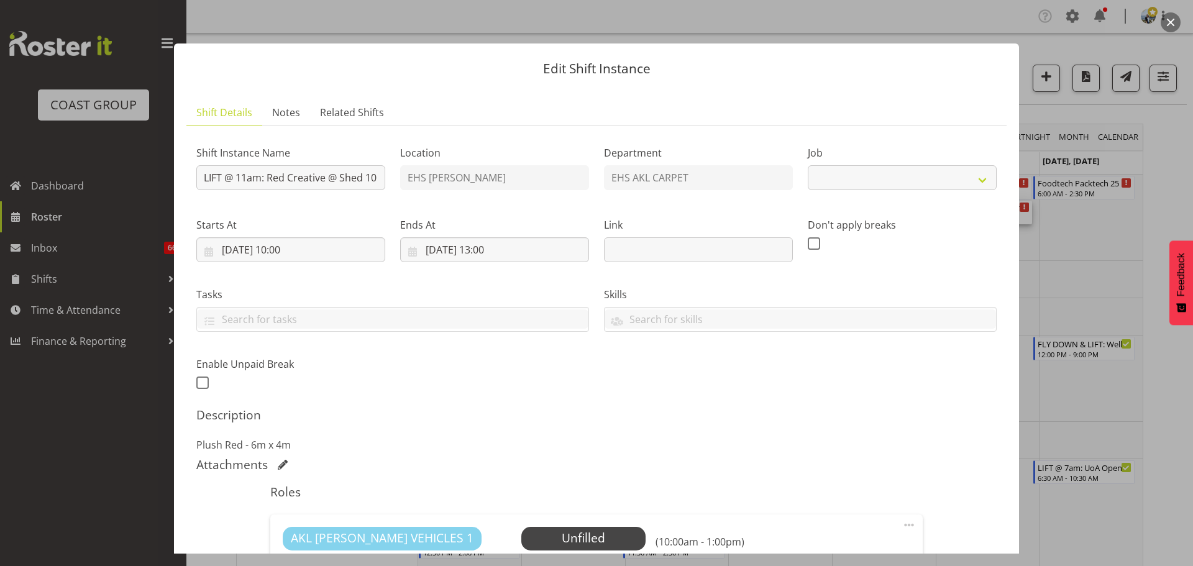
select select "8574"
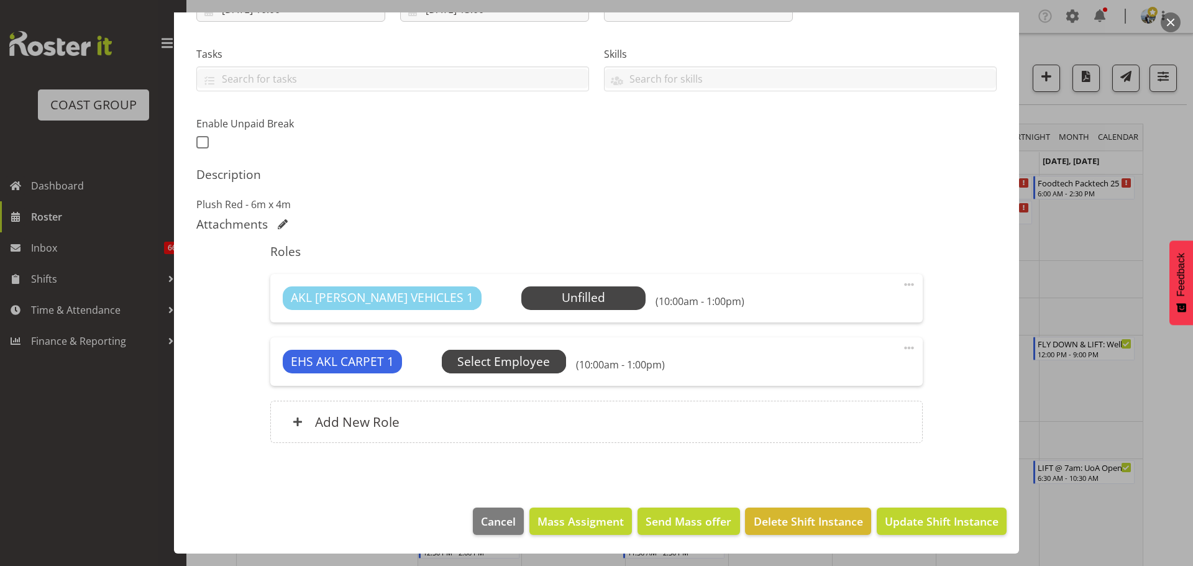
click at [0, 0] on span "Select Employee" at bounding box center [0, 0] width 0 height 0
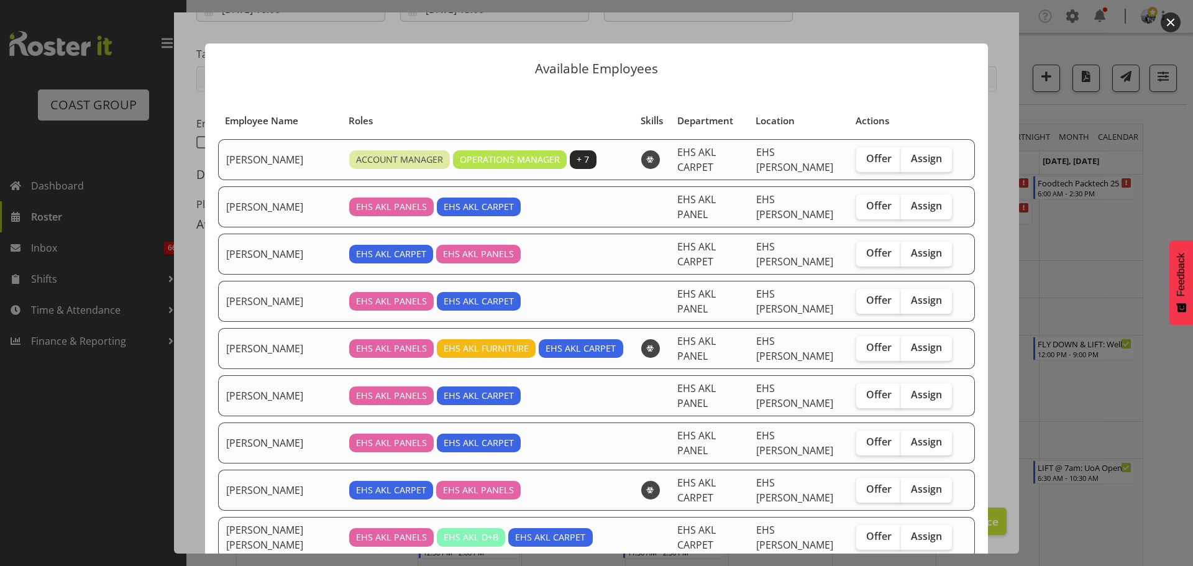
checkbox input "true"
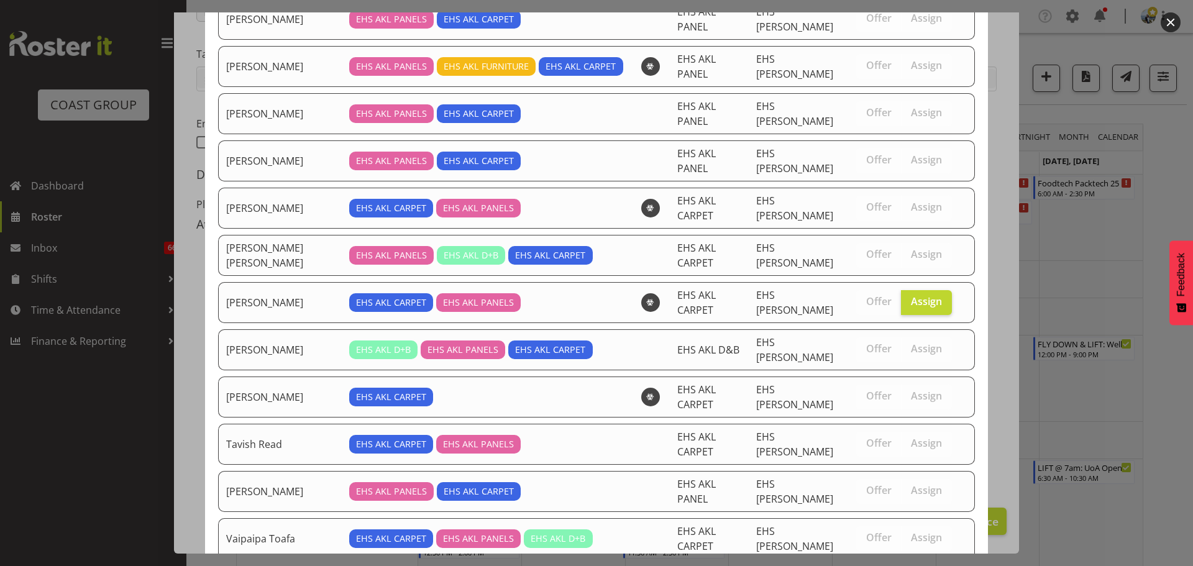
scroll to position [284, 0]
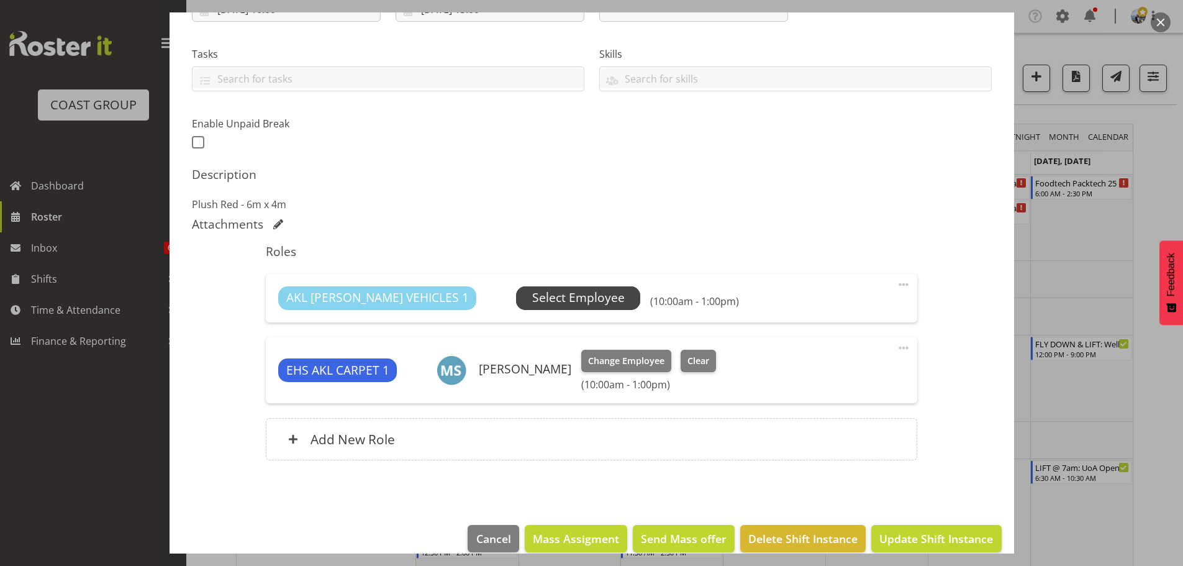
click at [551, 304] on span "Select Employee" at bounding box center [578, 298] width 93 height 18
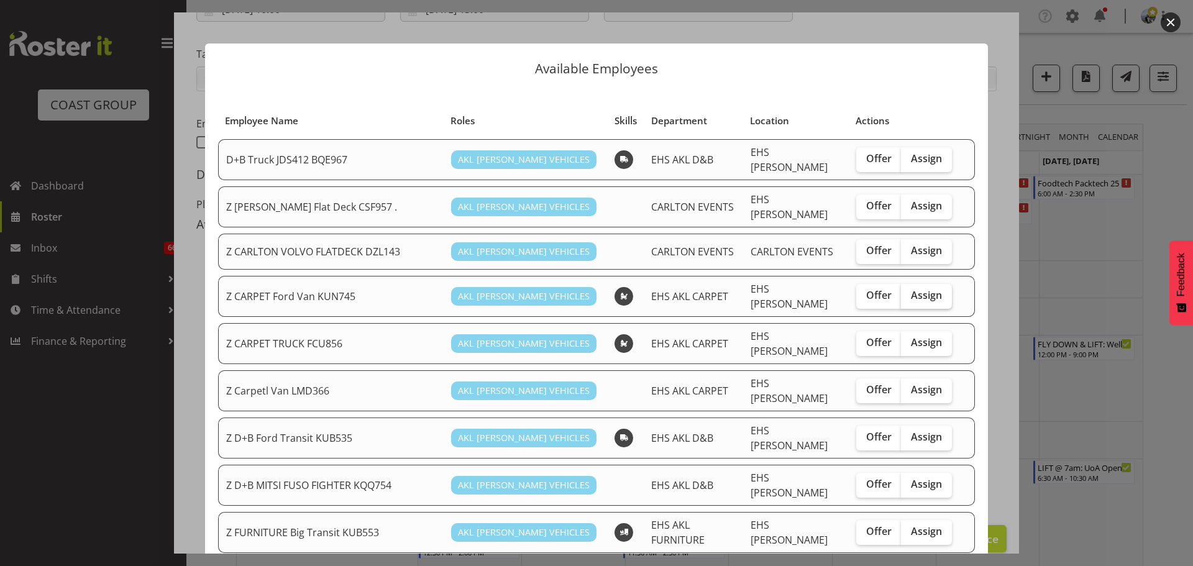
click at [934, 296] on label "Assign" at bounding box center [926, 296] width 51 height 25
click at [909, 296] on input "Assign" at bounding box center [905, 295] width 8 height 8
checkbox input "true"
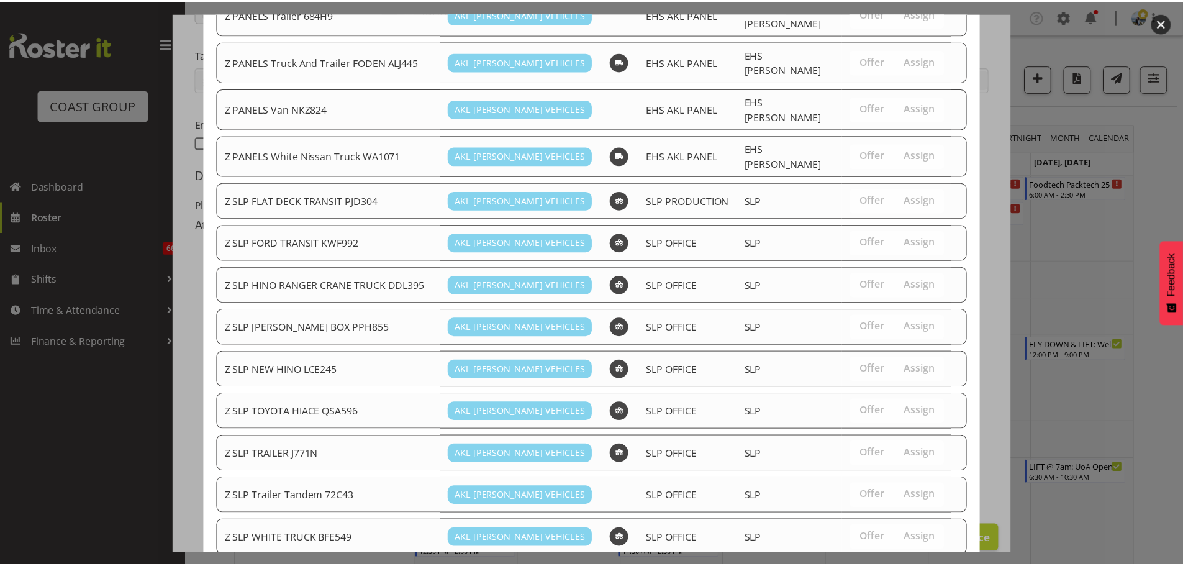
scroll to position [949, 0]
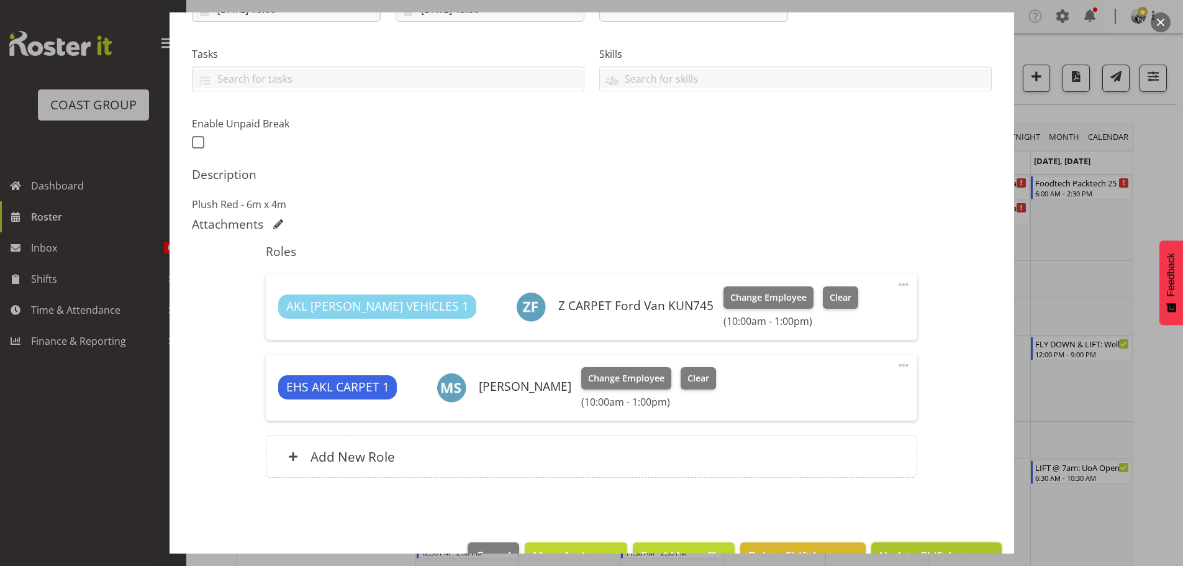
click at [953, 551] on span "Update Shift Instance" at bounding box center [937, 555] width 114 height 16
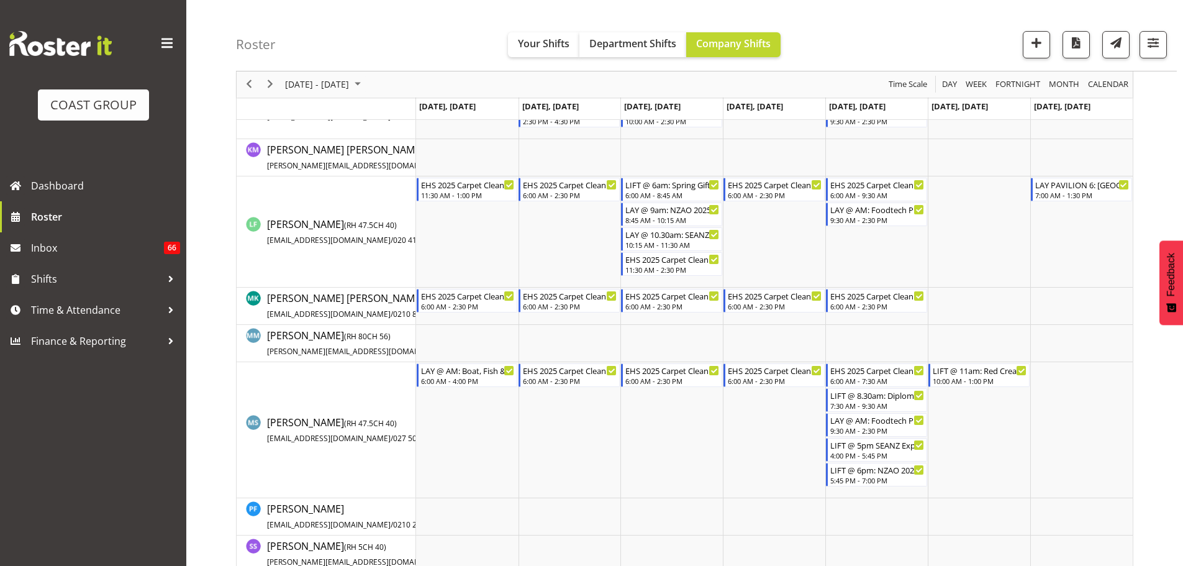
scroll to position [0, 0]
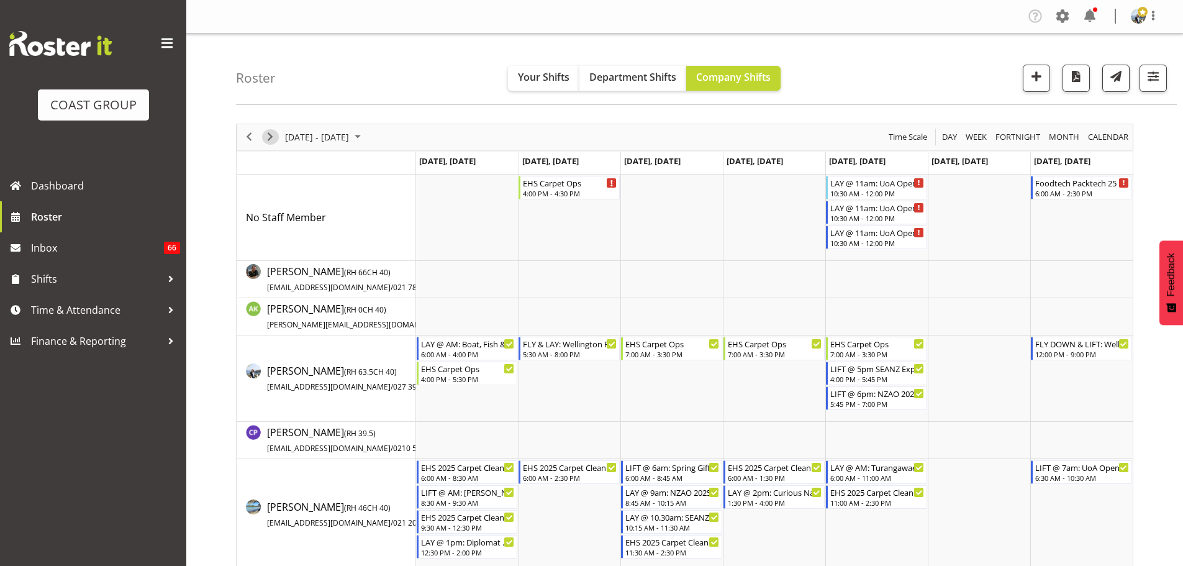
click at [263, 130] on div "next period" at bounding box center [270, 137] width 21 height 26
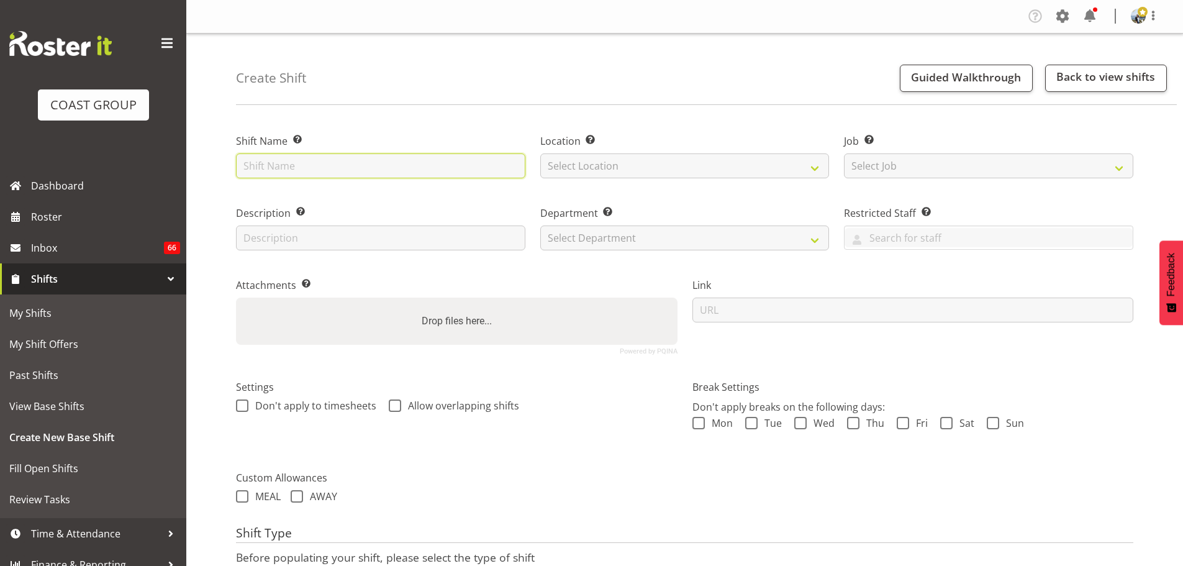
click at [298, 175] on input "text" at bounding box center [380, 165] width 289 height 25
click at [304, 170] on input "[PERSON_NAME] Jet @ The Cloud `" at bounding box center [380, 165] width 289 height 25
click at [412, 165] on input "Hamilton Jet '25 @ The Cloud `" at bounding box center [380, 165] width 289 height 25
type input "[PERSON_NAME] Jet '25 @ The Cloud"
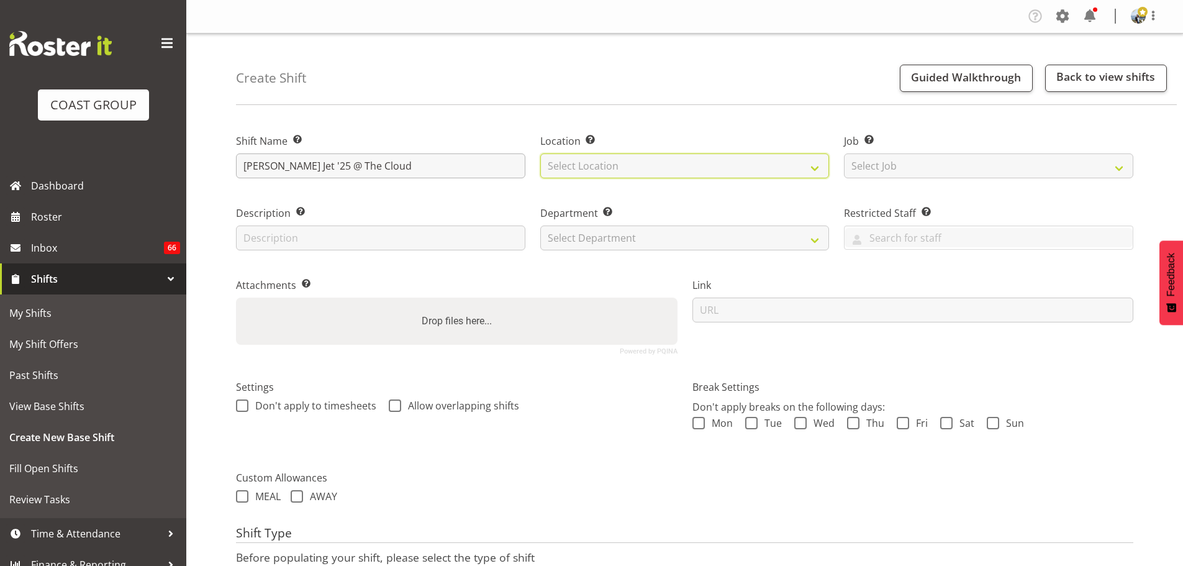
select select "35"
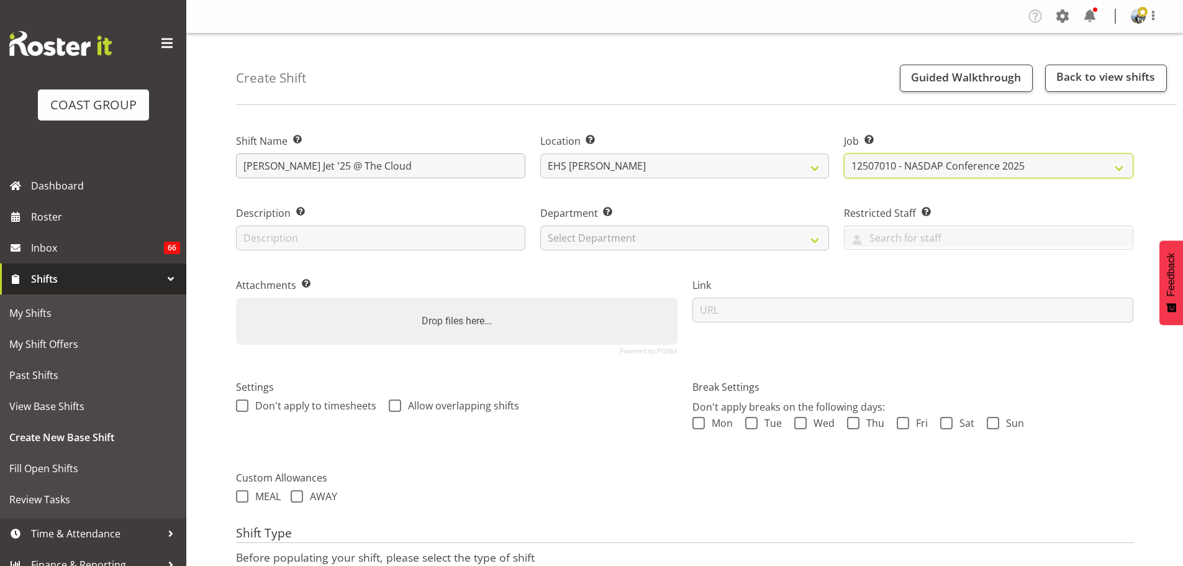
select select "8654"
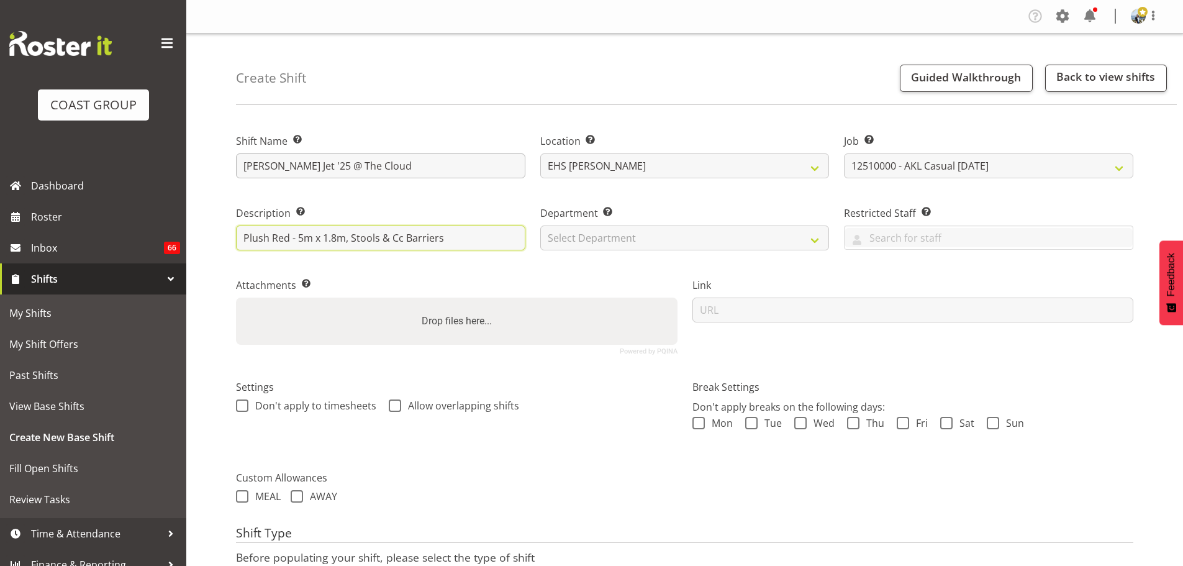
type input "Plush Red - 5m x 1.8m, Stools & Cc Barriers"
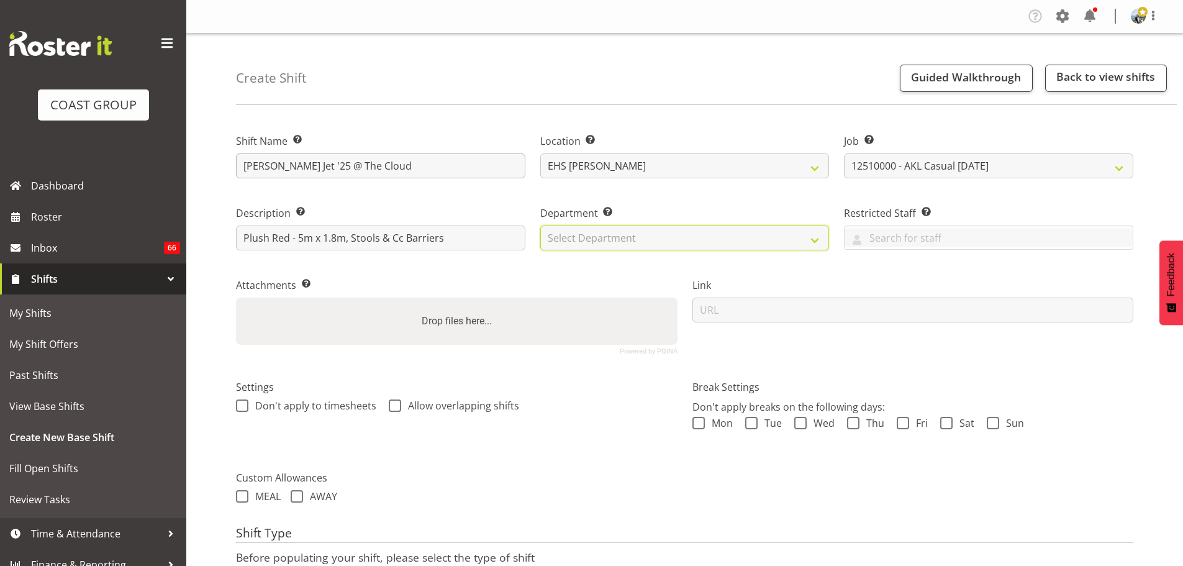
select select "35"
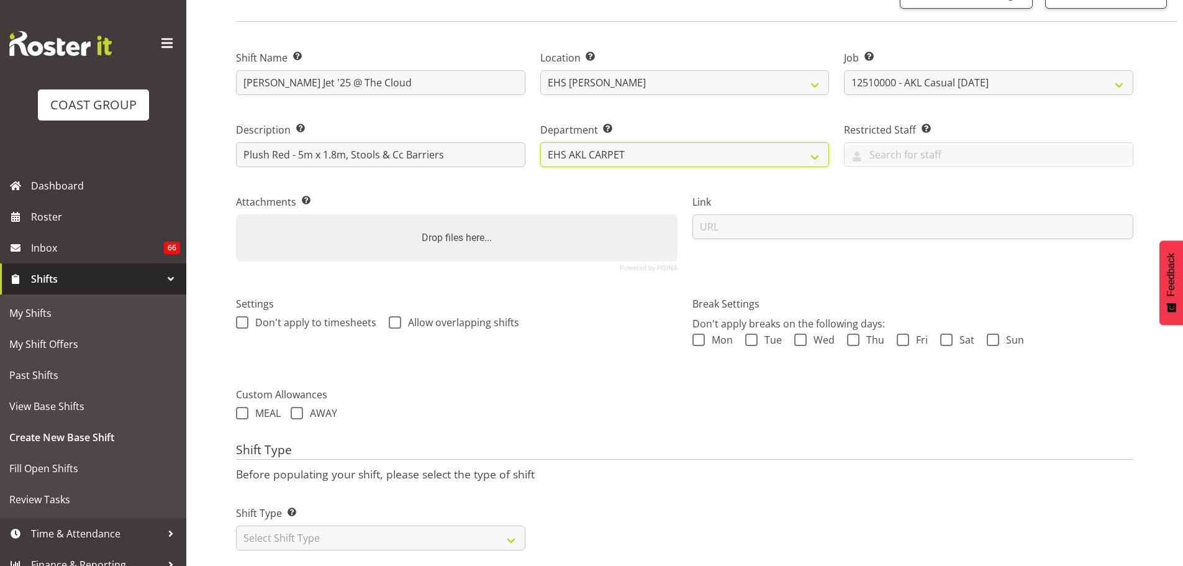
scroll to position [106, 0]
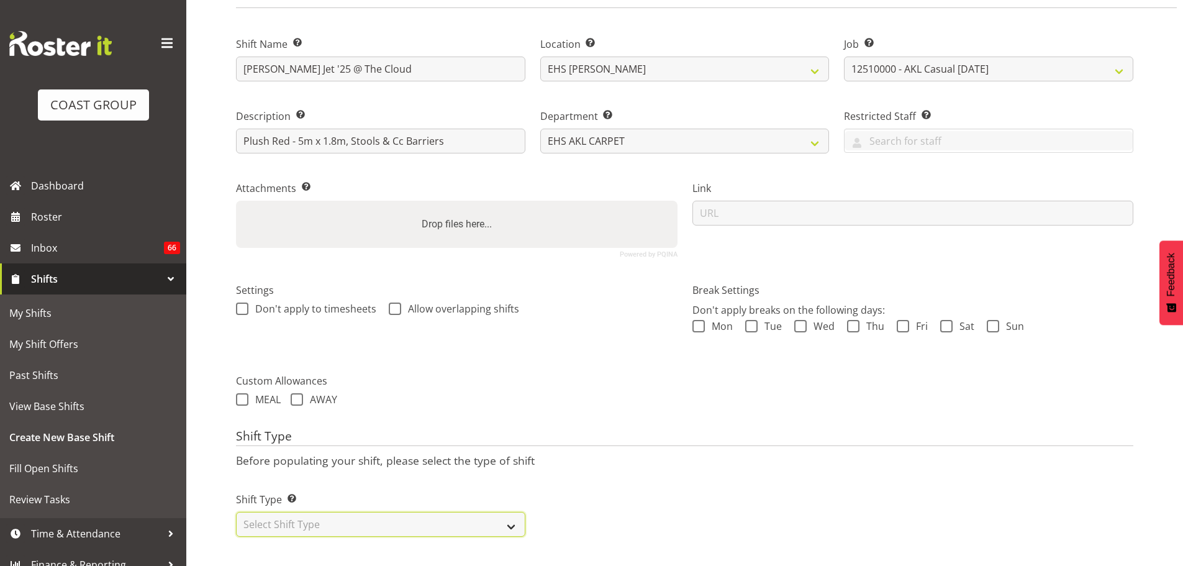
click at [446, 512] on select "Select Shift Type One Off Shift Recurring Shift Rotating Shift" at bounding box center [380, 524] width 289 height 25
select select "recurring"
click at [236, 512] on select "Select Shift Type One Off Shift Recurring Shift Rotating Shift" at bounding box center [380, 524] width 289 height 25
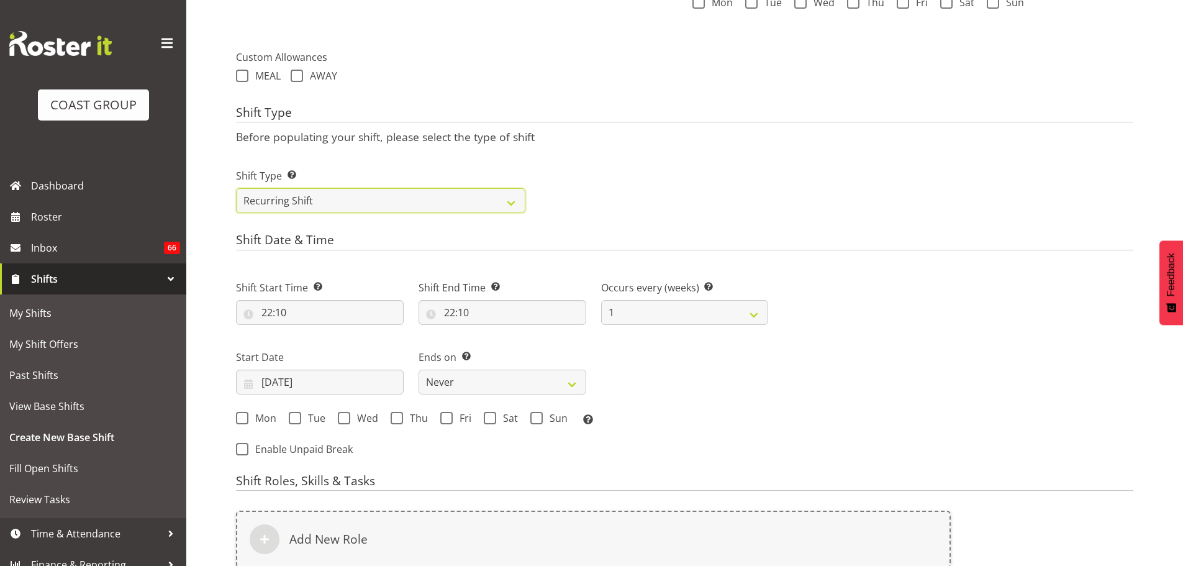
scroll to position [608, 0]
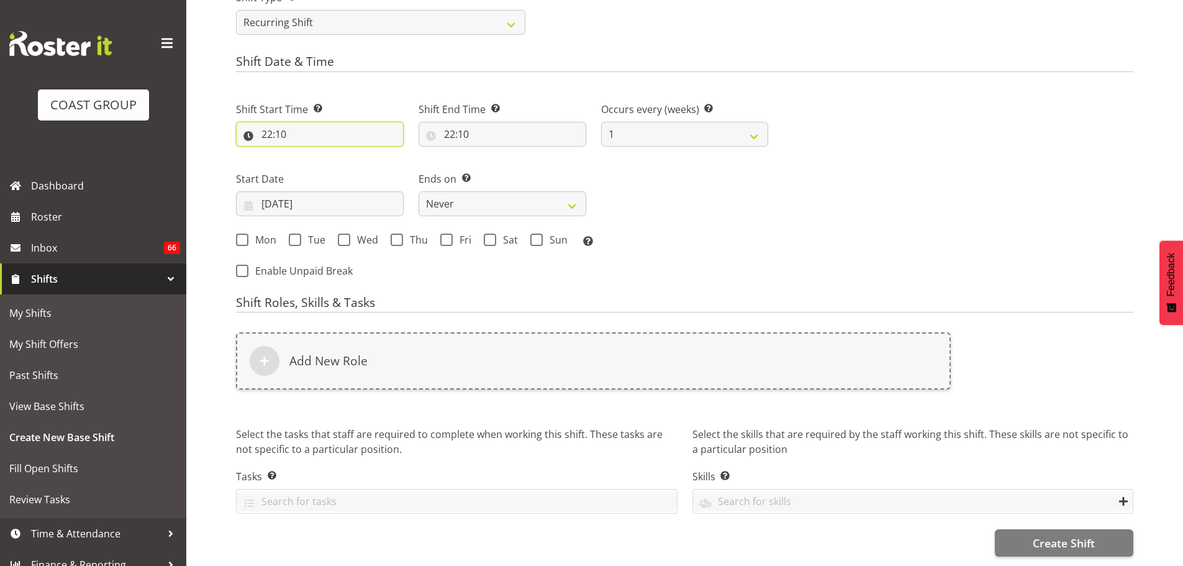
click at [280, 124] on input "22:10" at bounding box center [320, 134] width 168 height 25
click at [314, 154] on select "00 01 02 03 04 05 06 07 08 09 10 11 12 13 14 15 16 17 18 19 20 21 22 23" at bounding box center [321, 166] width 28 height 25
select select "14"
click at [307, 154] on select "00 01 02 03 04 05 06 07 08 09 10 11 12 13 14 15 16 17 18 19 20 21 22 23" at bounding box center [321, 166] width 28 height 25
type input "14:10"
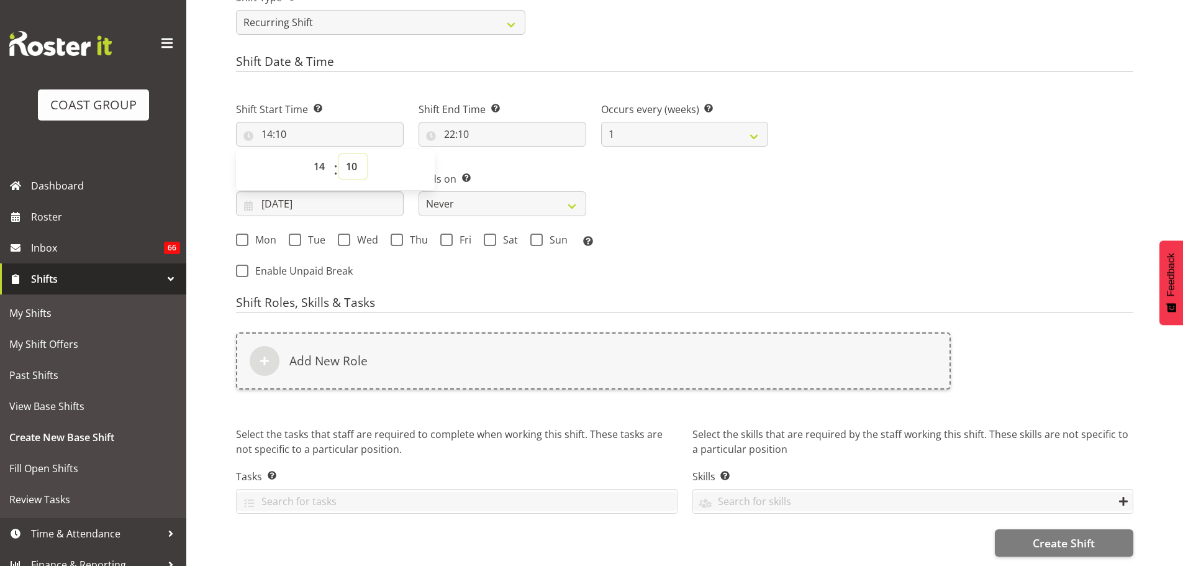
click at [353, 158] on select "00 01 02 03 04 05 06 07 08 09 10 11 12 13 14 15 16 17 18 19 20 21 22 23 24 25 2…" at bounding box center [353, 166] width 28 height 25
select select "30"
type input "14:30"
click at [468, 122] on input "22:10" at bounding box center [503, 134] width 168 height 25
click at [499, 157] on select "00 01 02 03 04 05 06 07 08 09 10 11 12 13 14 15 16 17 18 19 20 21 22 23" at bounding box center [503, 166] width 28 height 25
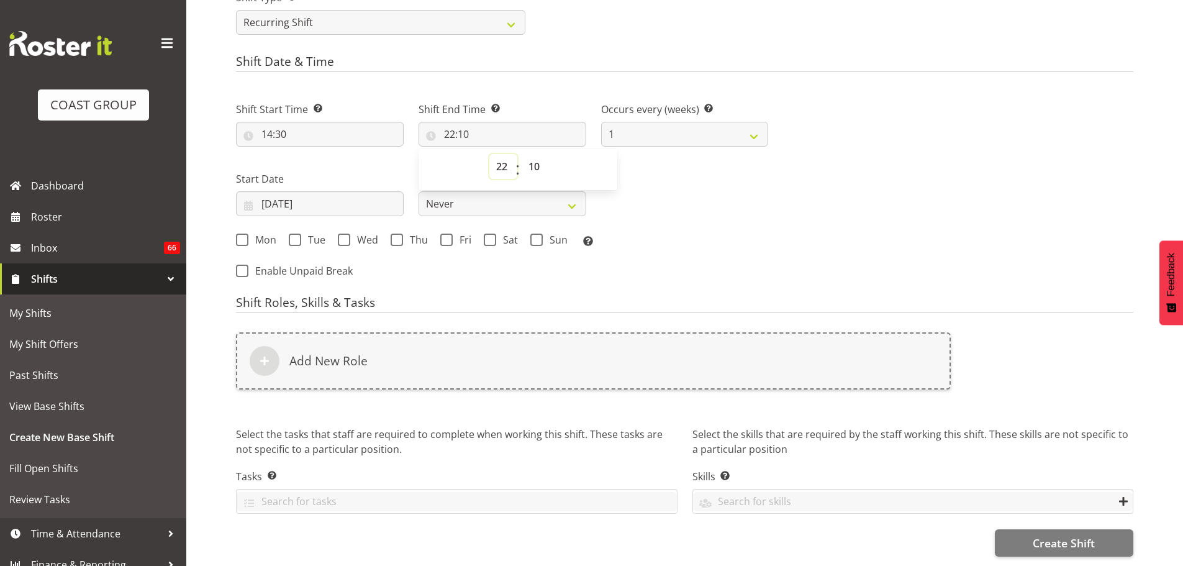
select select "16"
click at [489, 154] on select "00 01 02 03 04 05 06 07 08 09 10 11 12 13 14 15 16 17 18 19 20 21 22 23" at bounding box center [503, 166] width 28 height 25
type input "16:10"
click at [529, 158] on select "00 01 02 03 04 05 06 07 08 09 10 11 12 13 14 15 16 17 18 19 20 21 22 23 24 25 2…" at bounding box center [536, 166] width 28 height 25
select select "30"
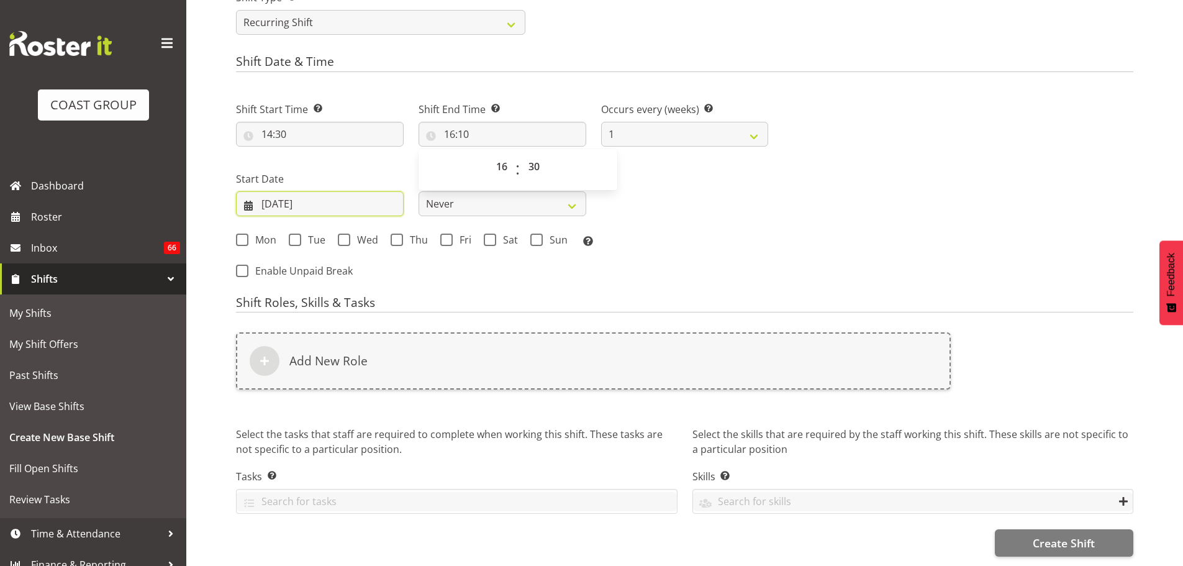
type input "16:30"
click at [282, 191] on input "24/08/2025" at bounding box center [320, 203] width 168 height 25
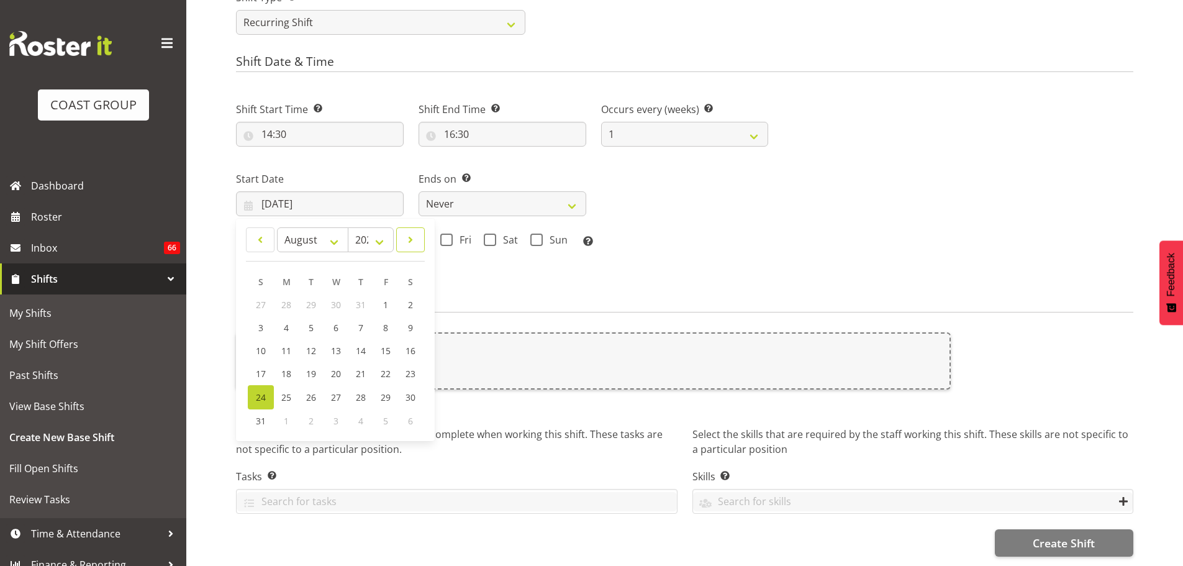
click at [411, 234] on span at bounding box center [410, 239] width 12 height 15
select select "9"
click at [388, 345] on span "17" at bounding box center [385, 351] width 10 height 12
type input "17/10/2025"
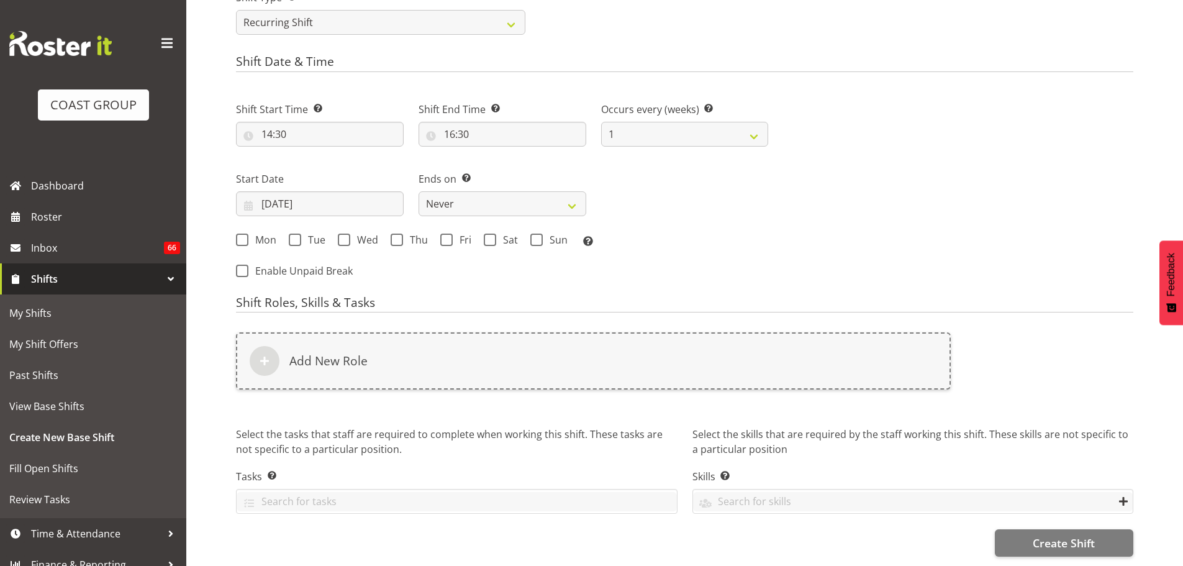
click at [439, 234] on div "Mon Tue Wed Thu Fri Sat Sun Select the days of the week you wish to create this…" at bounding box center [502, 242] width 532 height 16
click at [453, 234] on span "Fri" at bounding box center [462, 240] width 19 height 12
click at [448, 235] on input "Fri" at bounding box center [444, 239] width 8 height 8
checkbox input "true"
click at [512, 234] on span "Sat" at bounding box center [507, 240] width 22 height 12
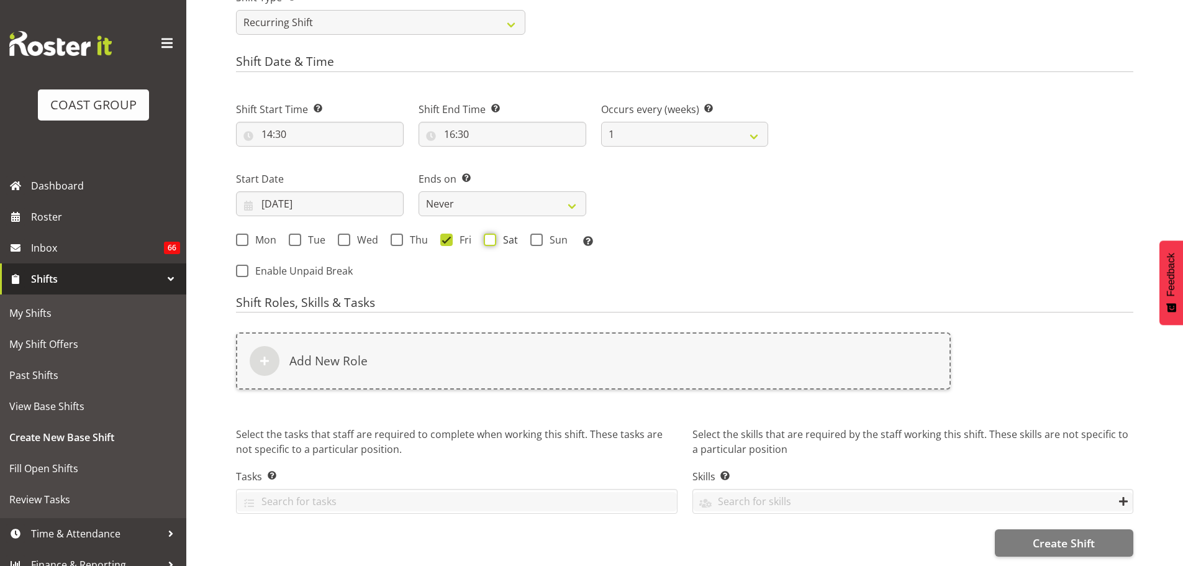
click at [492, 235] on input "Sat" at bounding box center [488, 239] width 8 height 8
checkbox input "true"
click at [506, 203] on select "Never On Date" at bounding box center [503, 203] width 168 height 25
select select "date"
click at [419, 191] on select "Never On Date" at bounding box center [503, 203] width 168 height 25
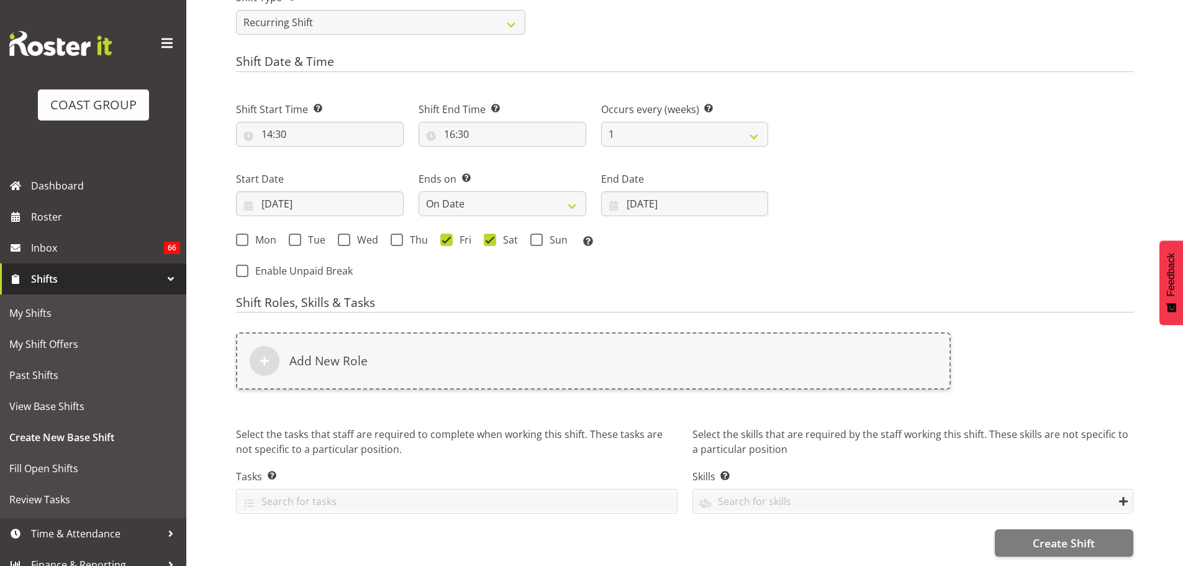
click at [635, 179] on div "End Date 24/08/2025 January February March April May June July August September…" at bounding box center [685, 193] width 168 height 45
click at [651, 198] on input "24/08/2025" at bounding box center [685, 203] width 168 height 25
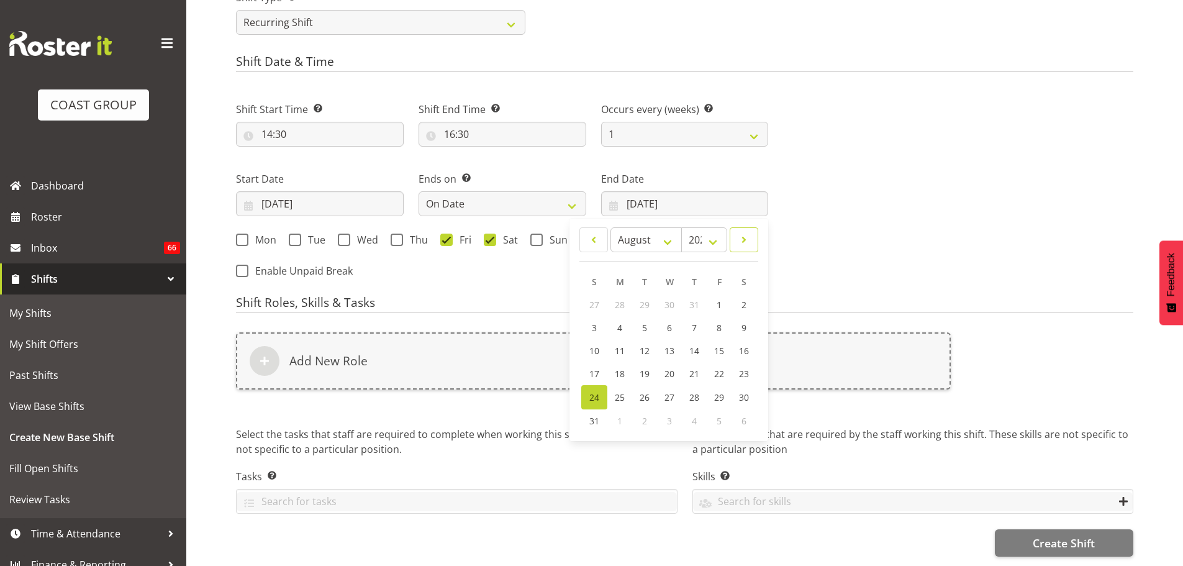
click at [749, 234] on span at bounding box center [744, 239] width 12 height 15
select select "9"
click at [608, 363] on link "20" at bounding box center [619, 373] width 25 height 23
type input "20/10/2025"
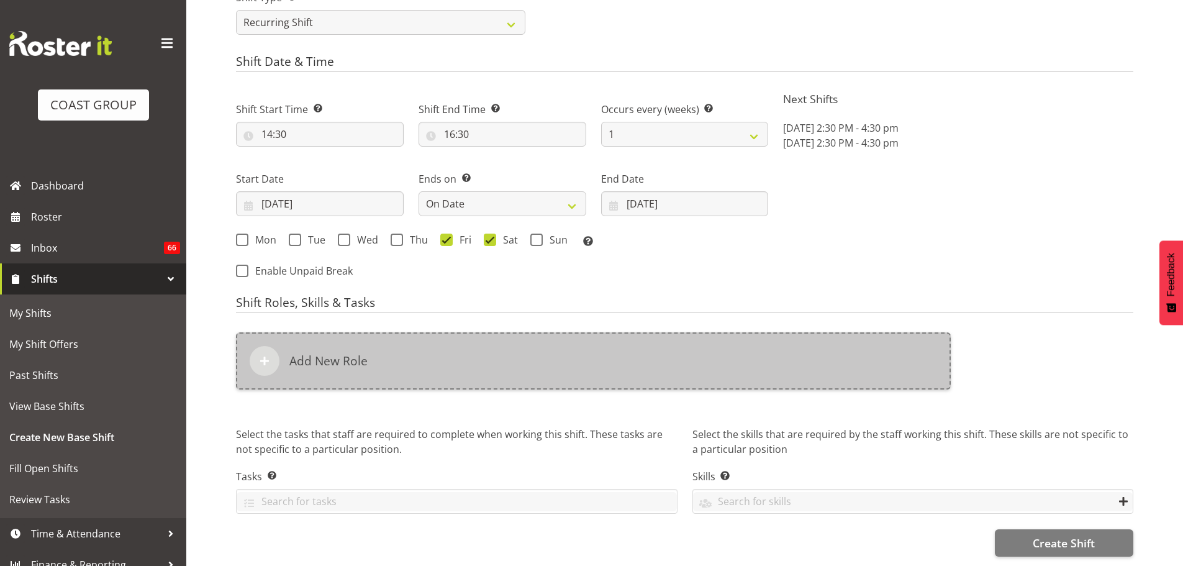
click at [555, 358] on div "Add New Role" at bounding box center [593, 360] width 715 height 57
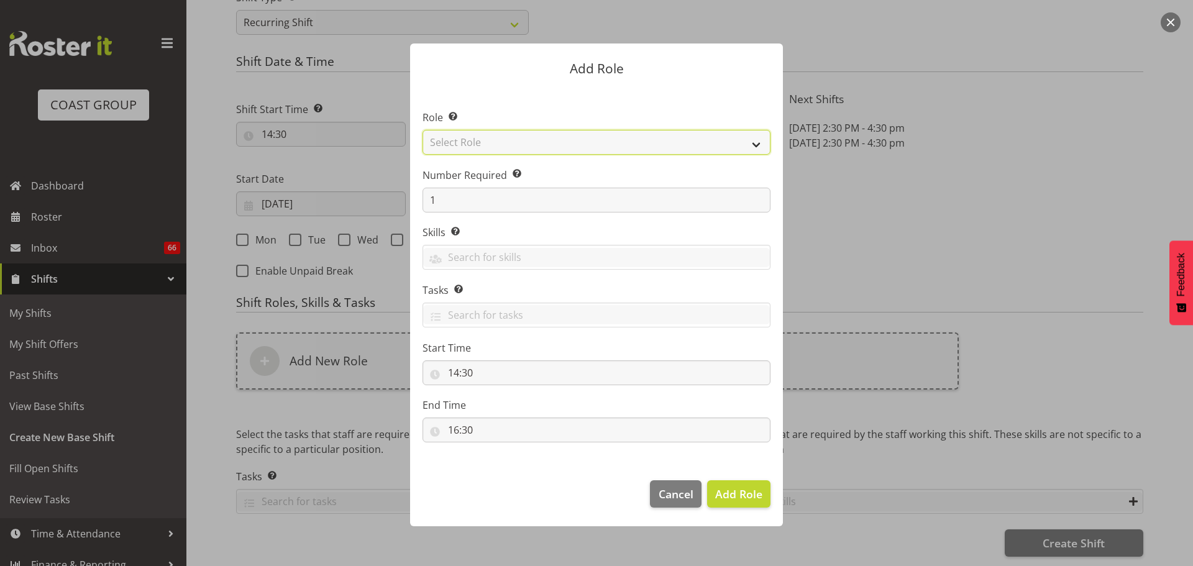
click at [565, 145] on select "Select Role ACCOUNT MANAGER ACCOUNT MANAGER DW ACCOUNTS AKL DIANNA VEHICLES AKL…" at bounding box center [596, 142] width 348 height 25
select select "81"
click at [422, 130] on select "Select Role ACCOUNT MANAGER ACCOUNT MANAGER DW ACCOUNTS AKL DIANNA VEHICLES AKL…" at bounding box center [596, 142] width 348 height 25
click at [744, 479] on footer "Cancel Add Role" at bounding box center [596, 497] width 373 height 58
click at [742, 489] on span "Add Role" at bounding box center [738, 493] width 47 height 15
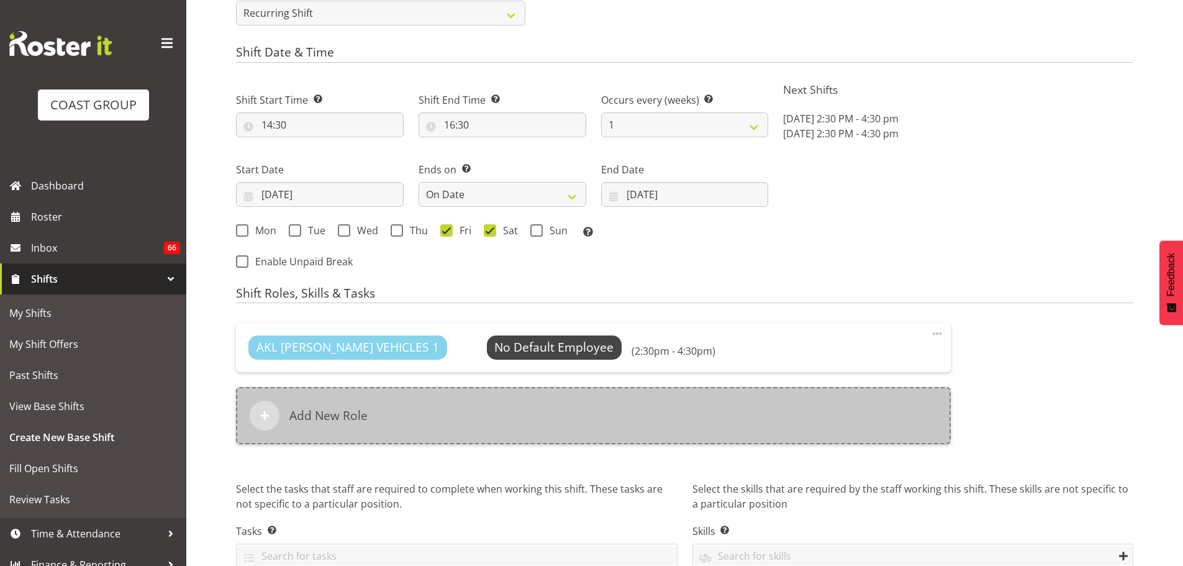
click at [471, 412] on div "Add New Role" at bounding box center [593, 415] width 715 height 57
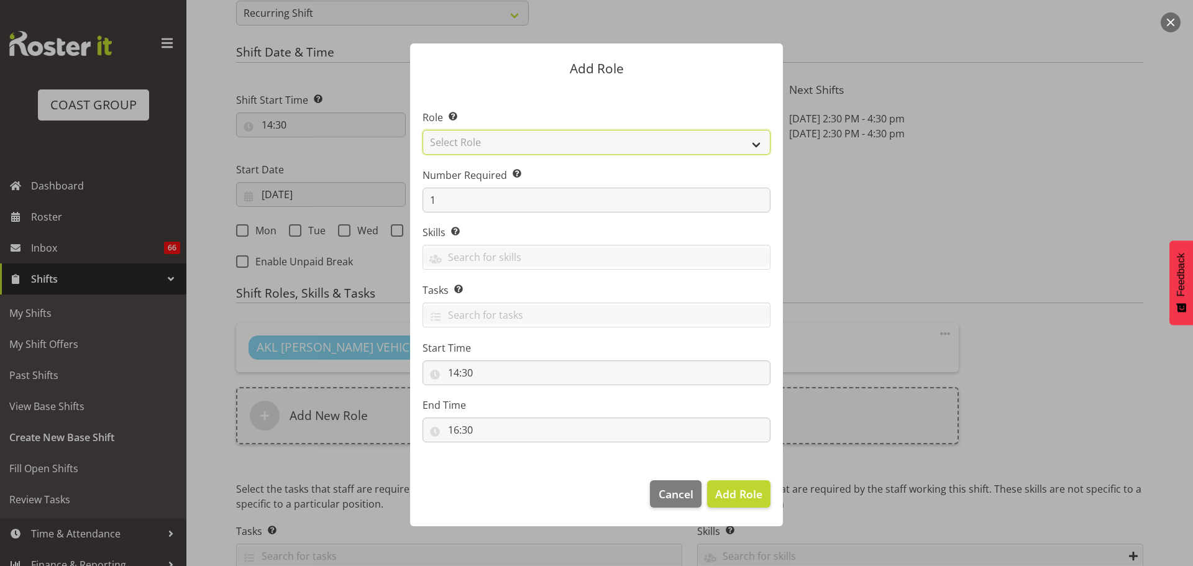
click at [456, 149] on select "Select Role ACCOUNT MANAGER ACCOUNT MANAGER DW ACCOUNTS AKL DIANNA VEHICLES AKL…" at bounding box center [596, 142] width 348 height 25
select select "190"
click at [422, 130] on select "Select Role ACCOUNT MANAGER ACCOUNT MANAGER DW ACCOUNTS AKL DIANNA VEHICLES AKL…" at bounding box center [596, 142] width 348 height 25
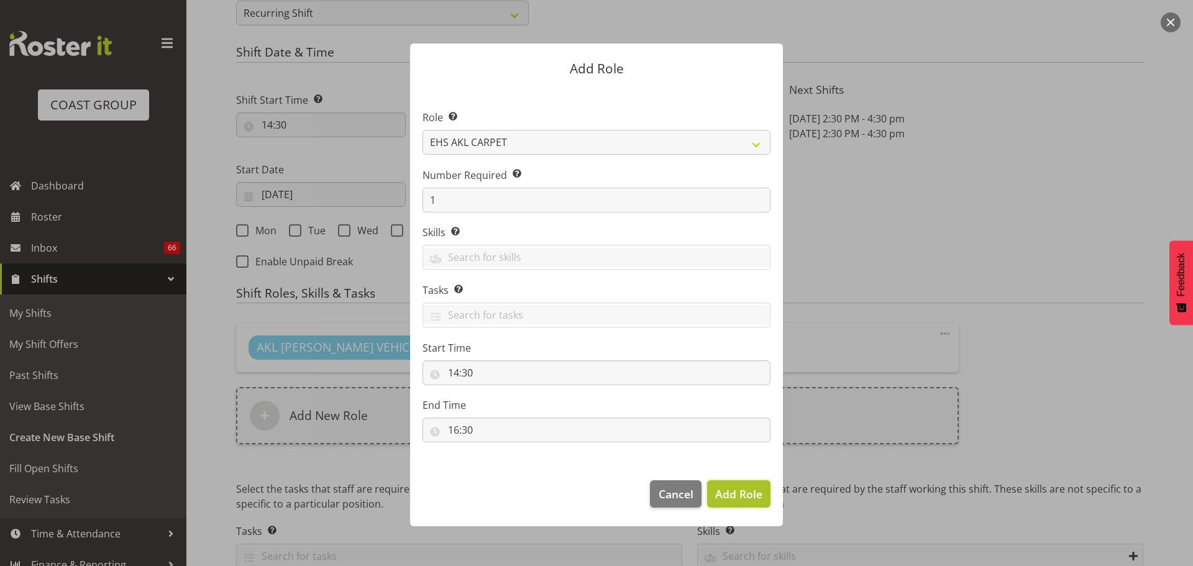
click at [746, 487] on span "Add Role" at bounding box center [738, 493] width 47 height 15
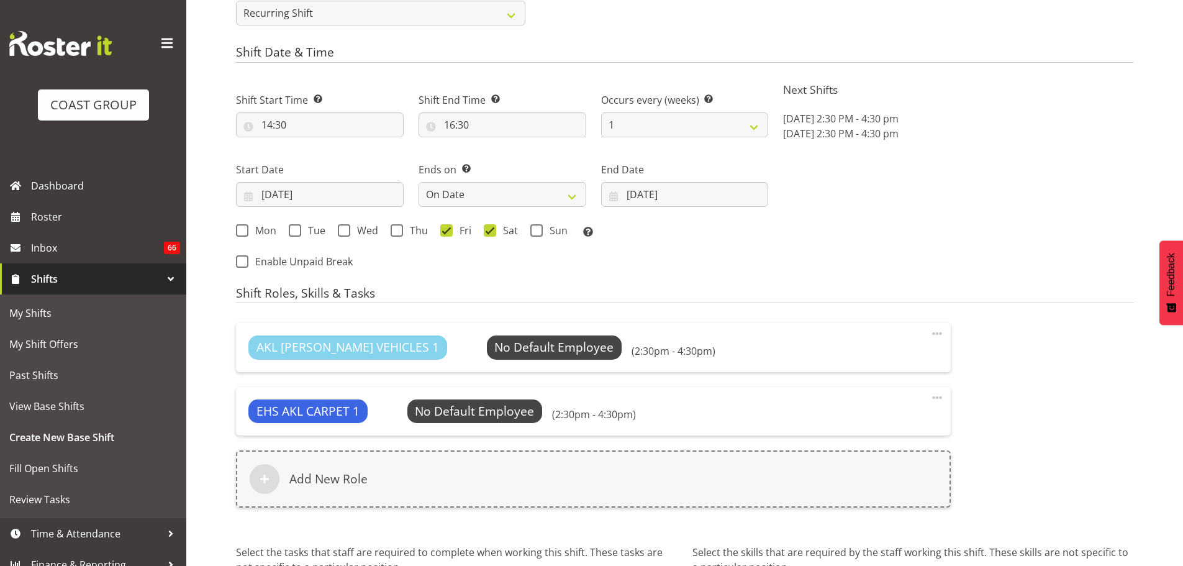
scroll to position [735, 0]
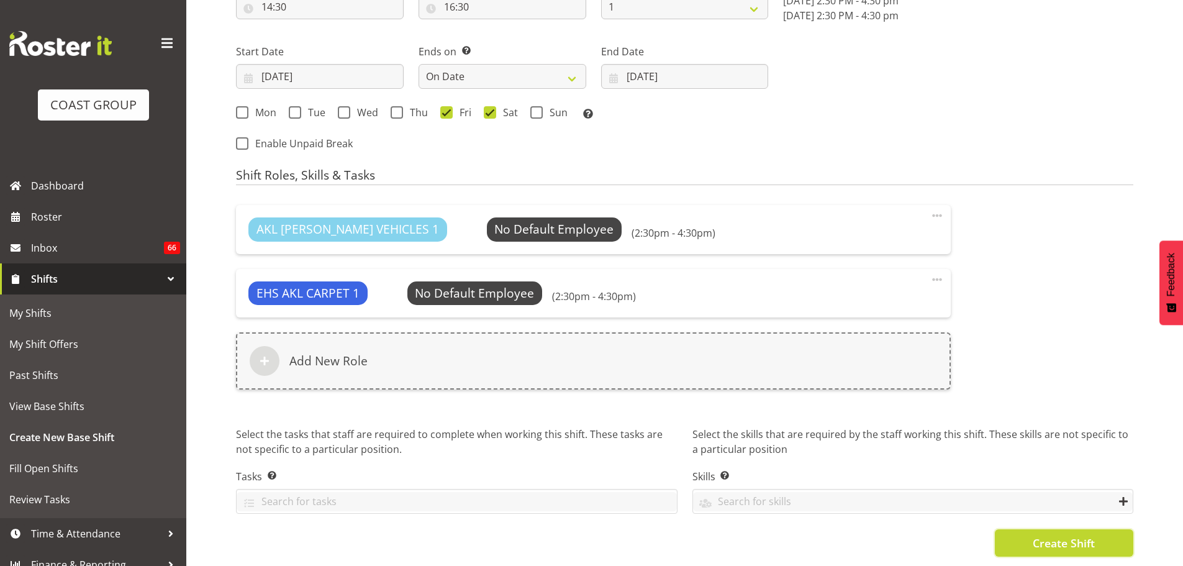
click at [1083, 535] on span "Create Shift" at bounding box center [1064, 543] width 62 height 16
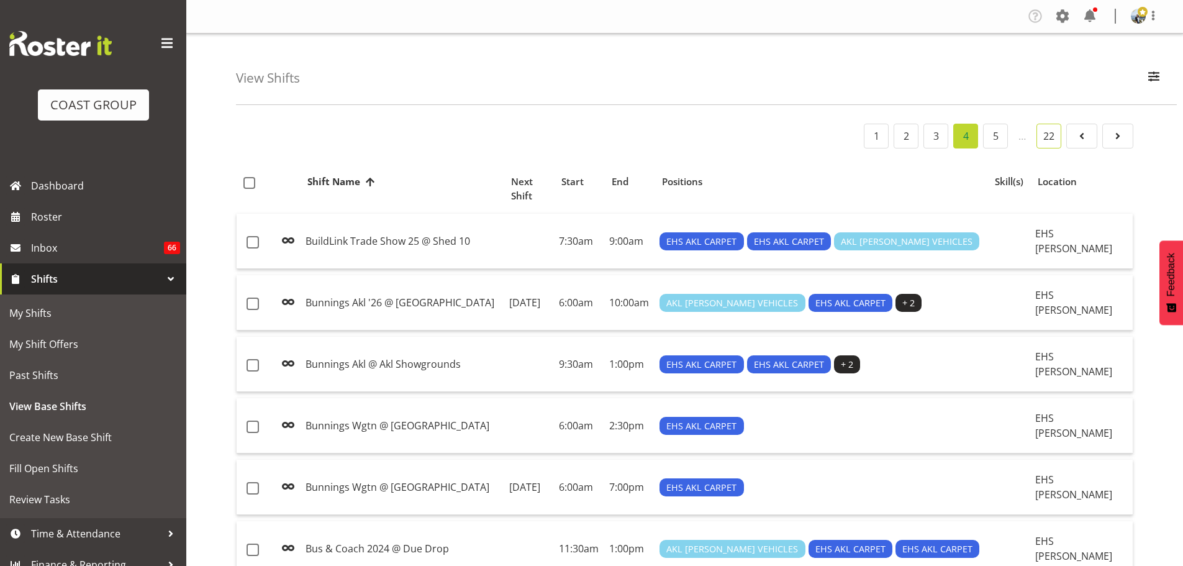
click at [1059, 144] on link "22" at bounding box center [1049, 136] width 25 height 25
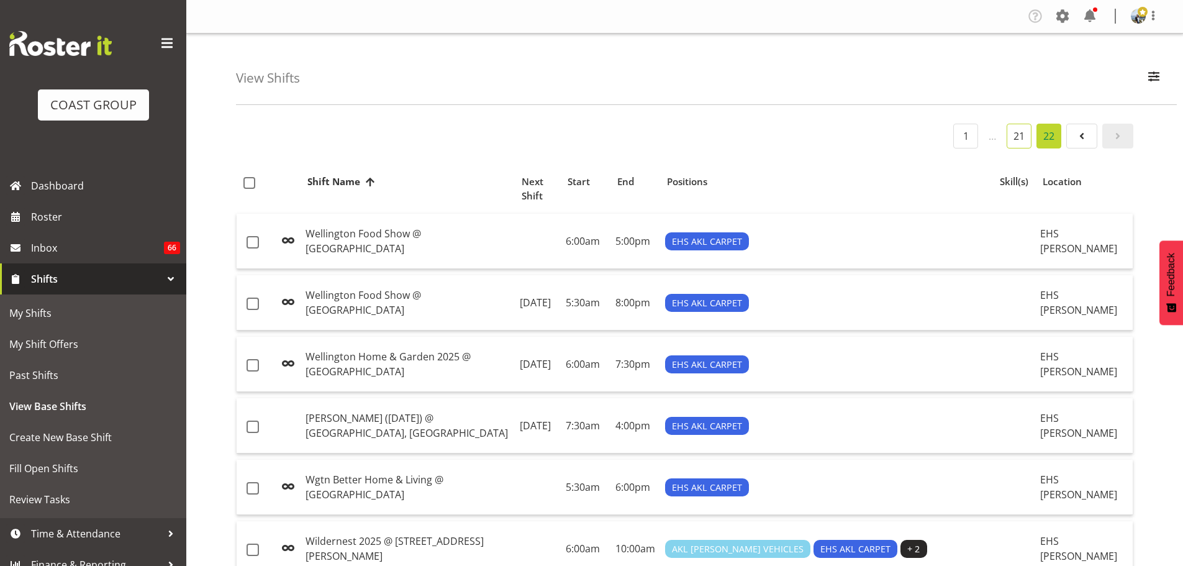
click at [1022, 135] on link "21" at bounding box center [1019, 136] width 25 height 25
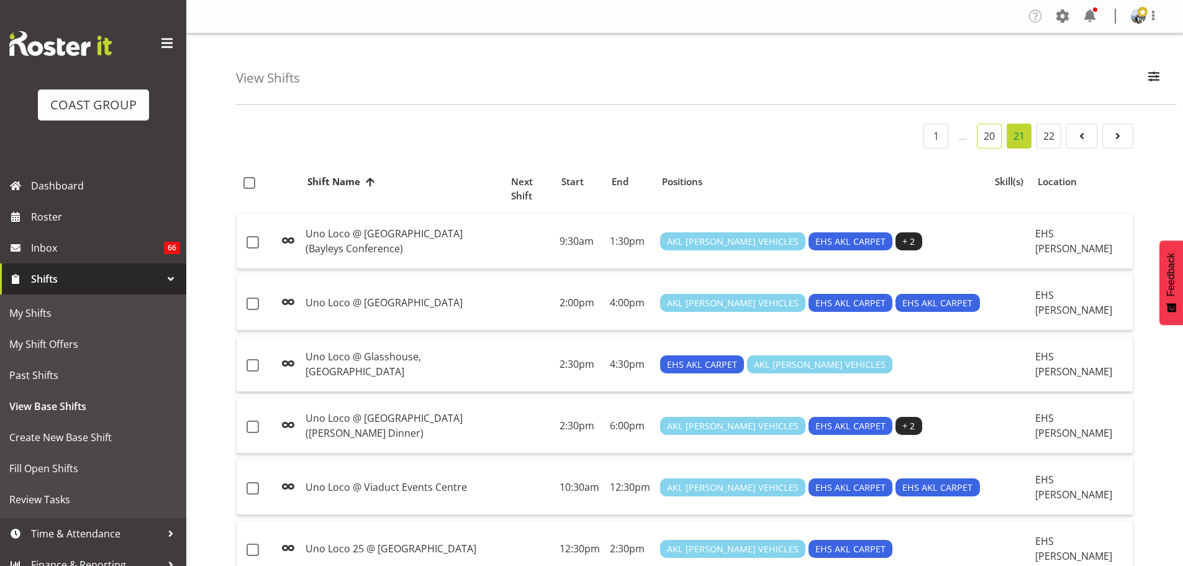
click at [994, 137] on link "20" at bounding box center [989, 136] width 25 height 25
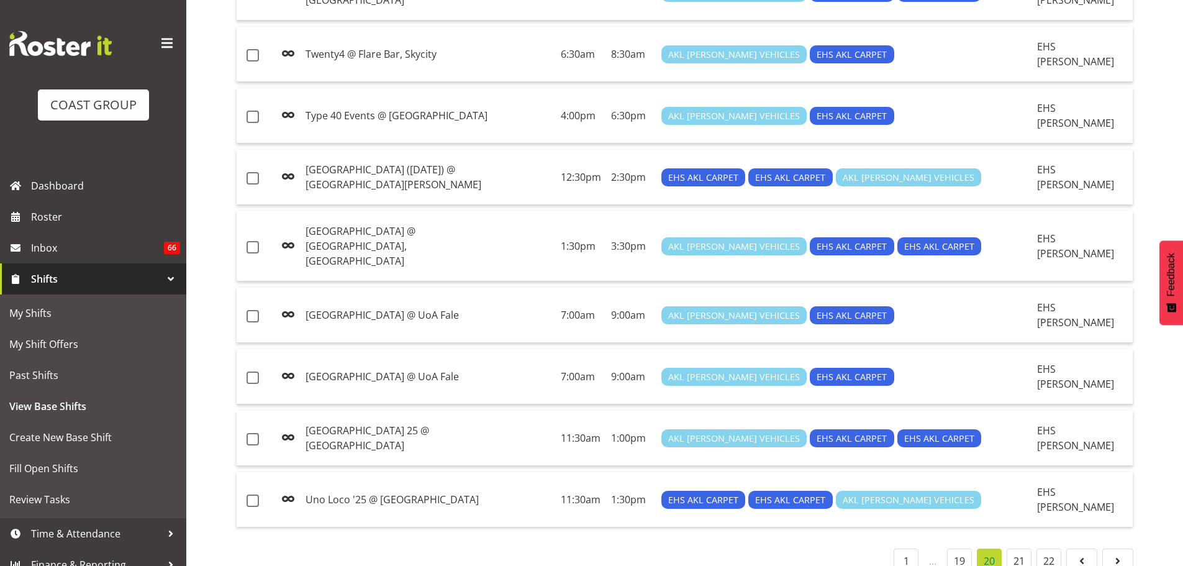
scroll to position [1157, 0]
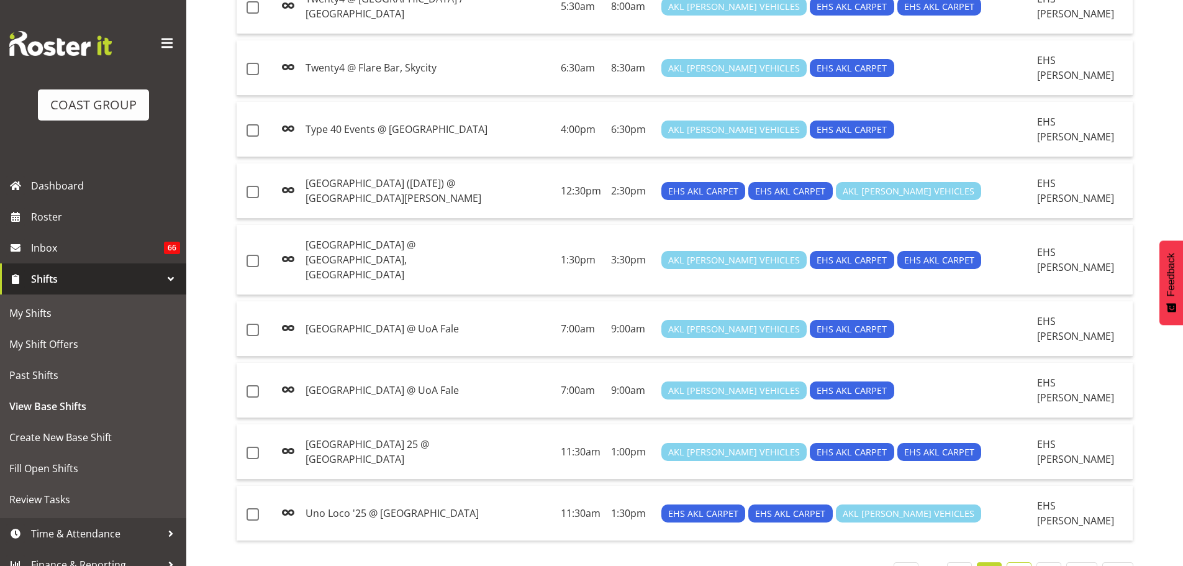
click at [1021, 562] on link "21" at bounding box center [1019, 574] width 25 height 25
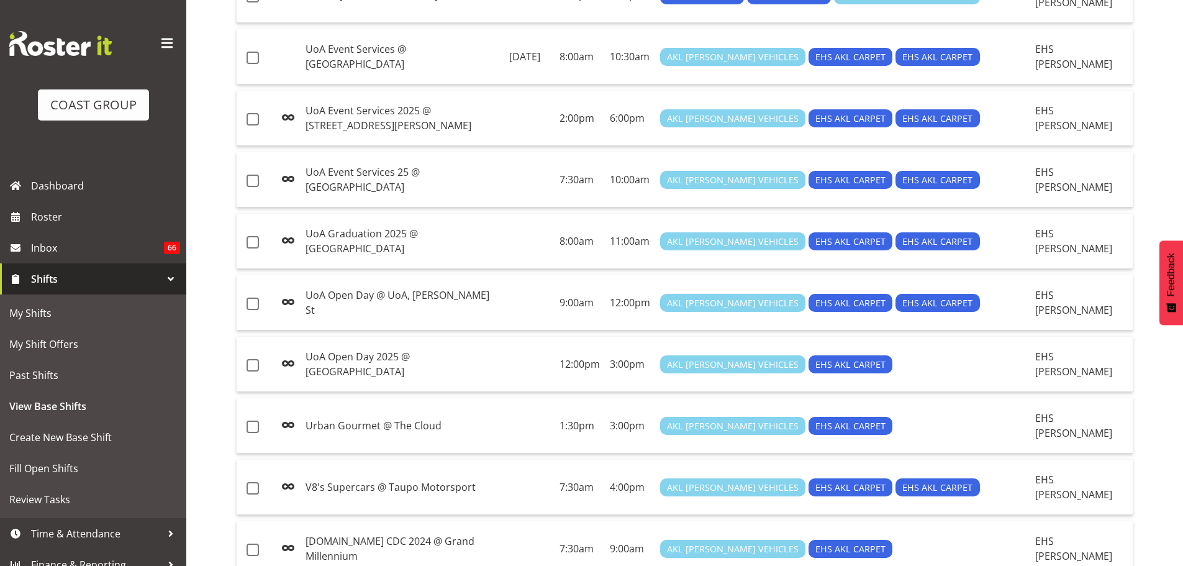
scroll to position [673, 0]
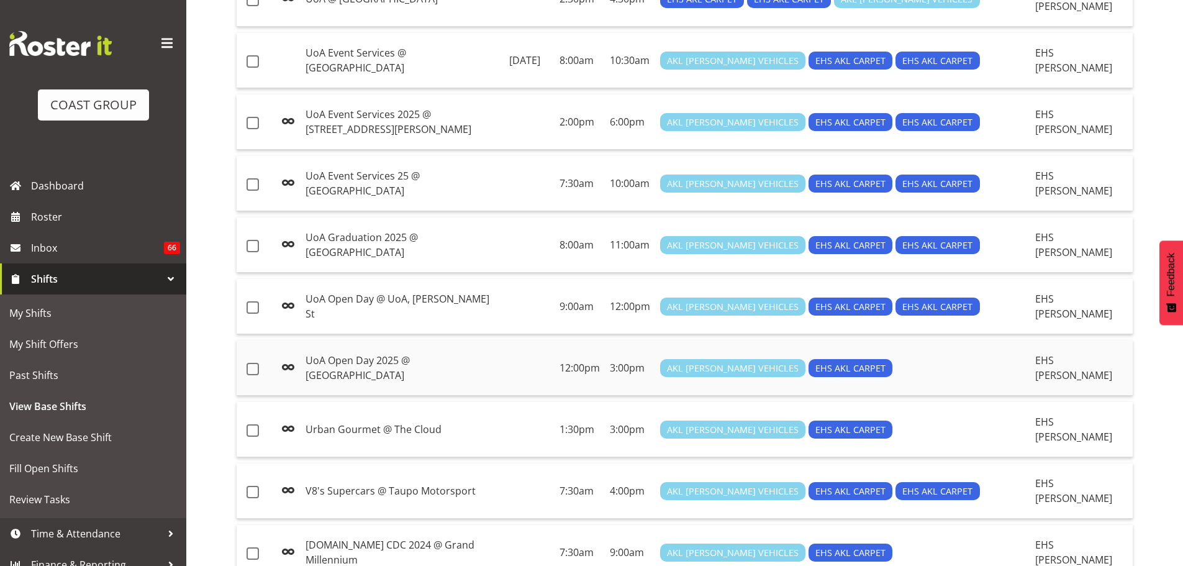
click at [457, 362] on td "UoA Open Day 2025 @ [GEOGRAPHIC_DATA]" at bounding box center [403, 367] width 204 height 55
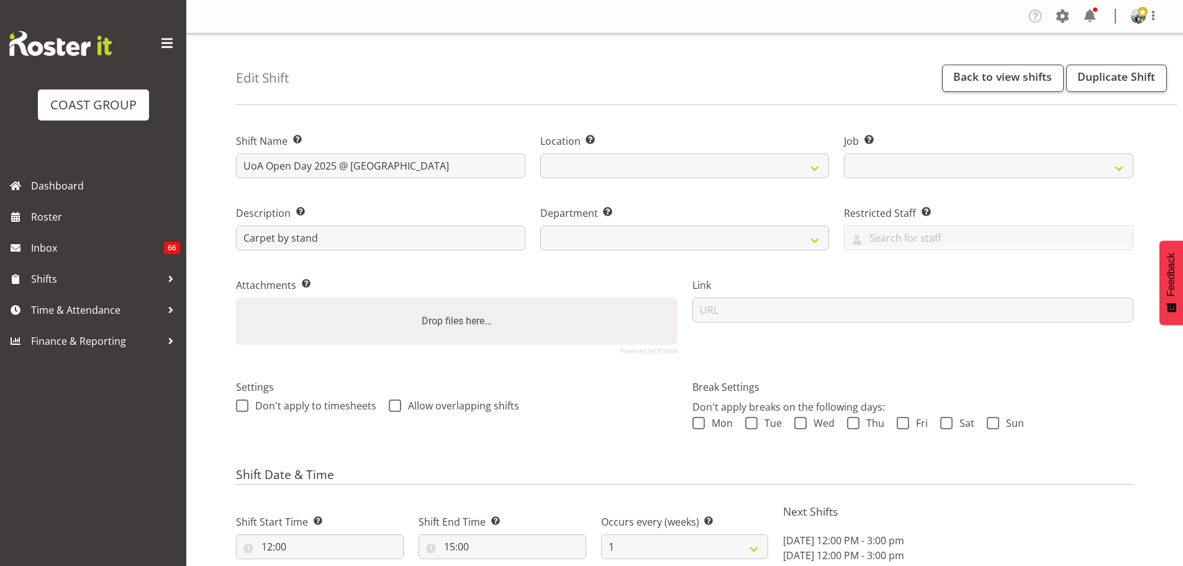
select select
select select "date"
select select
select select "9993"
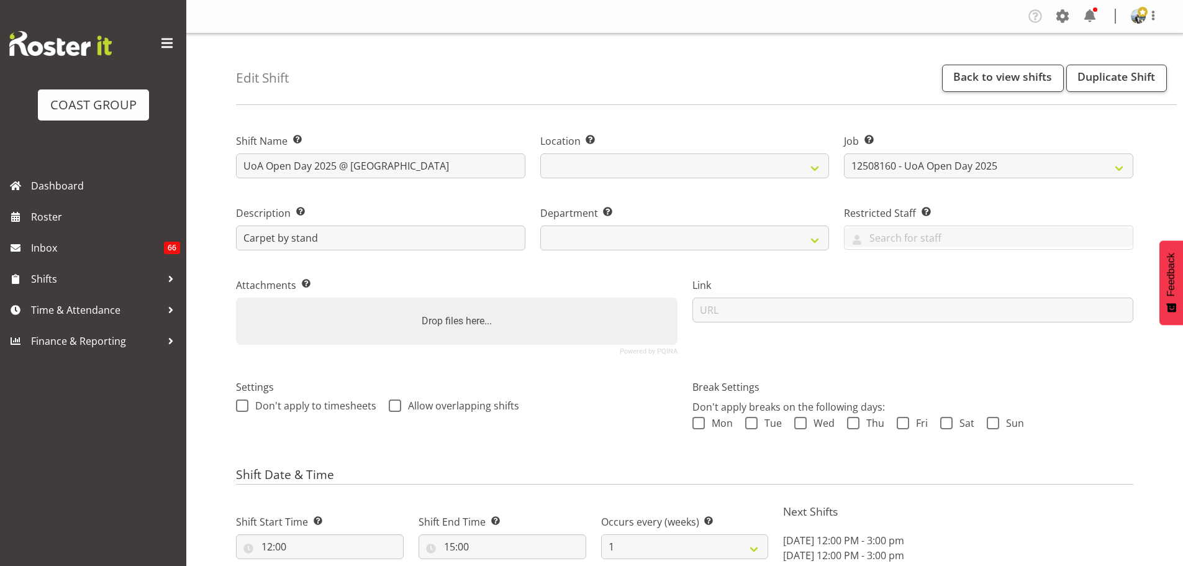
select select
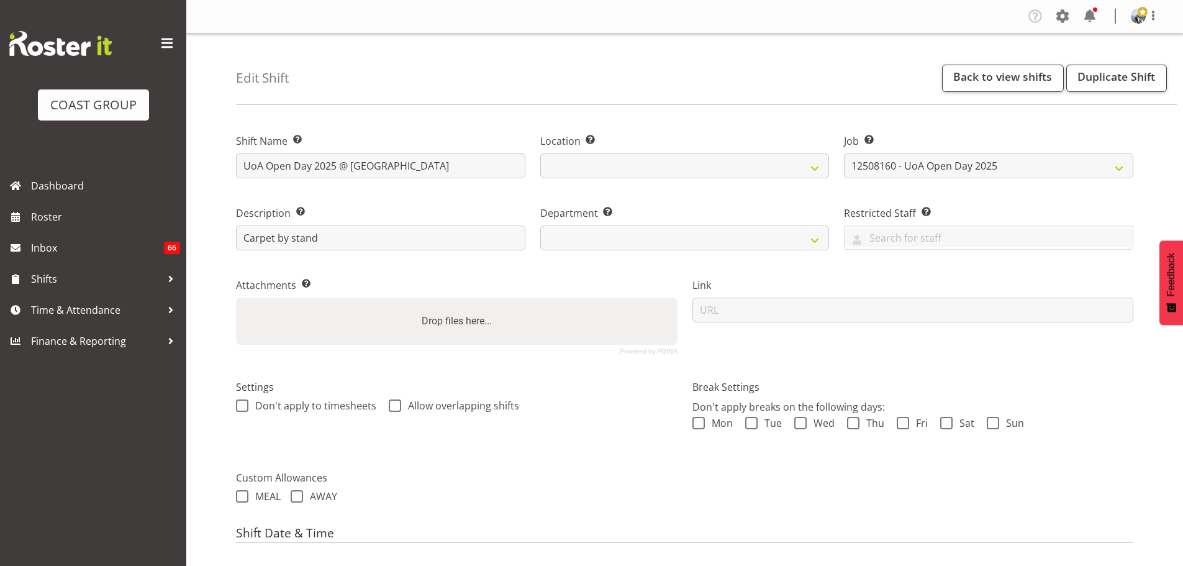
select select
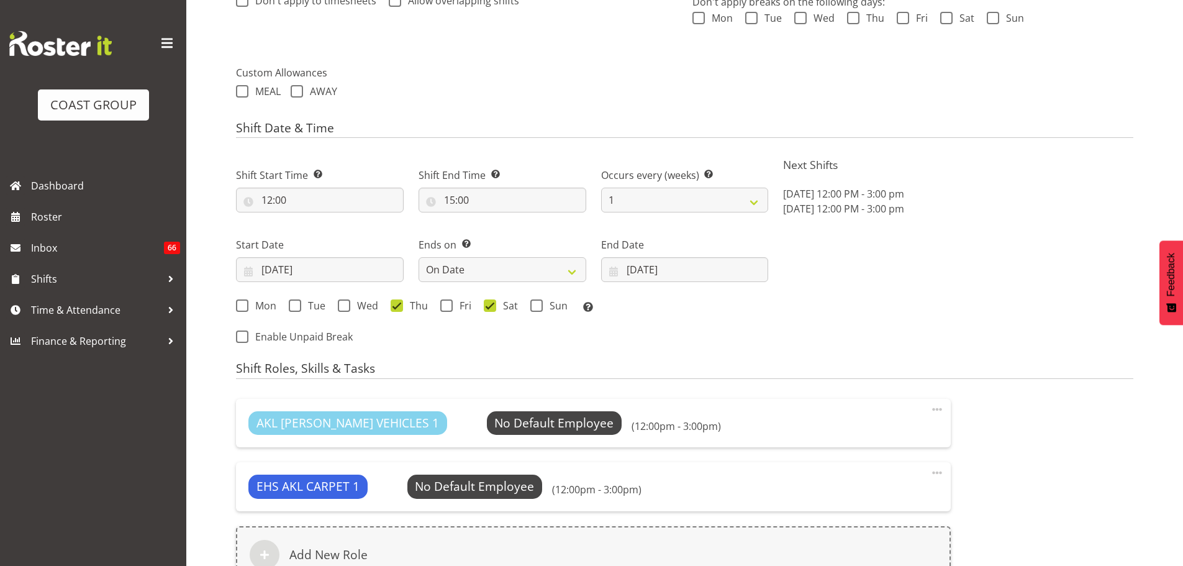
scroll to position [442, 0]
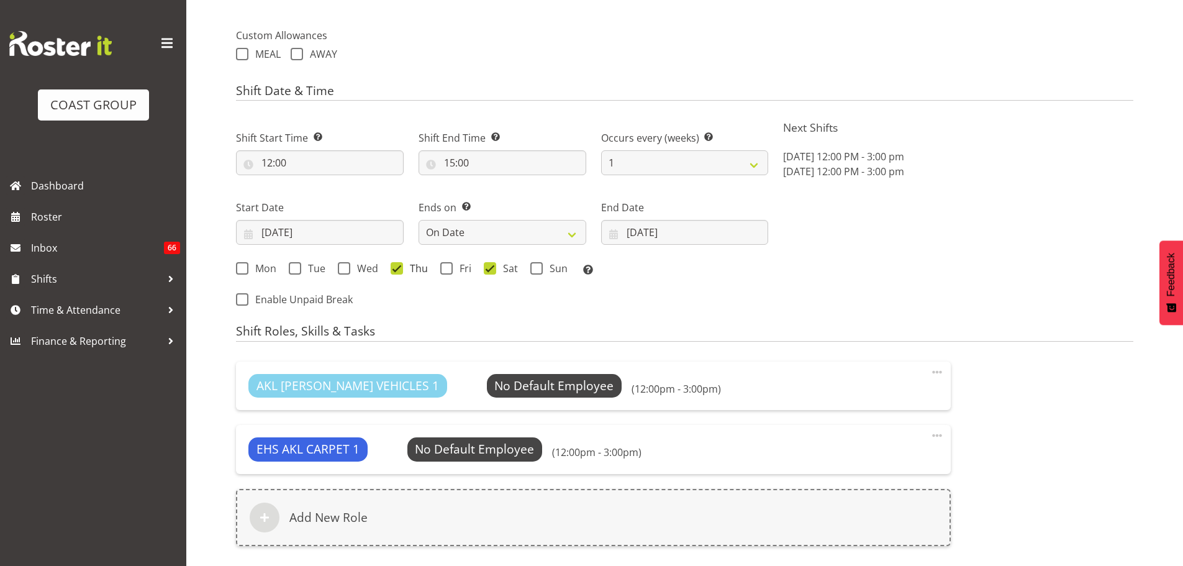
click at [399, 273] on span at bounding box center [397, 268] width 12 height 12
click at [399, 273] on input "Thu" at bounding box center [395, 269] width 8 height 8
checkbox input "false"
click at [441, 269] on span at bounding box center [446, 268] width 12 height 12
click at [441, 269] on input "Fri" at bounding box center [444, 269] width 8 height 8
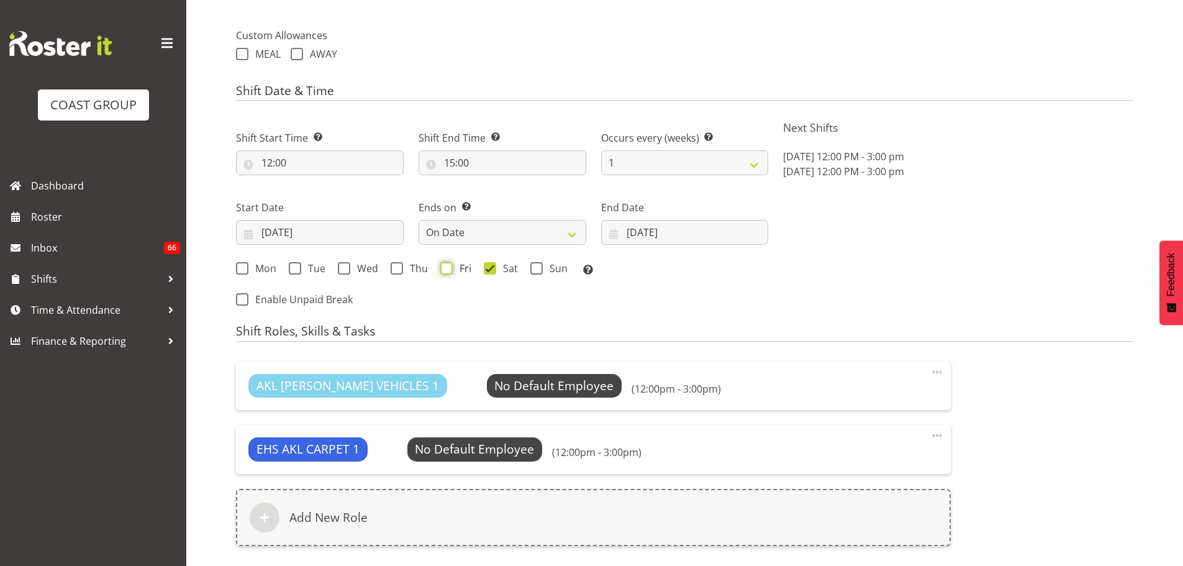
checkbox input "true"
click at [530, 268] on span at bounding box center [536, 268] width 12 height 12
click at [530, 268] on input "Sun" at bounding box center [534, 269] width 8 height 8
checkbox input "true"
click at [483, 268] on div "Mon Tue Wed Thu Fri Sat Sun Select the days of the week you wish to create this…" at bounding box center [502, 270] width 532 height 16
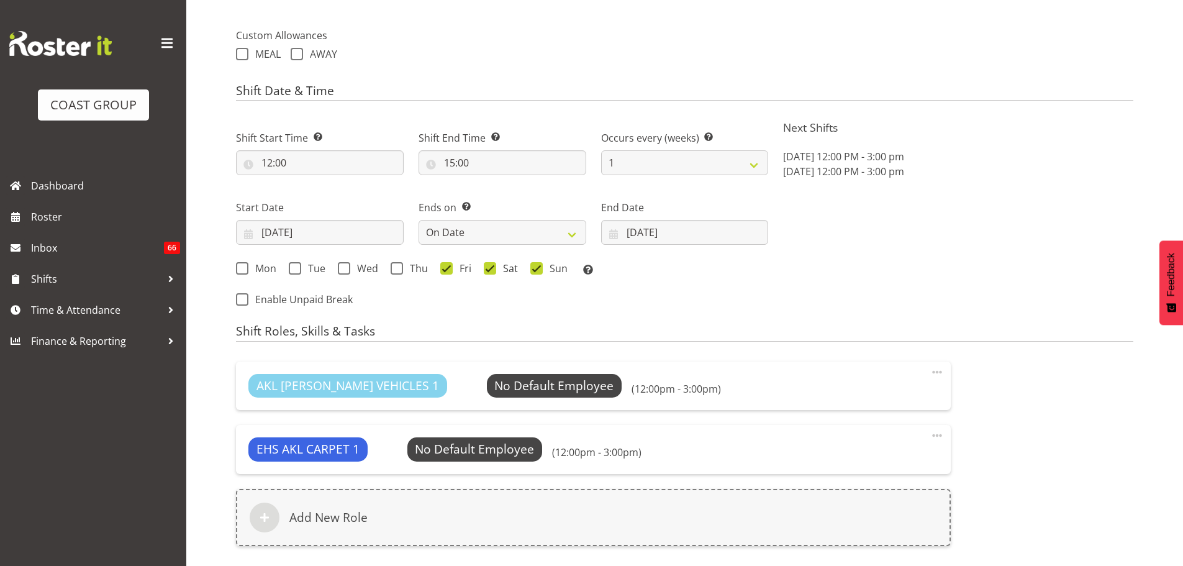
click at [493, 268] on span at bounding box center [490, 268] width 12 height 12
click at [492, 268] on input "Sat" at bounding box center [488, 269] width 8 height 8
checkbox input "false"
click at [634, 243] on input "[DATE]" at bounding box center [685, 232] width 168 height 25
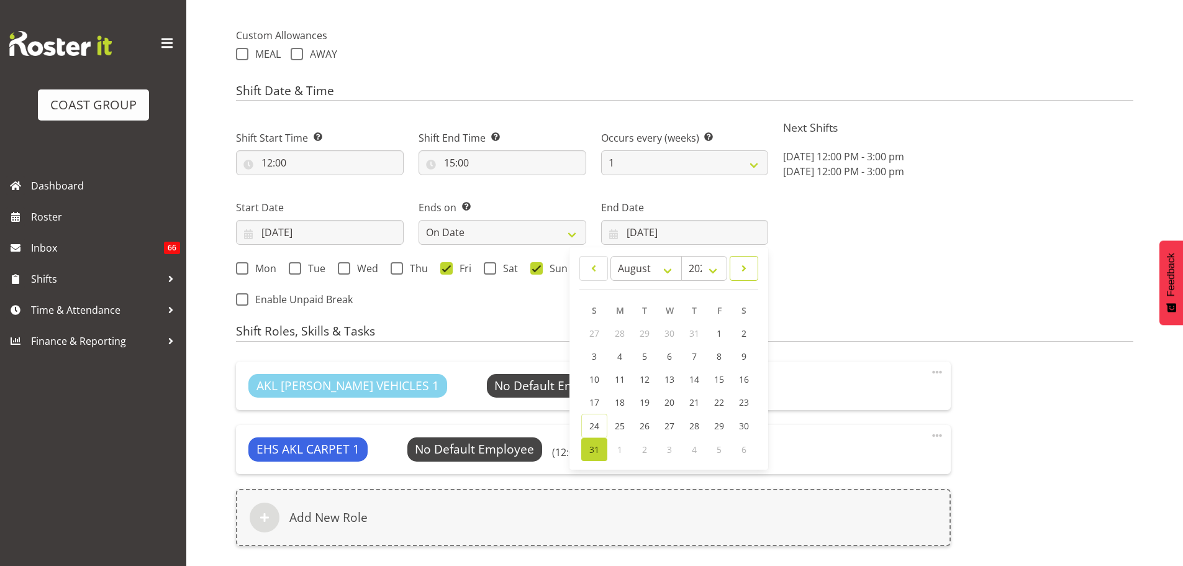
click at [742, 276] on span at bounding box center [744, 268] width 12 height 15
select select "8"
click at [613, 337] on link "1" at bounding box center [619, 333] width 25 height 23
type input "[DATE]"
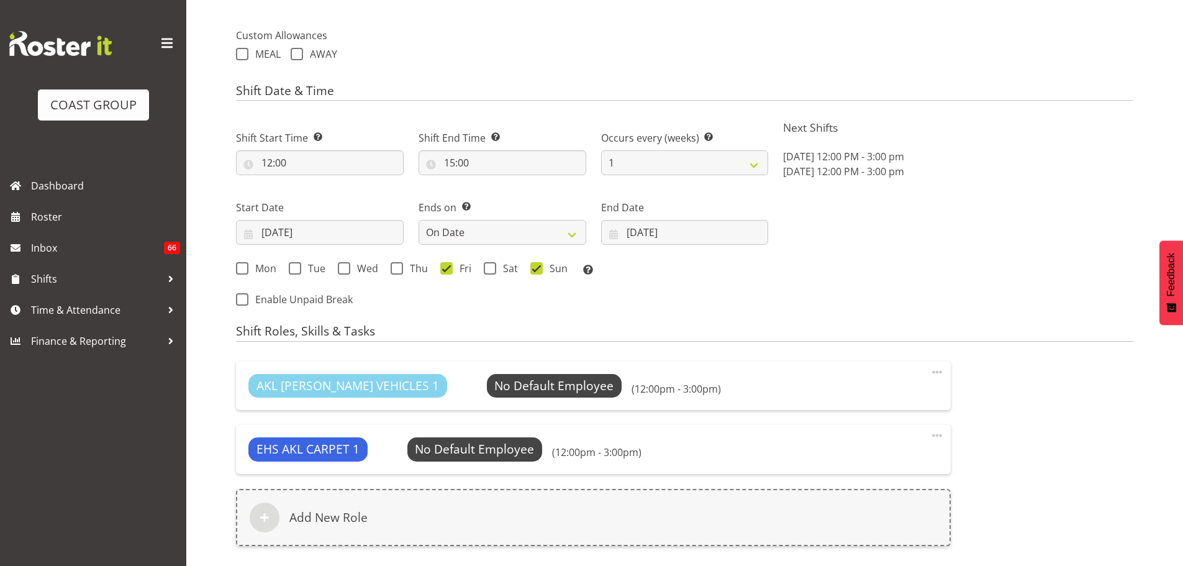
click at [898, 297] on div "Next Shifts [DATE] 12:00 PM - 3:00 pm [DATE] 12:00 PM - 3:00 pm" at bounding box center [958, 215] width 365 height 204
click at [283, 160] on input "12:00" at bounding box center [320, 162] width 168 height 25
click at [324, 193] on select "00 01 02 03 04 05 06 07 08 09 10 11 12 13 14 15 16 17 18 19 20 21 22 23" at bounding box center [321, 195] width 28 height 25
select select "10"
click at [307, 183] on select "00 01 02 03 04 05 06 07 08 09 10 11 12 13 14 15 16 17 18 19 20 21 22 23" at bounding box center [321, 195] width 28 height 25
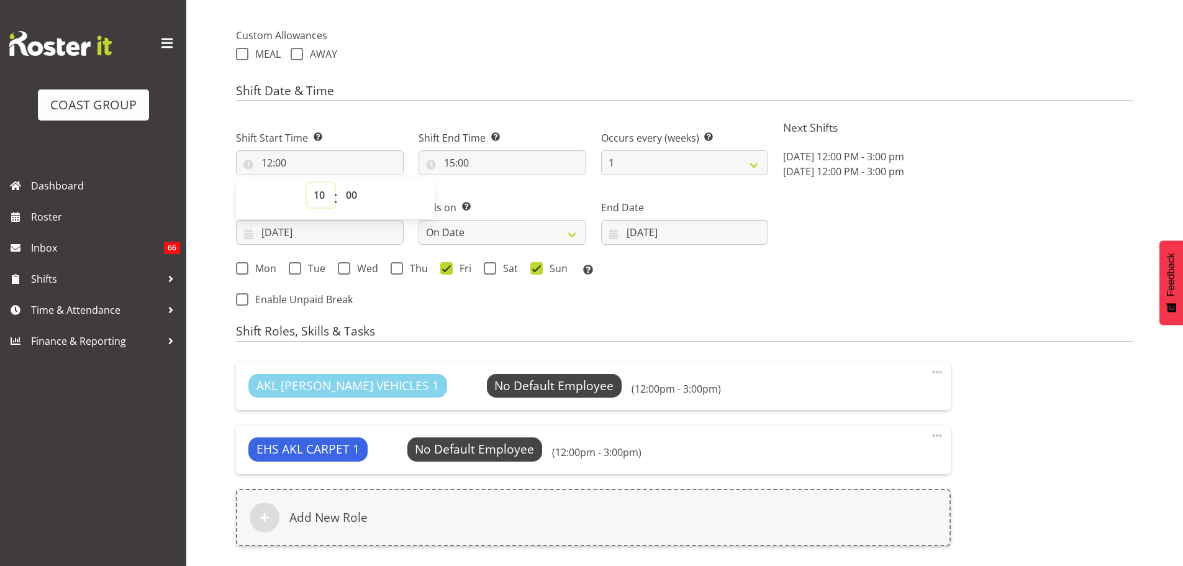
type input "10:00"
click at [352, 197] on select "00 01 02 03 04 05 06 07 08 09 10 11 12 13 14 15 16 17 18 19 20 21 22 23 24 25 2…" at bounding box center [353, 195] width 28 height 25
select select "30"
type input "10:30"
click at [461, 166] on input "15:00" at bounding box center [503, 162] width 168 height 25
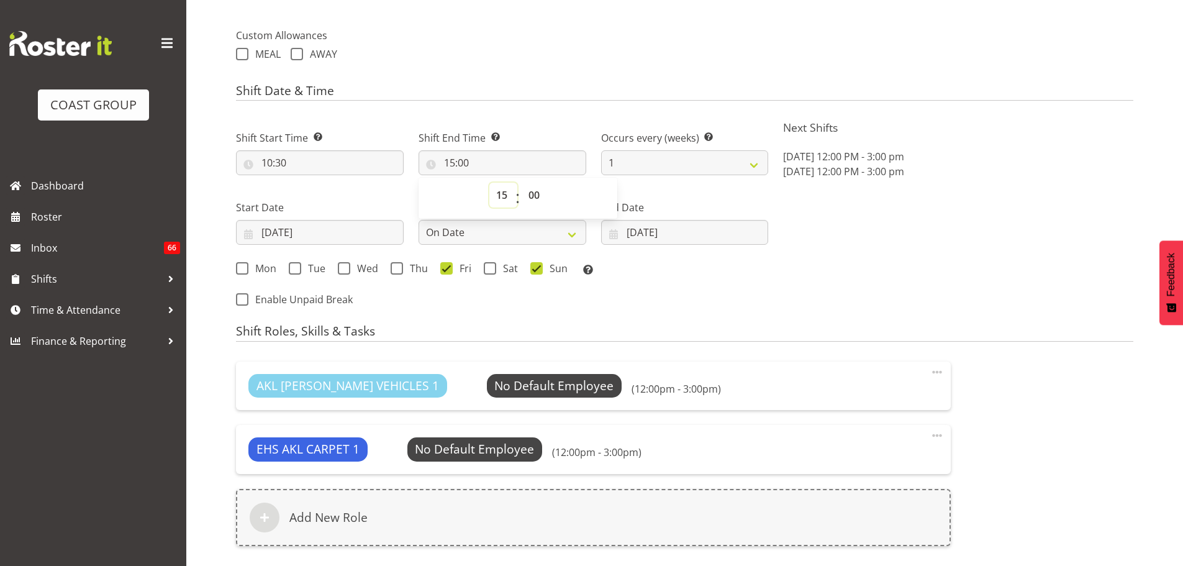
click at [502, 196] on select "00 01 02 03 04 05 06 07 08 09 10 11 12 13 14 15 16 17 18 19 20 21 22 23" at bounding box center [503, 195] width 28 height 25
select select "12"
click at [489, 183] on select "00 01 02 03 04 05 06 07 08 09 10 11 12 13 14 15 16 17 18 19 20 21 22 23" at bounding box center [503, 195] width 28 height 25
type input "12:00"
click at [738, 293] on div "Shift Start Time Set the time of the day you wish this shift to start 10:30 00 …" at bounding box center [502, 215] width 547 height 204
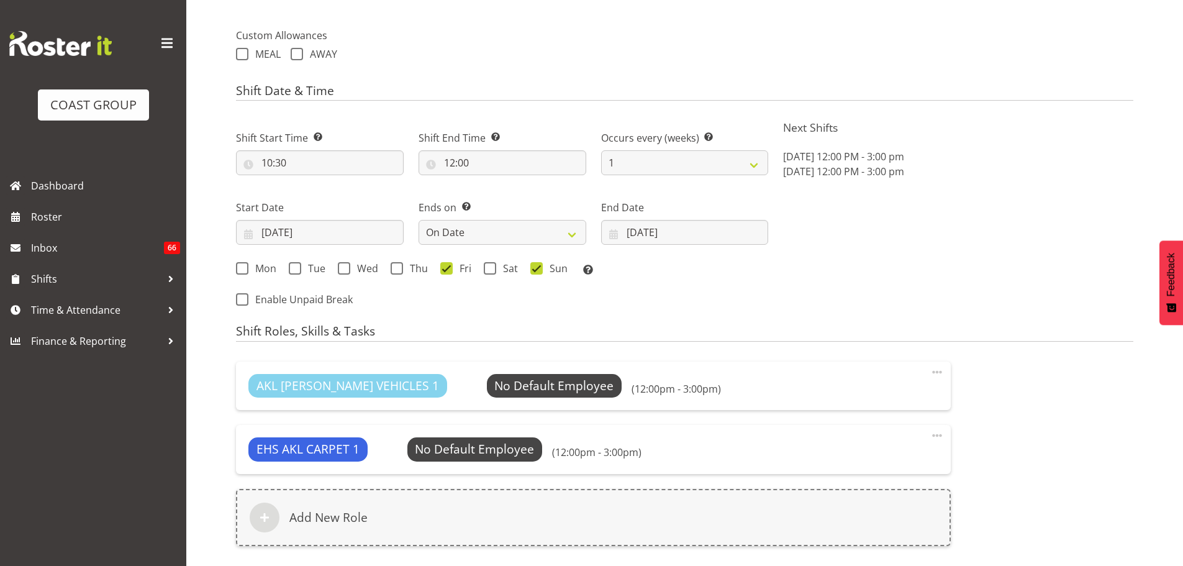
scroll to position [608, 0]
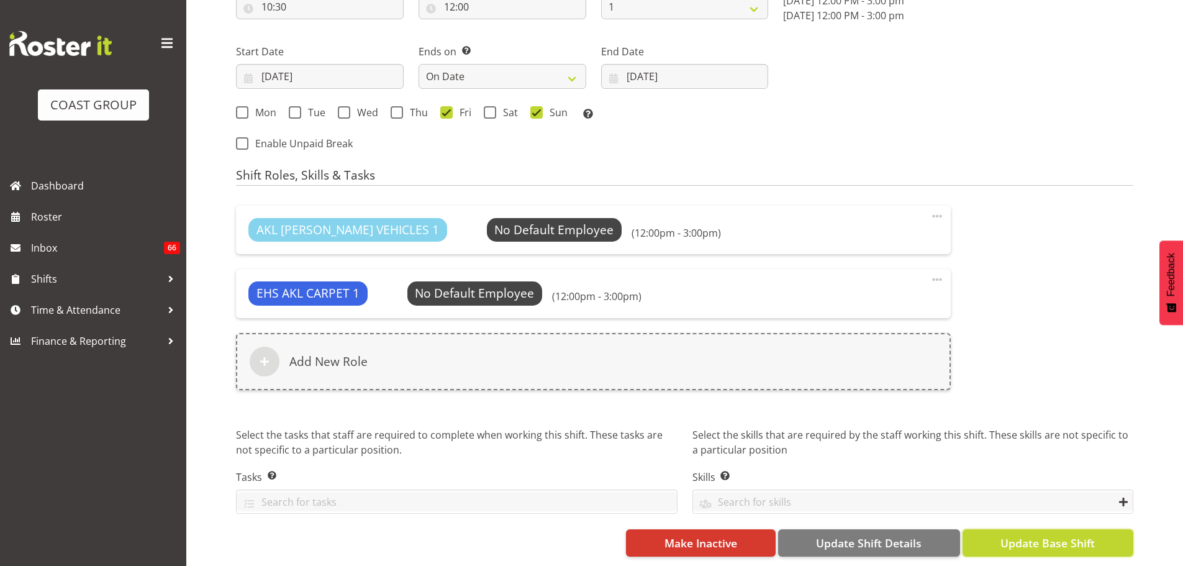
click at [1032, 535] on span "Update Base Shift" at bounding box center [1048, 543] width 94 height 16
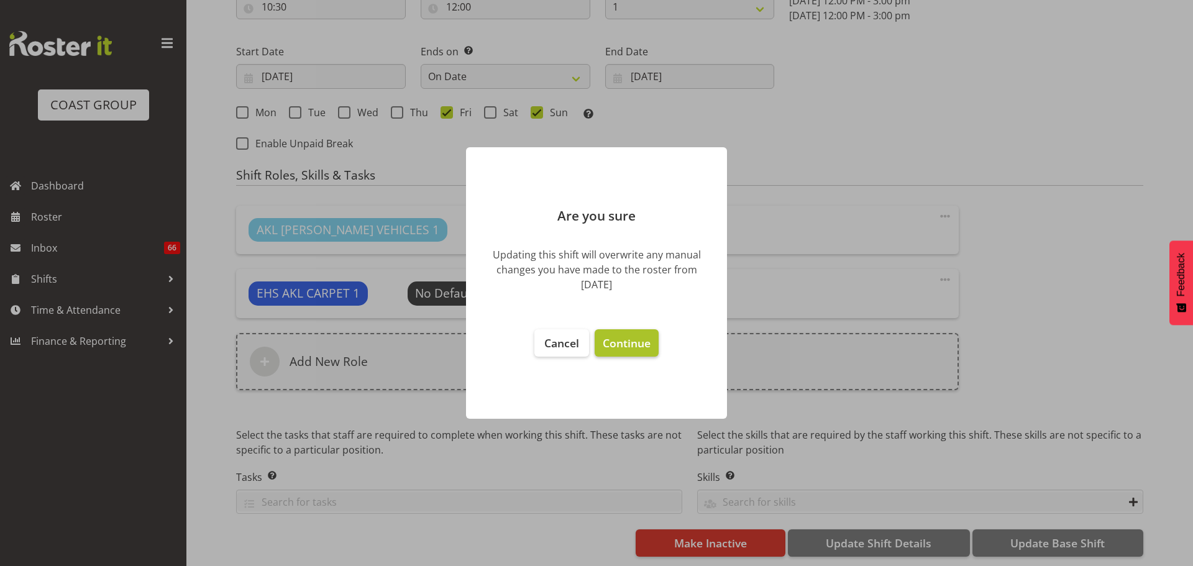
click at [642, 336] on span "Continue" at bounding box center [627, 342] width 48 height 15
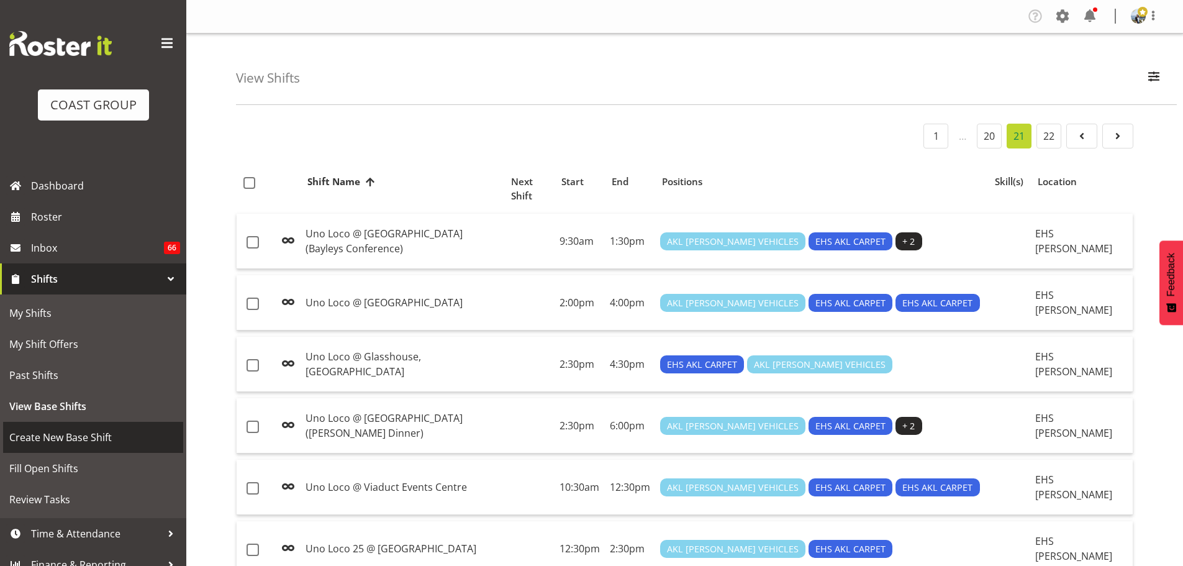
click at [79, 429] on span "Create New Base Shift" at bounding box center [93, 437] width 168 height 19
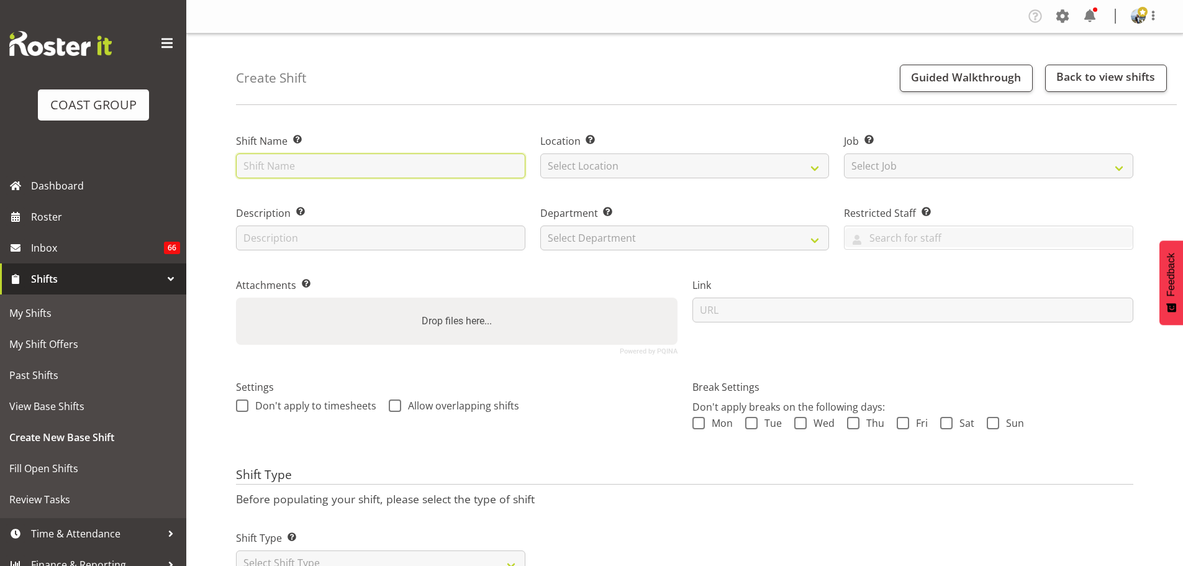
click at [316, 174] on input "text" at bounding box center [380, 165] width 289 height 25
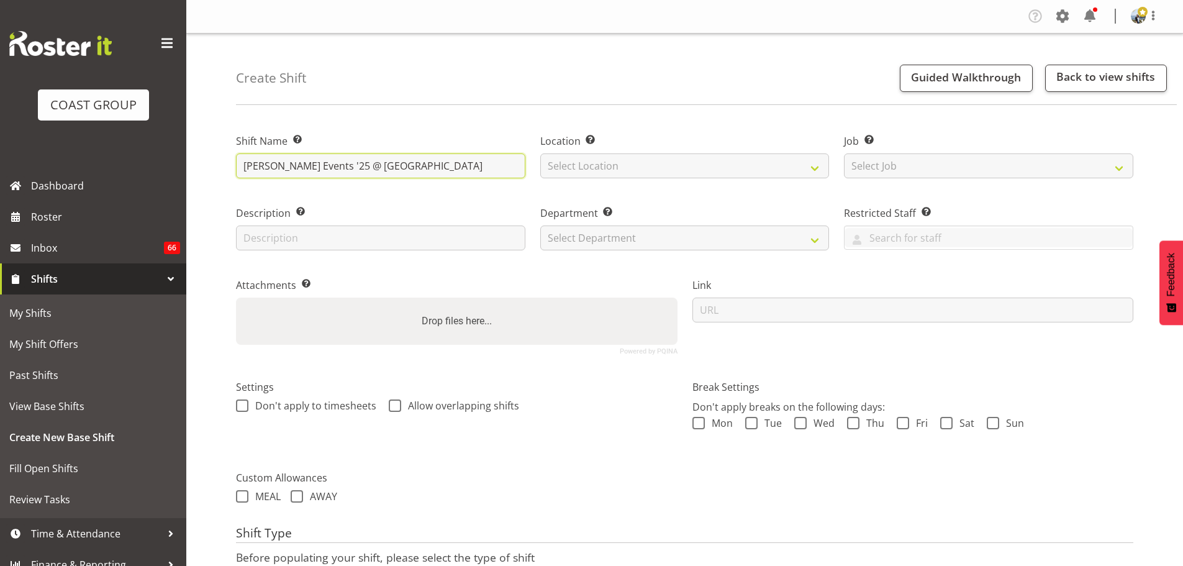
type input "Lucy Heald Events '25 @ Spark Arena"
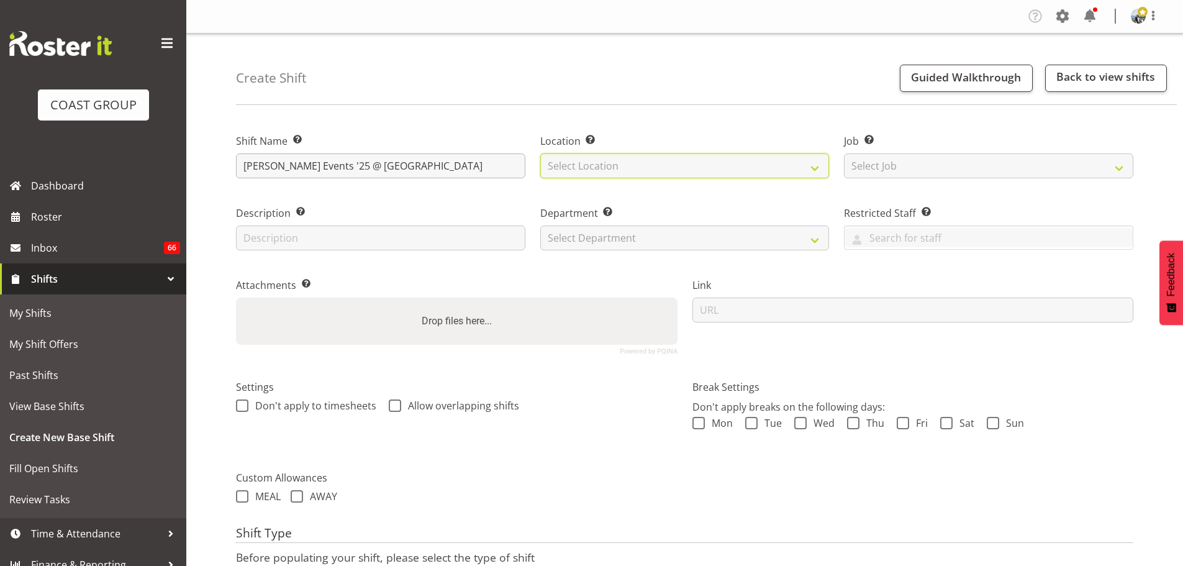
select select "35"
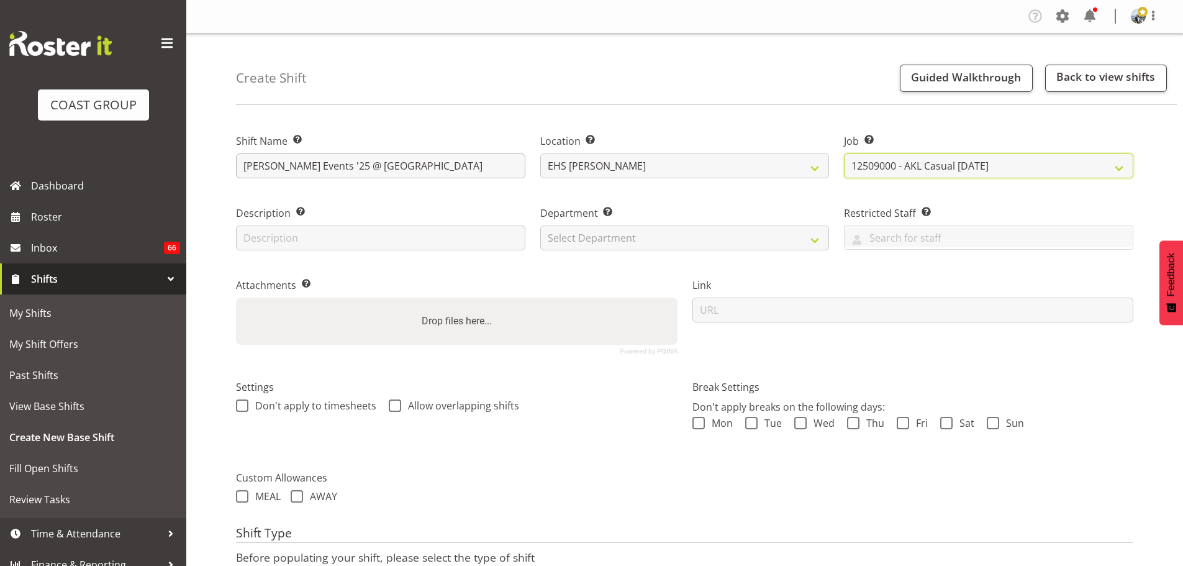
select select "8575"
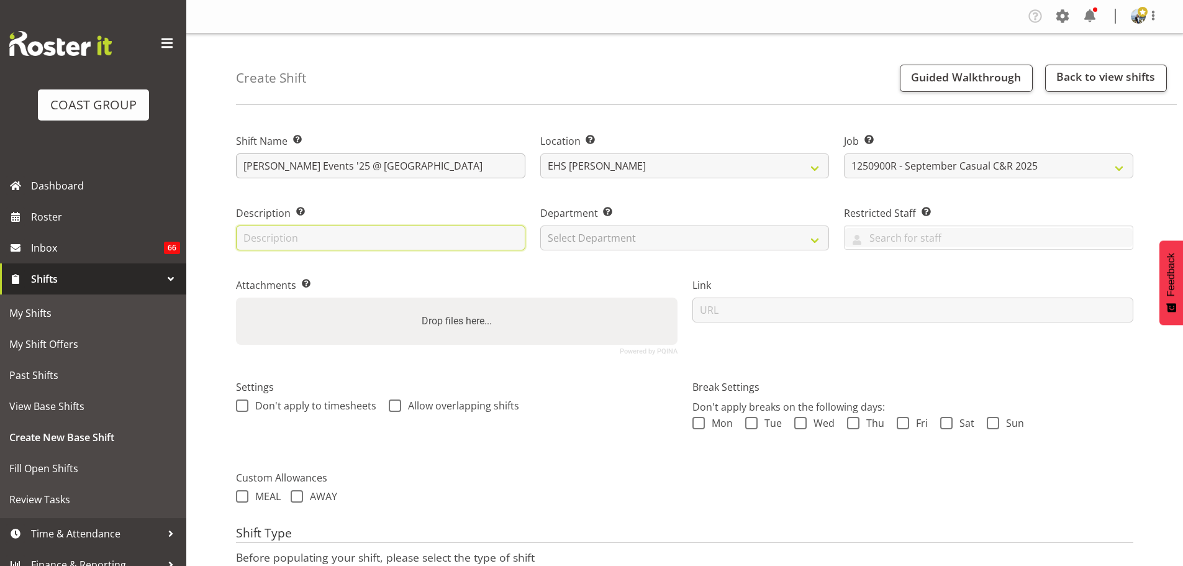
type input "C"
type input "ExpoShow White - cross section in Arena"
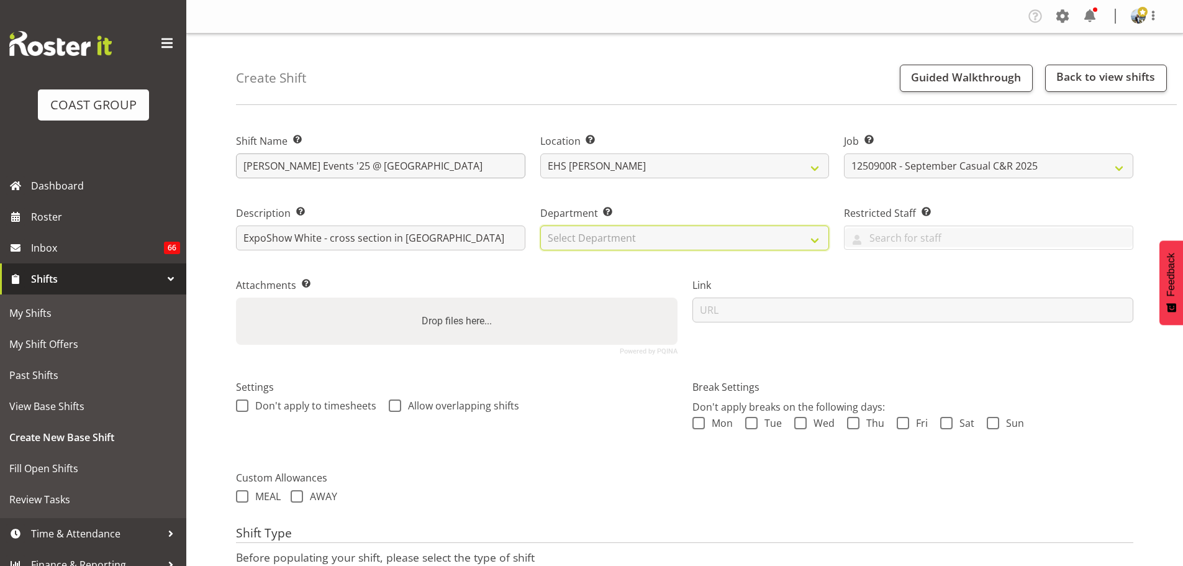
select select "35"
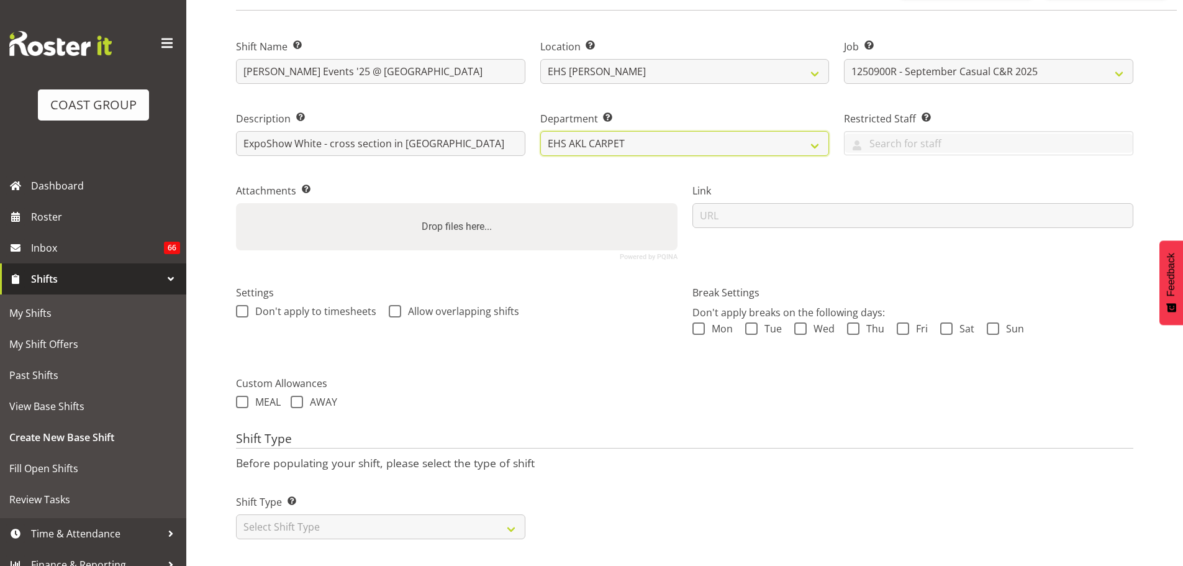
scroll to position [106, 0]
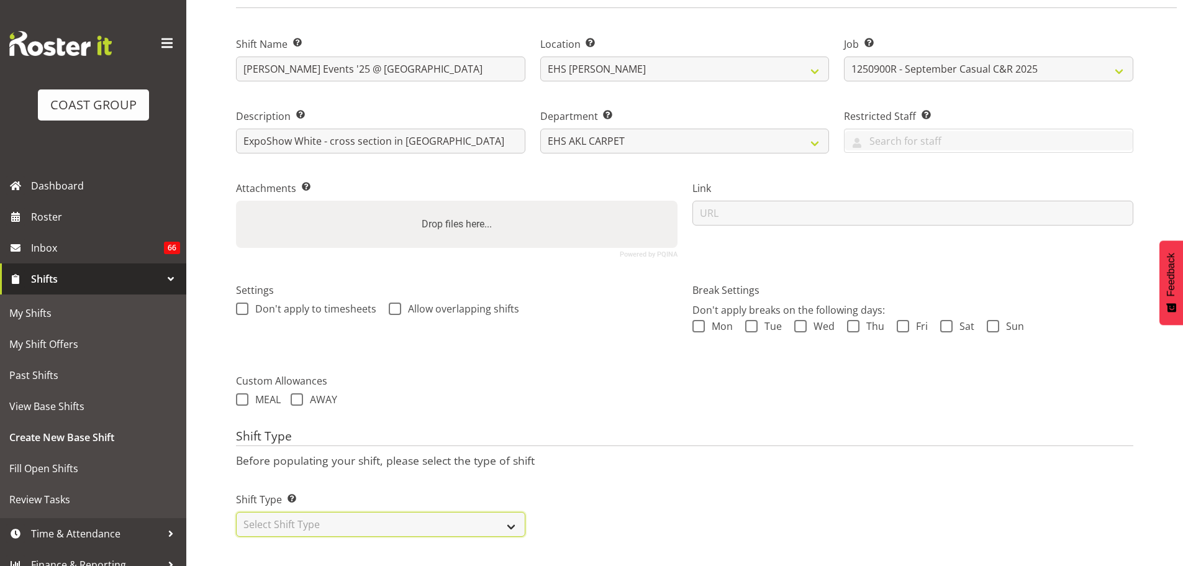
click at [439, 514] on select "Select Shift Type One Off Shift Recurring Shift Rotating Shift" at bounding box center [380, 524] width 289 height 25
select select "recurring"
click at [236, 512] on select "Select Shift Type One Off Shift Recurring Shift Rotating Shift" at bounding box center [380, 524] width 289 height 25
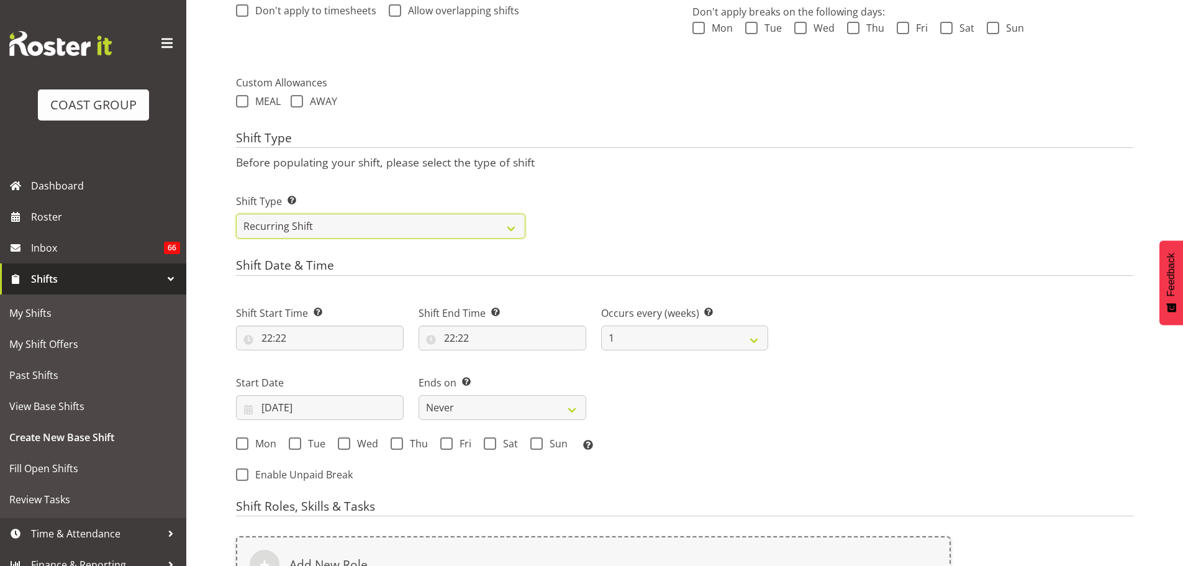
scroll to position [398, 0]
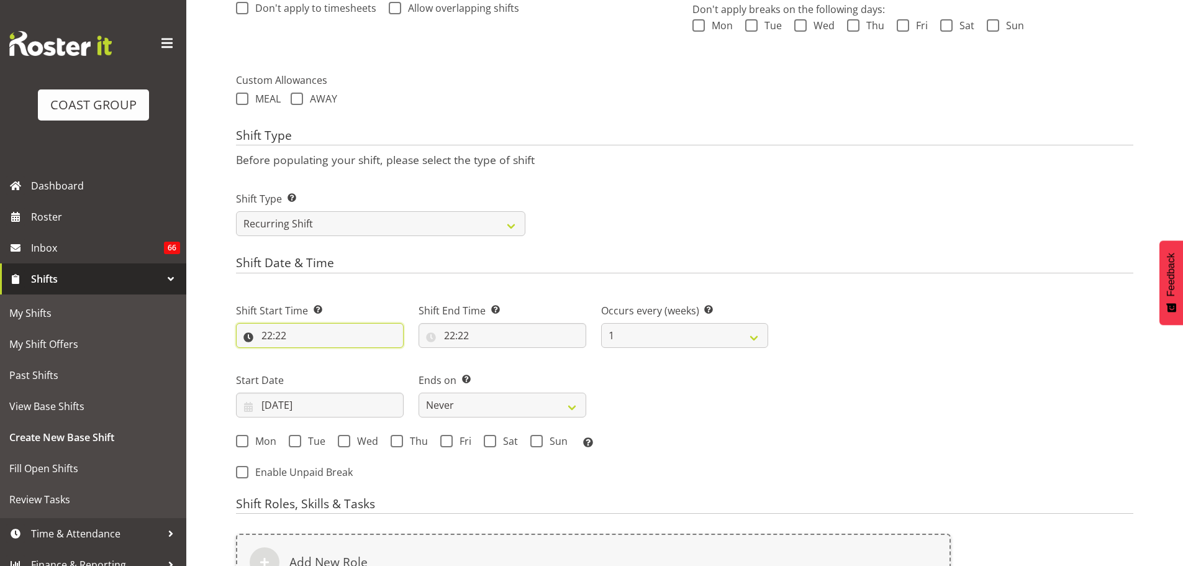
click at [283, 336] on input "22:22" at bounding box center [320, 335] width 168 height 25
click at [307, 363] on select "00 01 02 03 04 05 06 07 08 09 10 11 12 13 14 15 16 17 18 19 20 21 22 23" at bounding box center [321, 367] width 28 height 25
select select "8"
click at [307, 355] on select "00 01 02 03 04 05 06 07 08 09 10 11 12 13 14 15 16 17 18 19 20 21 22 23" at bounding box center [321, 367] width 28 height 25
type input "08:22"
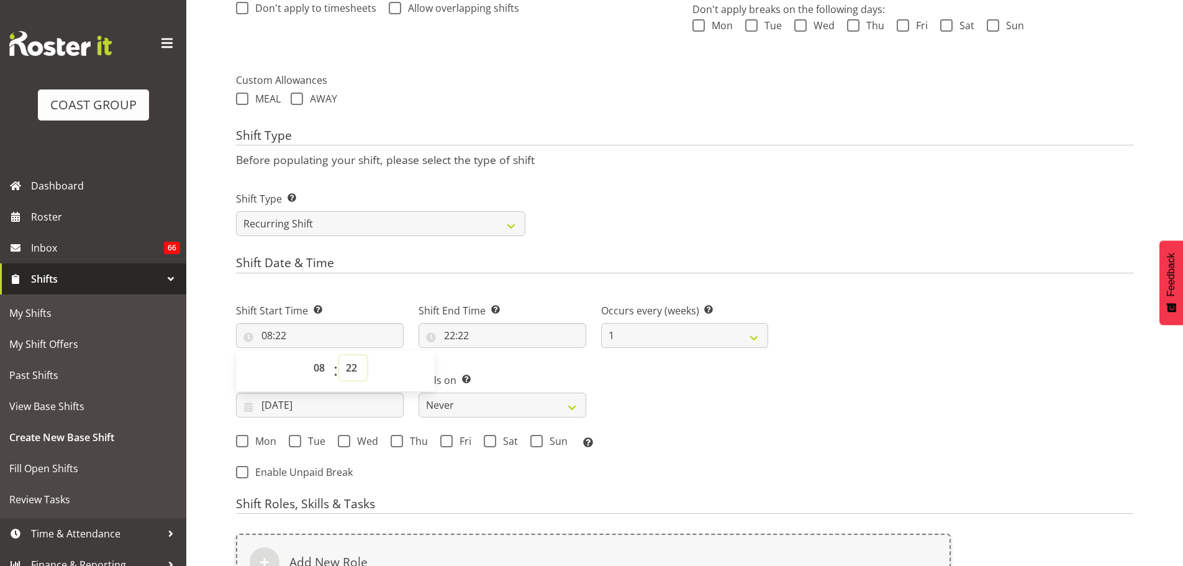
click at [345, 373] on select "00 01 02 03 04 05 06 07 08 09 10 11 12 13 14 15 16 17 18 19 20 21 22 23 24 25 2…" at bounding box center [353, 367] width 28 height 25
select select "0"
type input "08:00"
click at [460, 329] on input "22:22" at bounding box center [503, 335] width 168 height 25
click at [494, 375] on select "00 01 02 03 04 05 06 07 08 09 10 11 12 13 14 15 16 17 18 19 20 21 22 23" at bounding box center [503, 367] width 28 height 25
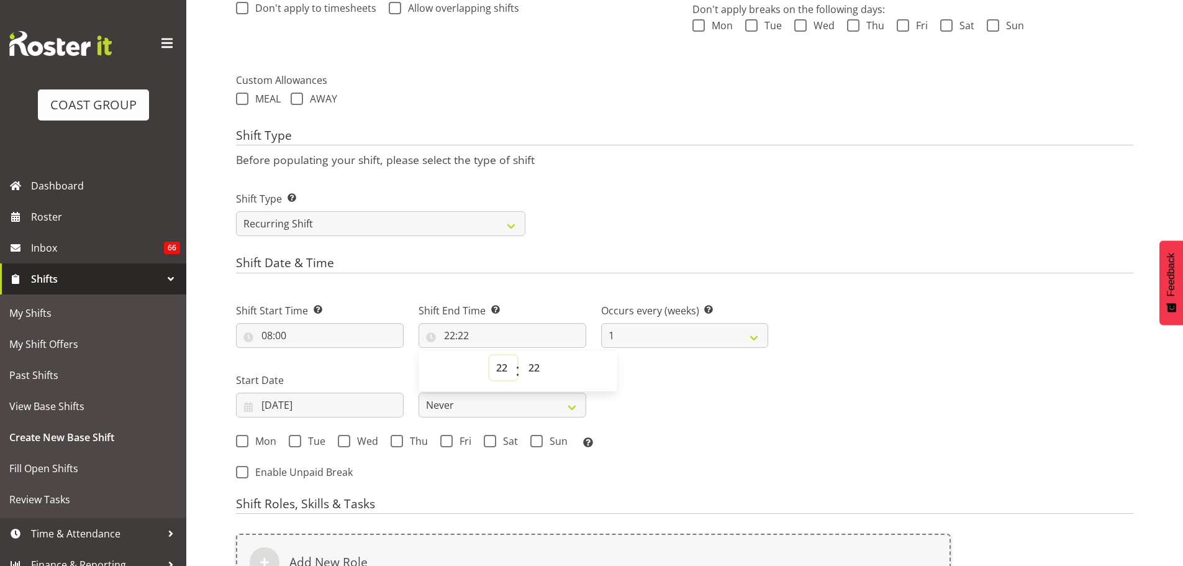
select select "11"
click at [489, 355] on select "00 01 02 03 04 05 06 07 08 09 10 11 12 13 14 15 16 17 18 19 20 21 22 23" at bounding box center [503, 367] width 28 height 25
type input "11:22"
click at [532, 371] on select "00 01 02 03 04 05 06 07 08 09 10 11 12 13 14 15 16 17 18 19 20 21 22 23 24 25 2…" at bounding box center [536, 367] width 28 height 25
select select "0"
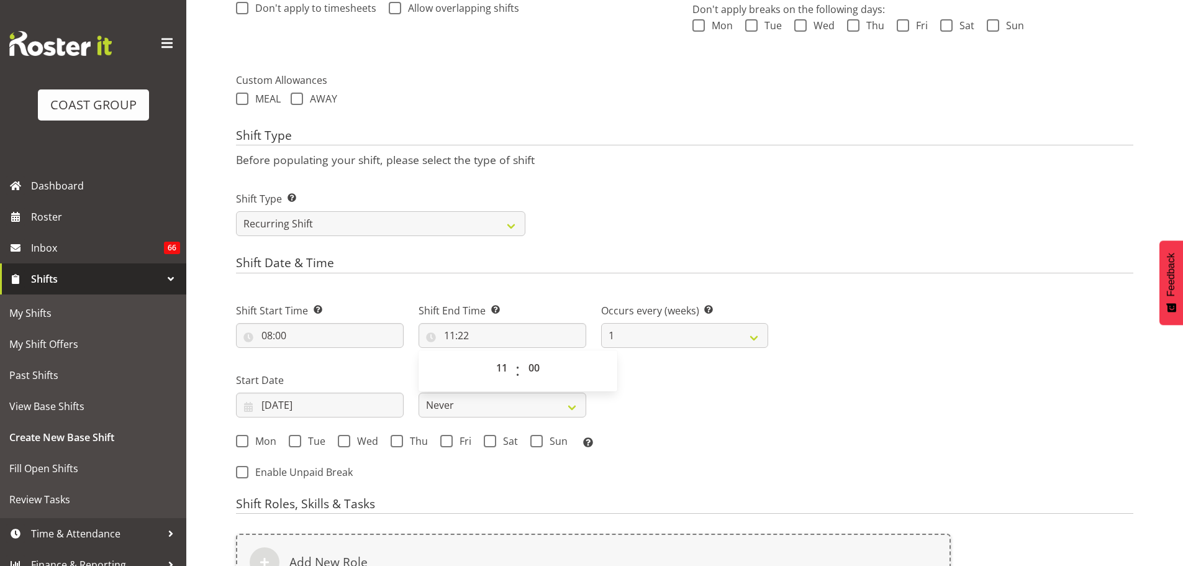
type input "11:00"
click at [626, 379] on div "Shift Start Time Set the time of the day you wish this shift to start 08:00 00 …" at bounding box center [502, 372] width 547 height 173
click at [311, 403] on input "[DATE]" at bounding box center [320, 405] width 168 height 25
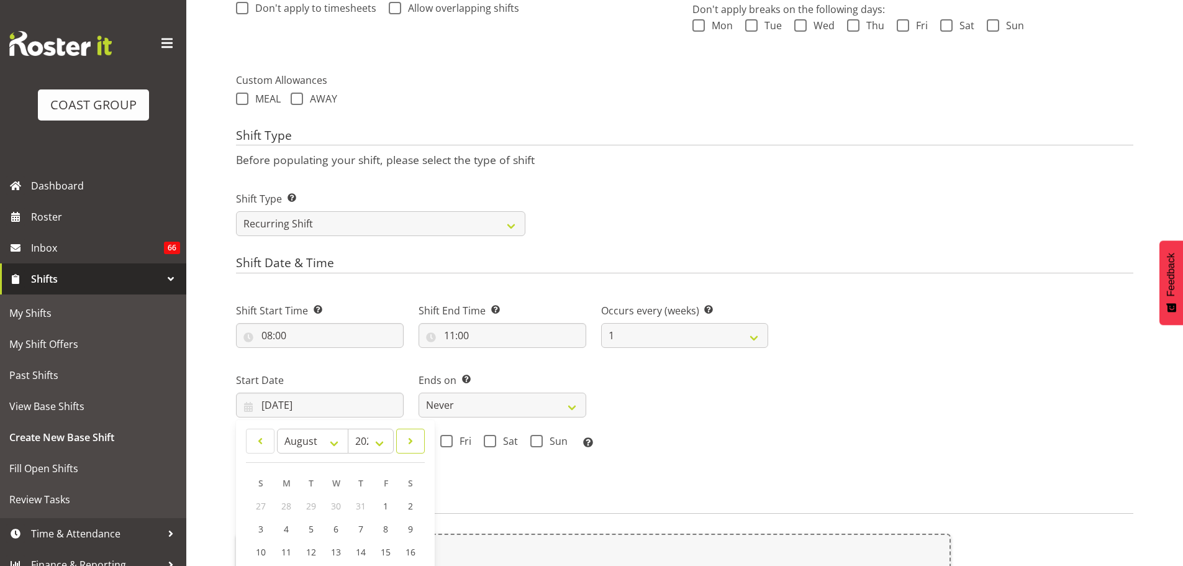
click at [414, 444] on span at bounding box center [410, 441] width 12 height 15
select select "8"
click at [360, 526] on span "11" at bounding box center [360, 529] width 10 height 12
type input "11/09/2025"
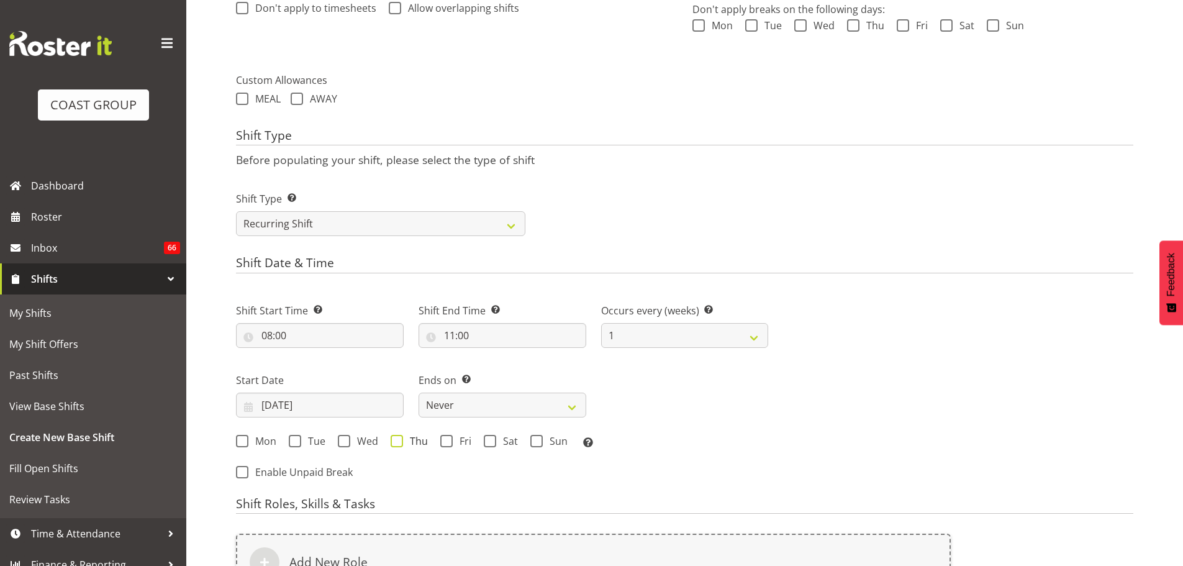
click at [406, 442] on span "Thu" at bounding box center [415, 441] width 25 height 12
click at [399, 442] on input "Thu" at bounding box center [395, 441] width 8 height 8
checkbox input "true"
click at [459, 440] on span "Fri" at bounding box center [462, 441] width 19 height 12
click at [448, 440] on input "Fri" at bounding box center [444, 441] width 8 height 8
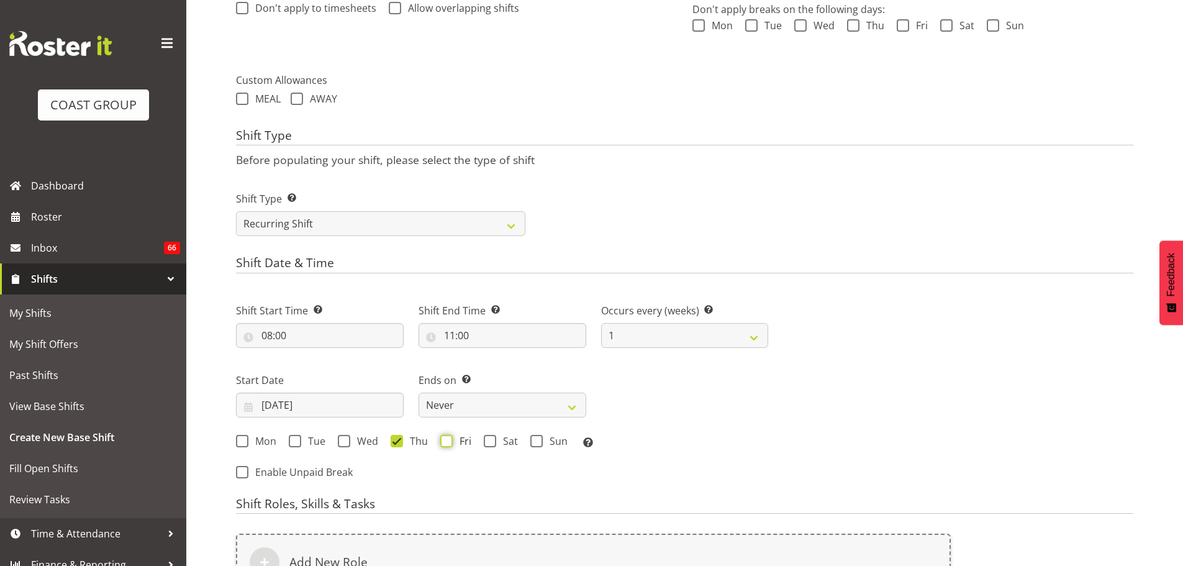
checkbox input "true"
click at [470, 416] on select "Never On Date" at bounding box center [503, 405] width 168 height 25
select select "date"
click at [419, 393] on select "Never On Date" at bounding box center [503, 405] width 168 height 25
click at [635, 419] on div "End Date 24/08/2025 January February March April May June July August September…" at bounding box center [685, 390] width 183 height 70
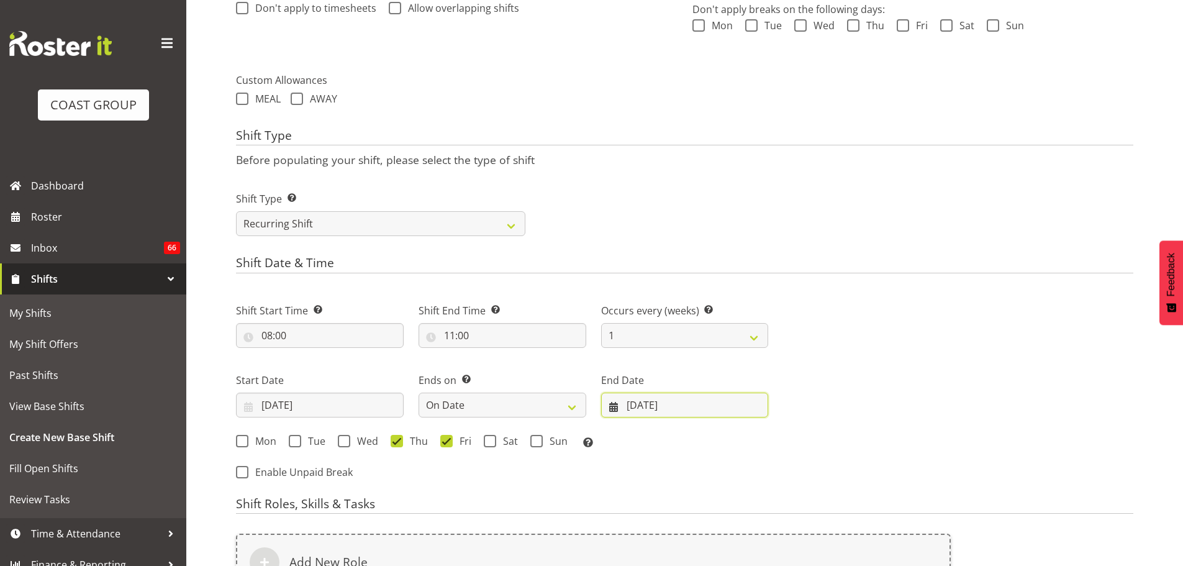
click at [644, 407] on input "[DATE]" at bounding box center [685, 405] width 168 height 25
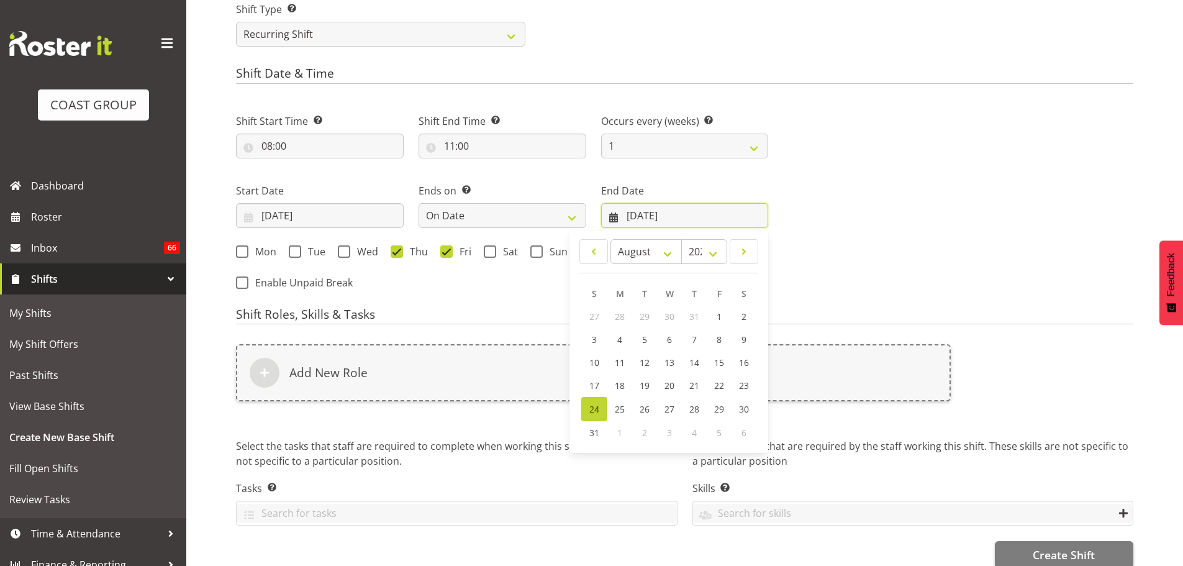
scroll to position [608, 0]
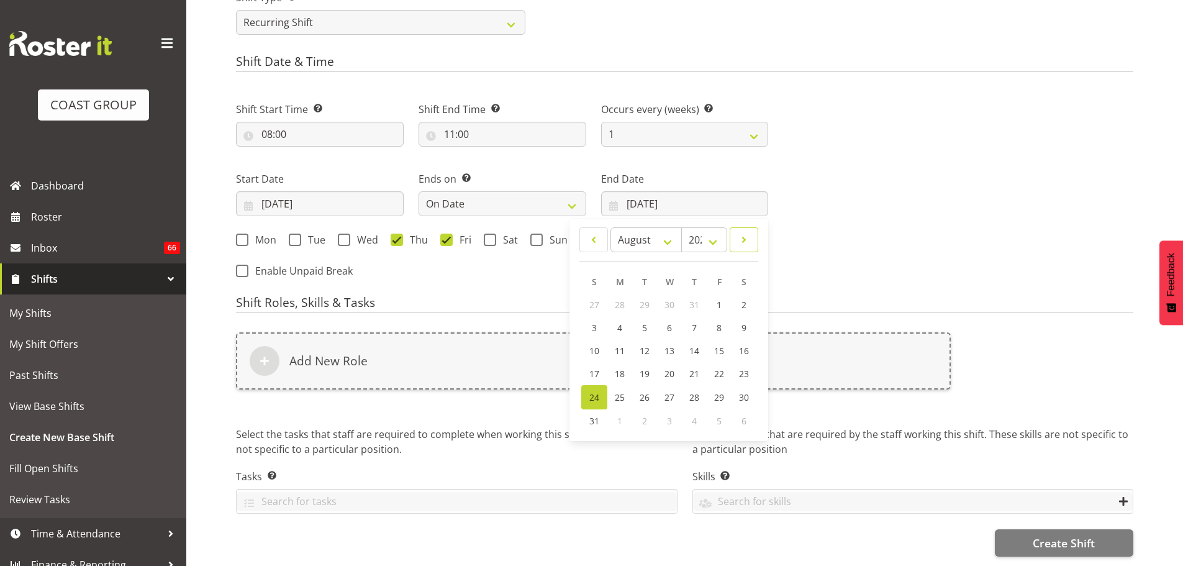
click at [740, 232] on span at bounding box center [744, 239] width 12 height 15
select select "8"
click at [742, 322] on span "13" at bounding box center [744, 328] width 10 height 12
type input "13/09/2025"
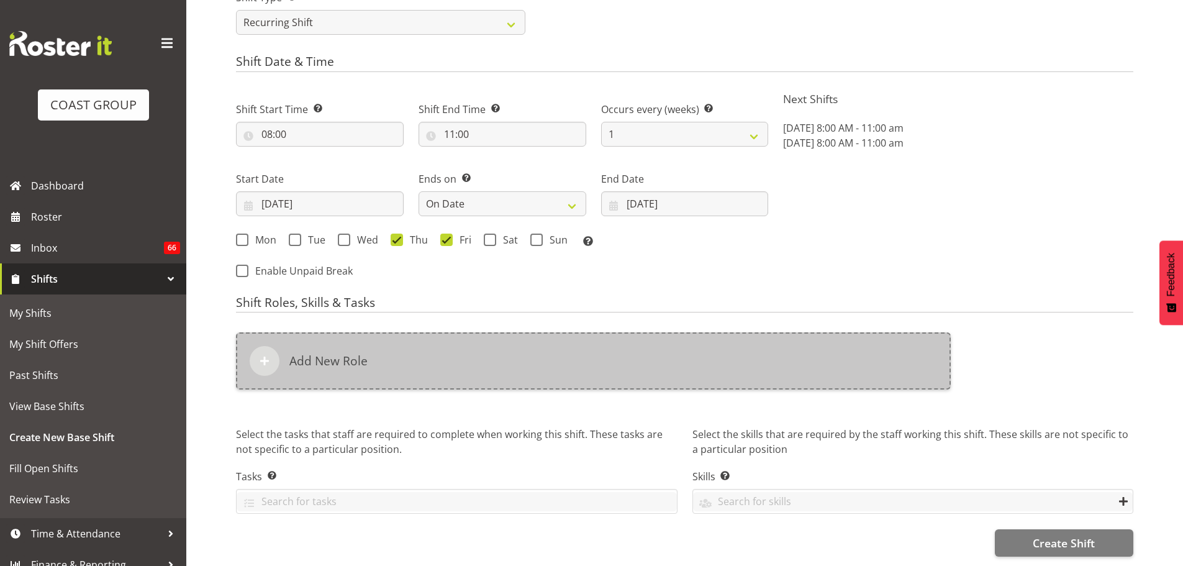
click at [749, 345] on div "Add New Role" at bounding box center [593, 360] width 715 height 57
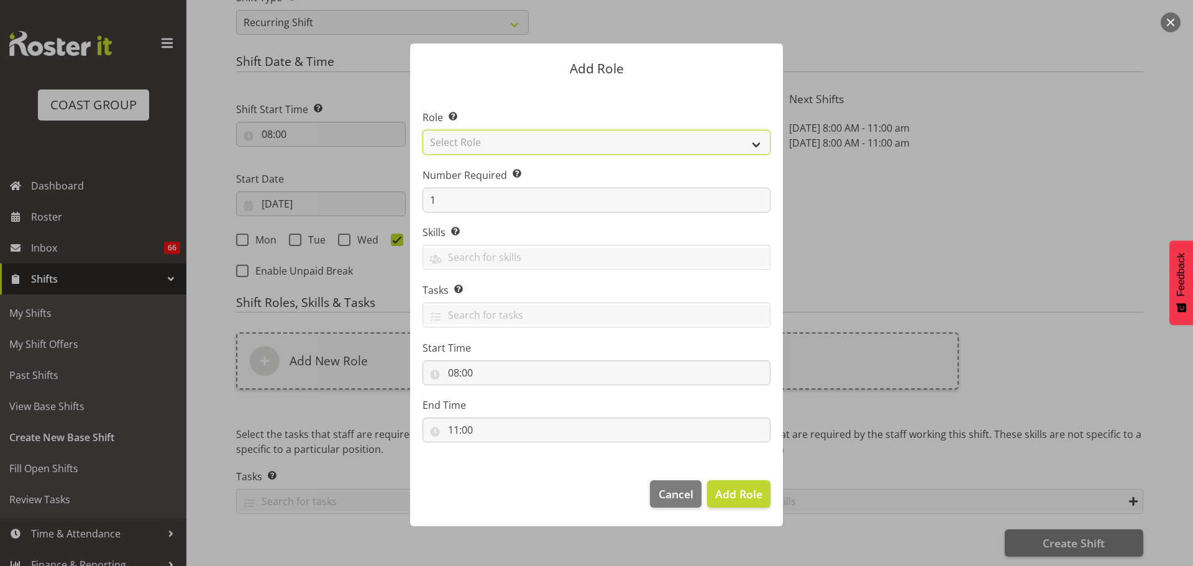
click at [753, 134] on select "Select Role ACCOUNT MANAGER ACCOUNT MANAGER DW ACCOUNTS [PERSON_NAME] VEHICLES …" at bounding box center [596, 142] width 348 height 25
select select "81"
click at [422, 130] on select "Select Role ACCOUNT MANAGER ACCOUNT MANAGER DW ACCOUNTS [PERSON_NAME] VEHICLES …" at bounding box center [596, 142] width 348 height 25
click at [740, 493] on span "Add Role" at bounding box center [738, 493] width 47 height 15
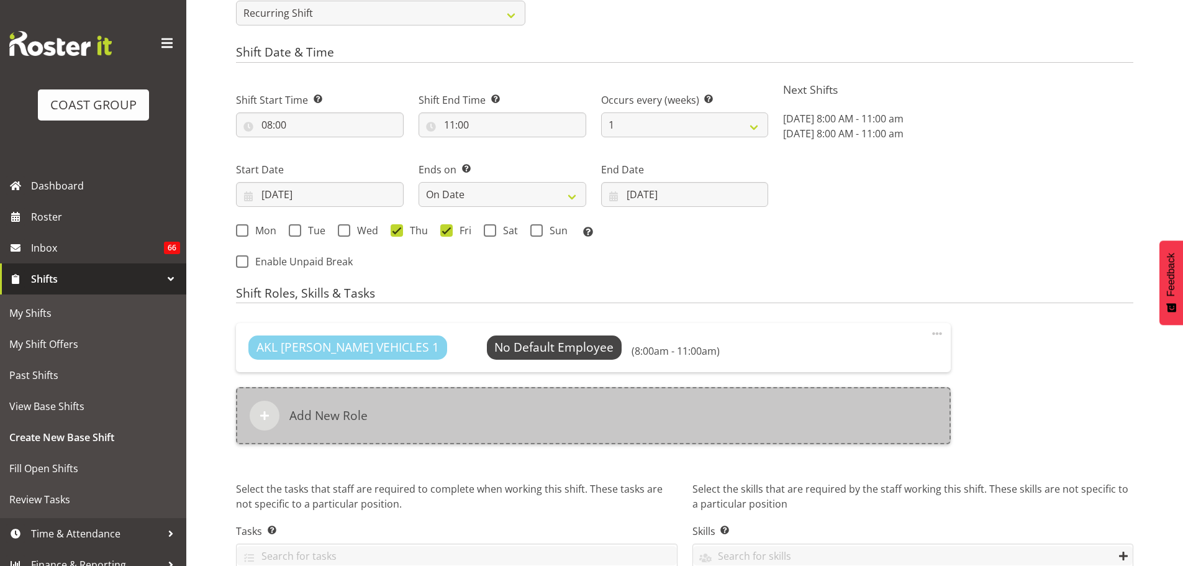
click at [528, 402] on div "Add New Role" at bounding box center [593, 415] width 715 height 57
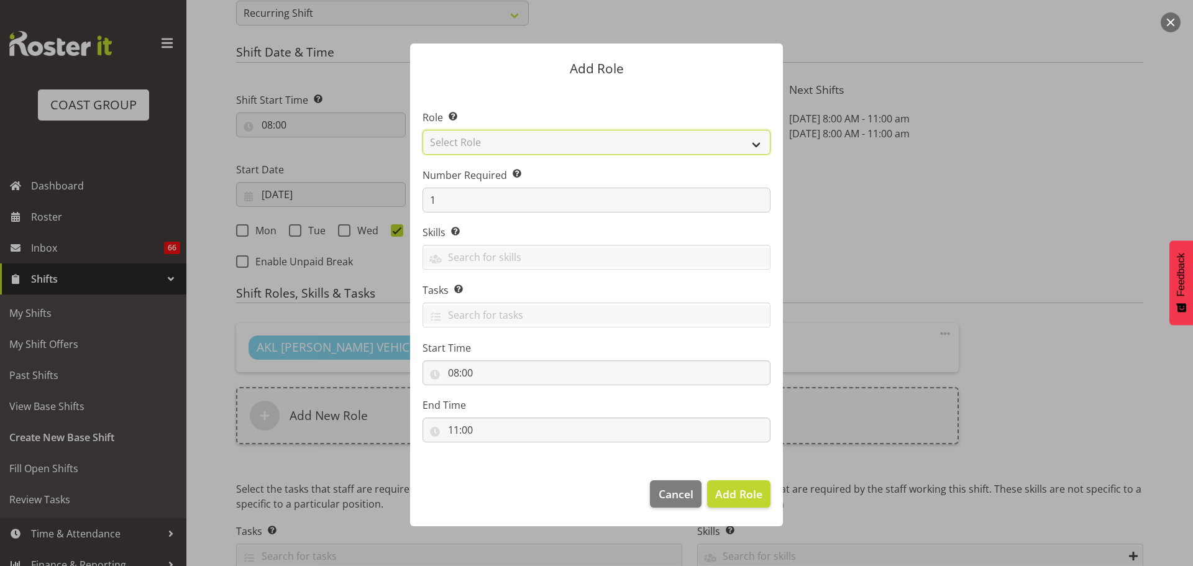
click at [571, 133] on select "Select Role ACCOUNT MANAGER ACCOUNT MANAGER DW ACCOUNTS [PERSON_NAME] VEHICLES …" at bounding box center [596, 142] width 348 height 25
select select "190"
click at [422, 130] on select "Select Role ACCOUNT MANAGER ACCOUNT MANAGER DW ACCOUNTS [PERSON_NAME] VEHICLES …" at bounding box center [596, 142] width 348 height 25
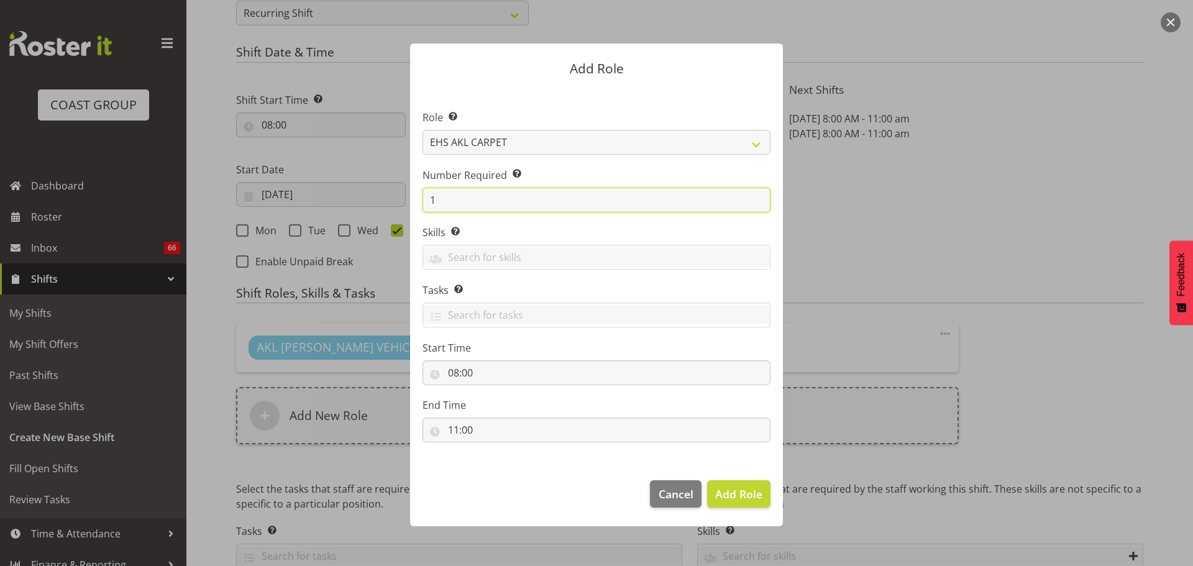
drag, startPoint x: 465, startPoint y: 192, endPoint x: 410, endPoint y: 189, distance: 54.7
click at [410, 189] on section "Role Select the role you wish to add to the shift. ACCOUNT MANAGER ACCOUNT MANA…" at bounding box center [596, 278] width 373 height 380
type input "2"
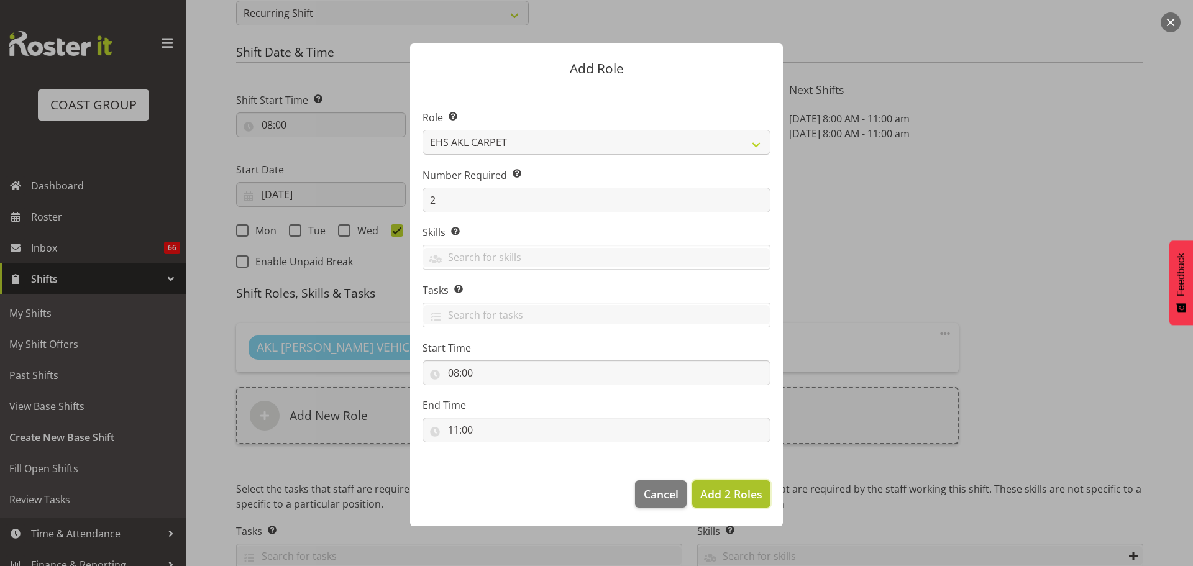
click at [747, 483] on button "Add 2 Roles" at bounding box center [731, 493] width 78 height 27
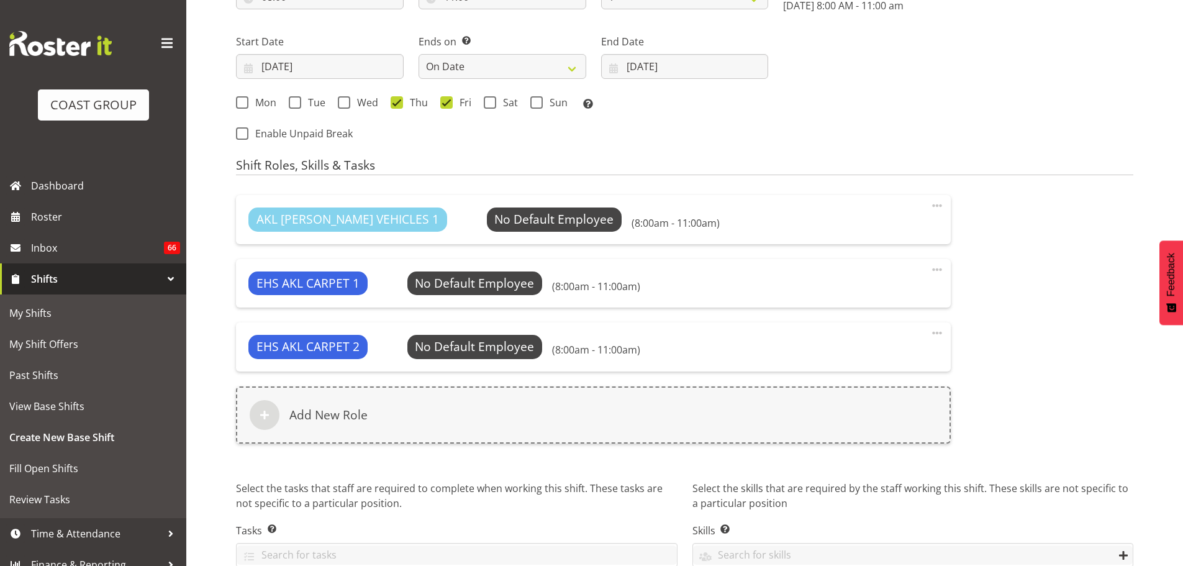
scroll to position [799, 0]
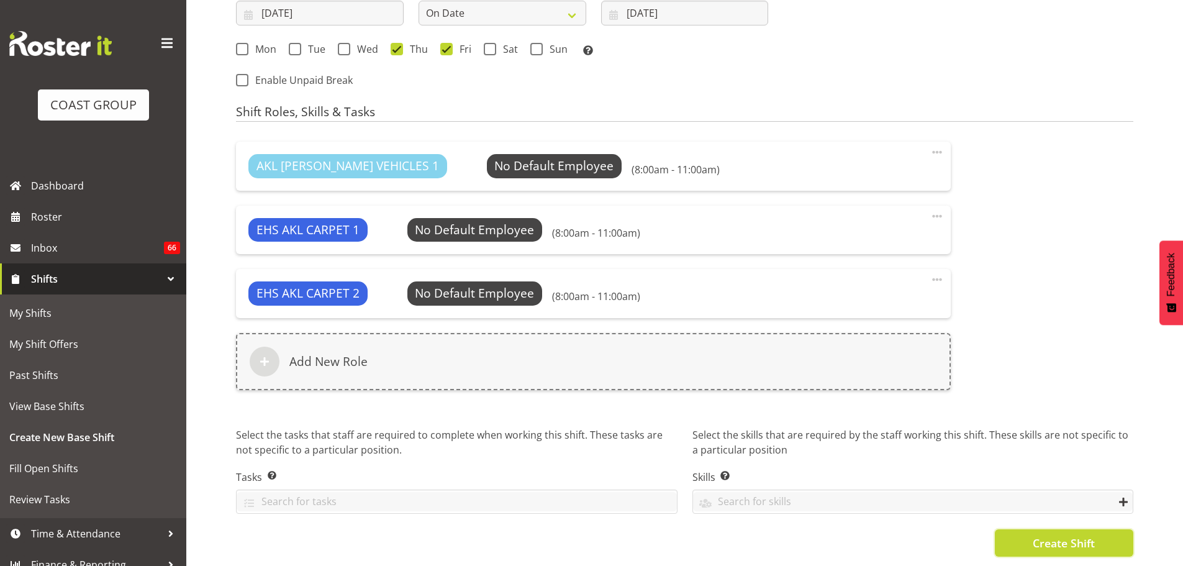
click at [1068, 537] on span "Create Shift" at bounding box center [1064, 543] width 62 height 16
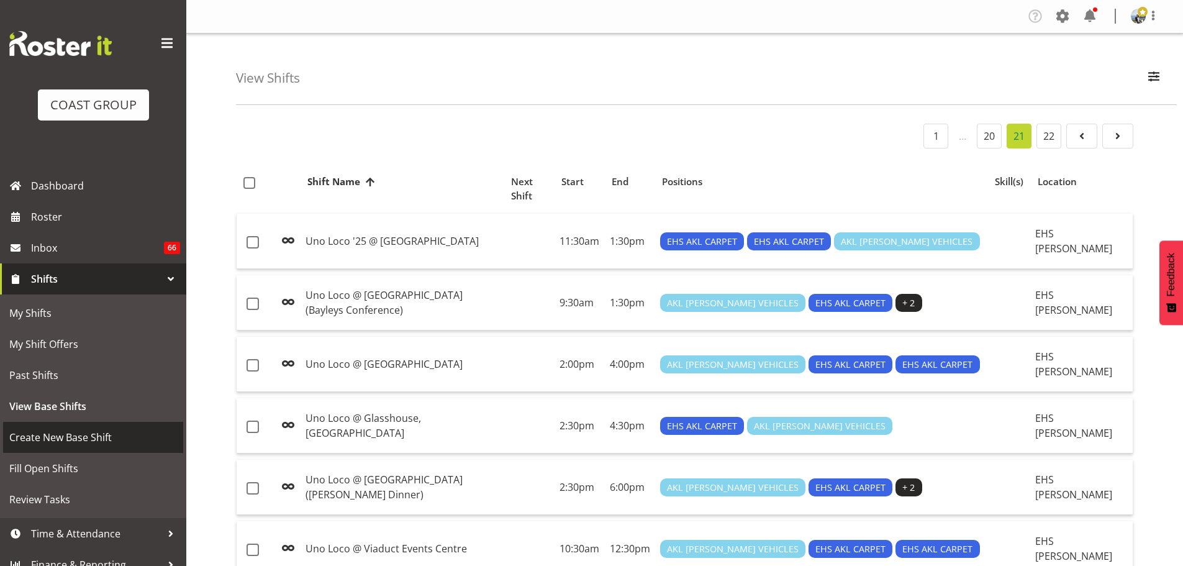
click at [85, 432] on span "Create New Base Shift" at bounding box center [93, 437] width 168 height 19
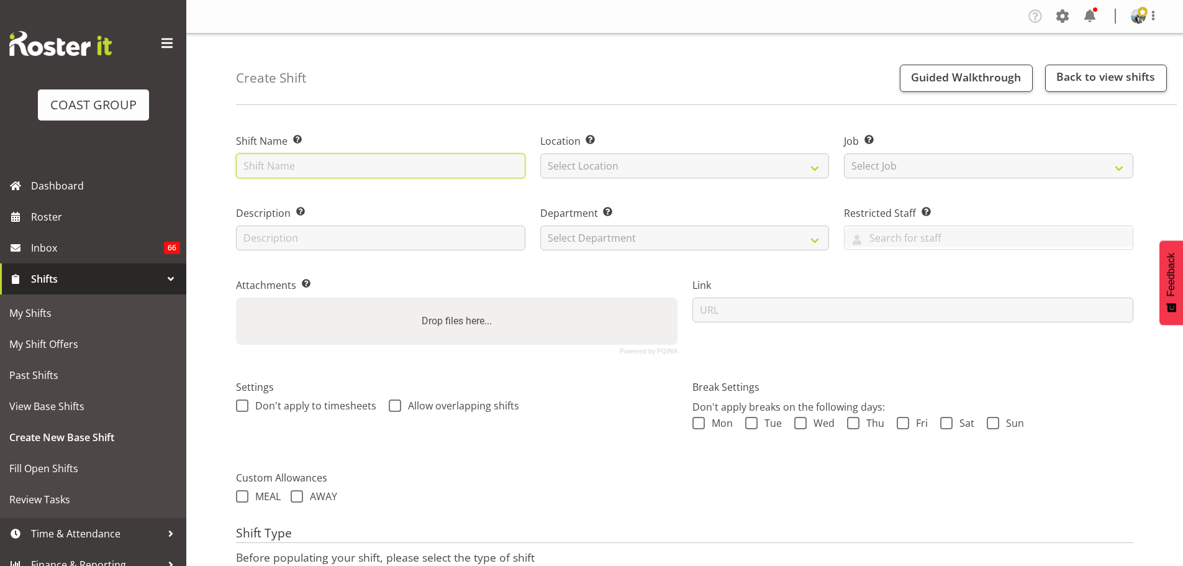
click at [259, 169] on input "text" at bounding box center [380, 165] width 289 height 25
type input "[GEOGRAPHIC_DATA] [DATE] @ [PERSON_NAME][GEOGRAPHIC_DATA]"
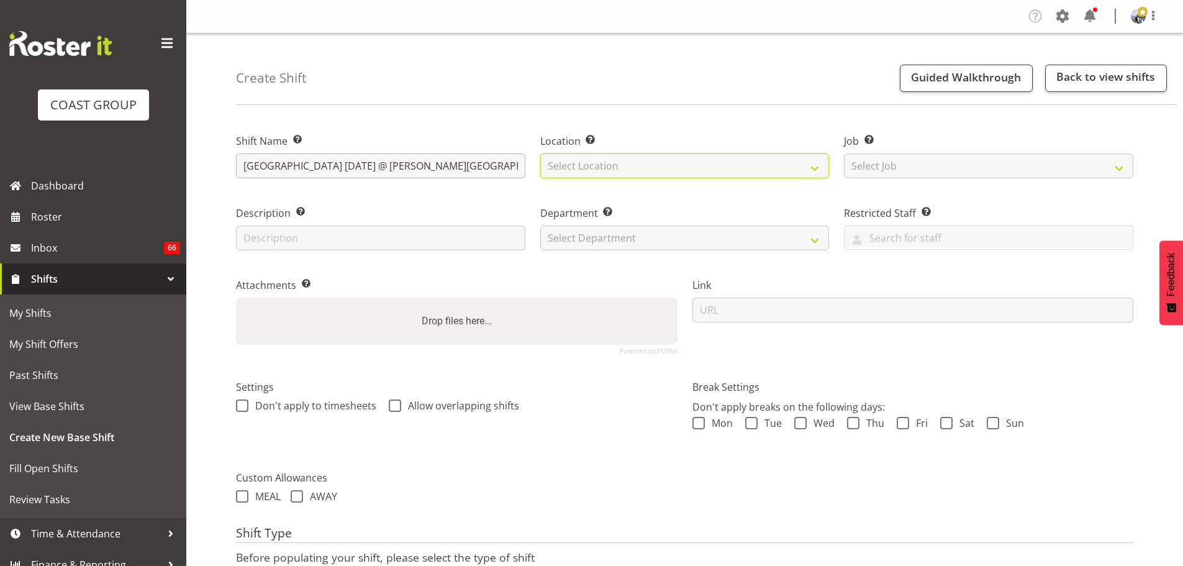
select select "35"
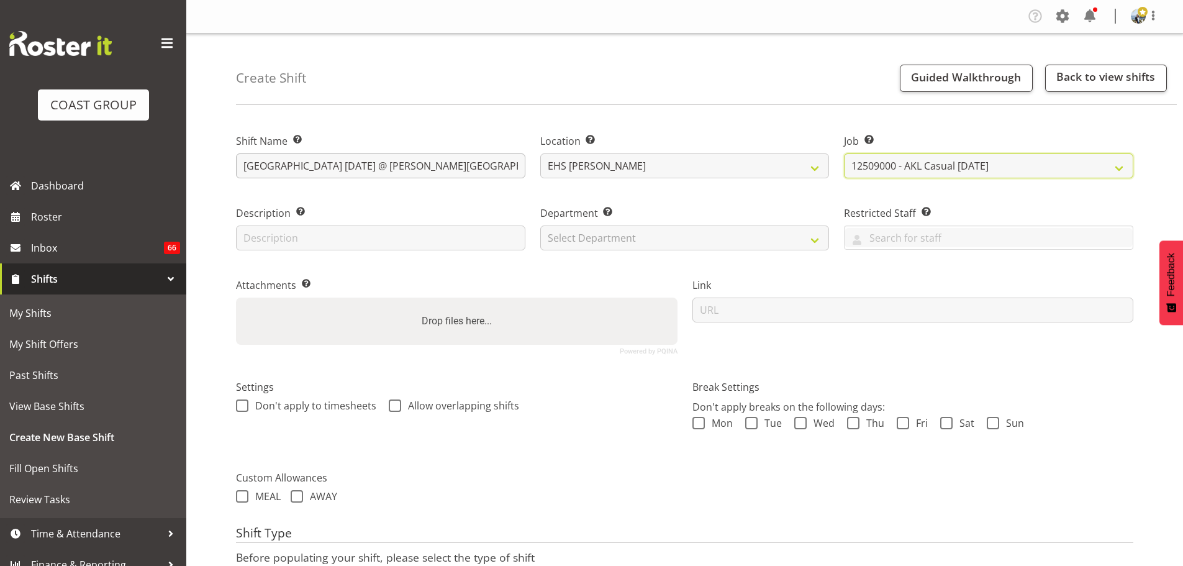
select select "8575"
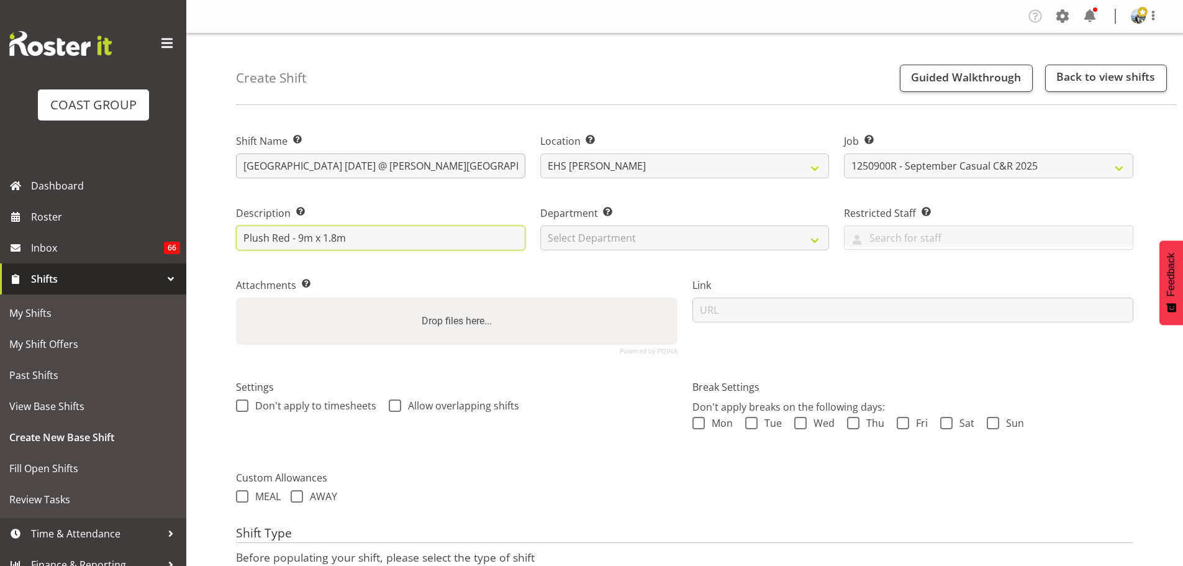
type input "Plush Red - 9m x 1.8m"
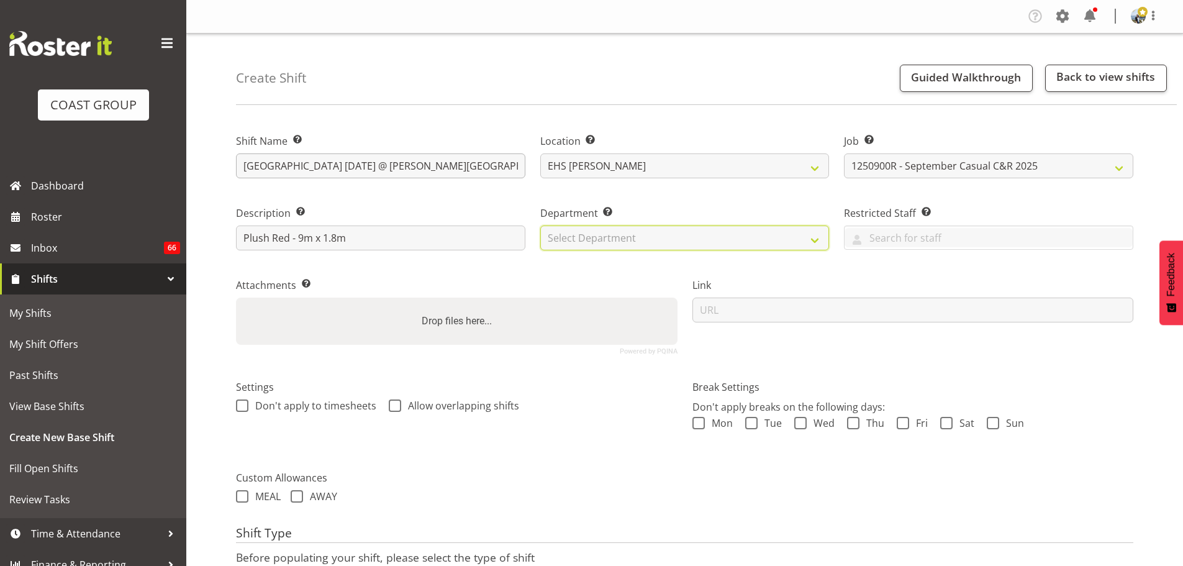
select select "35"
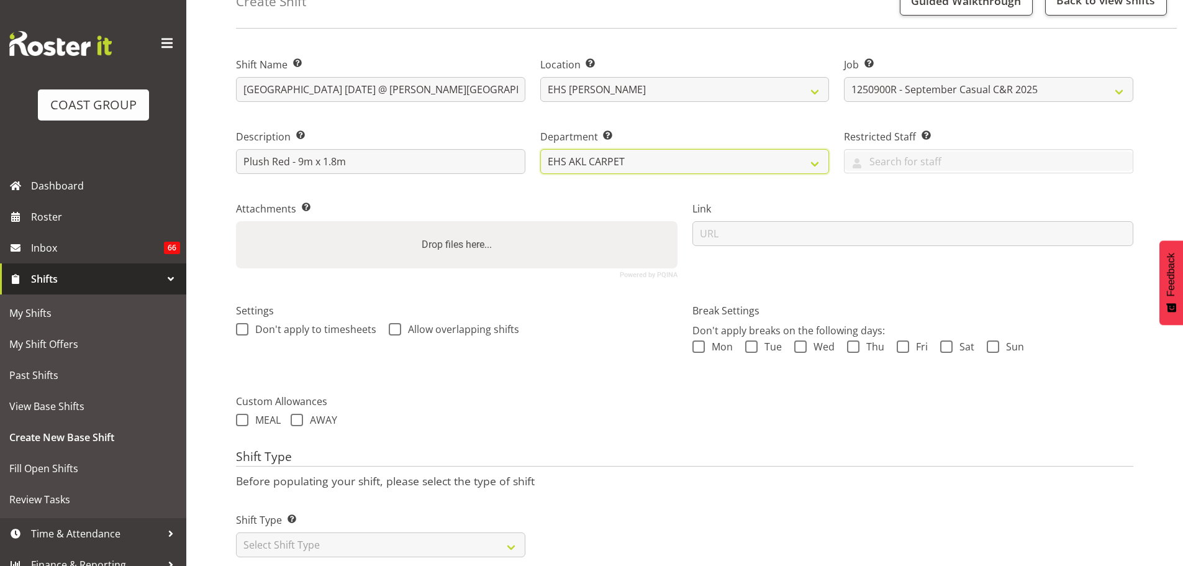
scroll to position [106, 0]
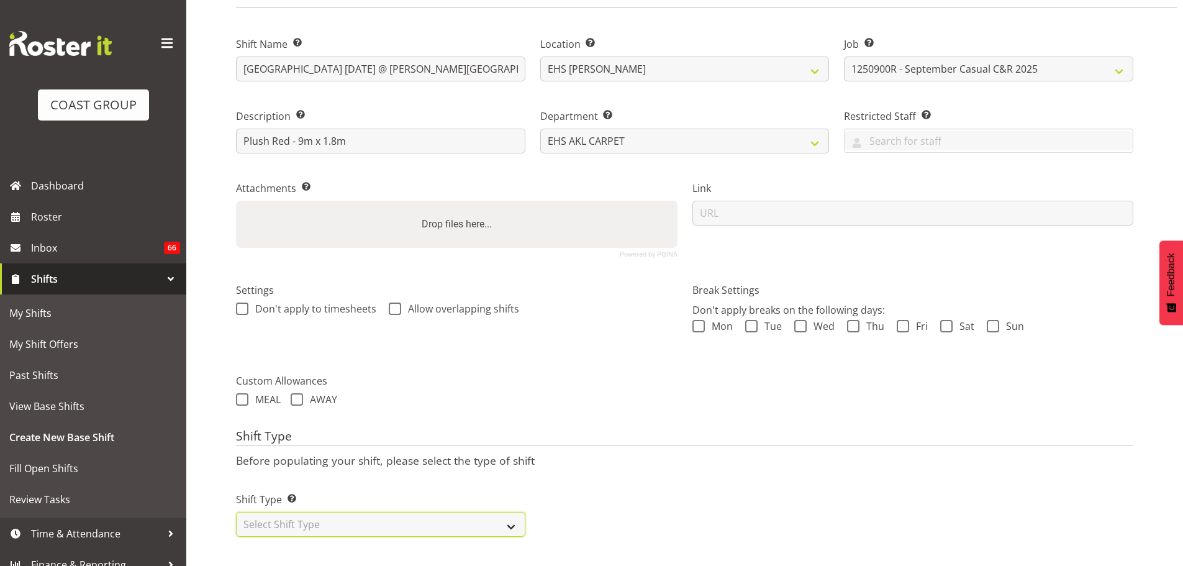
click at [458, 512] on select "Select Shift Type One Off Shift Recurring Shift Rotating Shift" at bounding box center [380, 524] width 289 height 25
select select "recurring"
click at [236, 512] on select "Select Shift Type One Off Shift Recurring Shift Rotating Shift" at bounding box center [380, 524] width 289 height 25
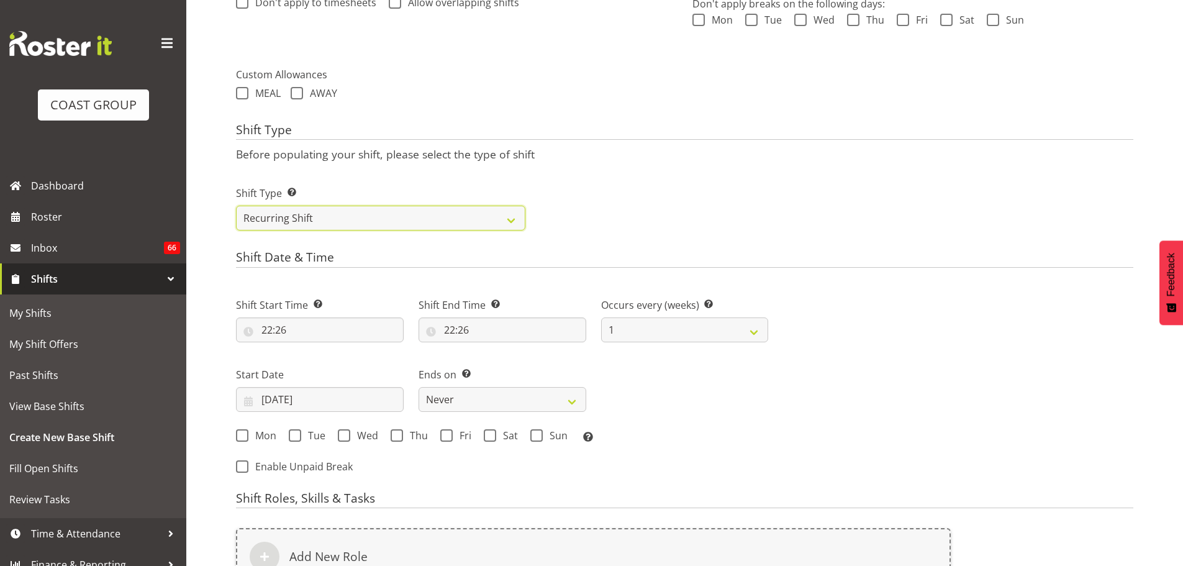
scroll to position [408, 0]
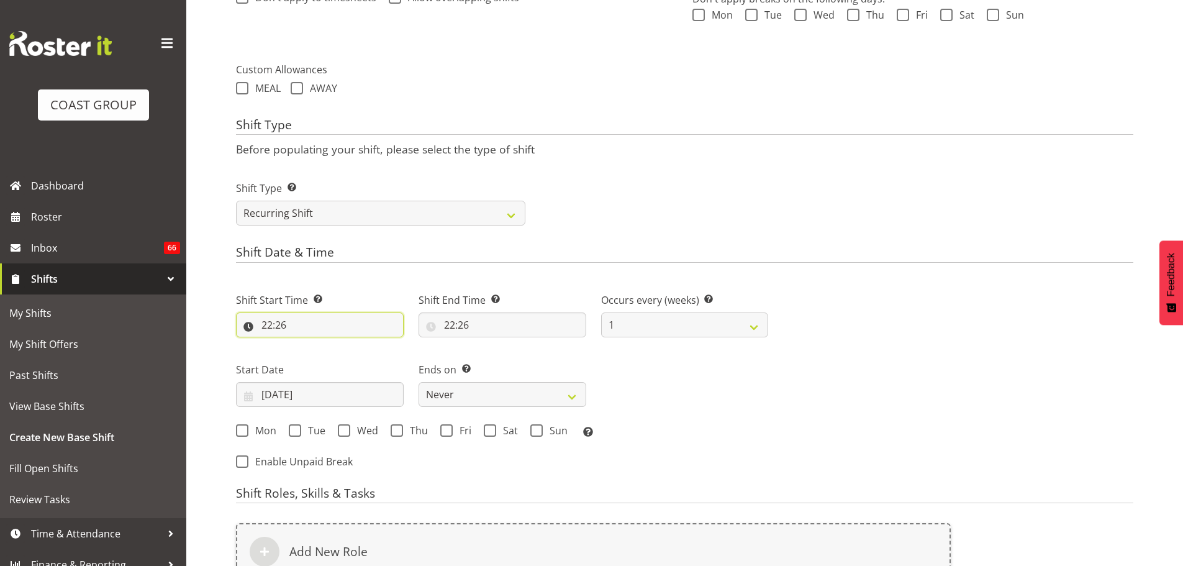
click at [271, 330] on input "22:26" at bounding box center [320, 324] width 168 height 25
click at [311, 367] on select "00 01 02 03 04 05 06 07 08 09 10 11 12 13 14 15 16 17 18 19 20 21 22 23" at bounding box center [321, 357] width 28 height 25
select select "11"
click at [307, 345] on select "00 01 02 03 04 05 06 07 08 09 10 11 12 13 14 15 16 17 18 19 20 21 22 23" at bounding box center [321, 357] width 28 height 25
type input "11:26"
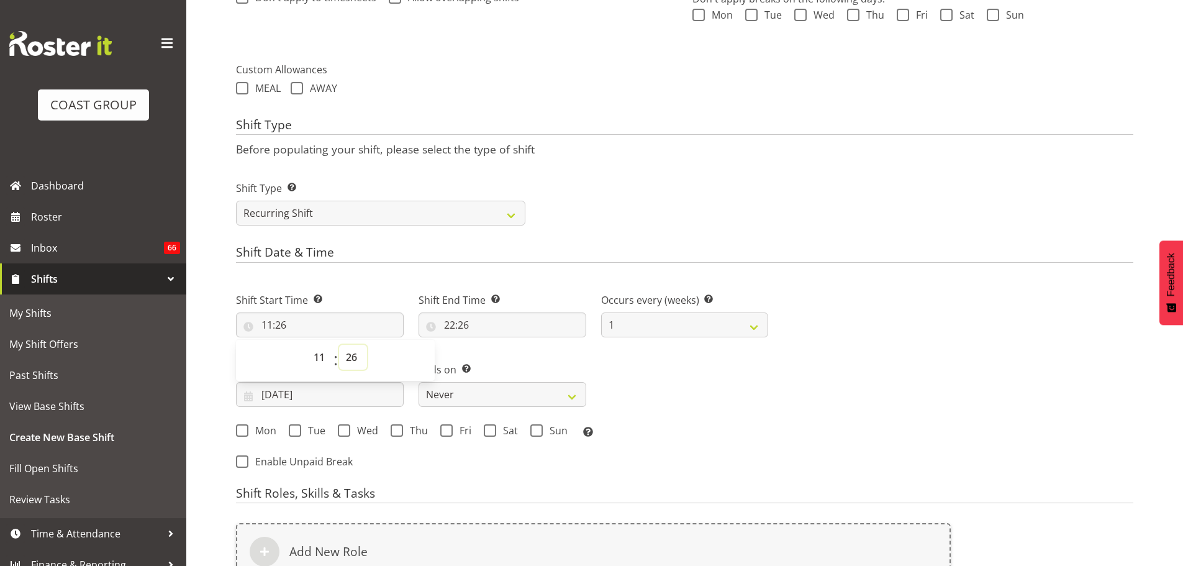
click at [356, 356] on select "00 01 02 03 04 05 06 07 08 09 10 11 12 13 14 15 16 17 18 19 20 21 22 23 24 25 2…" at bounding box center [353, 357] width 28 height 25
select select "30"
type input "11:30"
click at [452, 331] on input "22:26" at bounding box center [503, 324] width 168 height 25
click at [504, 360] on select "00 01 02 03 04 05 06 07 08 09 10 11 12 13 14 15 16 17 18 19 20 21 22 23" at bounding box center [503, 357] width 28 height 25
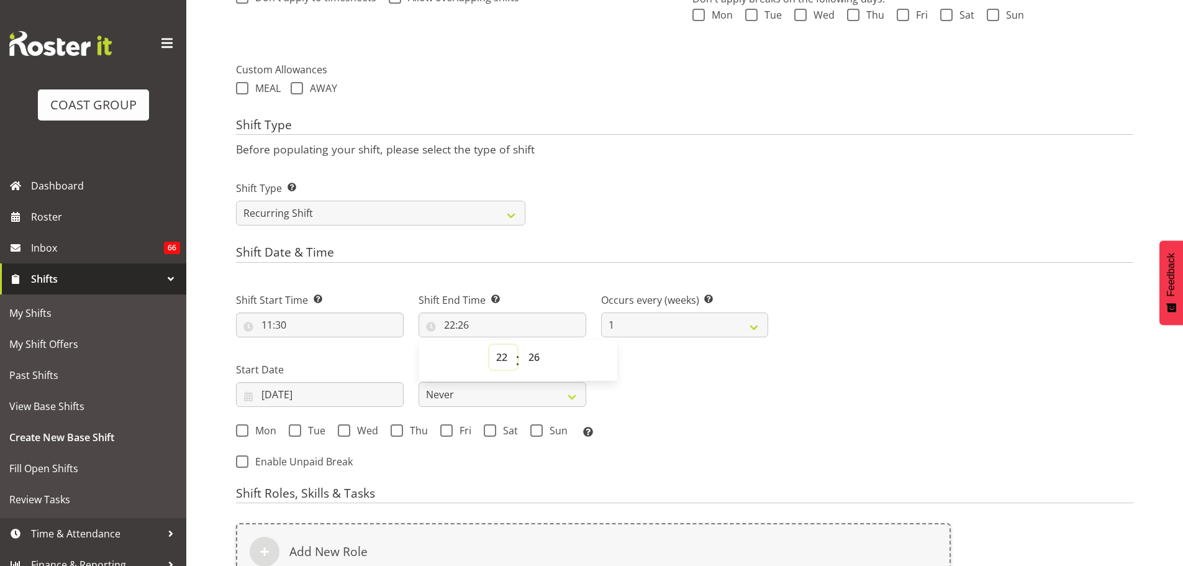
select select "13"
click at [489, 345] on select "00 01 02 03 04 05 06 07 08 09 10 11 12 13 14 15 16 17 18 19 20 21 22 23" at bounding box center [503, 357] width 28 height 25
type input "13:26"
click at [537, 366] on select "00 01 02 03 04 05 06 07 08 09 10 11 12 13 14 15 16 17 18 19 20 21 22 23 24 25 2…" at bounding box center [536, 357] width 28 height 25
select select "0"
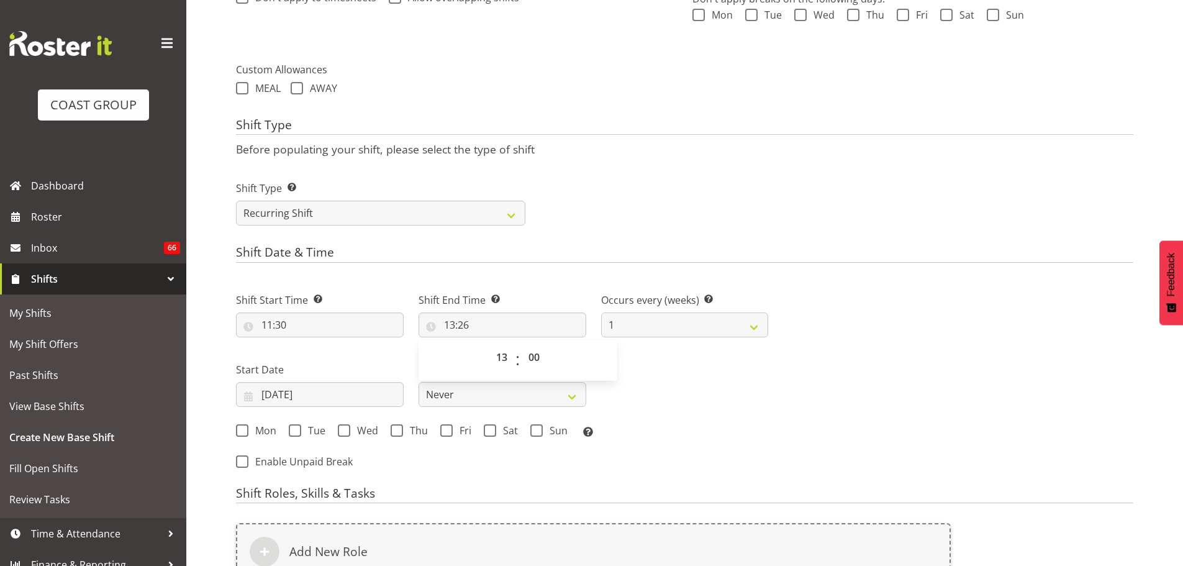
type input "13:00"
click at [769, 434] on div "Mon Tue Wed Thu Fri Sat Sun Select the days of the week you wish to create this…" at bounding box center [502, 431] width 547 height 34
click at [294, 395] on input "[DATE]" at bounding box center [320, 394] width 168 height 25
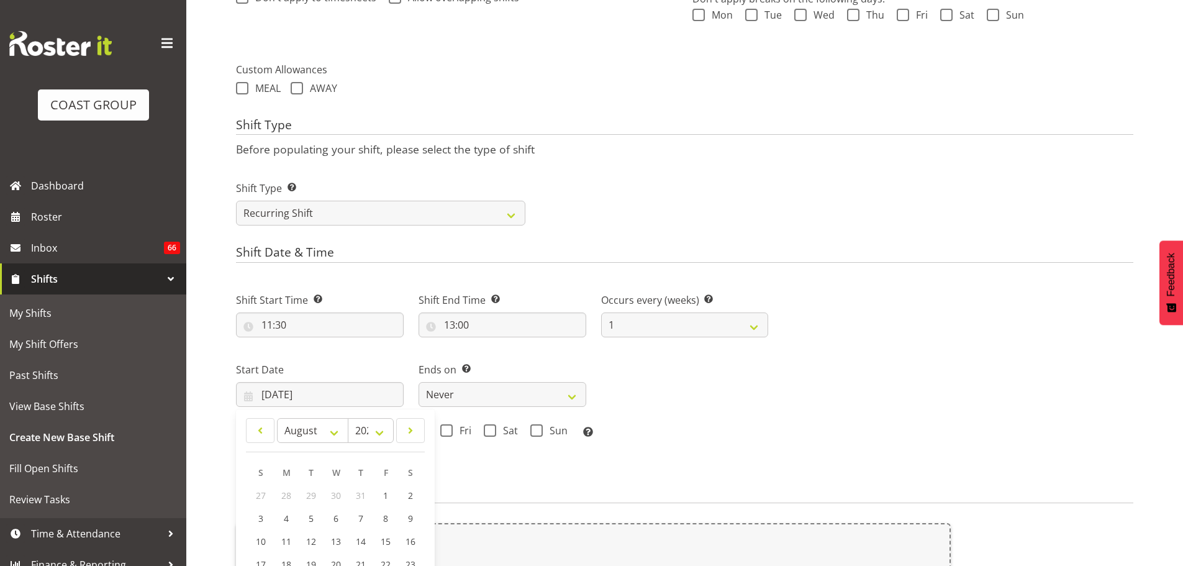
click at [425, 436] on div "January February March April May June July August September October November [D…" at bounding box center [335, 430] width 184 height 25
click at [415, 432] on span at bounding box center [410, 430] width 12 height 15
select select "8"
click at [414, 498] on link "6" at bounding box center [410, 495] width 25 height 23
type input "[DATE]"
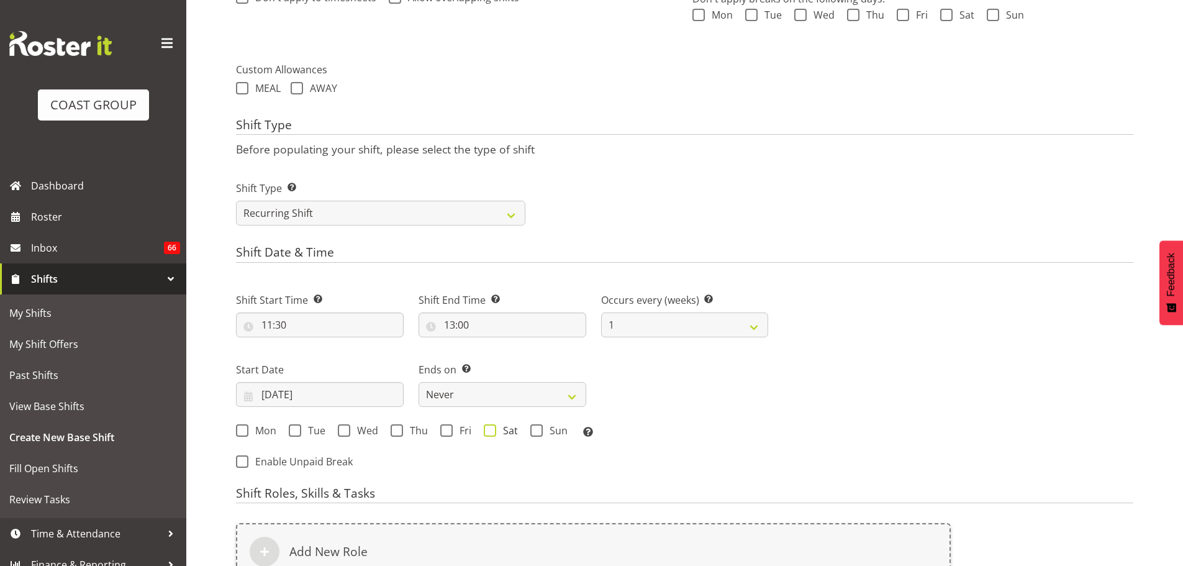
click at [487, 430] on span at bounding box center [490, 430] width 12 height 12
click at [487, 430] on input "Sat" at bounding box center [488, 430] width 8 height 8
checkbox input "true"
click at [534, 432] on span at bounding box center [536, 430] width 12 height 12
click at [534, 432] on input "Sun" at bounding box center [534, 430] width 8 height 8
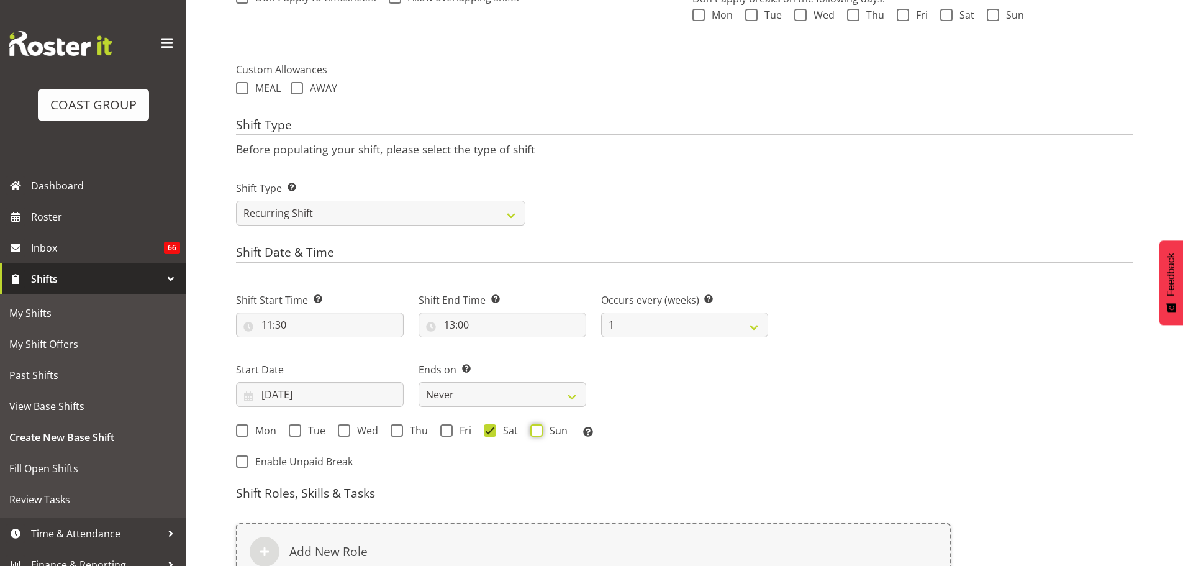
checkbox input "true"
click at [517, 405] on select "Never On Date" at bounding box center [503, 394] width 168 height 25
select select "date"
click at [419, 382] on select "Never On Date" at bounding box center [503, 394] width 168 height 25
select select "7"
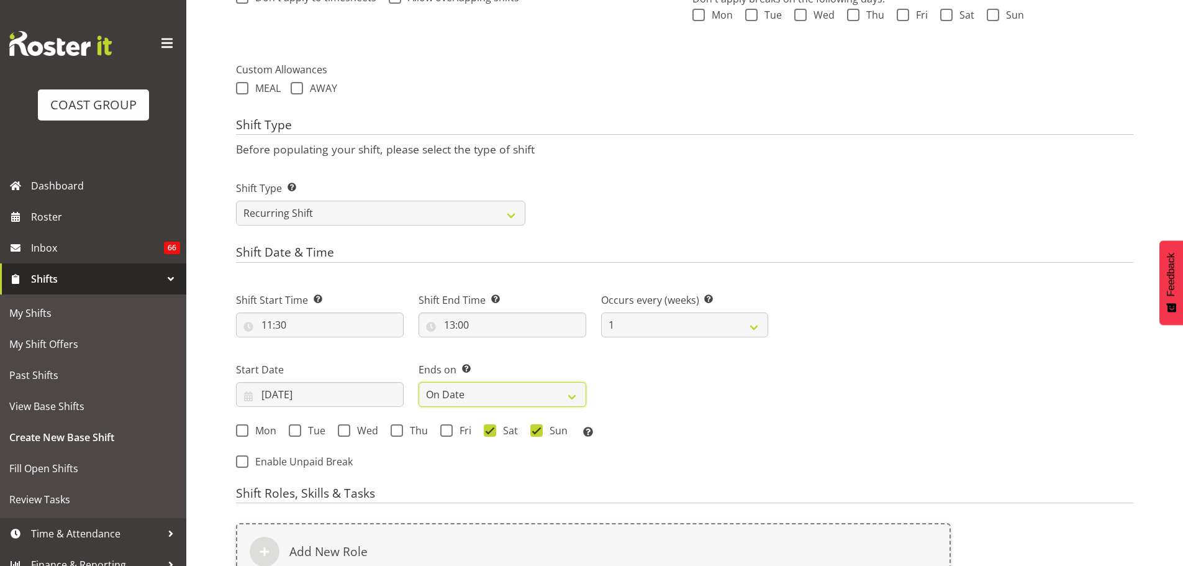
select select "2025"
click at [705, 390] on input "[DATE]" at bounding box center [685, 394] width 168 height 25
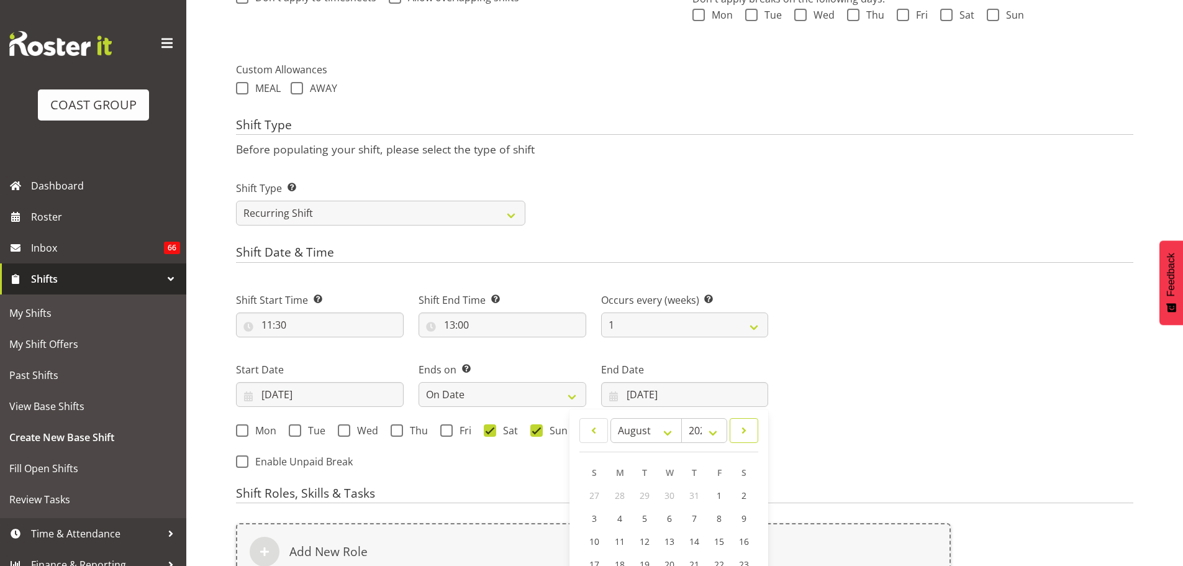
click at [750, 437] on span at bounding box center [744, 430] width 12 height 15
select select "8"
click at [617, 507] on link "8" at bounding box center [619, 518] width 25 height 23
type input "[DATE]"
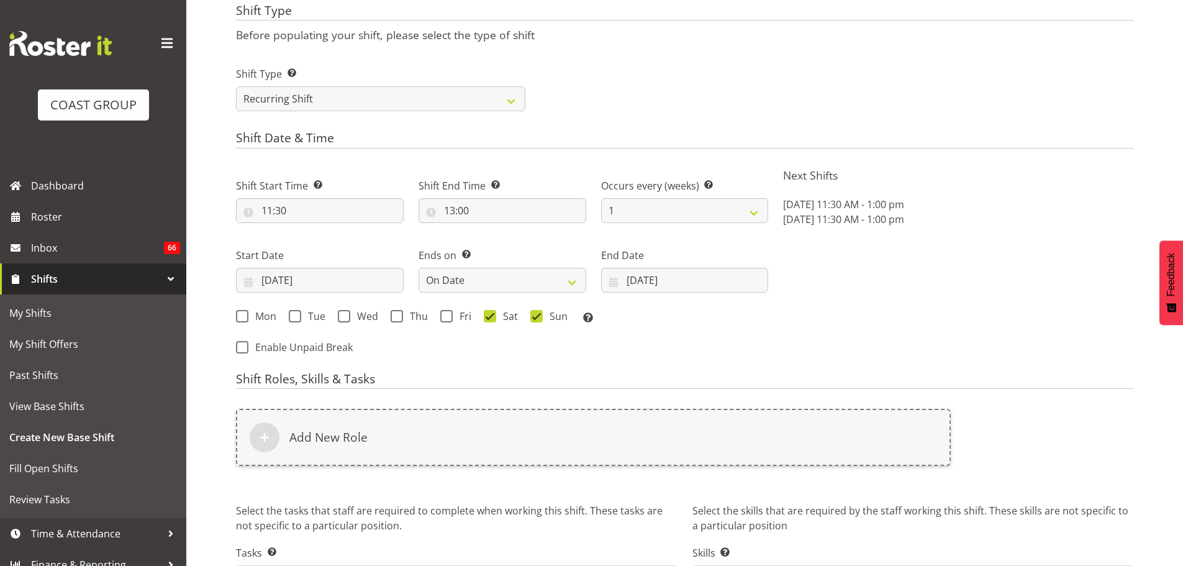
scroll to position [608, 0]
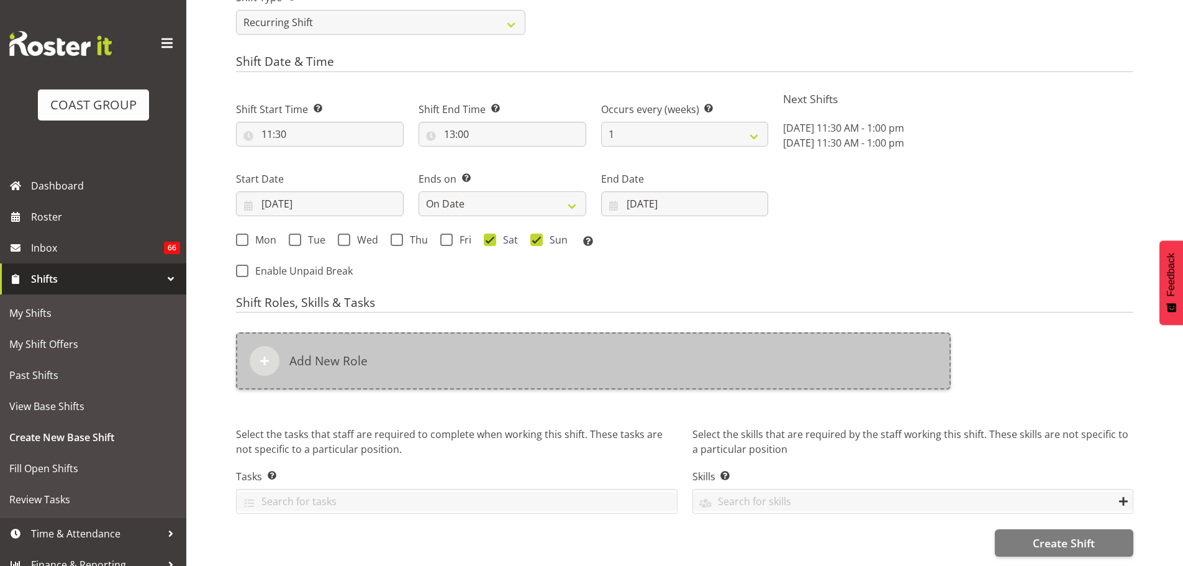
click at [674, 353] on div "Add New Role" at bounding box center [593, 360] width 715 height 57
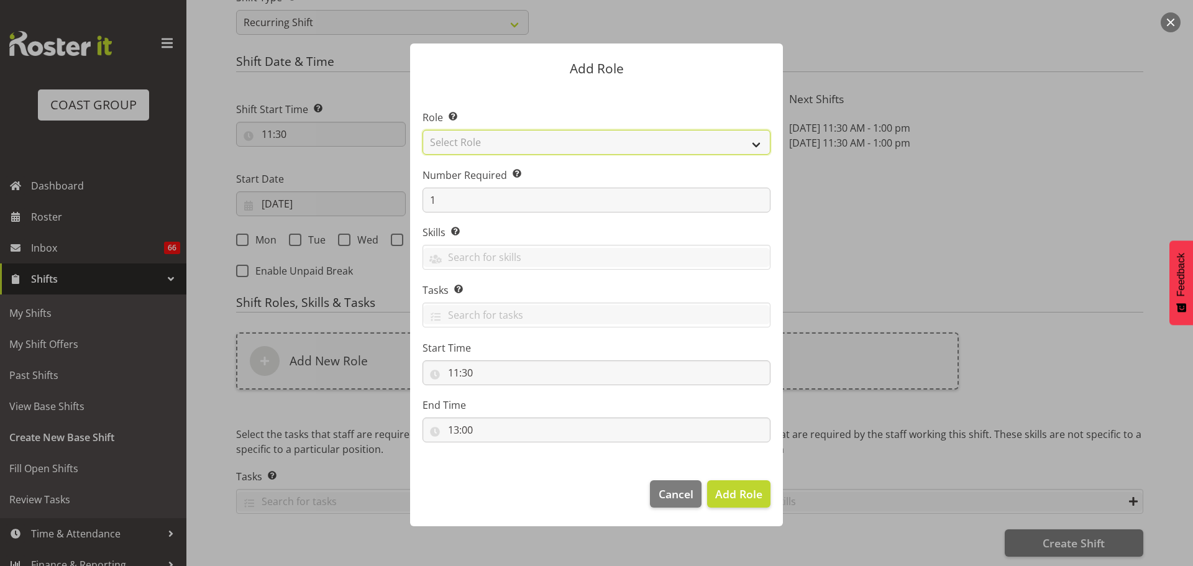
click at [628, 141] on select "Select Role ACCOUNT MANAGER ACCOUNT MANAGER DW ACCOUNTS AKL DIANNA VEHICLES AKL…" at bounding box center [596, 142] width 348 height 25
select select "81"
click at [422, 130] on select "Select Role ACCOUNT MANAGER ACCOUNT MANAGER DW ACCOUNTS AKL DIANNA VEHICLES AKL…" at bounding box center [596, 142] width 348 height 25
click at [756, 492] on span "Add Role" at bounding box center [738, 493] width 47 height 15
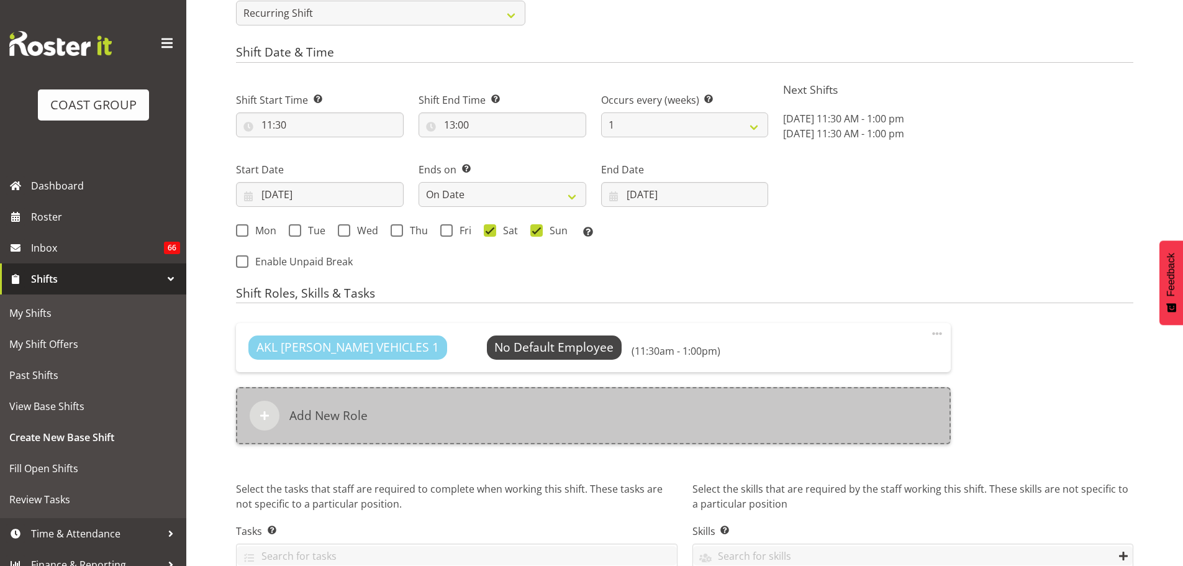
click at [698, 419] on div "Add New Role" at bounding box center [593, 415] width 715 height 57
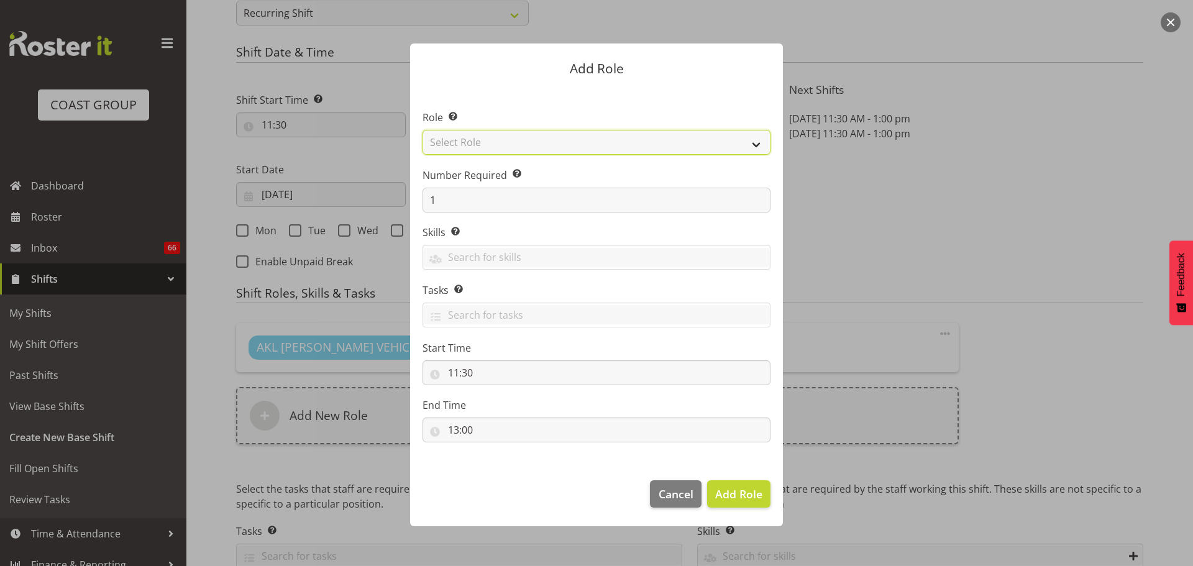
click at [737, 137] on select "Select Role ACCOUNT MANAGER ACCOUNT MANAGER DW ACCOUNTS AKL DIANNA VEHICLES AKL…" at bounding box center [596, 142] width 348 height 25
select select "190"
click at [422, 130] on select "Select Role ACCOUNT MANAGER ACCOUNT MANAGER DW ACCOUNTS AKL DIANNA VEHICLES AKL…" at bounding box center [596, 142] width 348 height 25
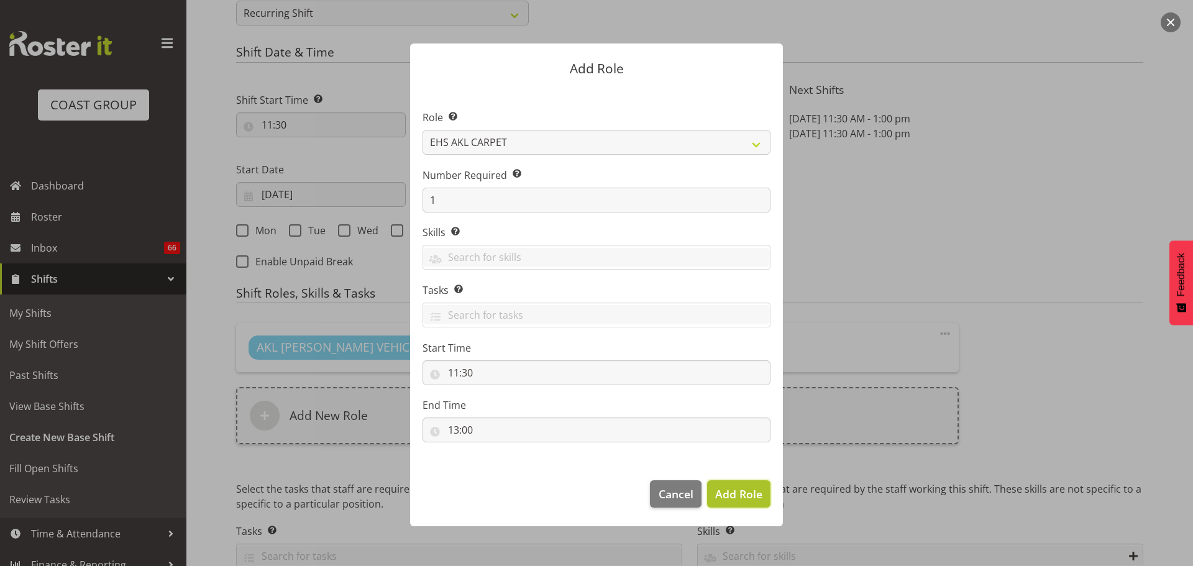
click at [727, 491] on span "Add Role" at bounding box center [738, 493] width 47 height 15
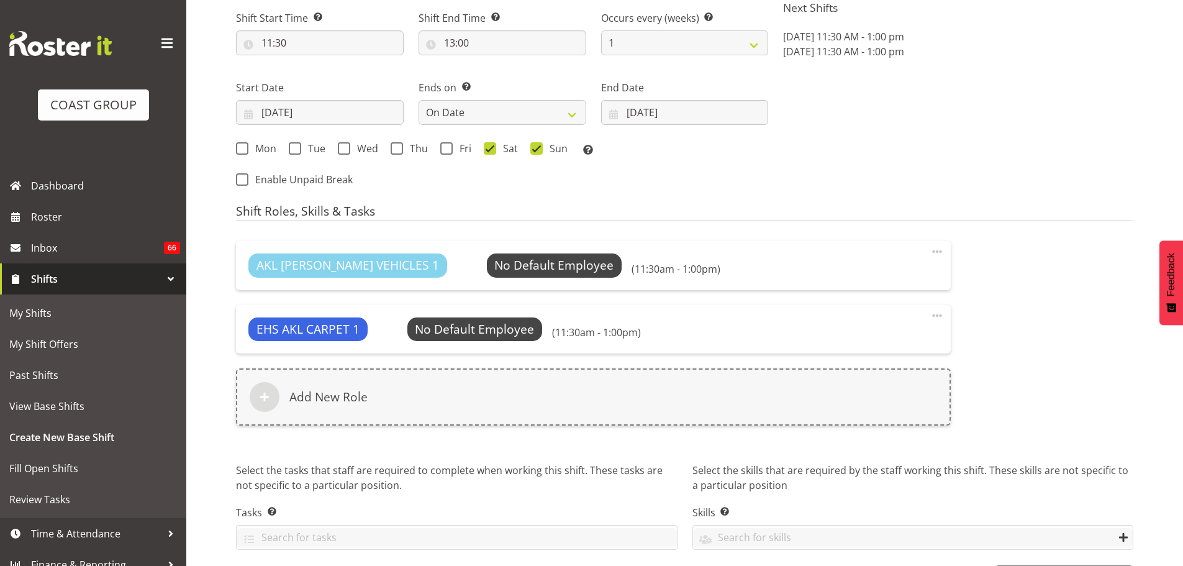
scroll to position [735, 0]
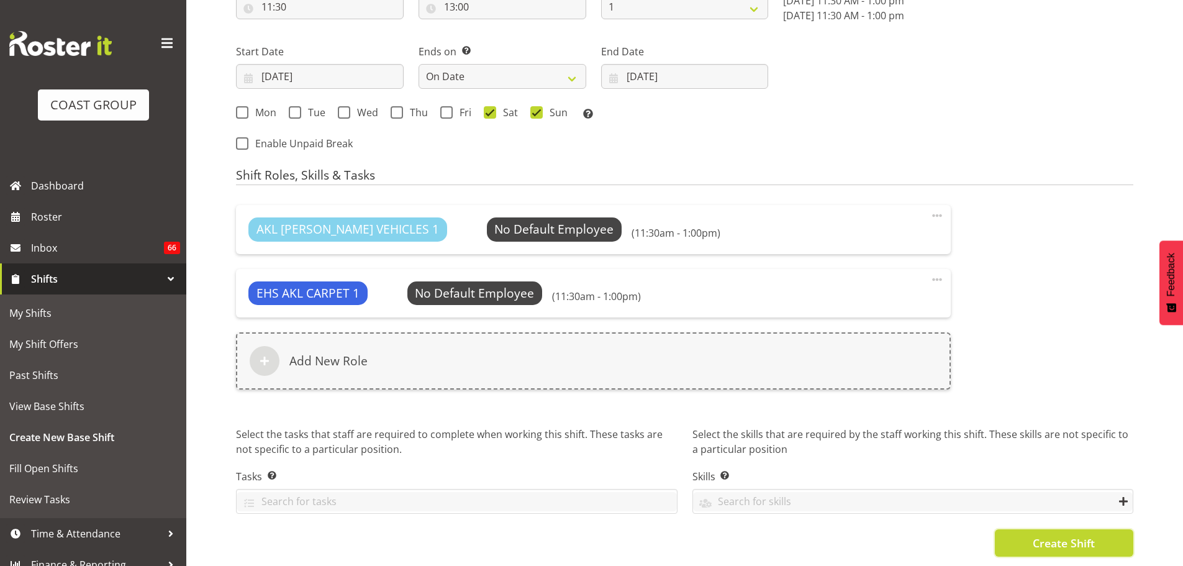
click at [1084, 544] on button "Create Shift" at bounding box center [1064, 542] width 139 height 27
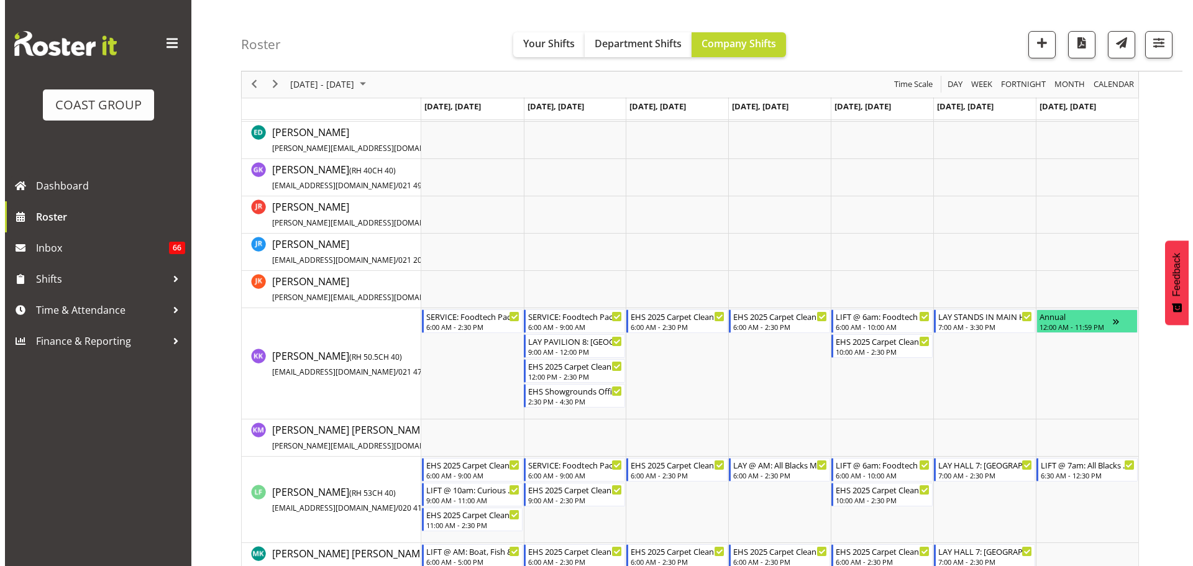
scroll to position [575, 0]
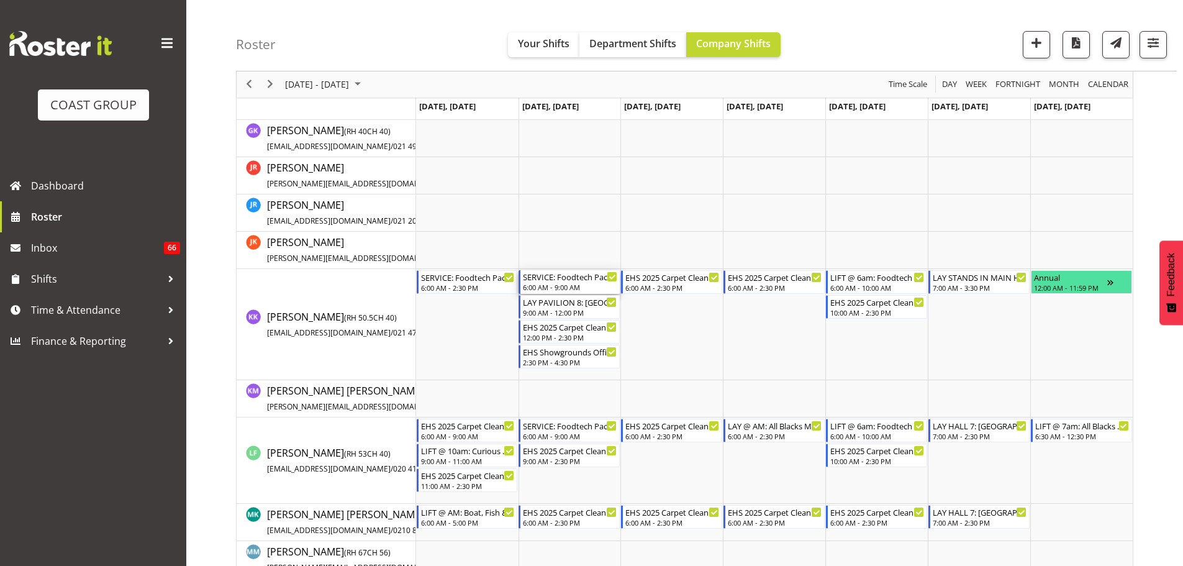
click at [545, 283] on div "6:00 AM - 9:00 AM" at bounding box center [570, 287] width 94 height 10
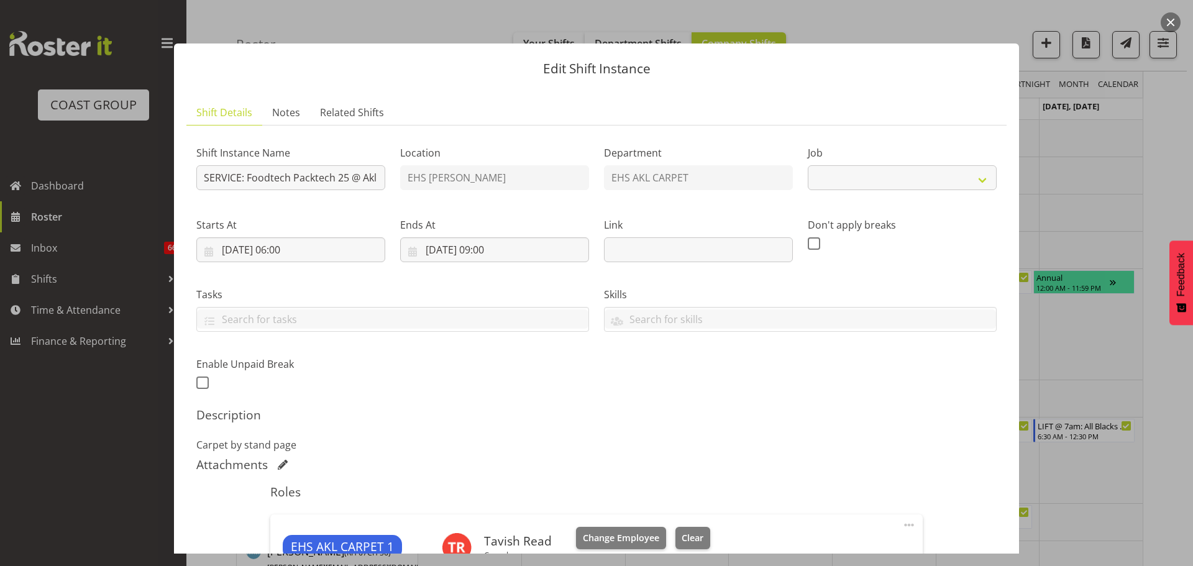
select select "9630"
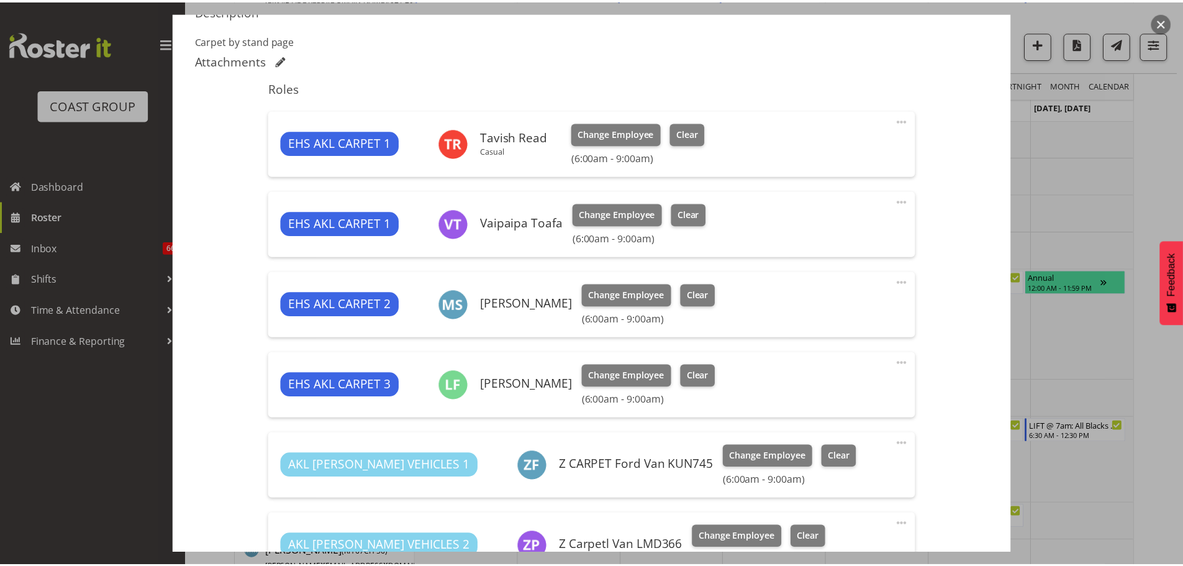
scroll to position [0, 0]
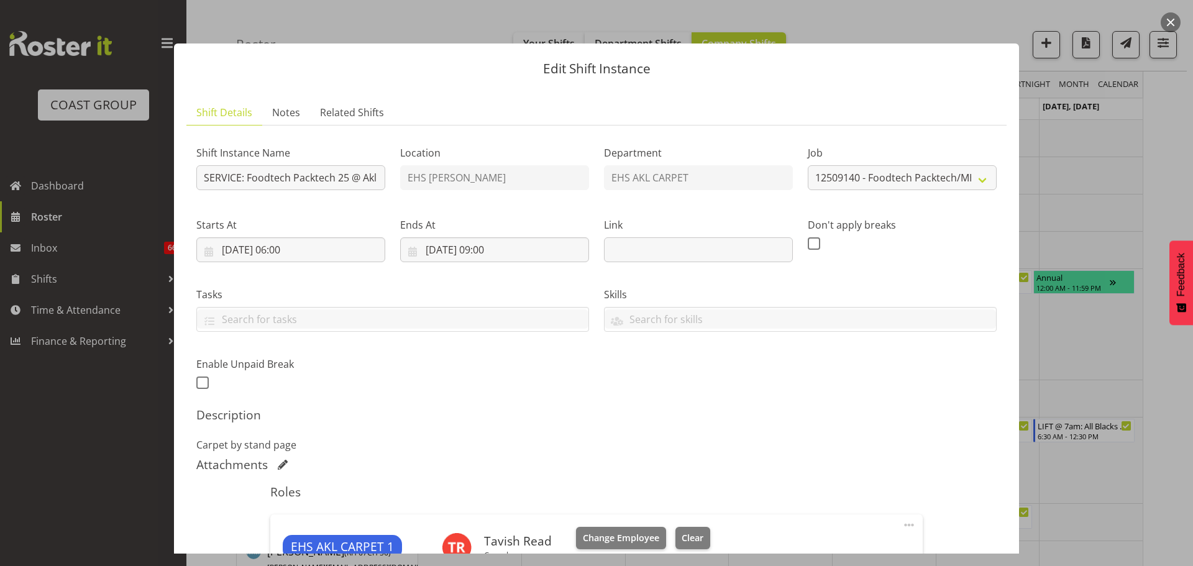
click at [1167, 203] on div at bounding box center [596, 283] width 1193 height 566
